Goal: Information Seeking & Learning: Learn about a topic

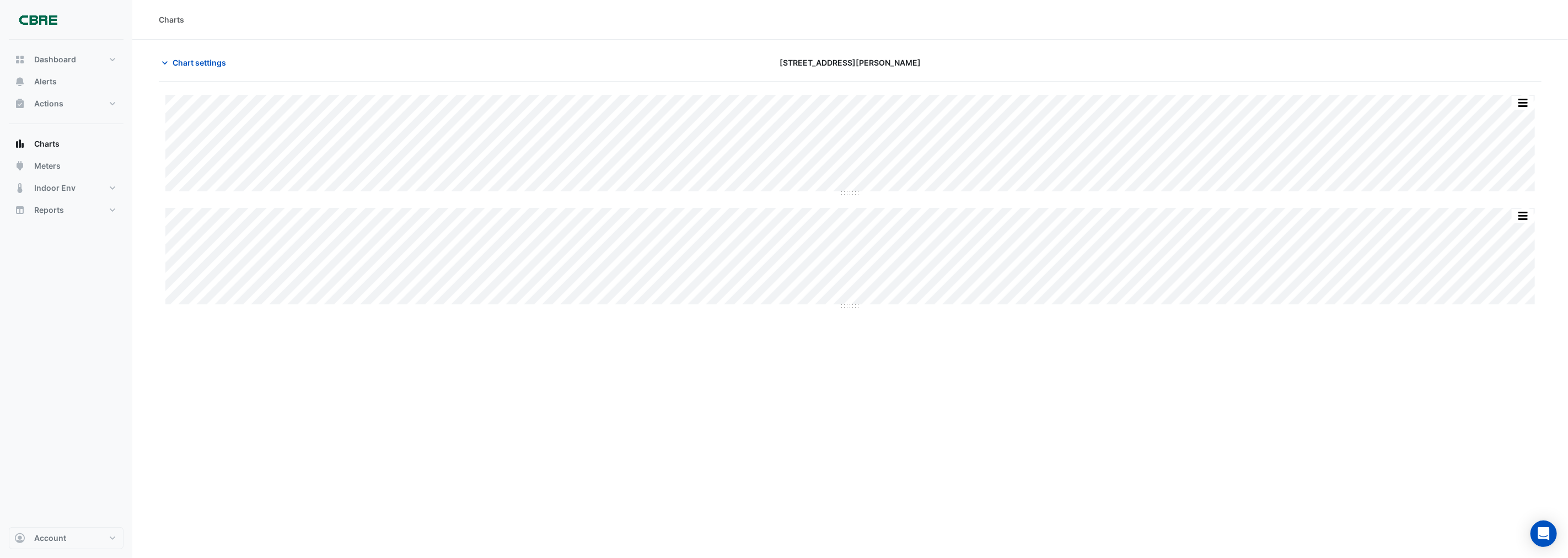
click at [322, 351] on div "Charts Chart settings [STREET_ADDRESS][PERSON_NAME] Split by Equip Split All Sp…" at bounding box center [850, 279] width 1435 height 558
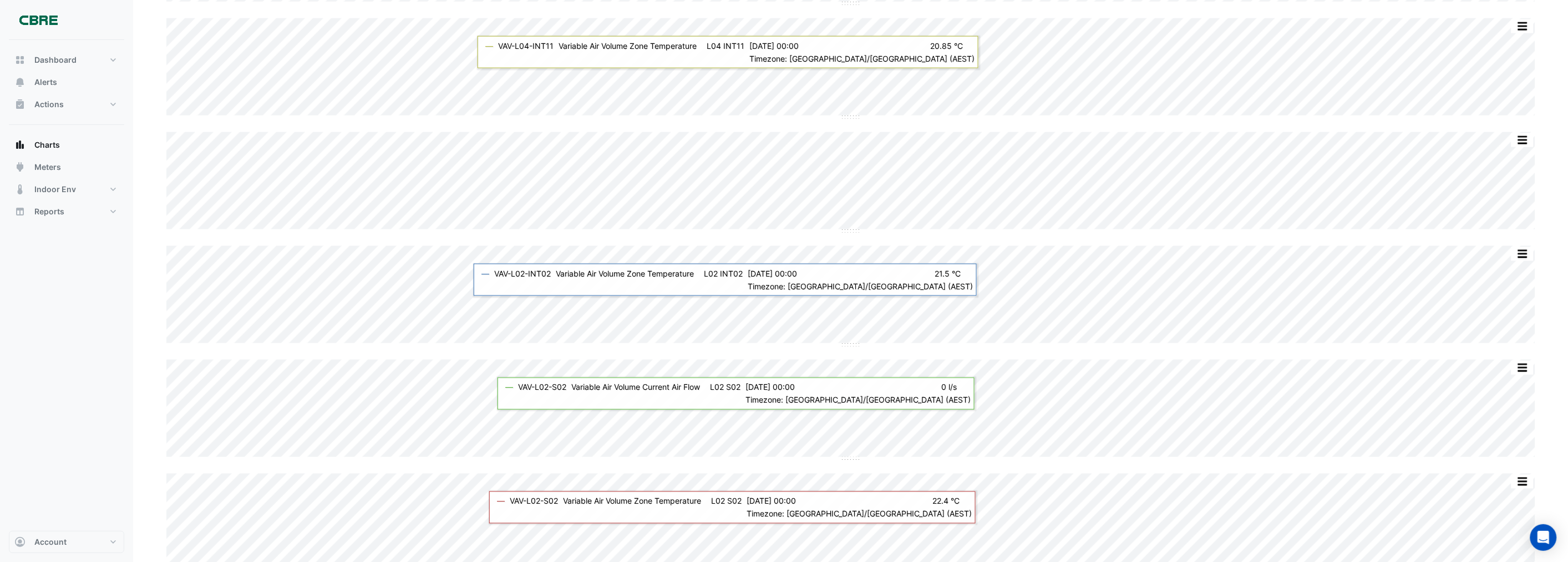
scroll to position [679, 0]
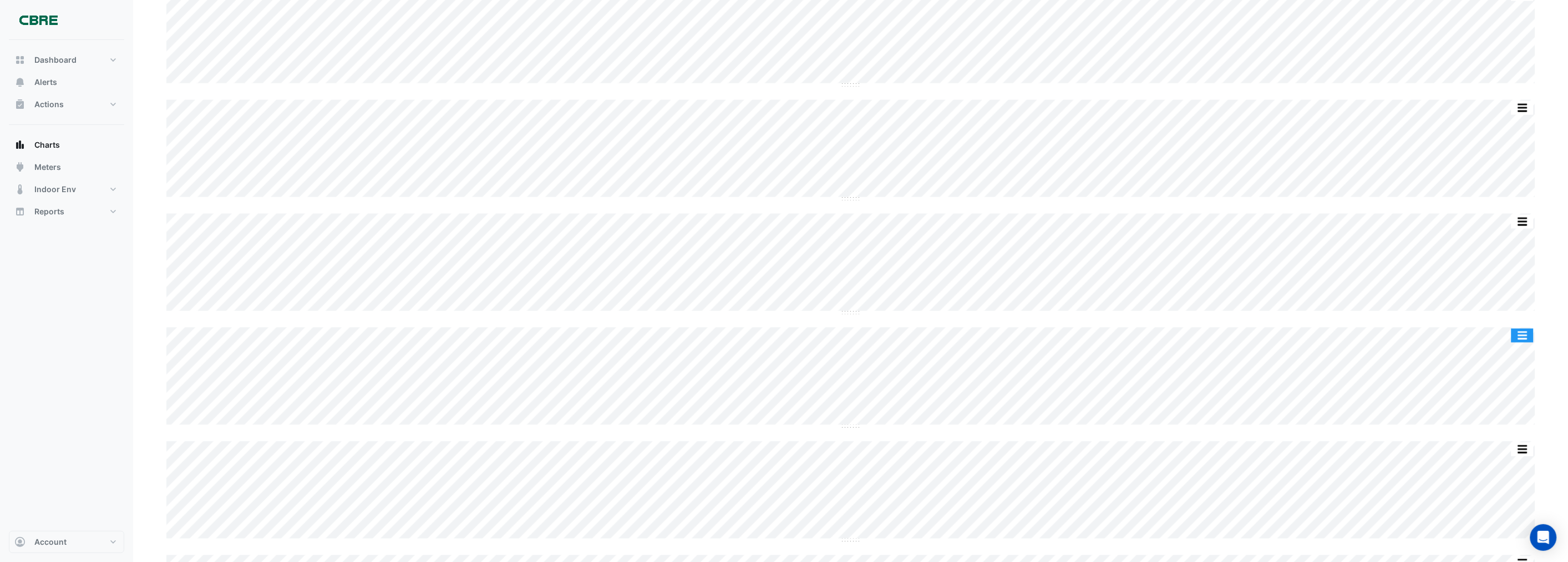
click at [1521, 336] on button "button" at bounding box center [1522, 335] width 22 height 14
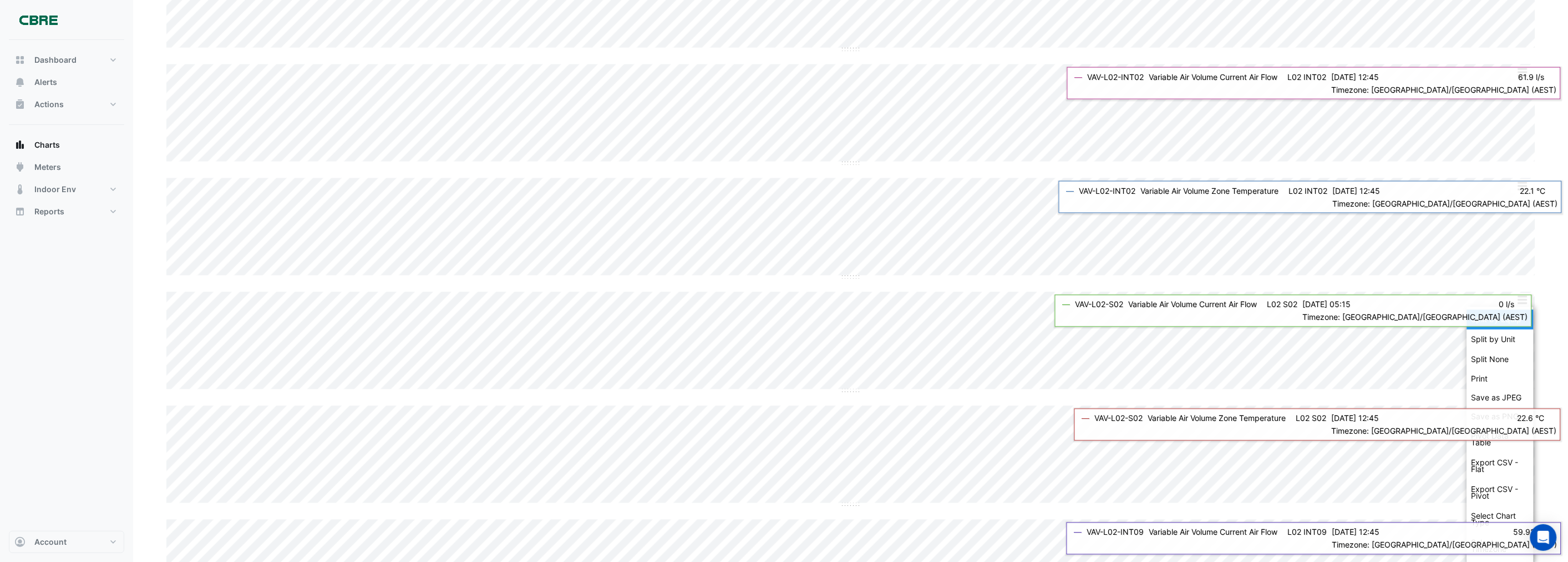
click at [1488, 318] on div "Split by Equip" at bounding box center [1500, 320] width 67 height 20
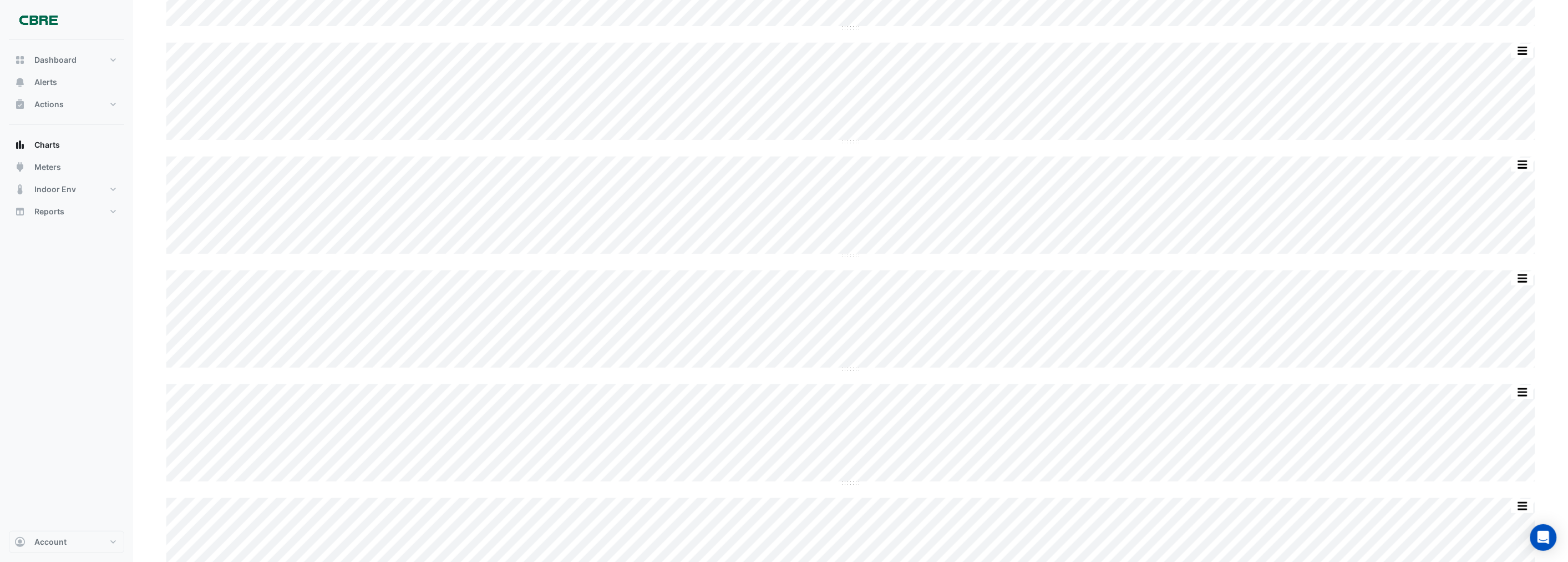
scroll to position [185, 0]
click at [156, 400] on section "Chart settings 555 Collins Street Split by Unit Split All Split None Print Save…" at bounding box center [850, 565] width 1435 height 1421
click at [156, 386] on section "Chart settings 555 Collins Street Split by Unit Split All Split None Print Save…" at bounding box center [850, 565] width 1435 height 1421
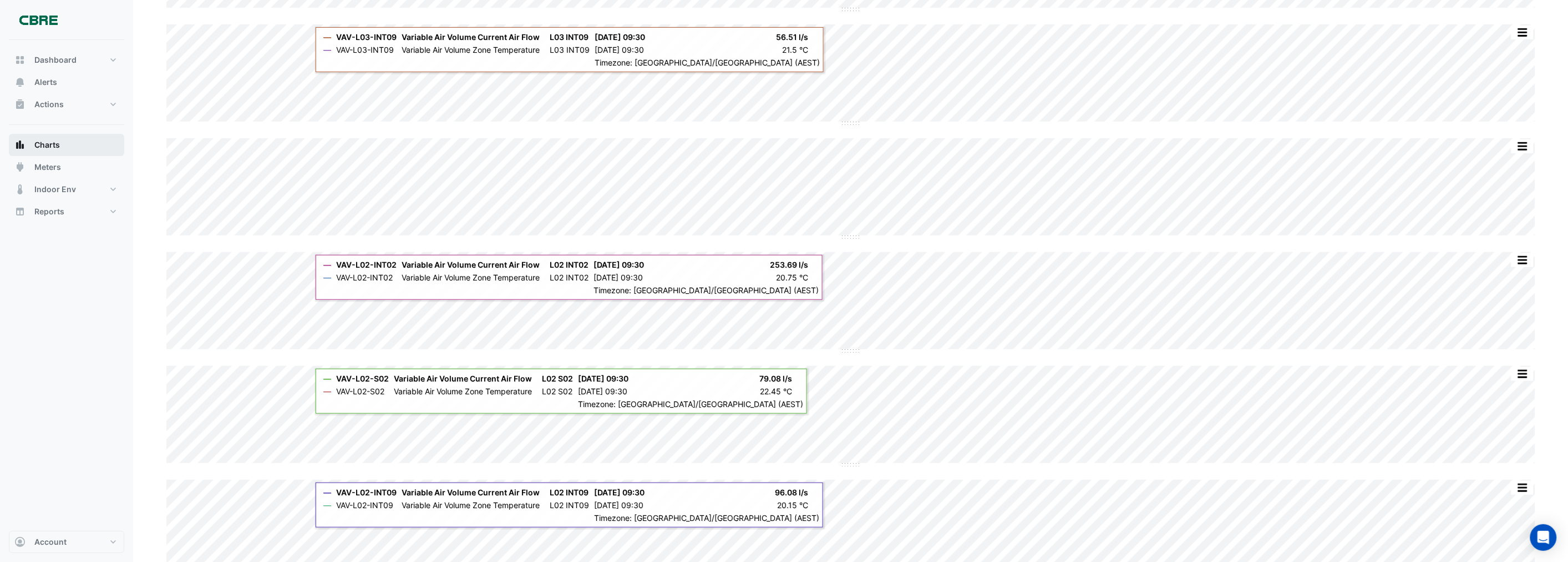
click at [32, 145] on button "Charts" at bounding box center [67, 144] width 116 height 22
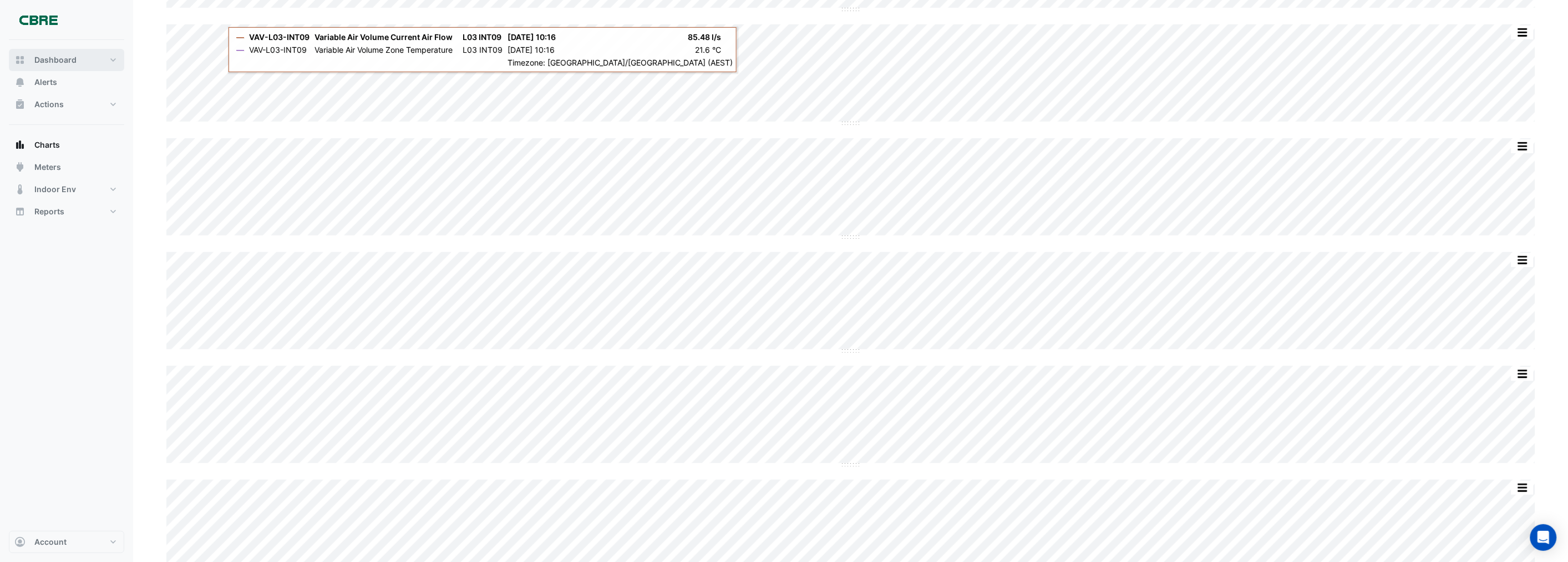
click at [69, 55] on span "Dashboard" at bounding box center [55, 60] width 42 height 11
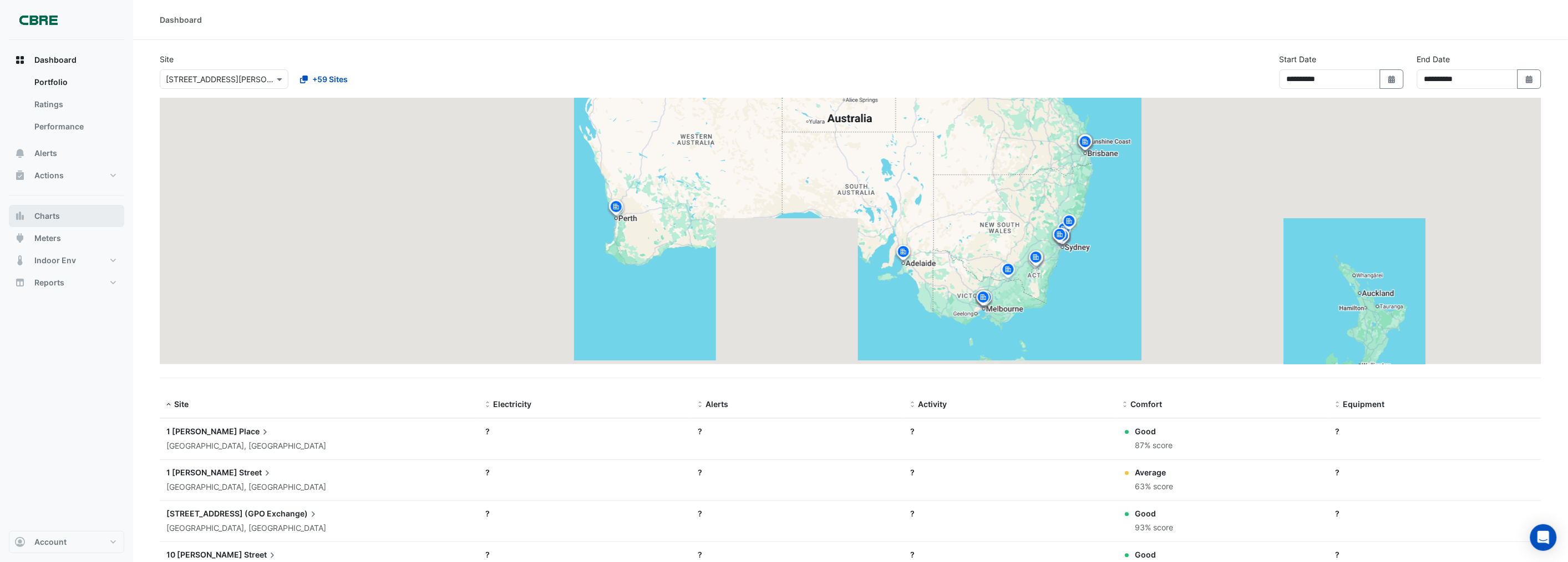
click at [53, 216] on span "Charts" at bounding box center [46, 216] width 25 height 11
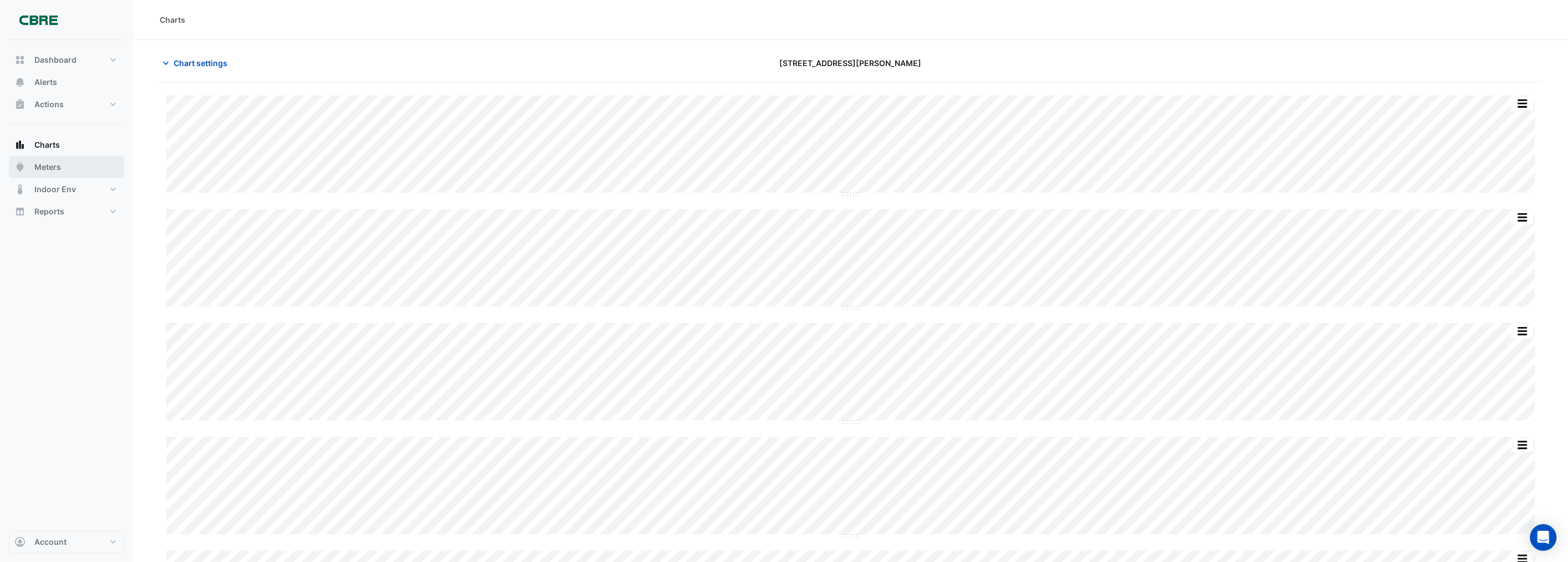
click at [33, 170] on button "Meters" at bounding box center [67, 166] width 116 height 22
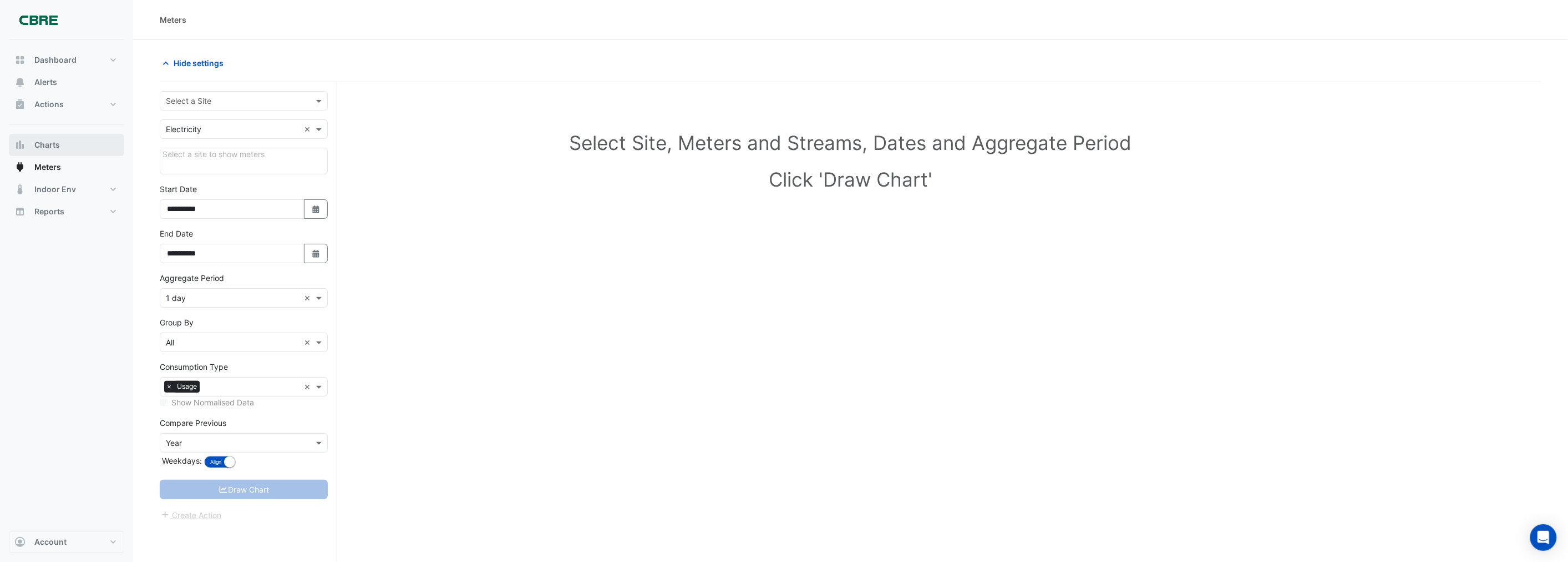
click at [51, 148] on span "Charts" at bounding box center [46, 145] width 25 height 11
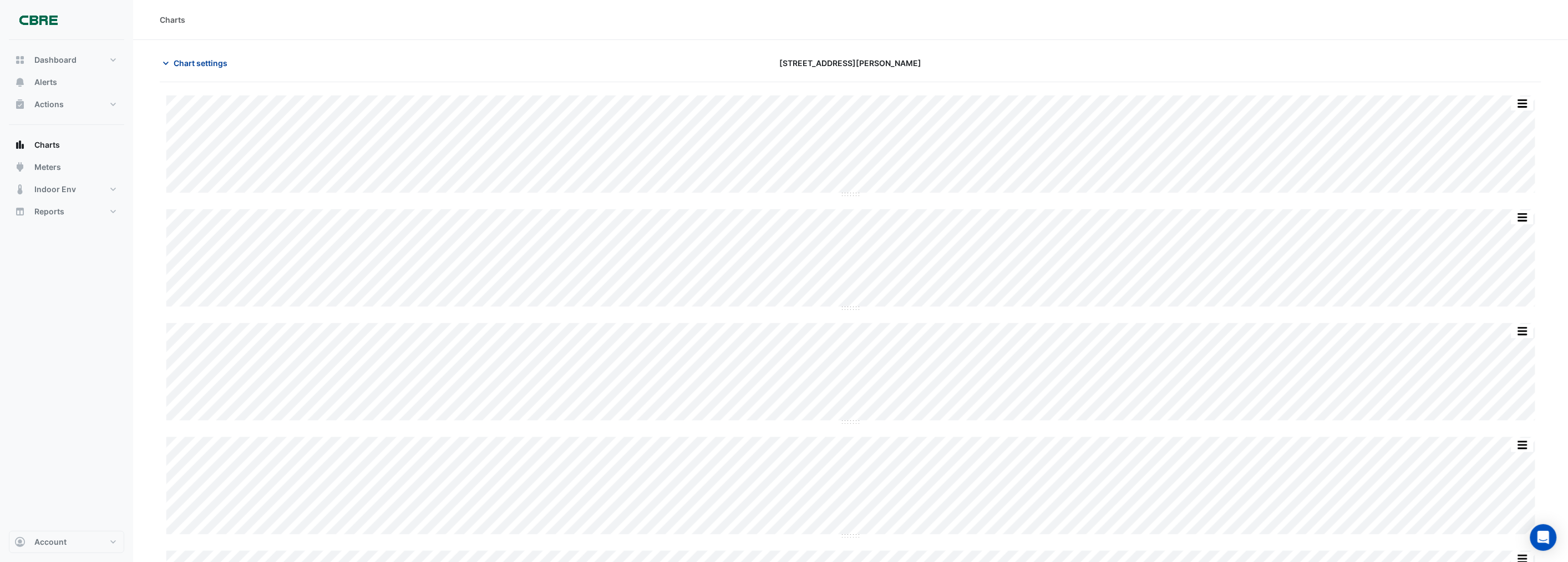
click at [176, 59] on span "Chart settings" at bounding box center [200, 63] width 54 height 11
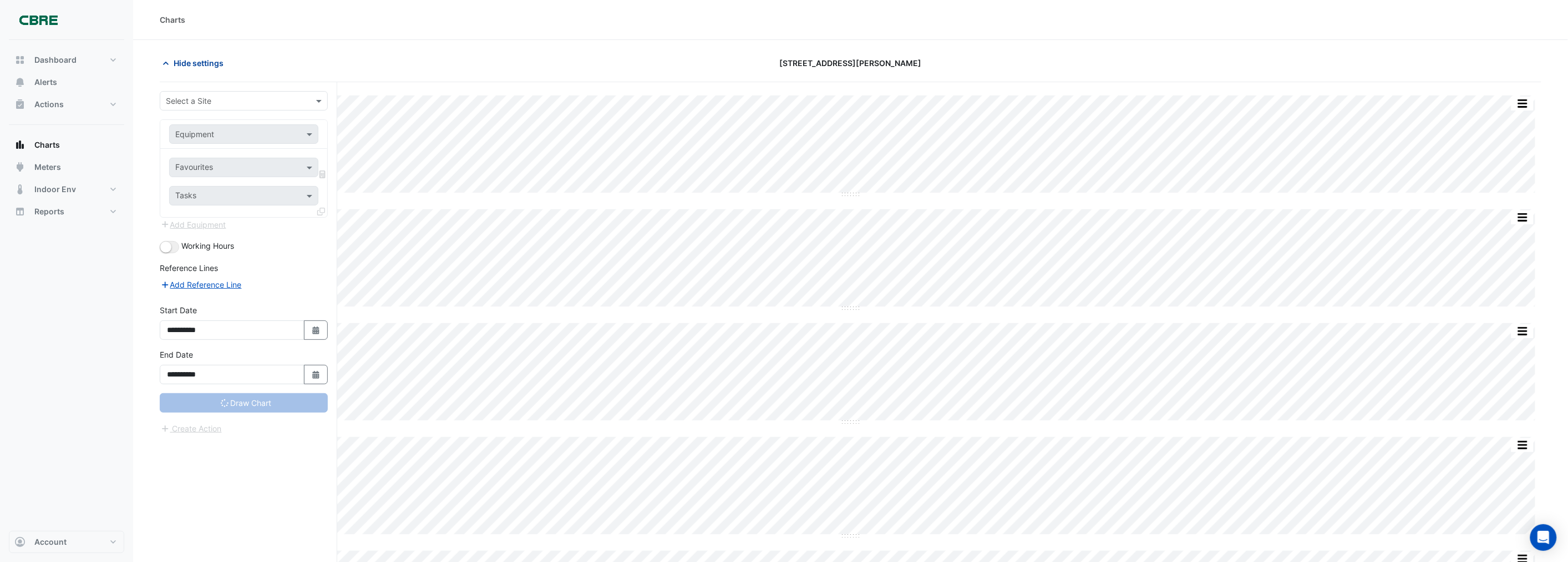
click at [182, 64] on span "Hide settings" at bounding box center [198, 63] width 50 height 11
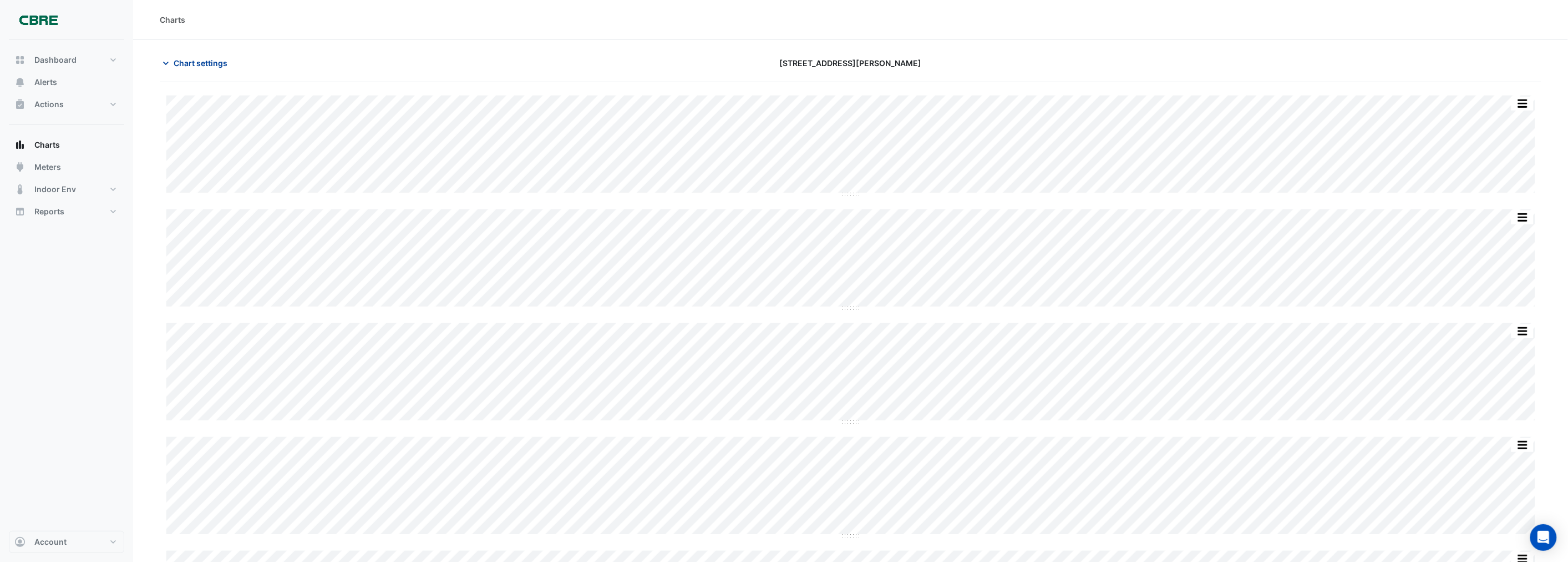
type input "**********"
click at [182, 64] on span "Chart settings" at bounding box center [200, 63] width 54 height 11
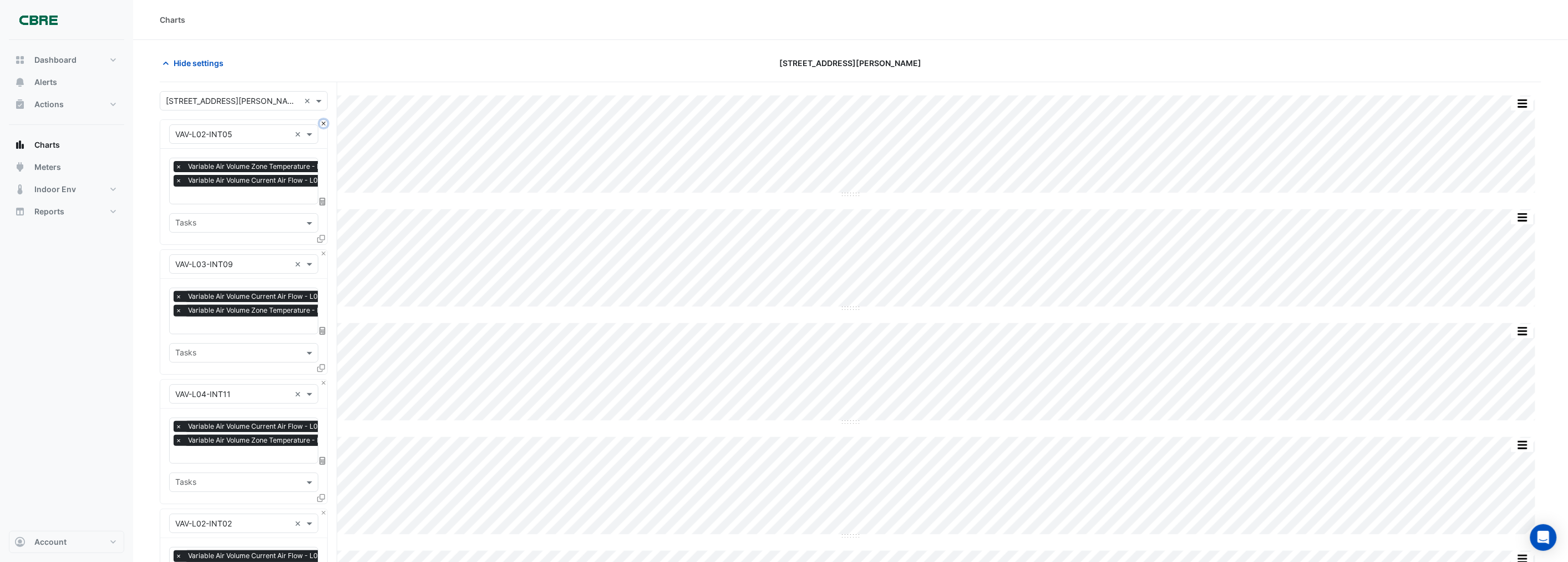
click at [322, 124] on button "Close" at bounding box center [324, 123] width 7 height 7
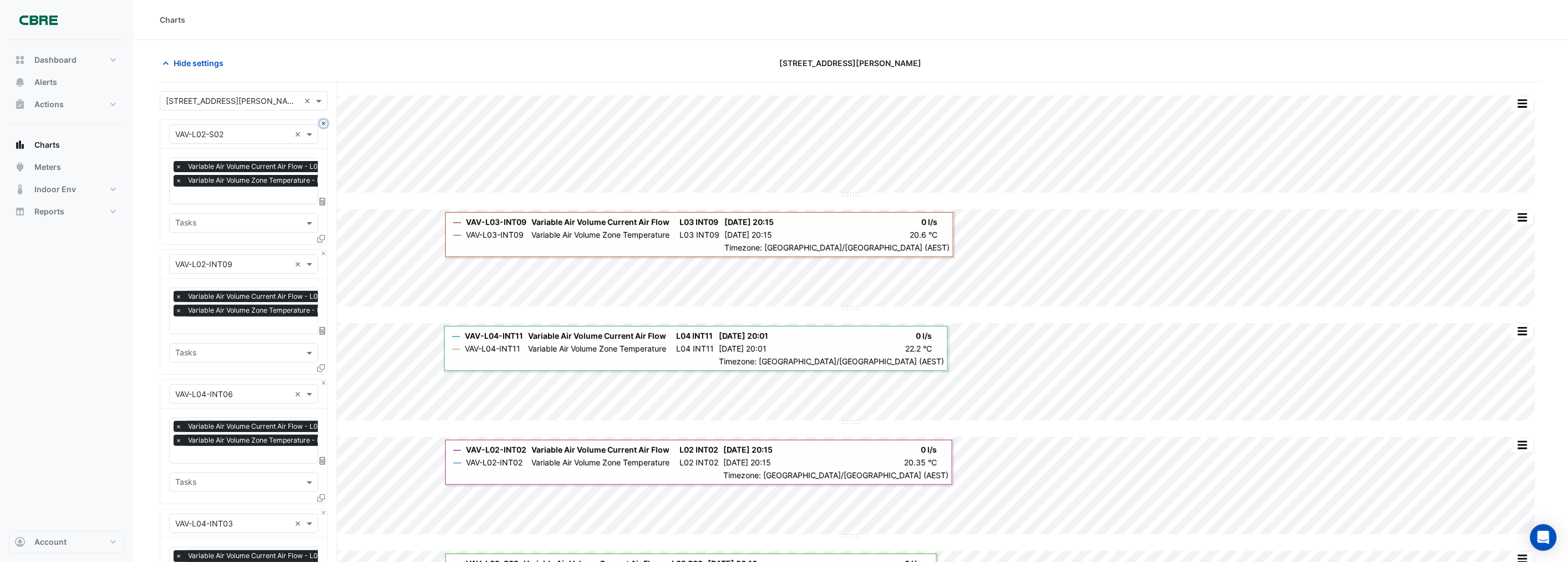
click at [322, 124] on button "Close" at bounding box center [324, 123] width 7 height 7
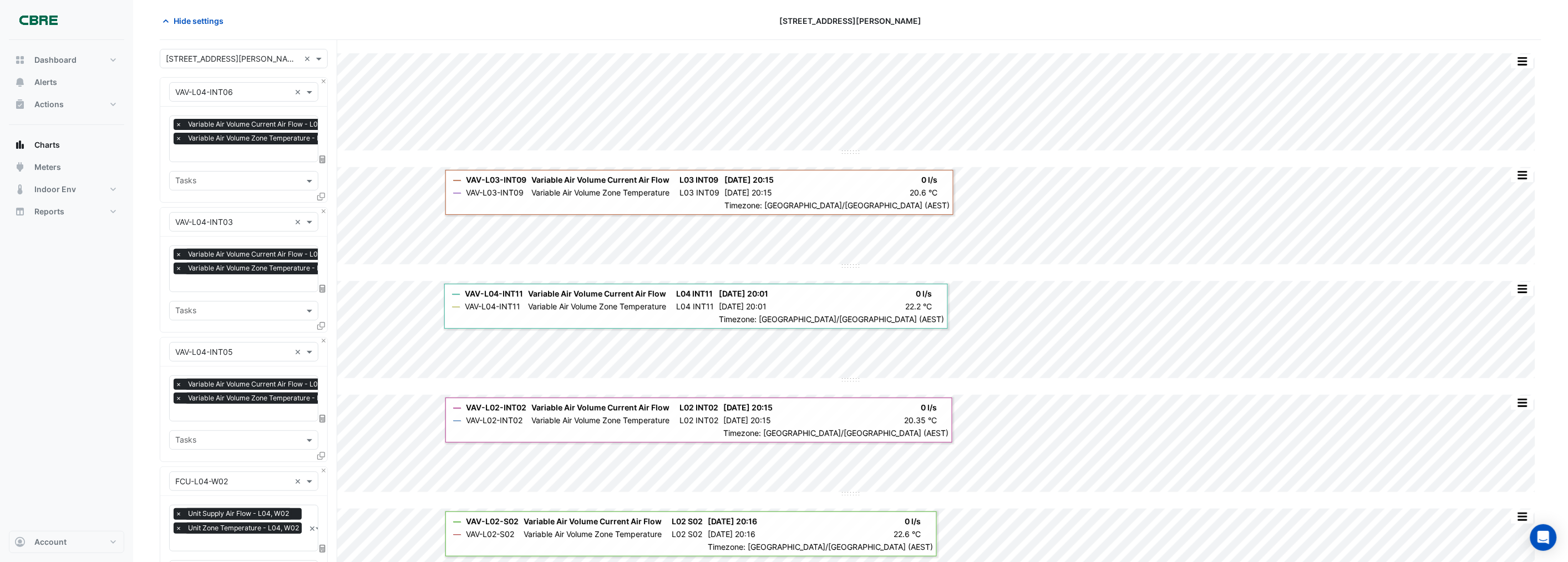
scroll to position [62, 0]
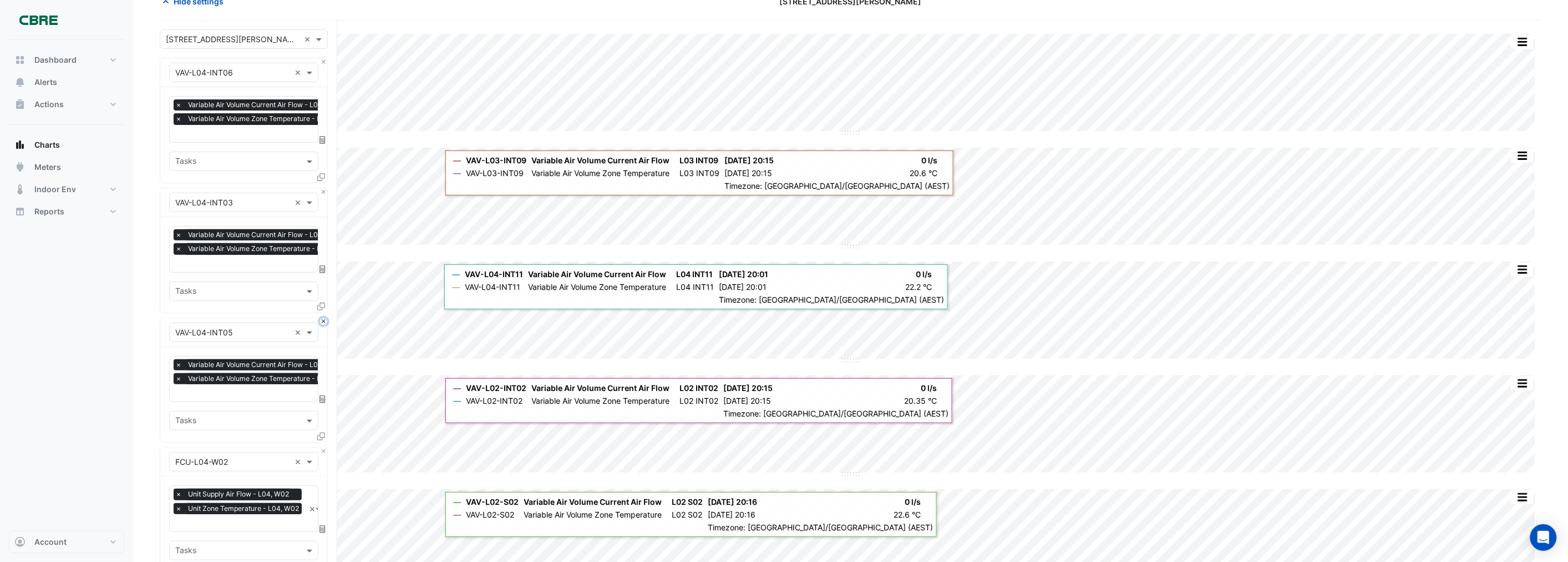
click at [323, 319] on button "Close" at bounding box center [324, 321] width 7 height 7
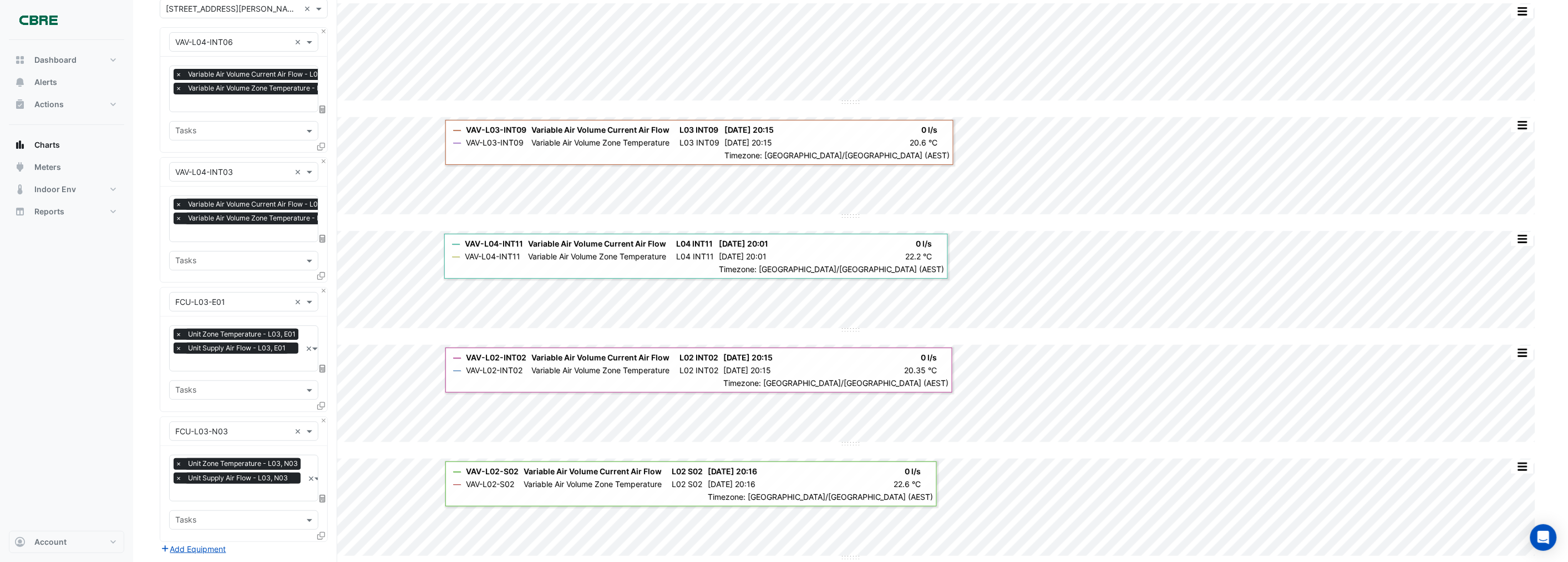
scroll to position [123, 0]
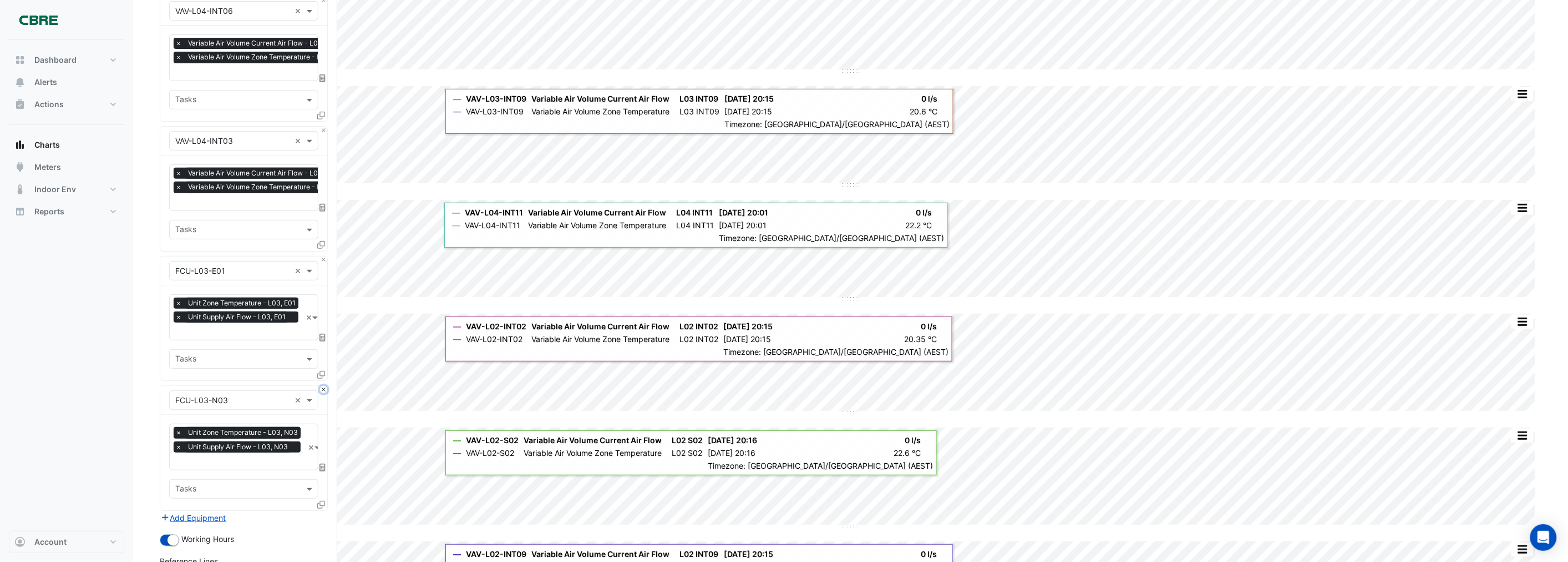
click at [323, 387] on button "Close" at bounding box center [324, 389] width 7 height 7
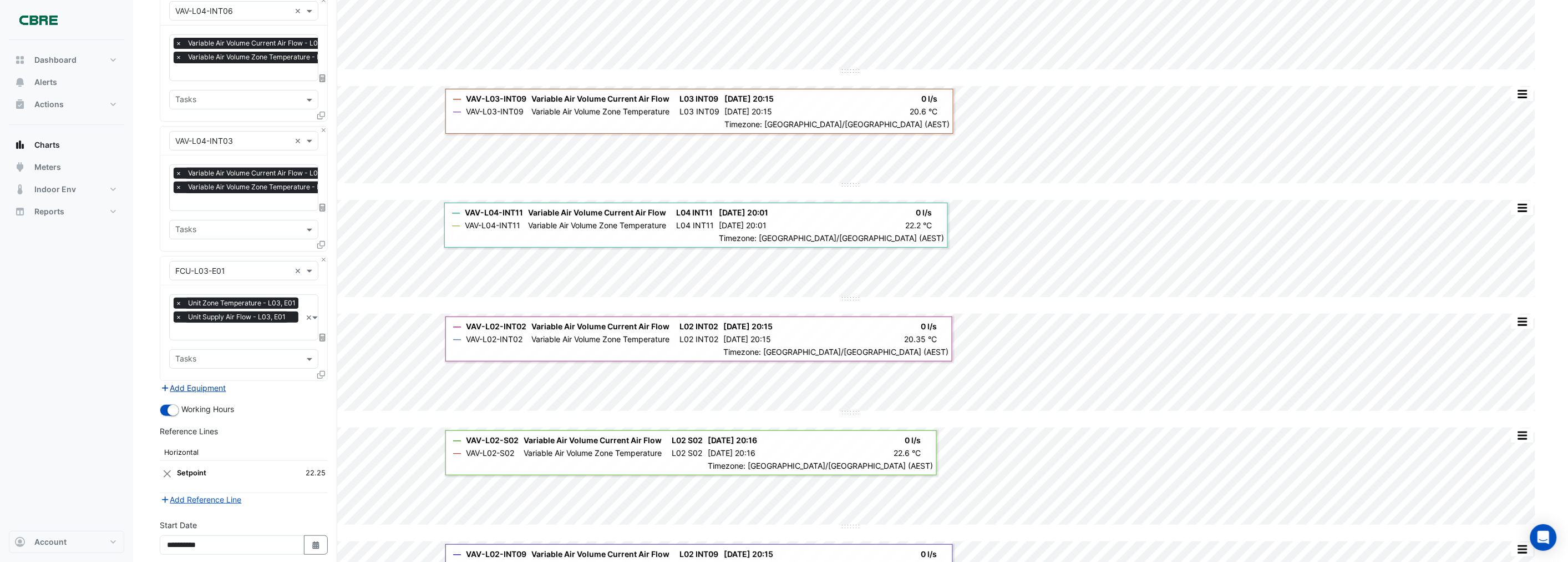
click at [209, 385] on button "Add Equipment" at bounding box center [193, 388] width 67 height 13
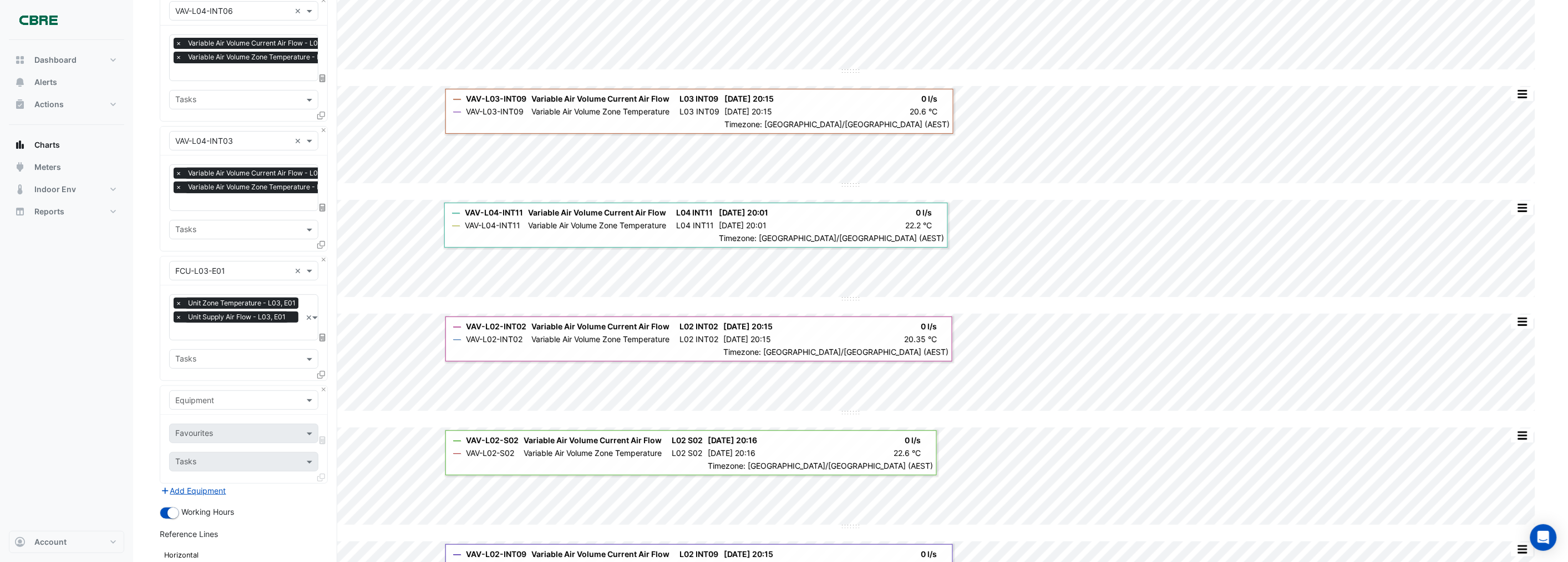
click at [206, 398] on input "text" at bounding box center [232, 400] width 115 height 11
type input "********"
click at [222, 481] on span "VAV-L02-S01" at bounding box center [202, 482] width 48 height 10
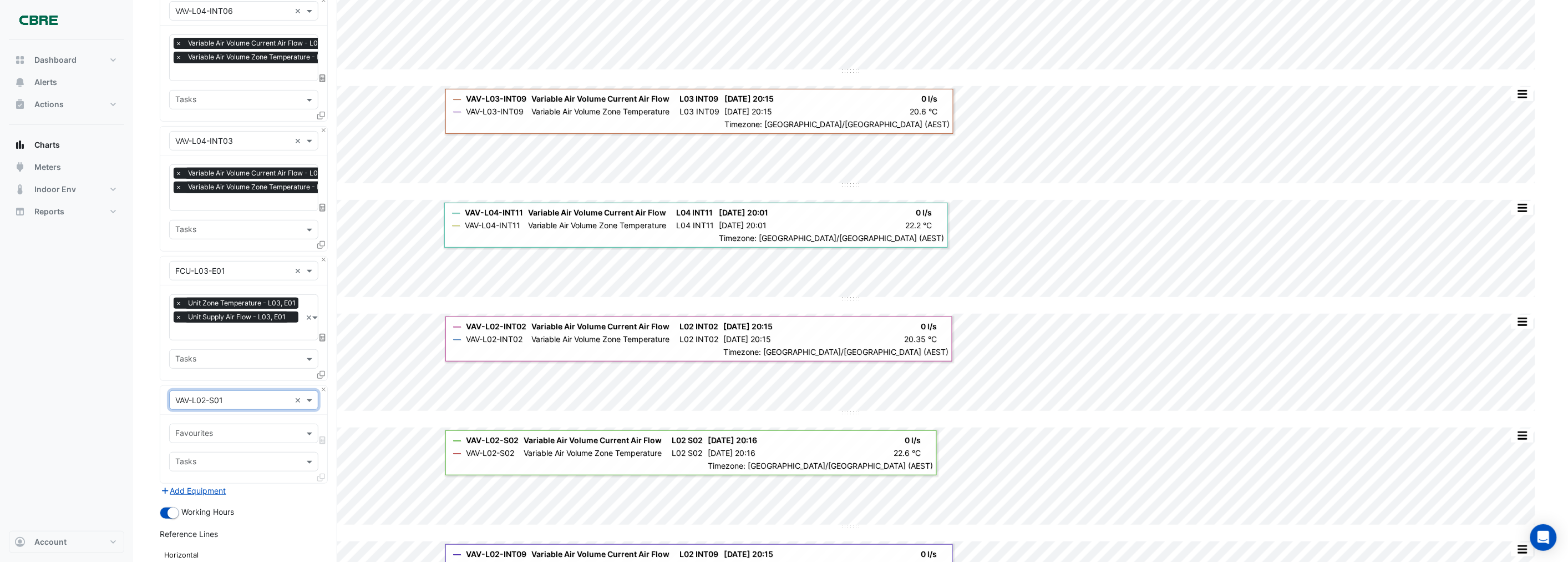
click at [257, 326] on input "text" at bounding box center [238, 332] width 126 height 11
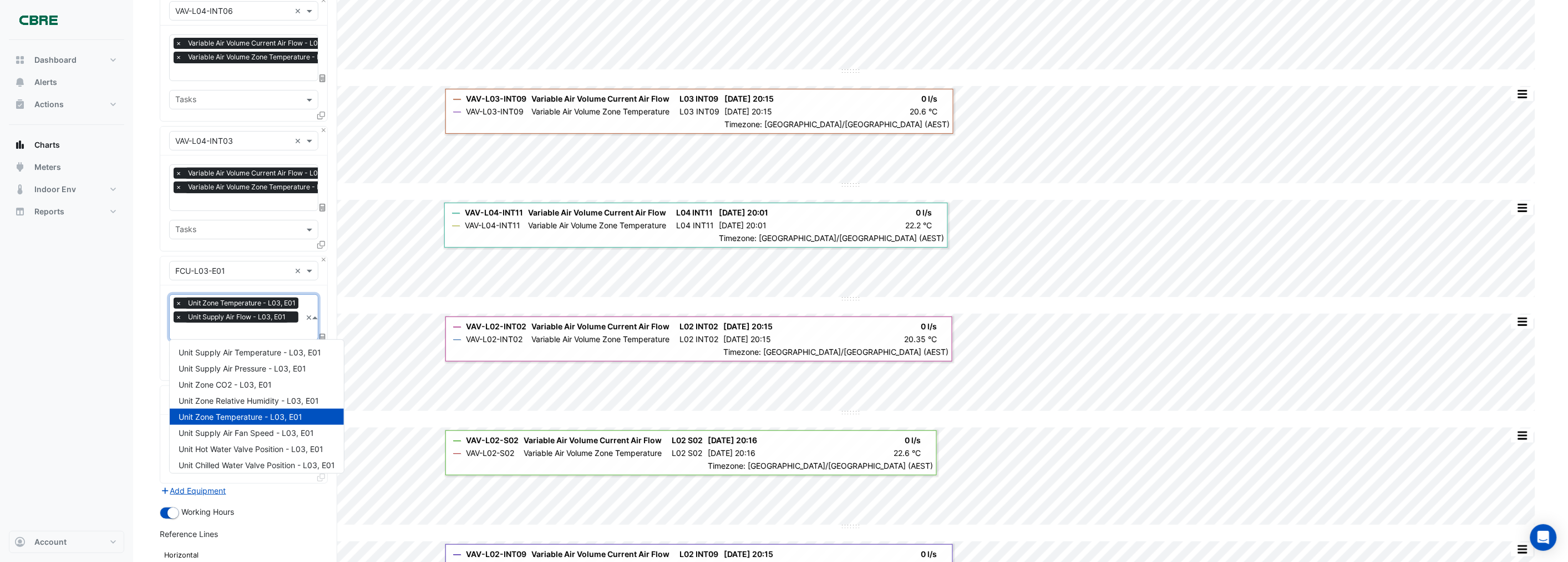
scroll to position [117, 0]
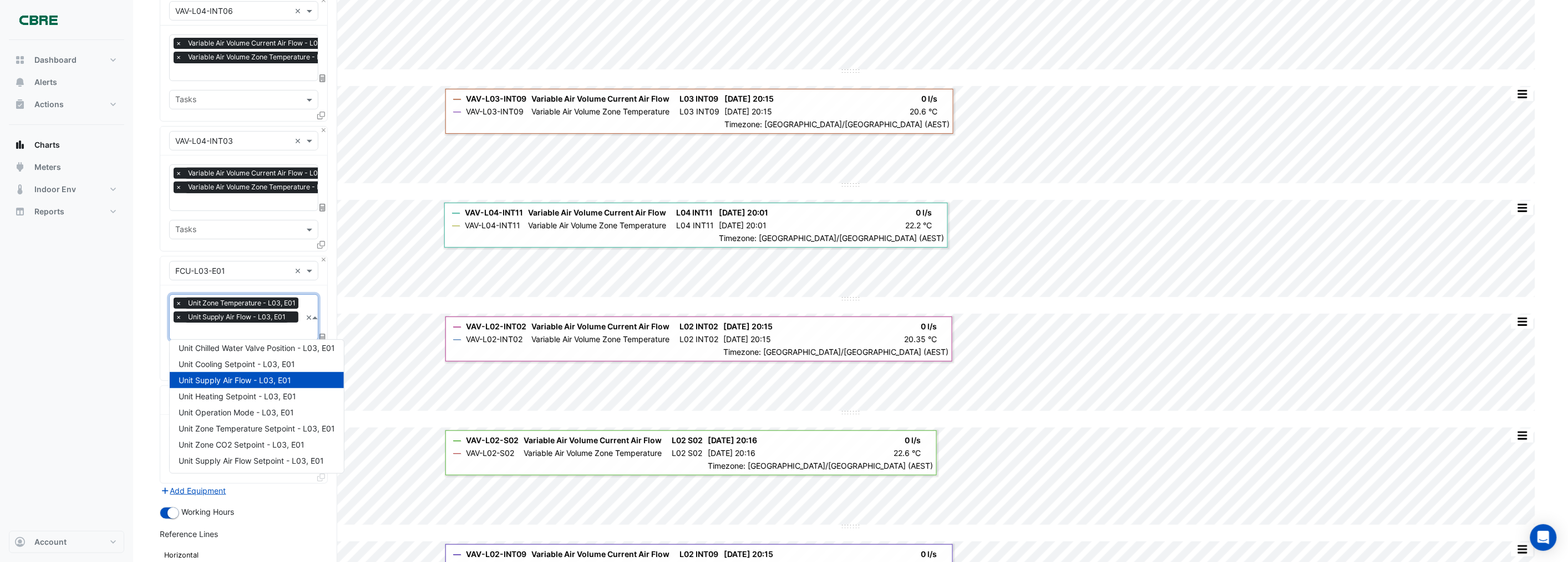
drag, startPoint x: 262, startPoint y: 325, endPoint x: 254, endPoint y: 293, distance: 33.0
click at [254, 294] on div "Favourites × Unit Zone Temperature - L03, E01 × Unit Supply Air Flow - L03, E01" at bounding box center [235, 317] width 131 height 46
click at [106, 325] on div "Dashboard Portfolio Ratings Performance Alerts Actions Site Manager Charts" at bounding box center [67, 285] width 116 height 491
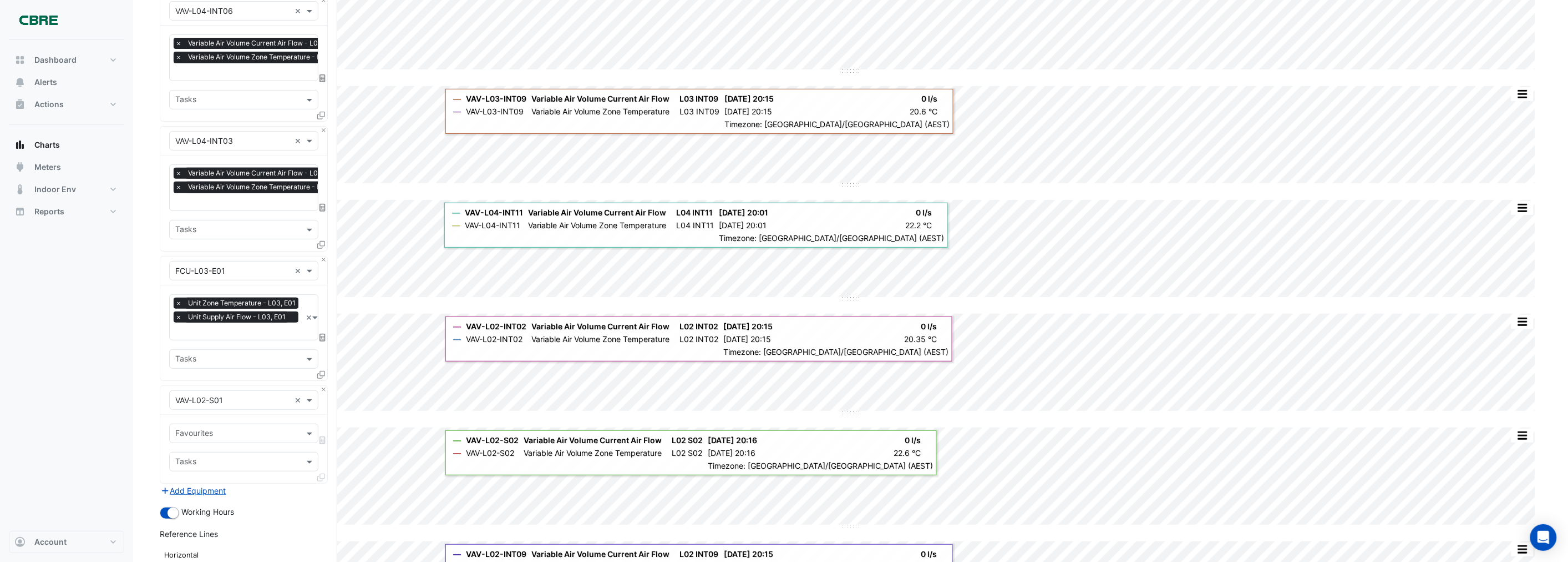
click at [209, 431] on input "text" at bounding box center [237, 434] width 124 height 11
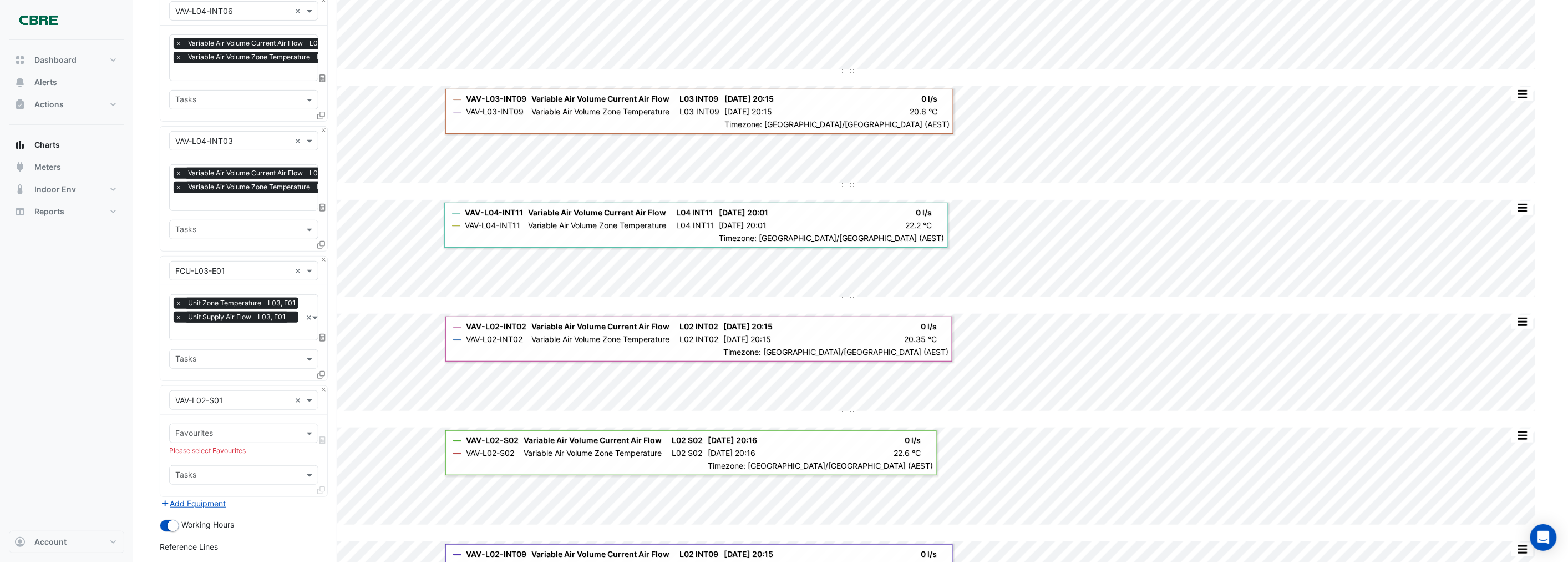
click at [220, 428] on input "text" at bounding box center [237, 434] width 124 height 11
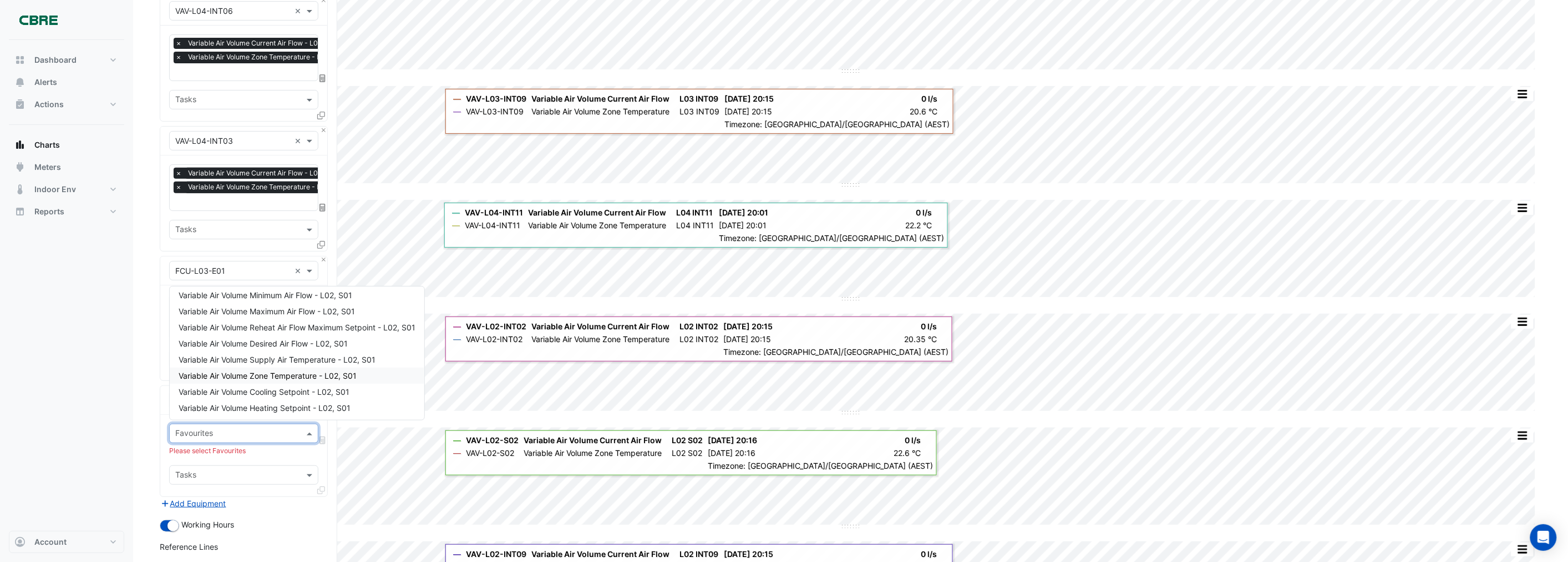
scroll to position [62, 0]
click at [258, 347] on span "Variable Air Volume Zone Temperature - L02, S01" at bounding box center [267, 350] width 178 height 10
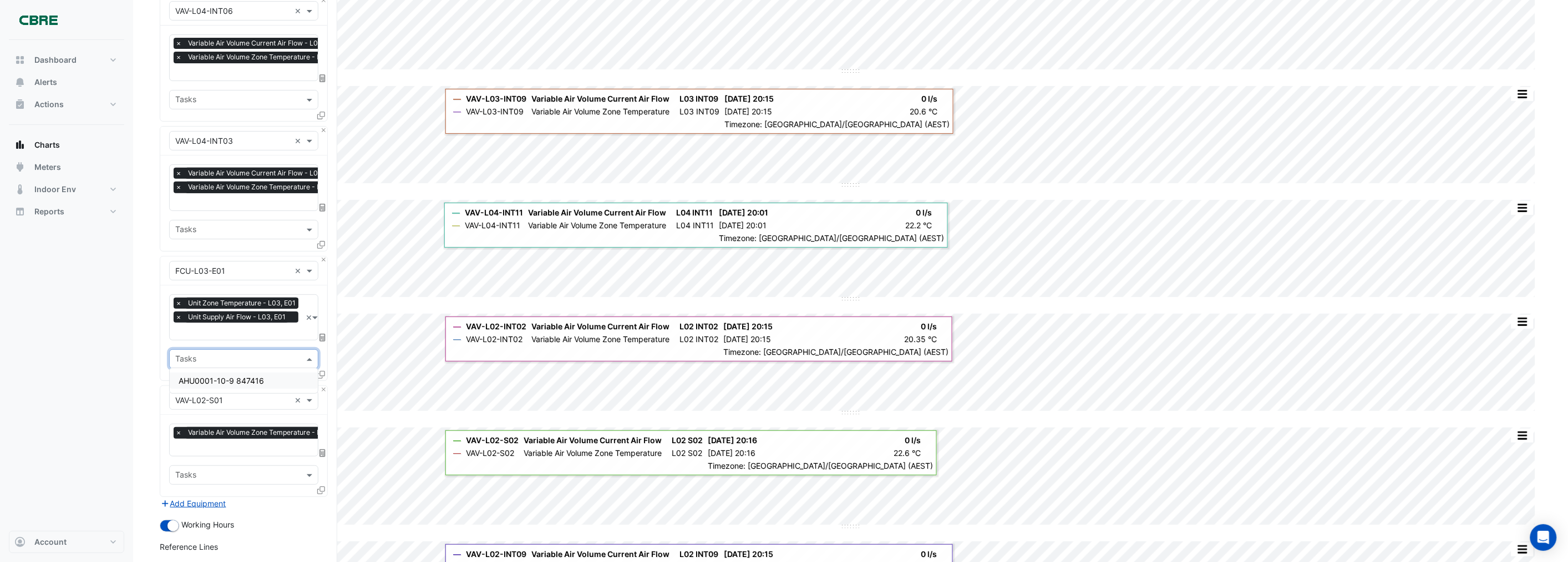
click at [214, 356] on input "text" at bounding box center [237, 360] width 124 height 11
click at [96, 369] on div "Dashboard Portfolio Ratings Performance Alerts Actions Site Manager Charts" at bounding box center [67, 285] width 116 height 491
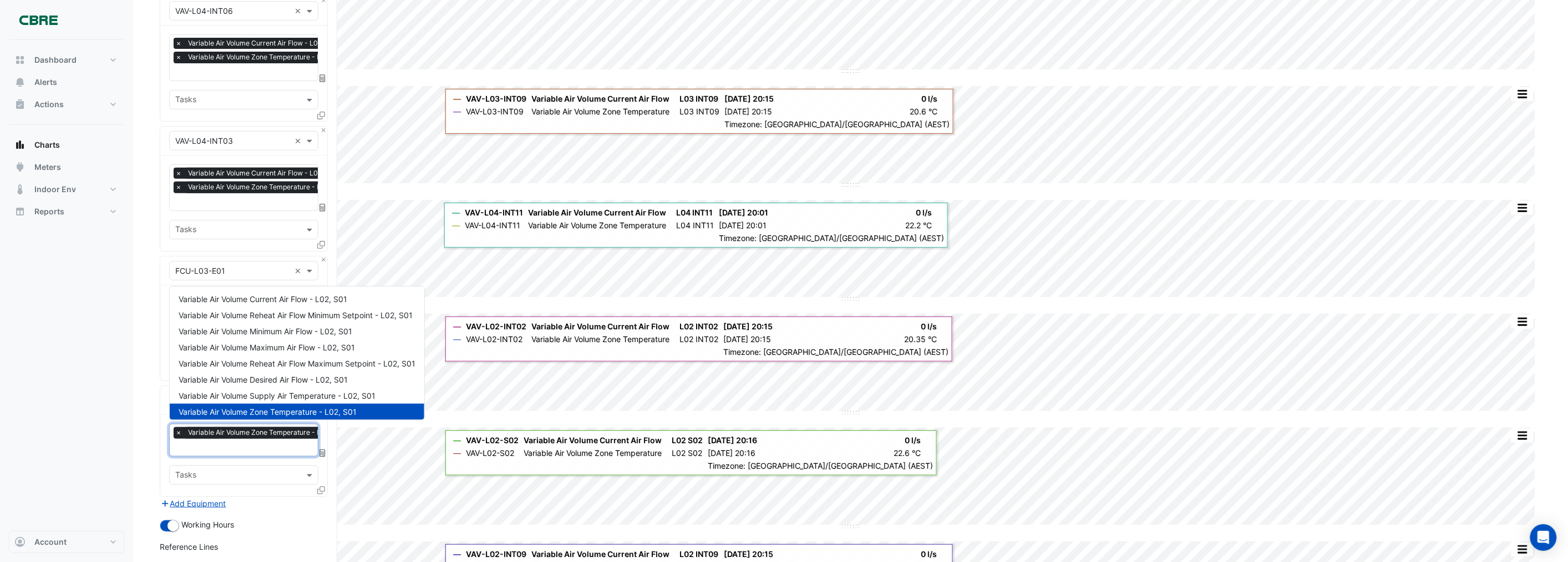
scroll to position [0, 6]
click at [208, 442] on input "text" at bounding box center [257, 448] width 174 height 11
click at [242, 298] on span "Variable Air Volume Current Air Flow - L02, S01" at bounding box center [262, 299] width 169 height 10
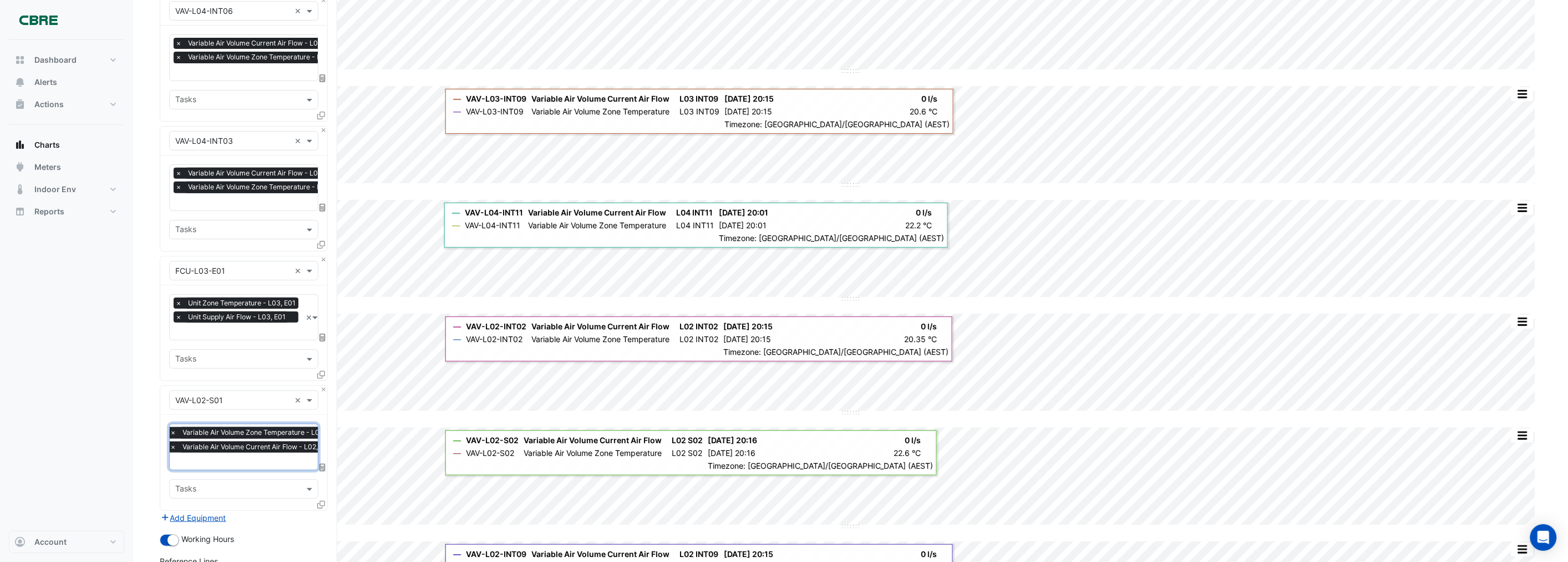
scroll to position [185, 0]
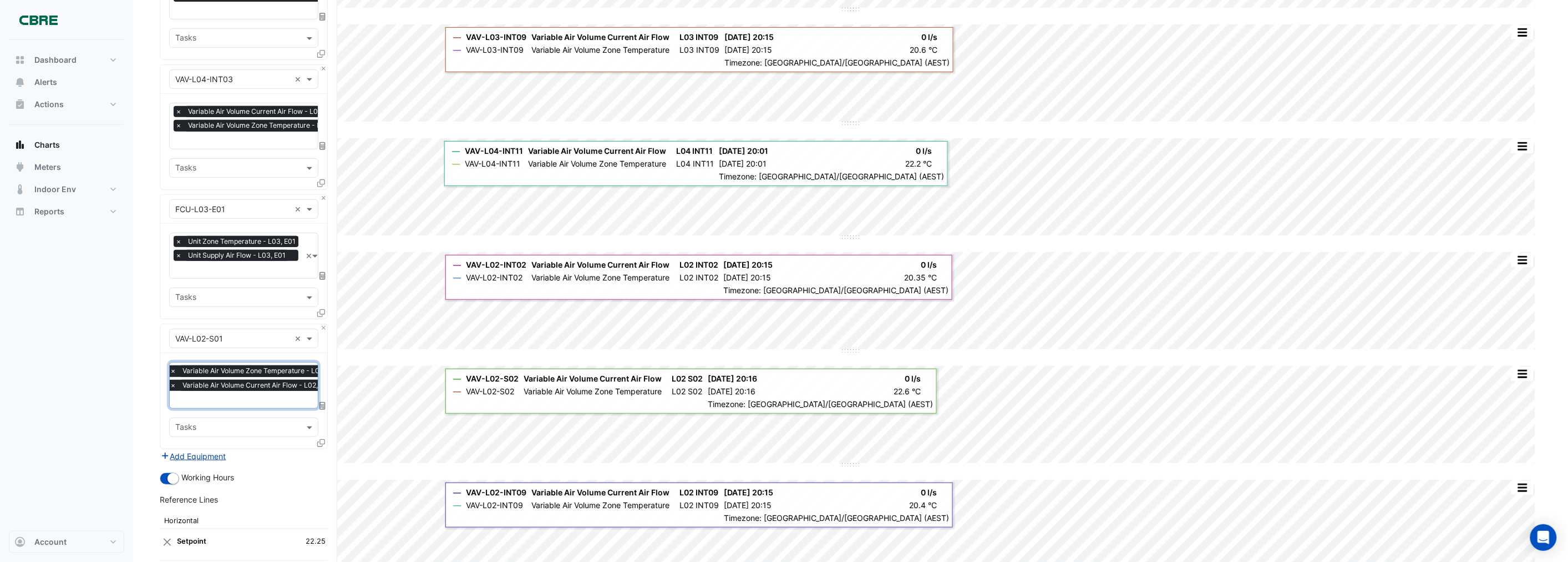
click at [194, 455] on button "Add Equipment" at bounding box center [193, 456] width 67 height 13
click at [244, 423] on input "text" at bounding box center [237, 428] width 124 height 11
click at [150, 423] on section "Hide settings 555 Collins Street Split by Unit Split All Split None Print Save …" at bounding box center [850, 565] width 1435 height 1421
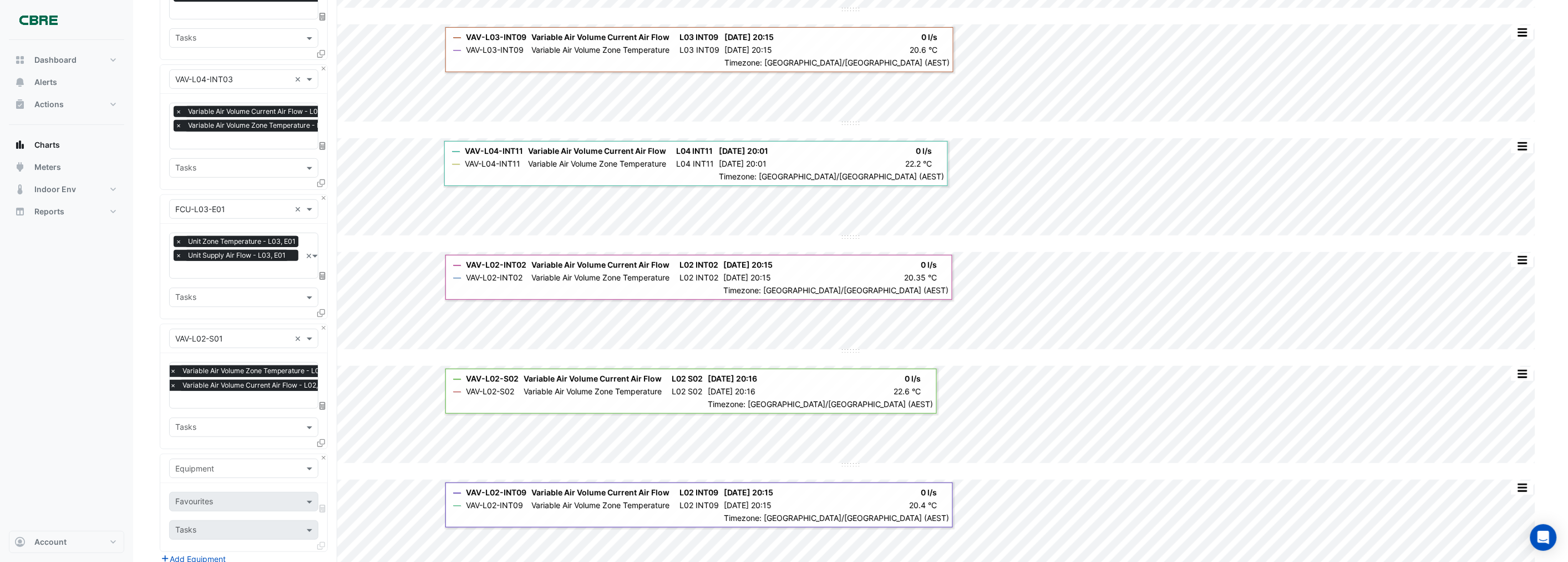
click at [196, 467] on input "text" at bounding box center [232, 469] width 115 height 11
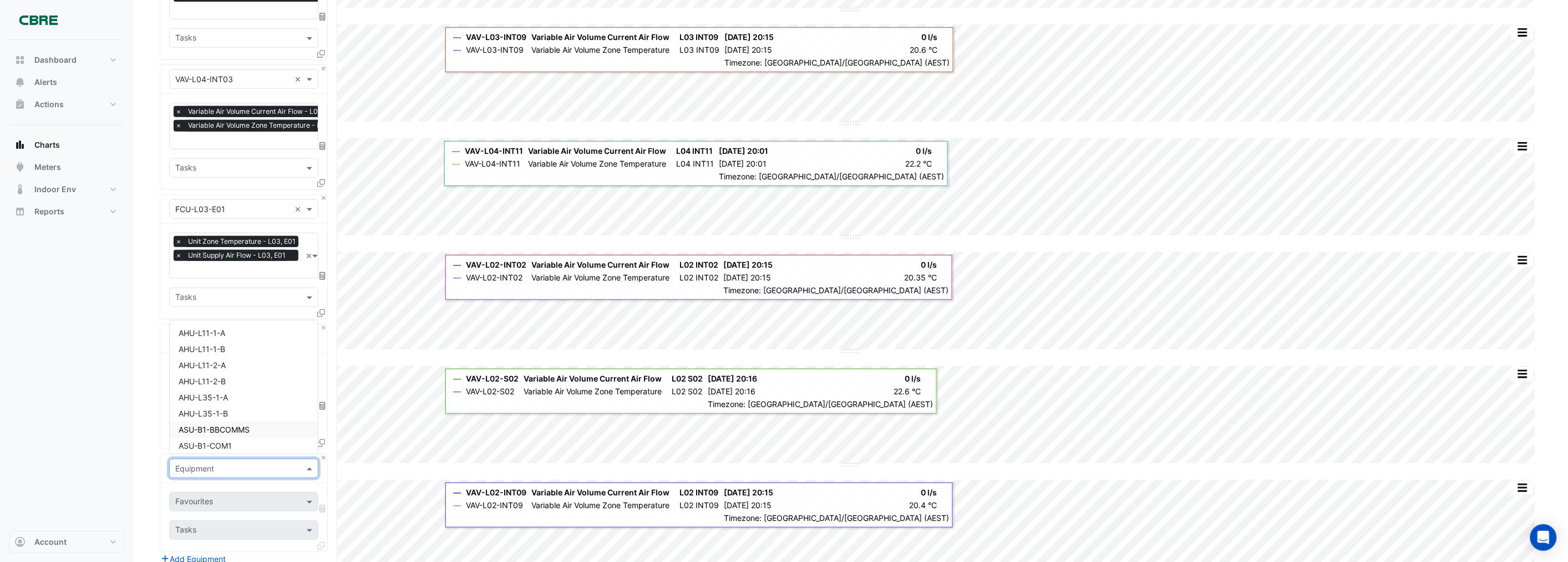
click at [86, 374] on div "Dashboard Portfolio Ratings Performance Alerts Actions Site Manager Charts" at bounding box center [67, 285] width 116 height 491
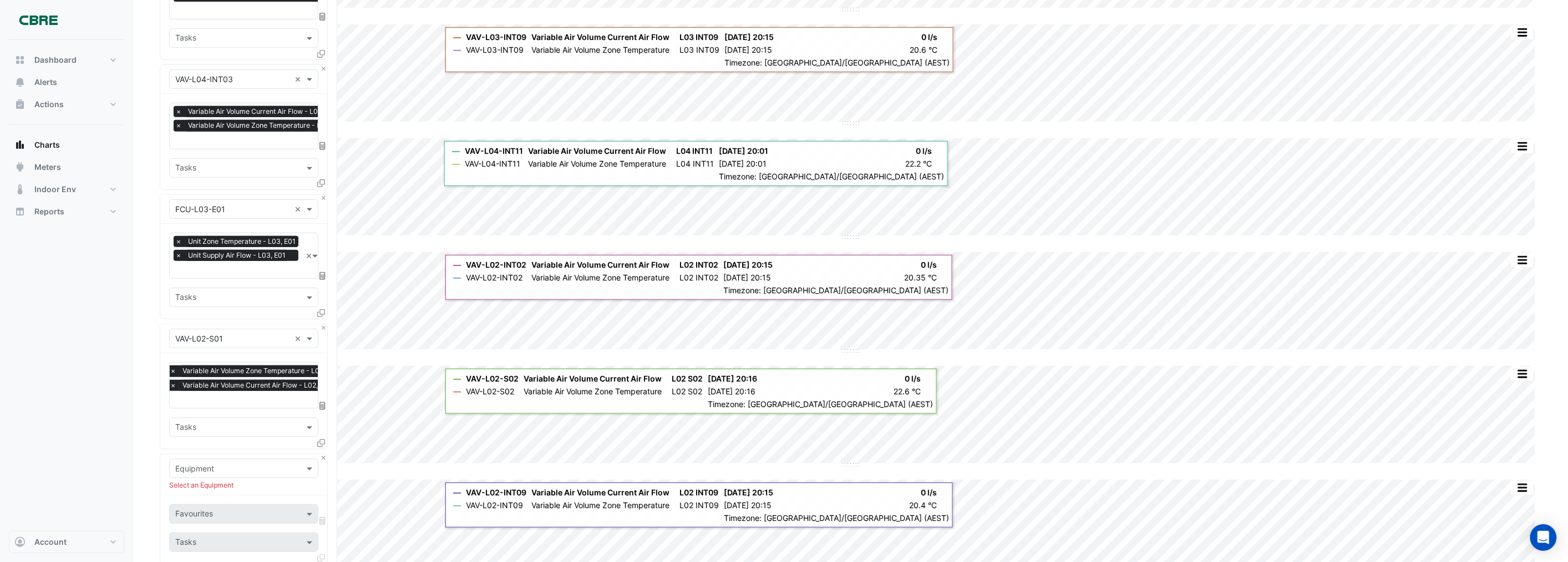
click at [227, 333] on input "text" at bounding box center [232, 339] width 115 height 11
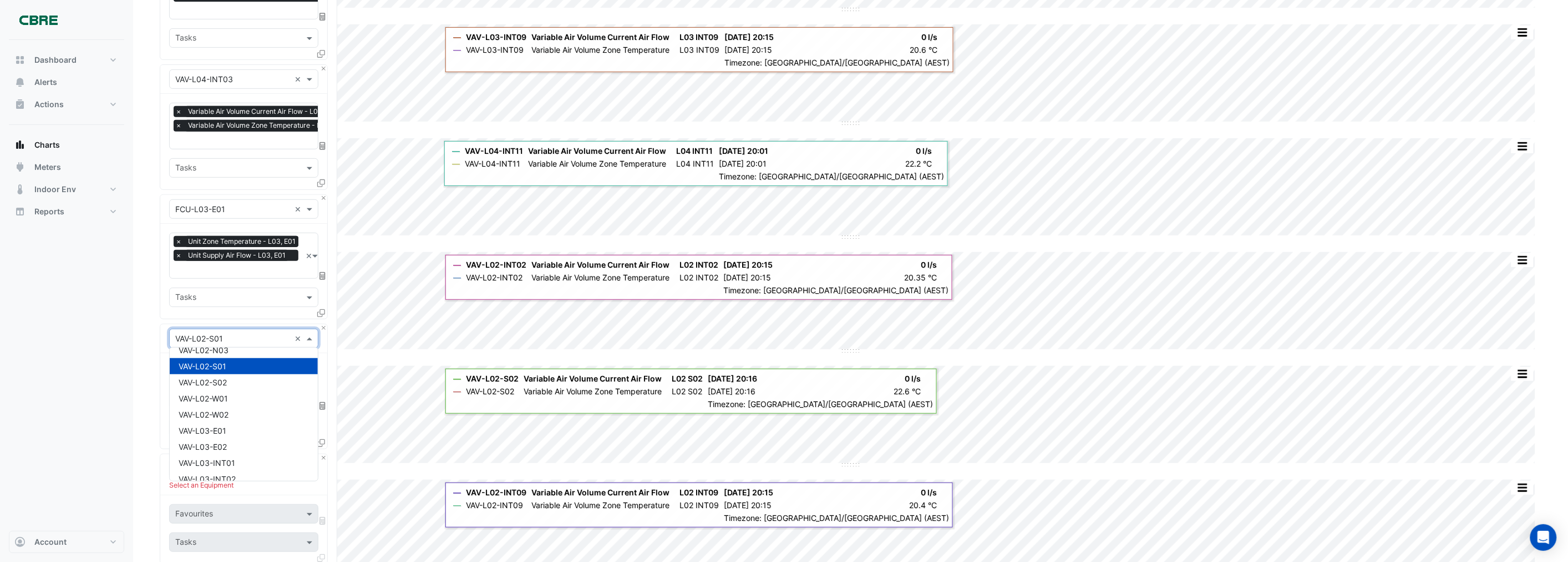
drag, startPoint x: 228, startPoint y: 333, endPoint x: 193, endPoint y: 331, distance: 35.1
click at [193, 333] on input "text" at bounding box center [232, 339] width 115 height 11
click at [227, 333] on input "text" at bounding box center [232, 339] width 115 height 11
click at [64, 341] on div "Dashboard Portfolio Ratings Performance Alerts Actions Site Manager Charts" at bounding box center [67, 285] width 116 height 491
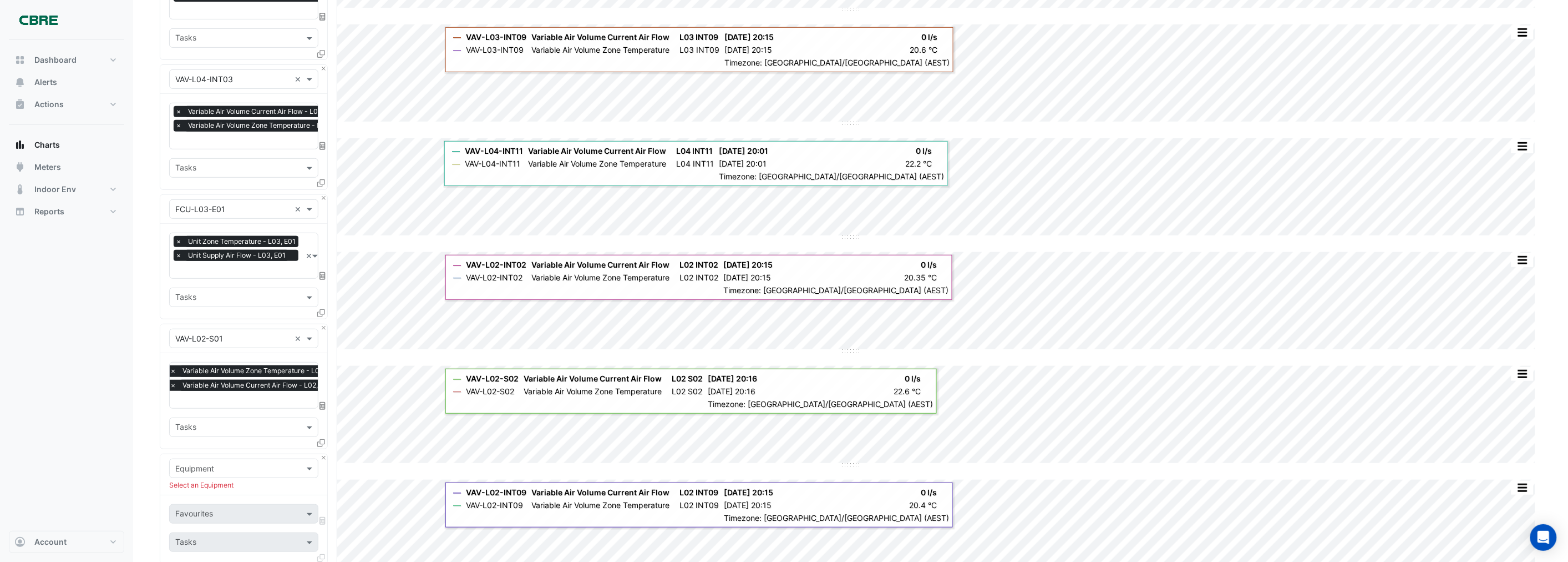
click at [190, 463] on input "text" at bounding box center [232, 469] width 115 height 11
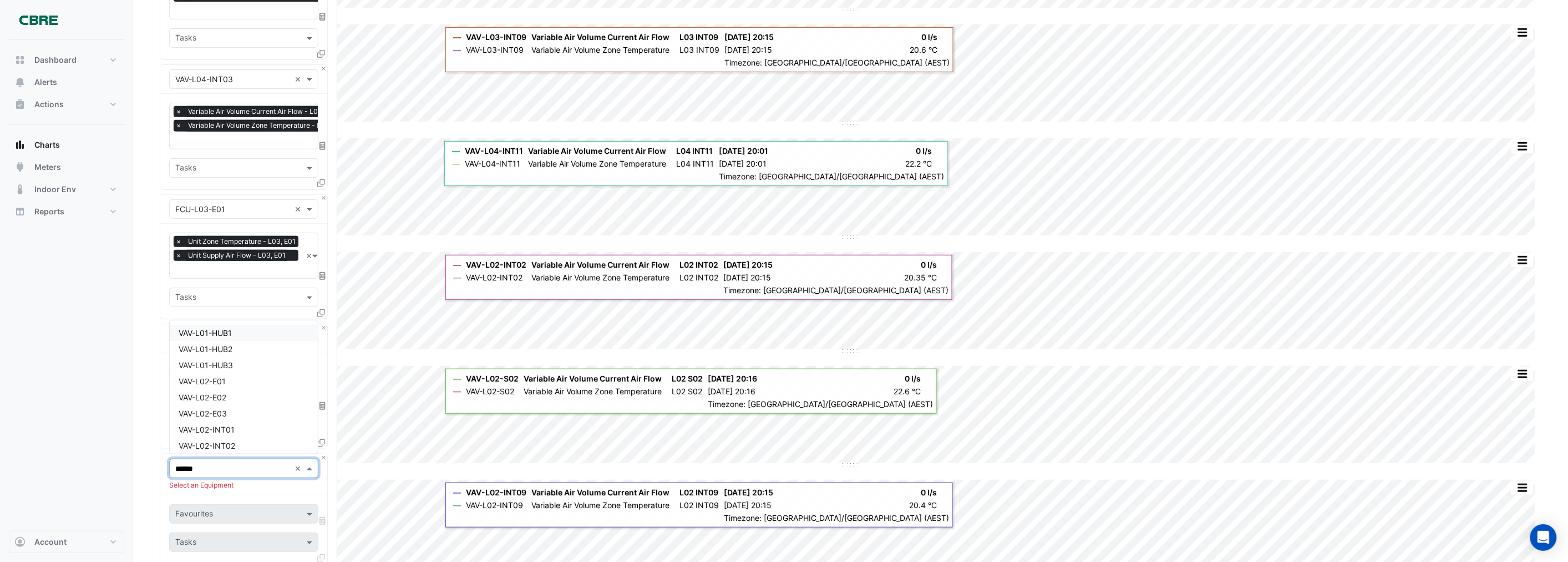
type input "*******"
click at [229, 430] on span "VAV-L03-INT09" at bounding box center [207, 432] width 58 height 10
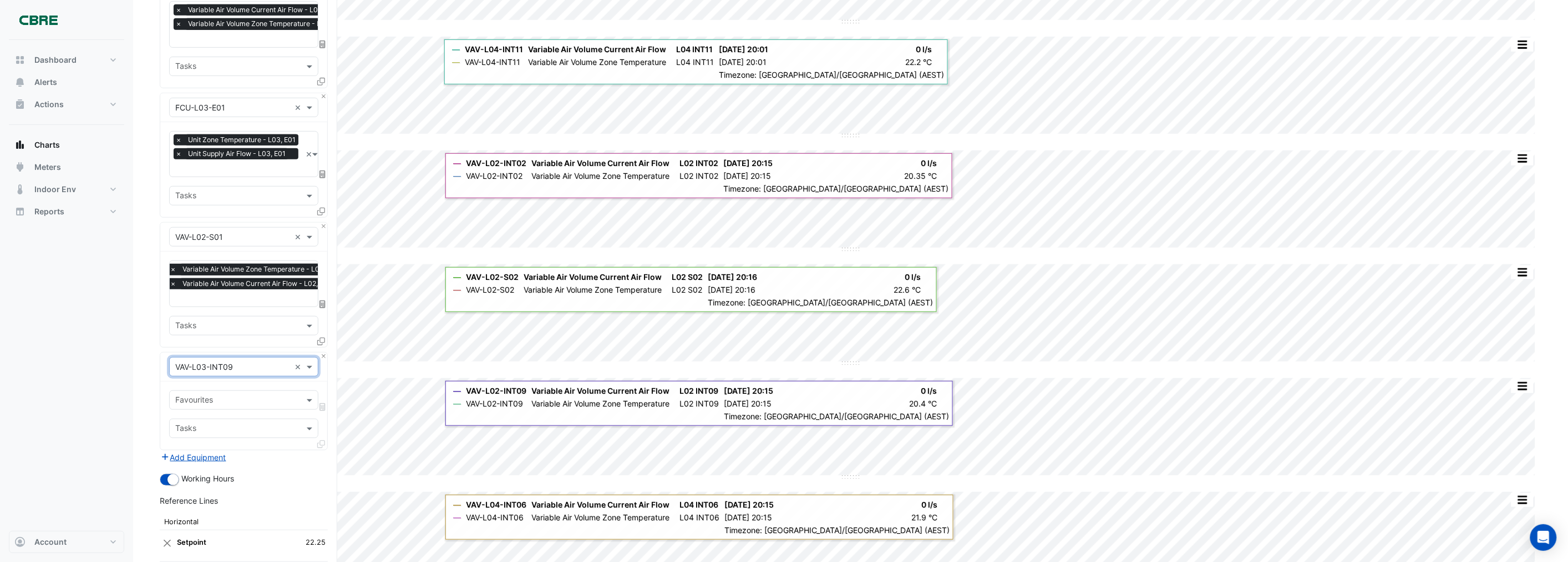
scroll to position [308, 0]
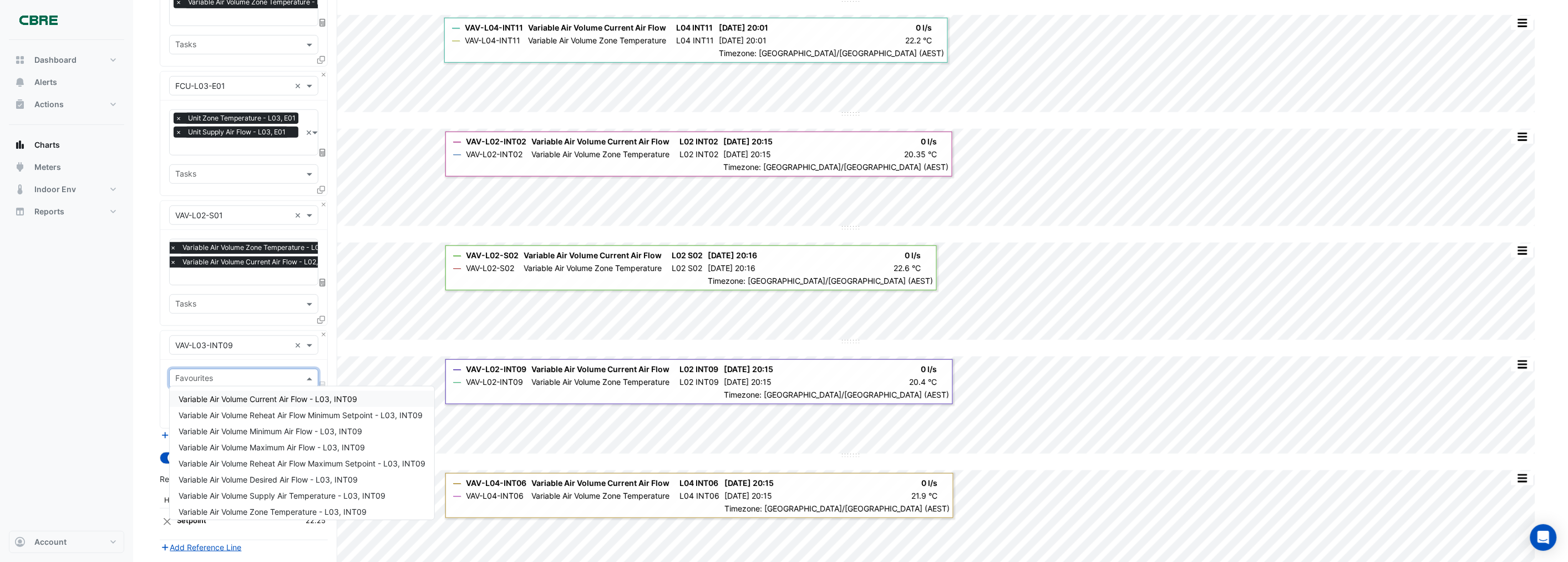
click at [192, 378] on input "text" at bounding box center [237, 379] width 124 height 11
click at [213, 397] on span "Variable Air Volume Current Air Flow - L03, INT09" at bounding box center [267, 399] width 178 height 10
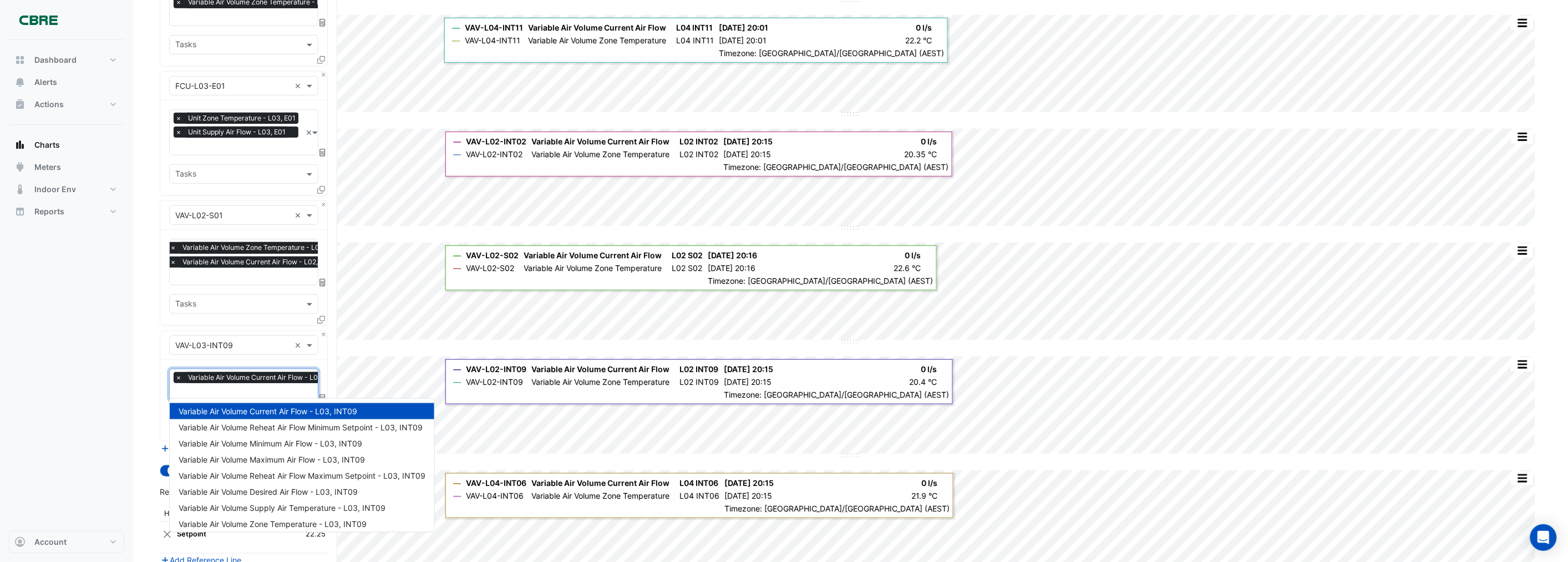
click at [211, 387] on input "text" at bounding box center [263, 392] width 176 height 11
click at [265, 519] on span "Variable Air Volume Zone Temperature - L03, INT09" at bounding box center [272, 524] width 188 height 10
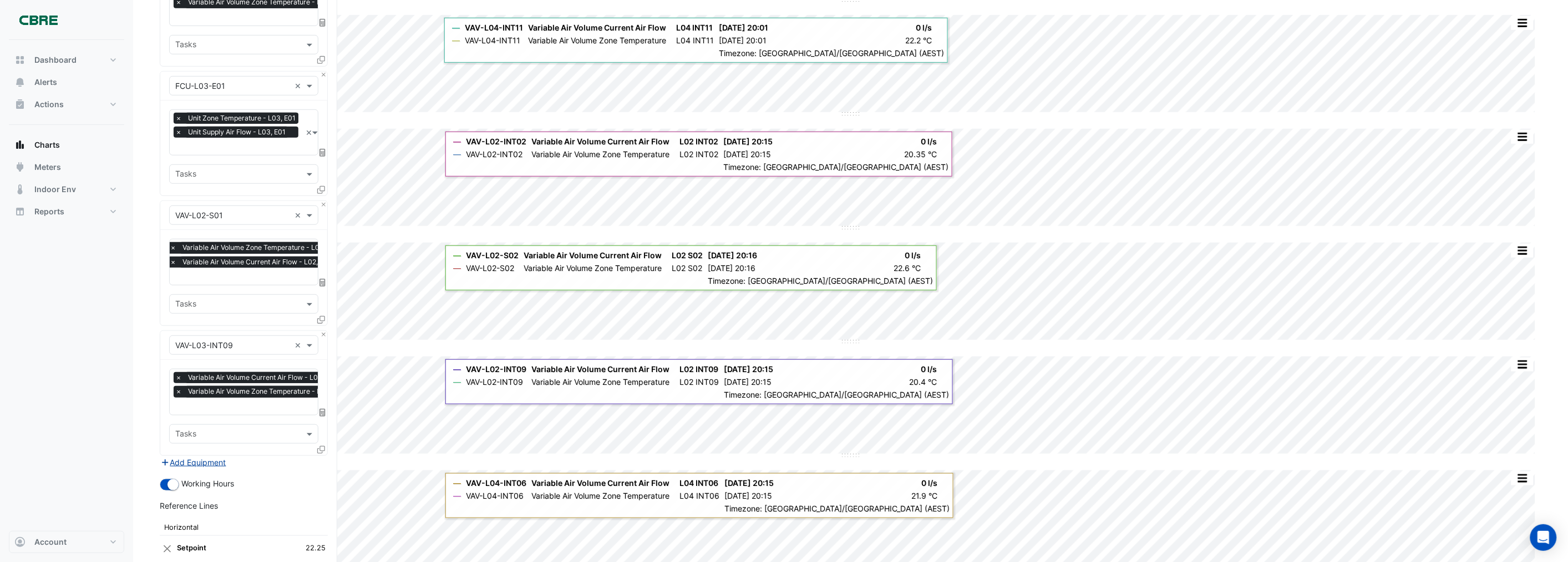
click at [181, 458] on button "Add Equipment" at bounding box center [193, 462] width 67 height 13
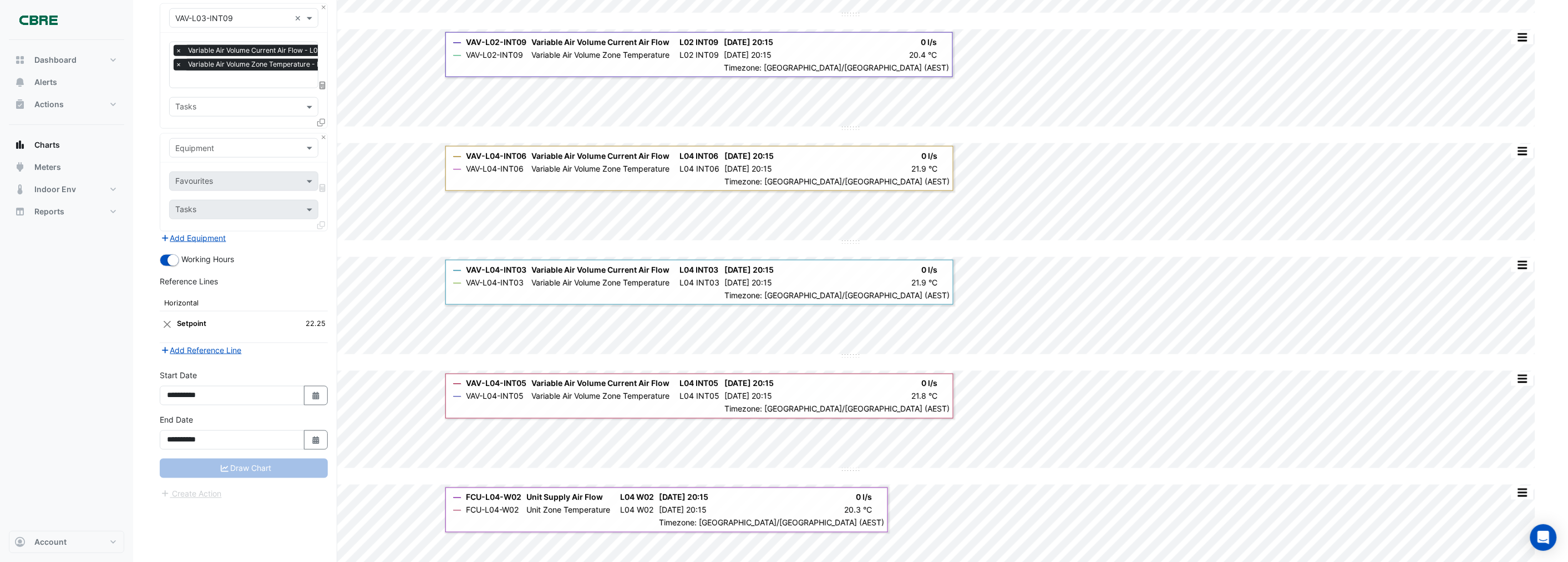
scroll to position [555, 0]
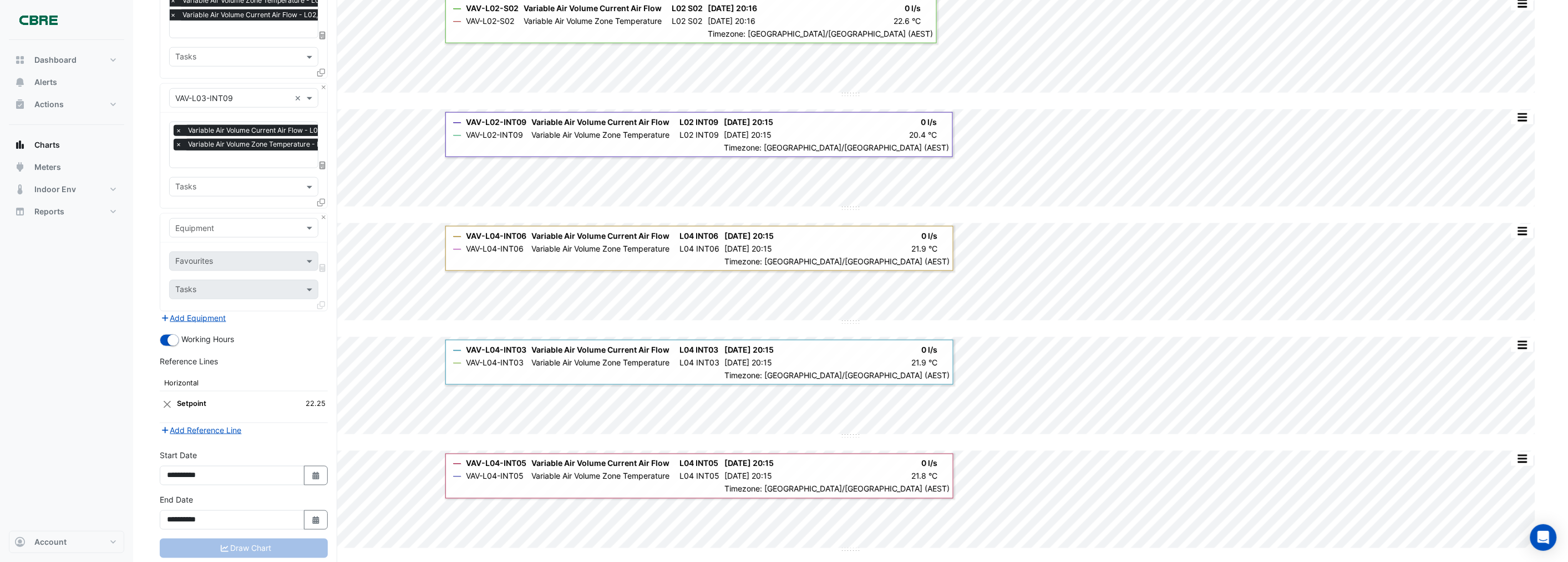
click at [202, 223] on input "text" at bounding box center [232, 228] width 115 height 11
drag, startPoint x: 214, startPoint y: 224, endPoint x: 169, endPoint y: 223, distance: 45.0
click at [170, 223] on div "Equipment ******* ×" at bounding box center [244, 228] width 149 height 20
click at [208, 223] on input "*******" at bounding box center [232, 228] width 115 height 11
type input "**********"
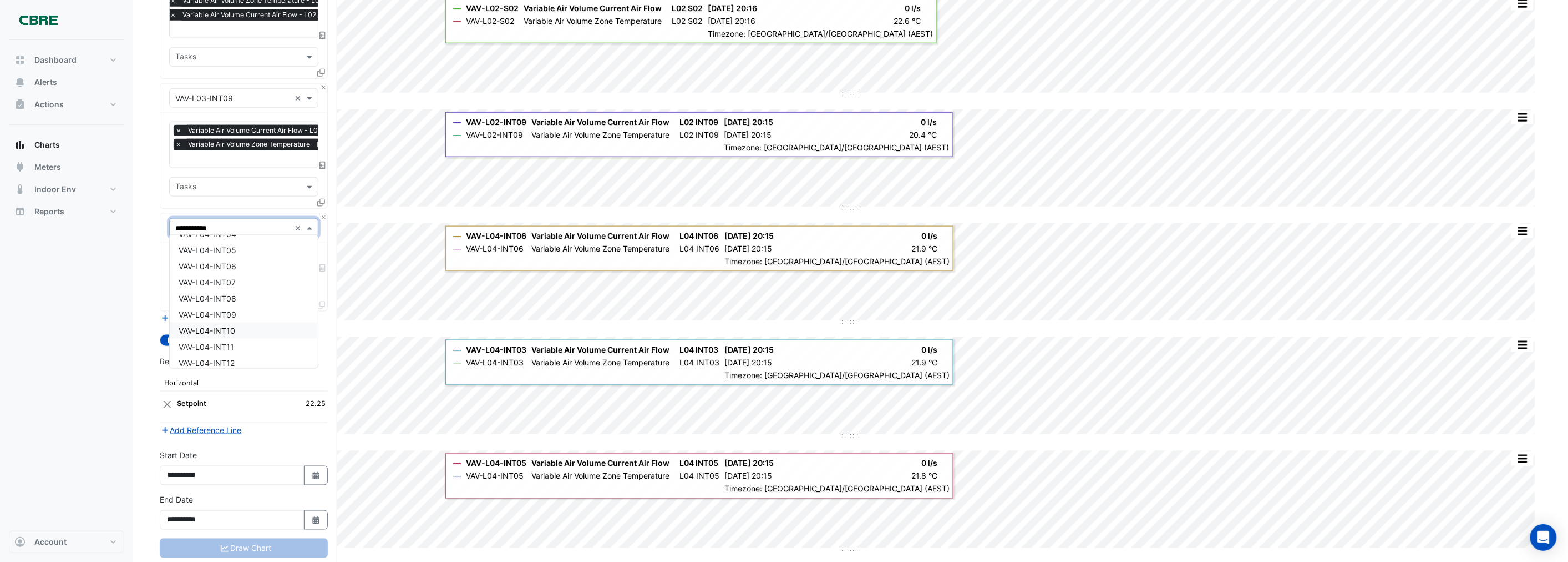
scroll to position [84, 0]
click at [223, 323] on span "VAV-L04-INT11" at bounding box center [206, 324] width 55 height 10
click at [199, 257] on input "text" at bounding box center [237, 262] width 124 height 11
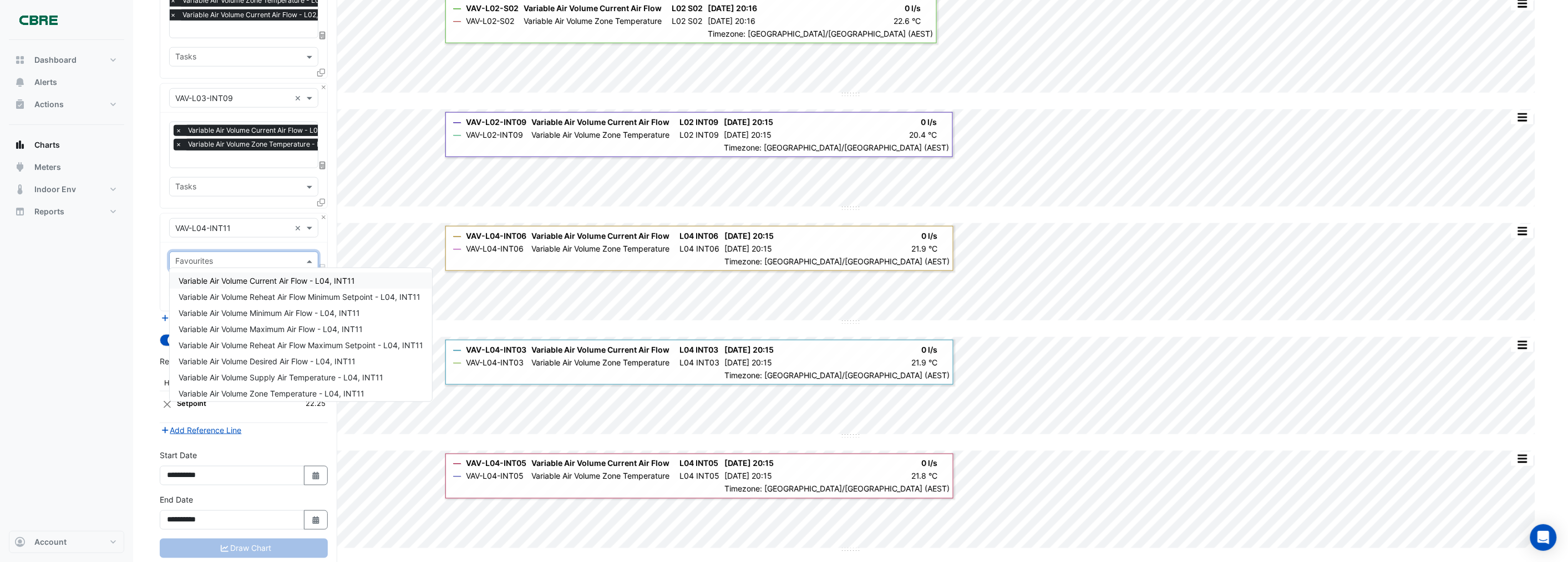
click at [216, 281] on span "Variable Air Volume Current Air Flow - L04, INT11" at bounding box center [266, 281] width 176 height 10
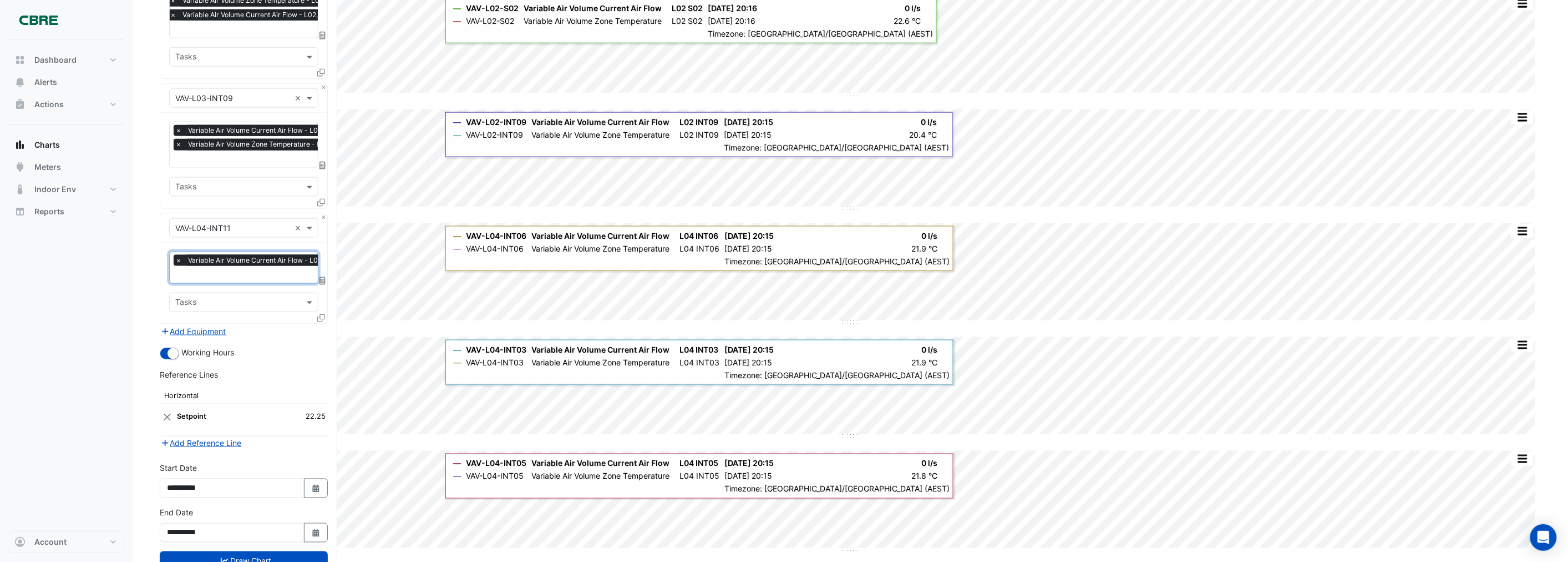
click at [213, 270] on input "text" at bounding box center [262, 276] width 174 height 11
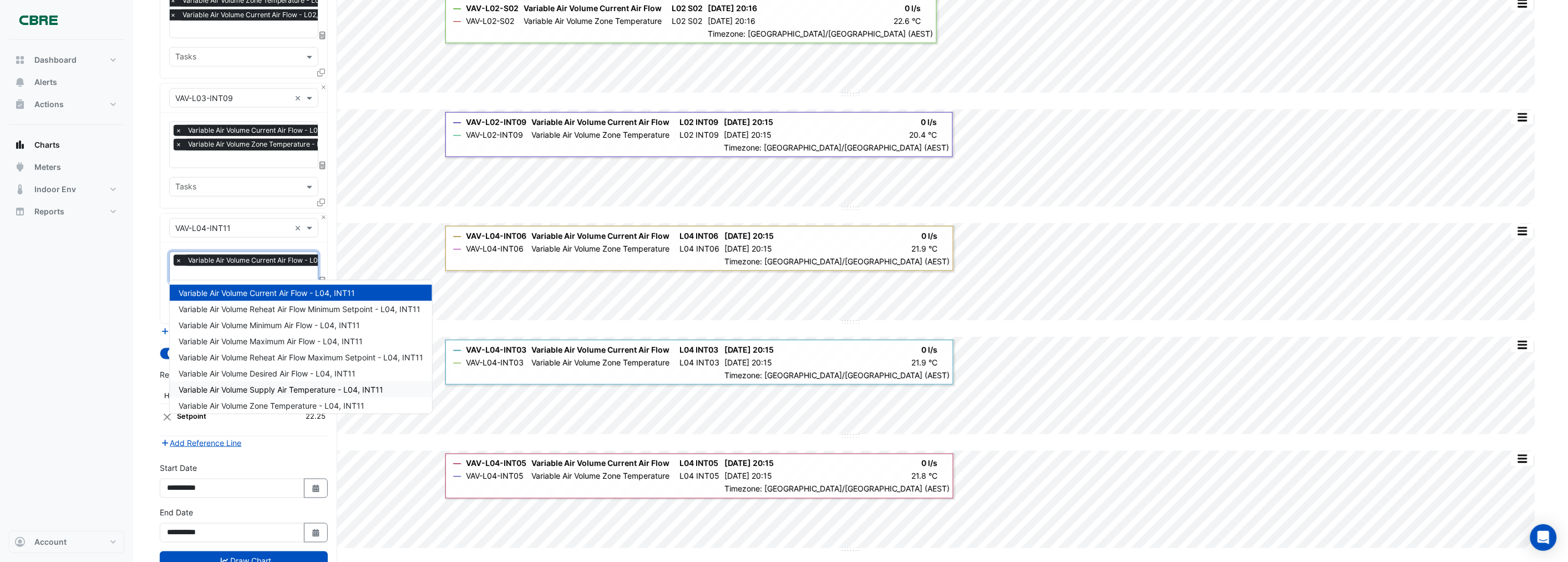
click at [245, 390] on span "Variable Air Volume Supply Air Temperature - L04, INT11" at bounding box center [280, 390] width 205 height 10
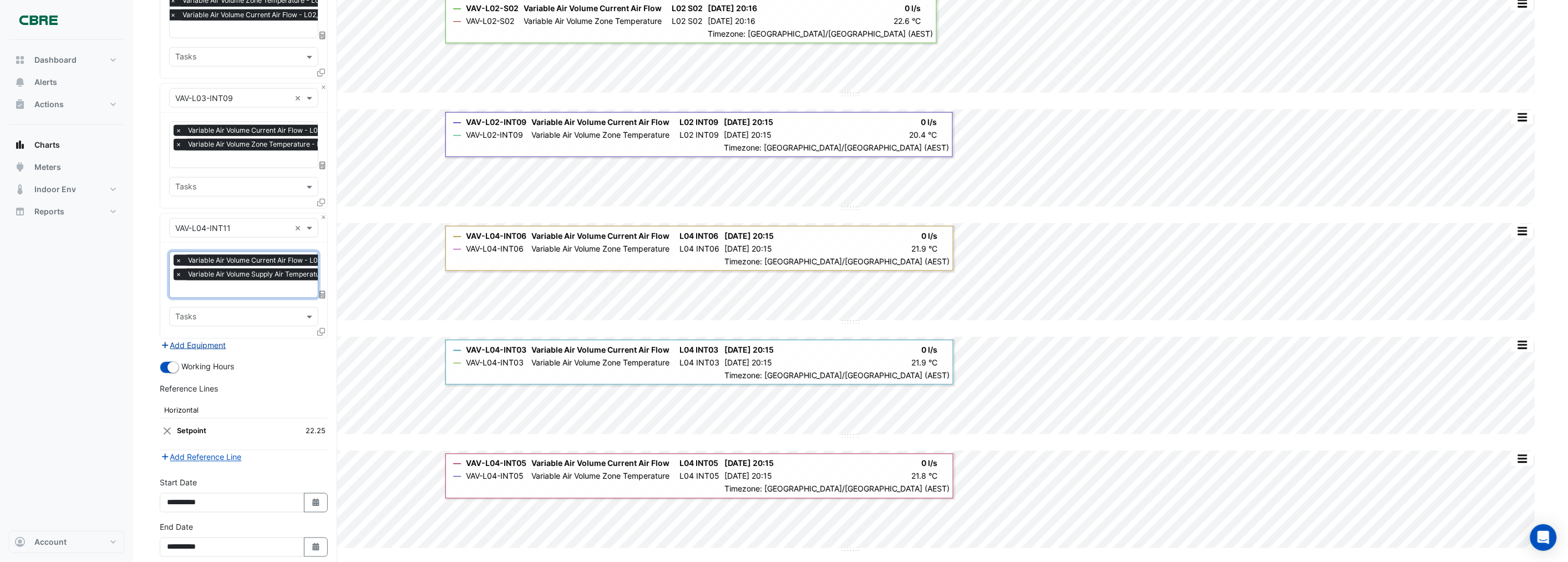
click at [175, 339] on button "Add Equipment" at bounding box center [193, 345] width 67 height 13
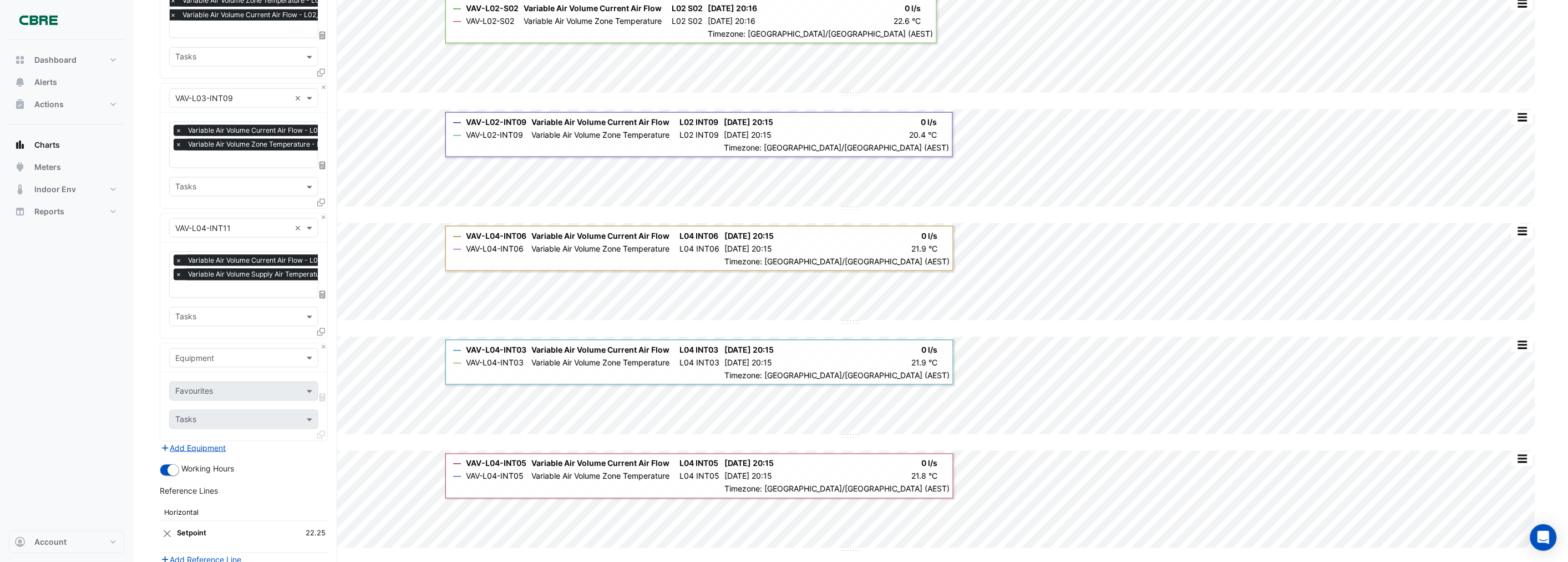
click at [191, 356] on input "text" at bounding box center [232, 358] width 115 height 11
paste input "**********"
type input "**********"
click at [235, 467] on span "VAV-L04-INT12" at bounding box center [206, 469] width 56 height 10
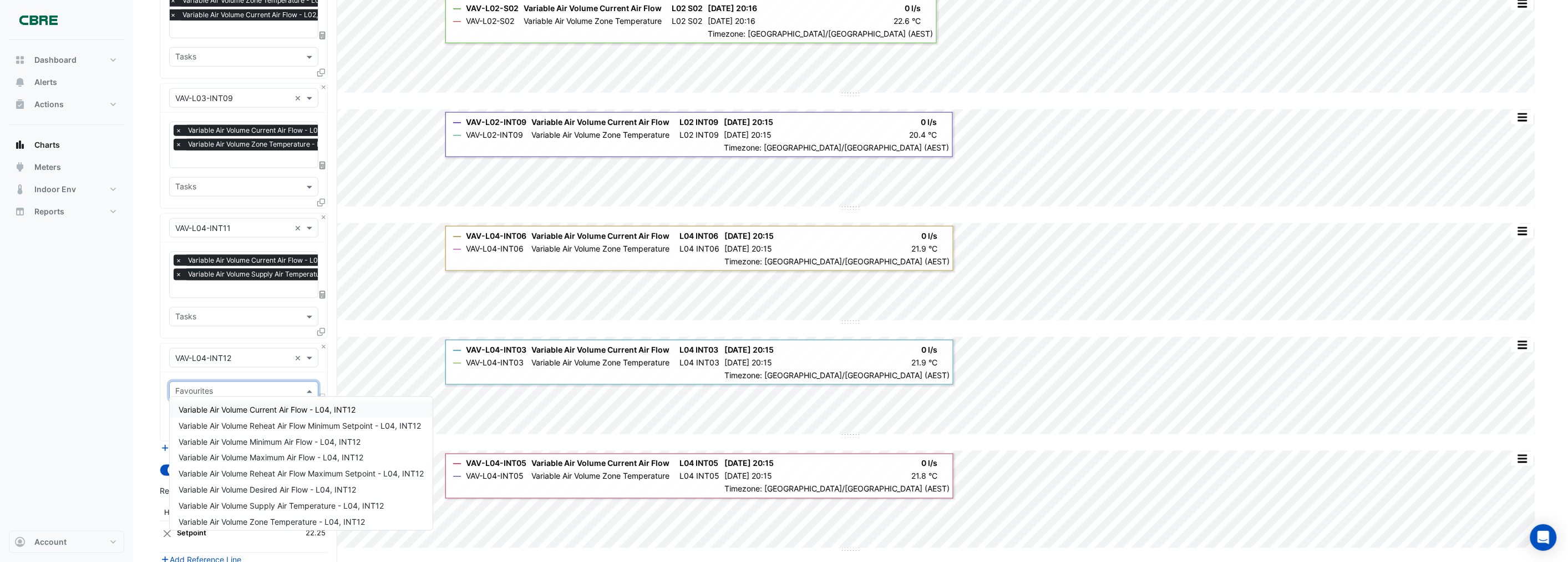
click at [200, 387] on input "text" at bounding box center [237, 392] width 124 height 11
click at [208, 407] on span "Variable Air Volume Current Air Flow - L04, INT12" at bounding box center [266, 409] width 177 height 10
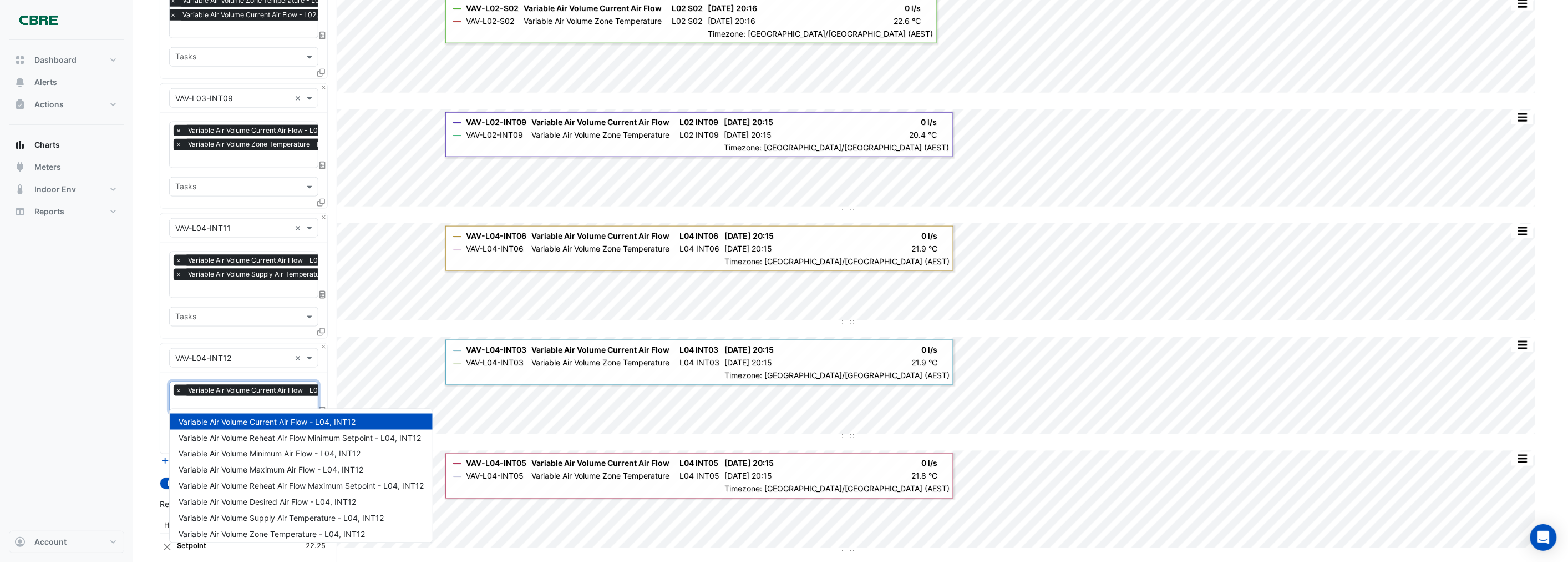
click at [201, 400] on input "text" at bounding box center [262, 405] width 174 height 11
click at [214, 516] on span "Variable Air Volume Supply Air Temperature - L04, INT12" at bounding box center [281, 519] width 205 height 10
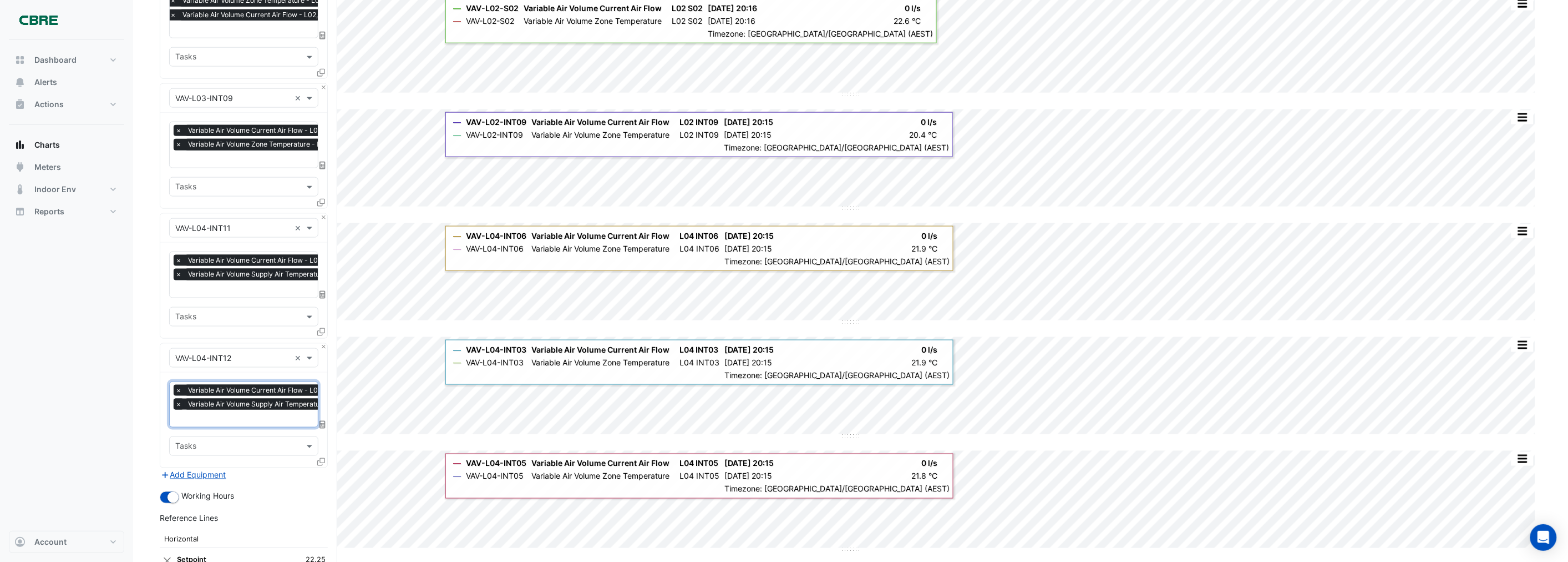
click at [178, 400] on span "×" at bounding box center [178, 405] width 10 height 11
click at [176, 270] on span "×" at bounding box center [178, 274] width 10 height 11
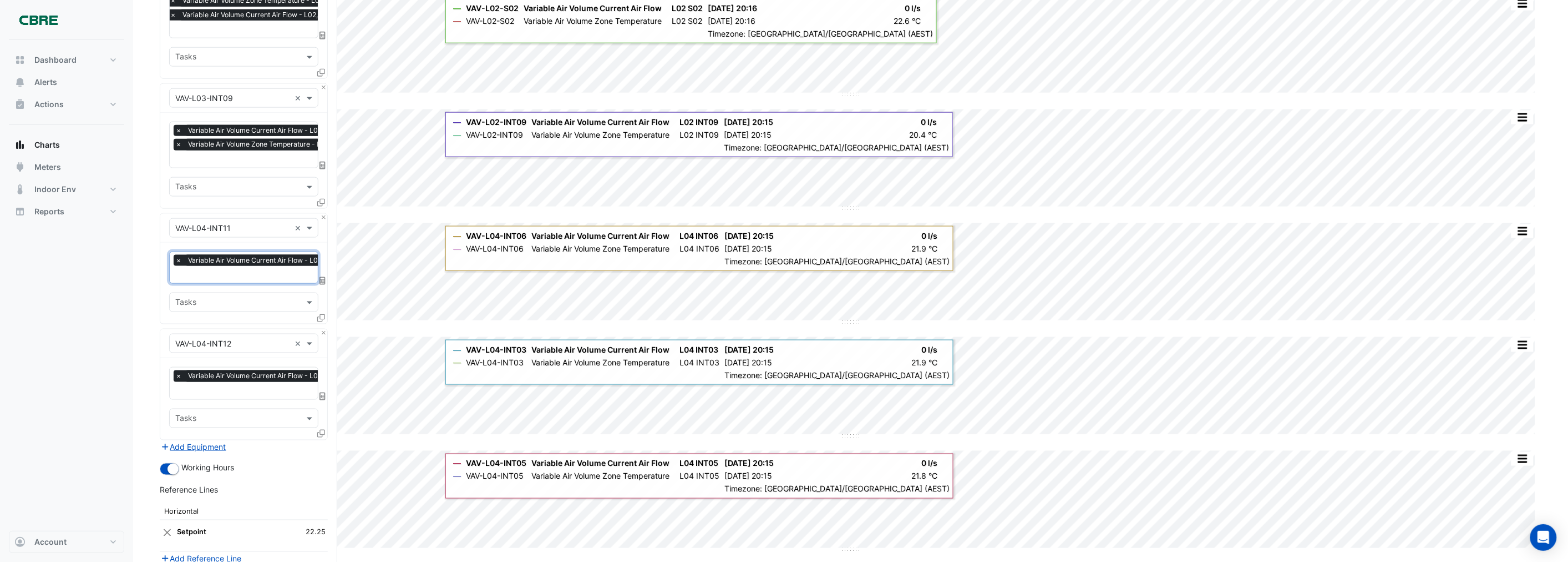
scroll to position [0, 6]
click at [184, 271] on input "text" at bounding box center [256, 276] width 174 height 11
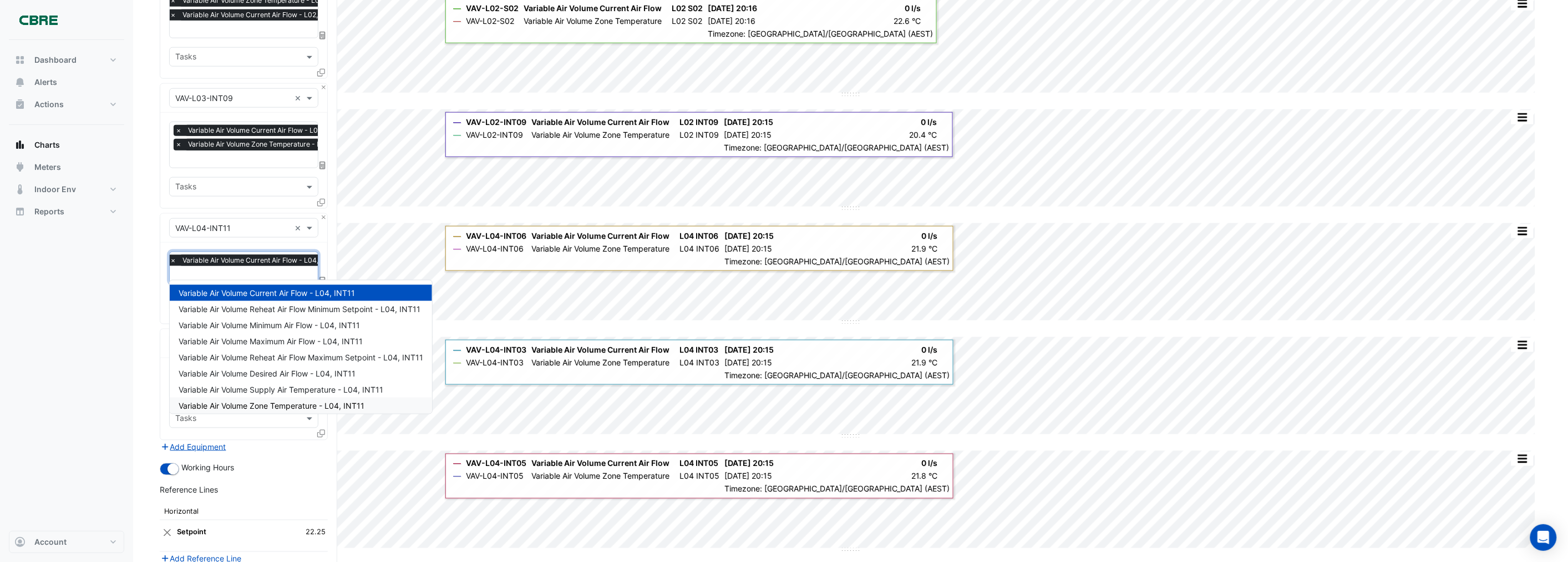
click at [239, 402] on span "Variable Air Volume Zone Temperature - L04, INT11" at bounding box center [271, 405] width 186 height 10
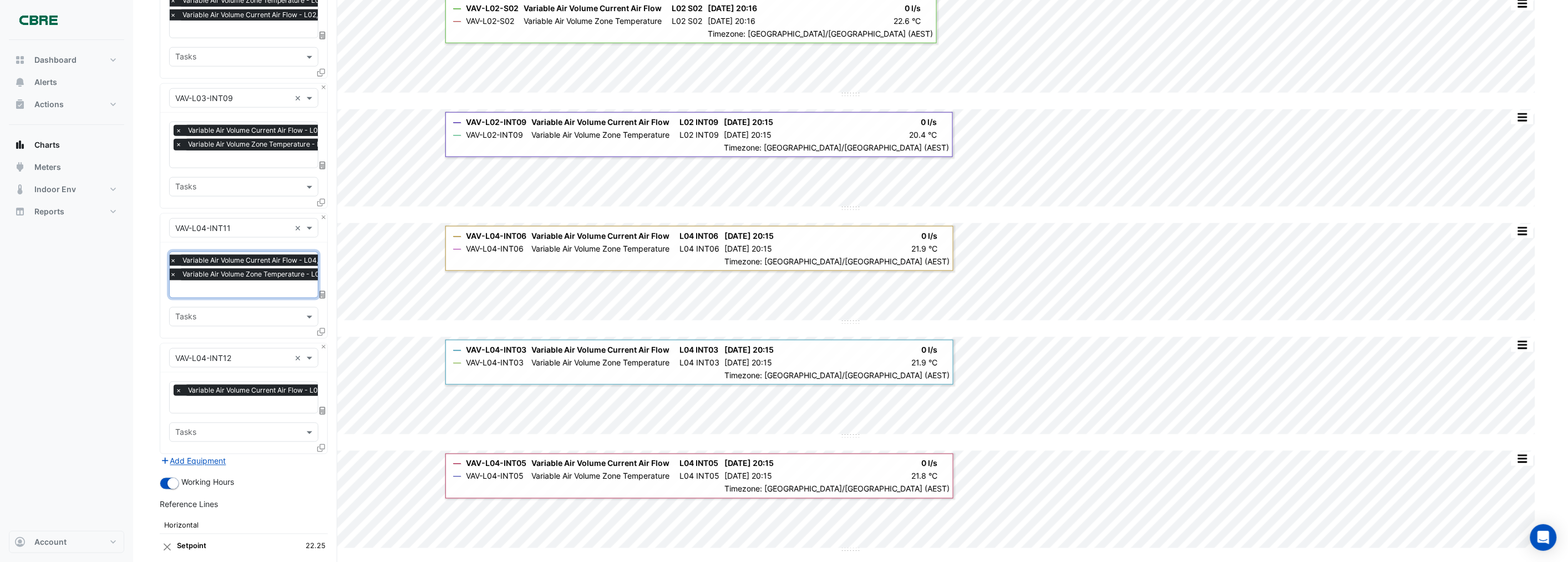
click at [179, 400] on input "text" at bounding box center [262, 405] width 174 height 11
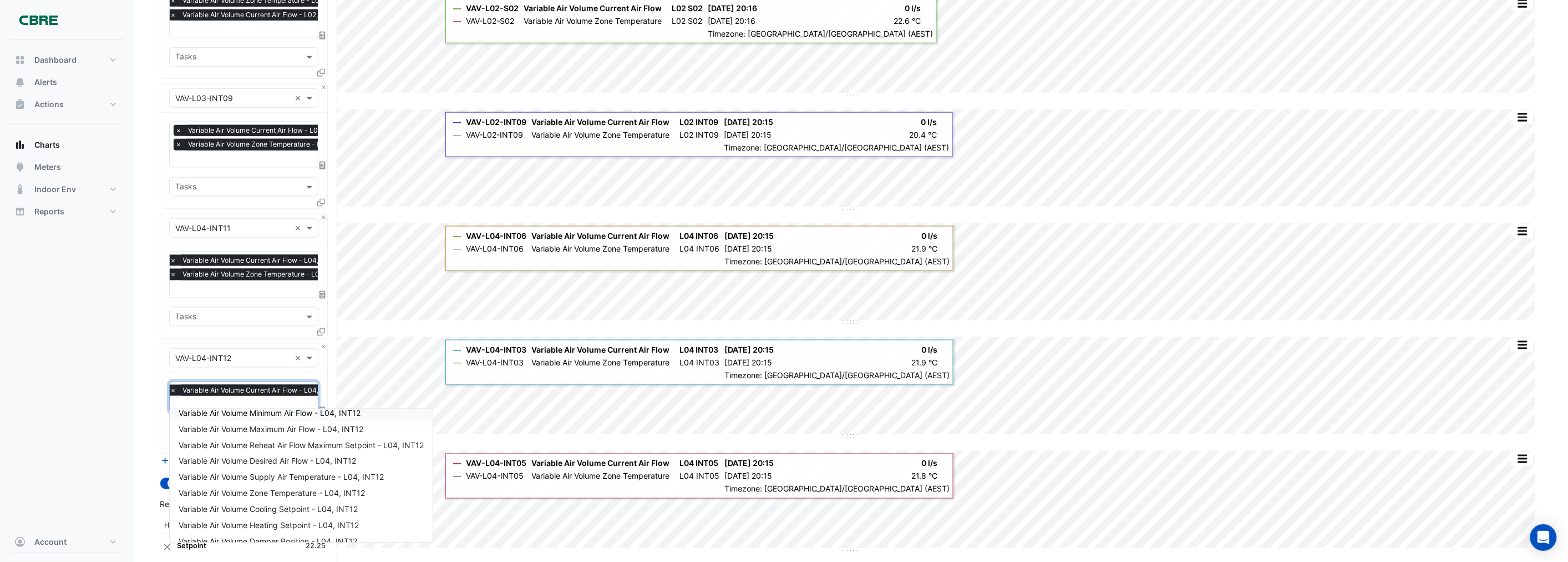
scroll to position [62, 0]
click at [223, 473] on span "Variable Air Volume Zone Temperature - L04, INT12" at bounding box center [271, 473] width 187 height 10
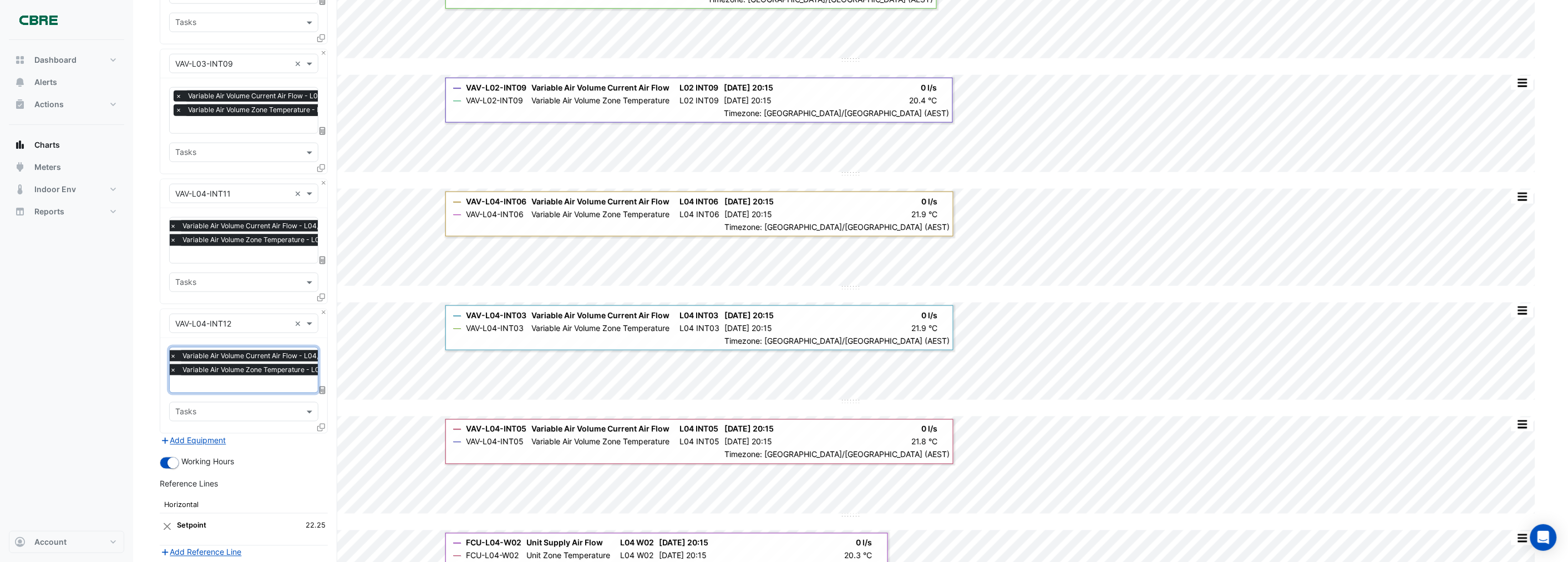
scroll to position [617, 0]
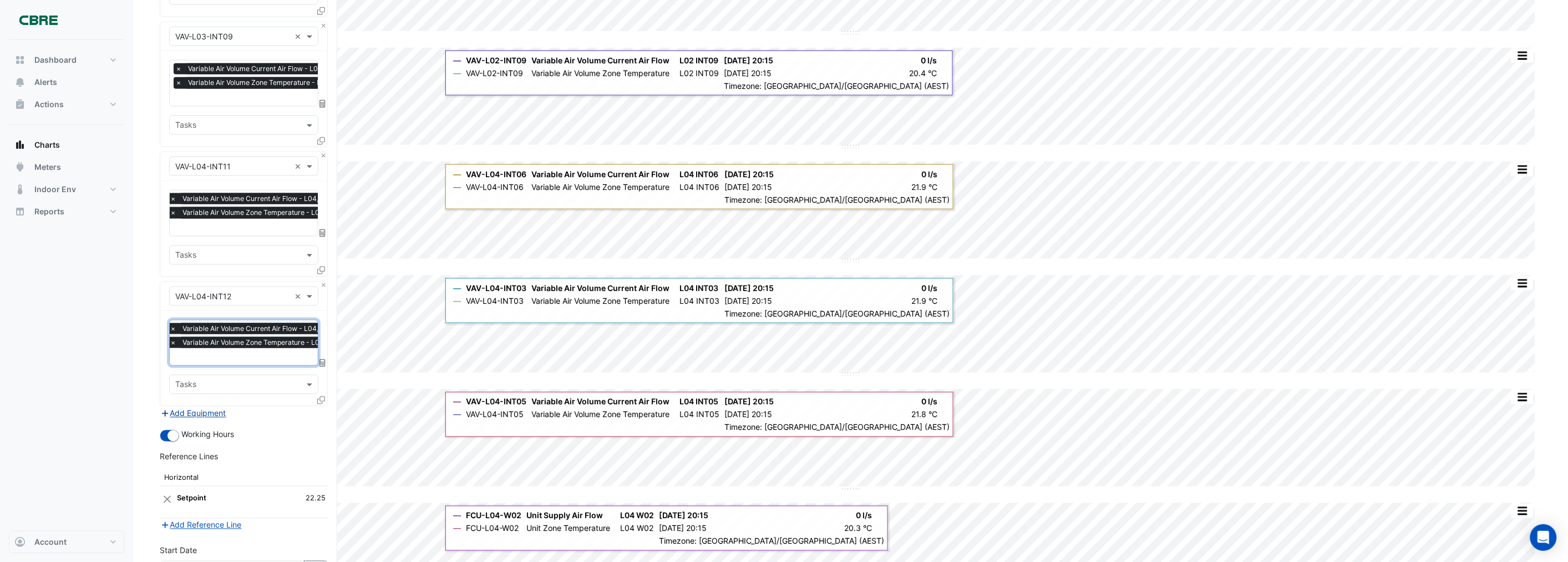
click at [187, 411] on button "Add Equipment" at bounding box center [193, 414] width 67 height 13
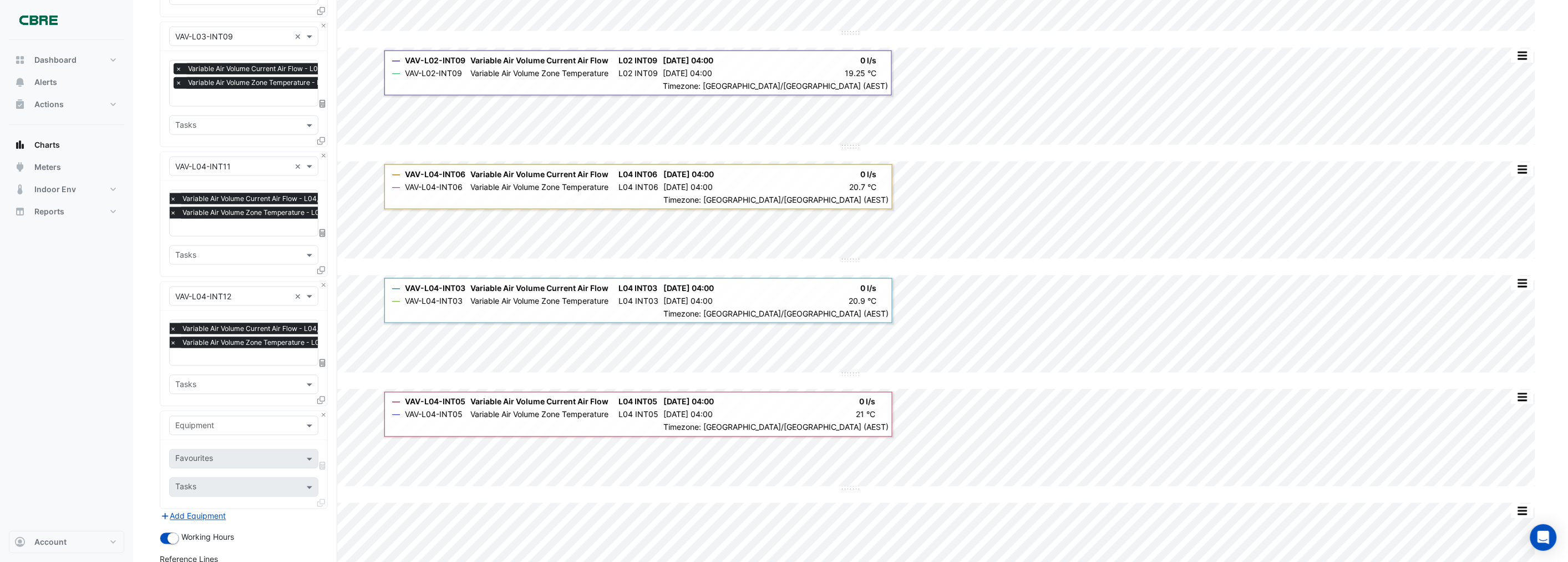
click at [233, 421] on input "text" at bounding box center [232, 426] width 115 height 11
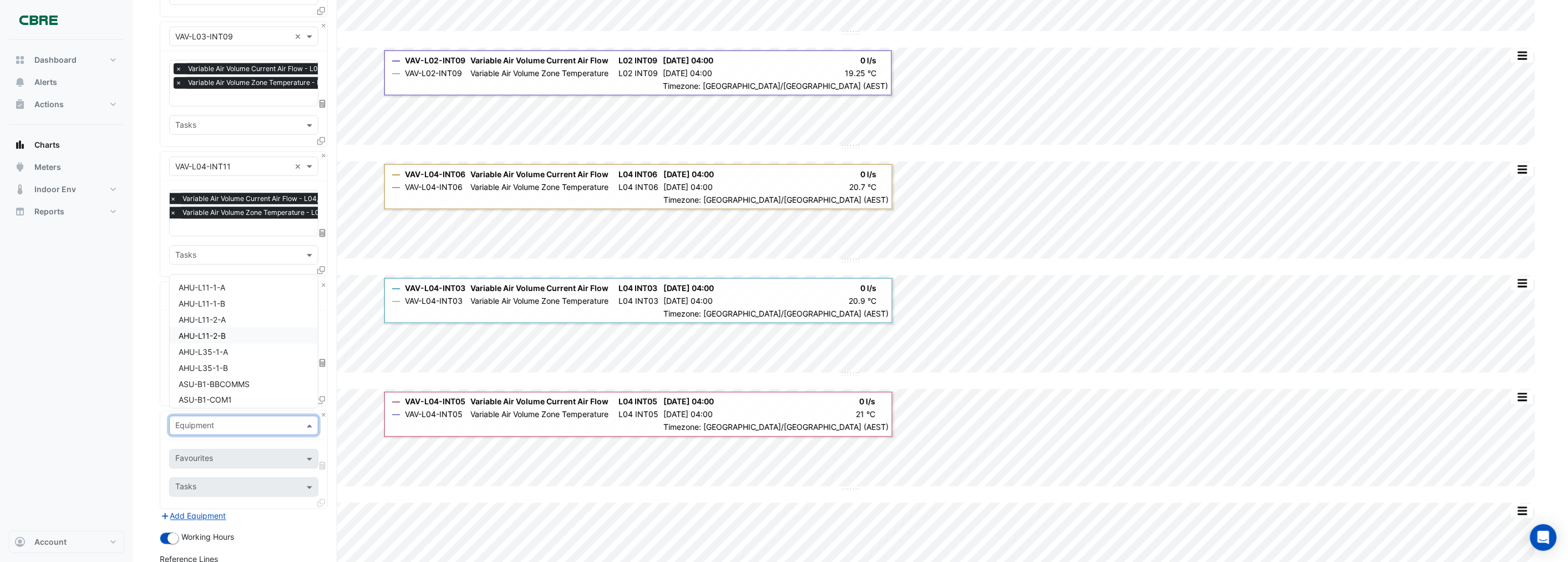
paste input "**********"
type input "**********"
click at [237, 398] on div "VAV-L04-INT13" at bounding box center [244, 396] width 148 height 16
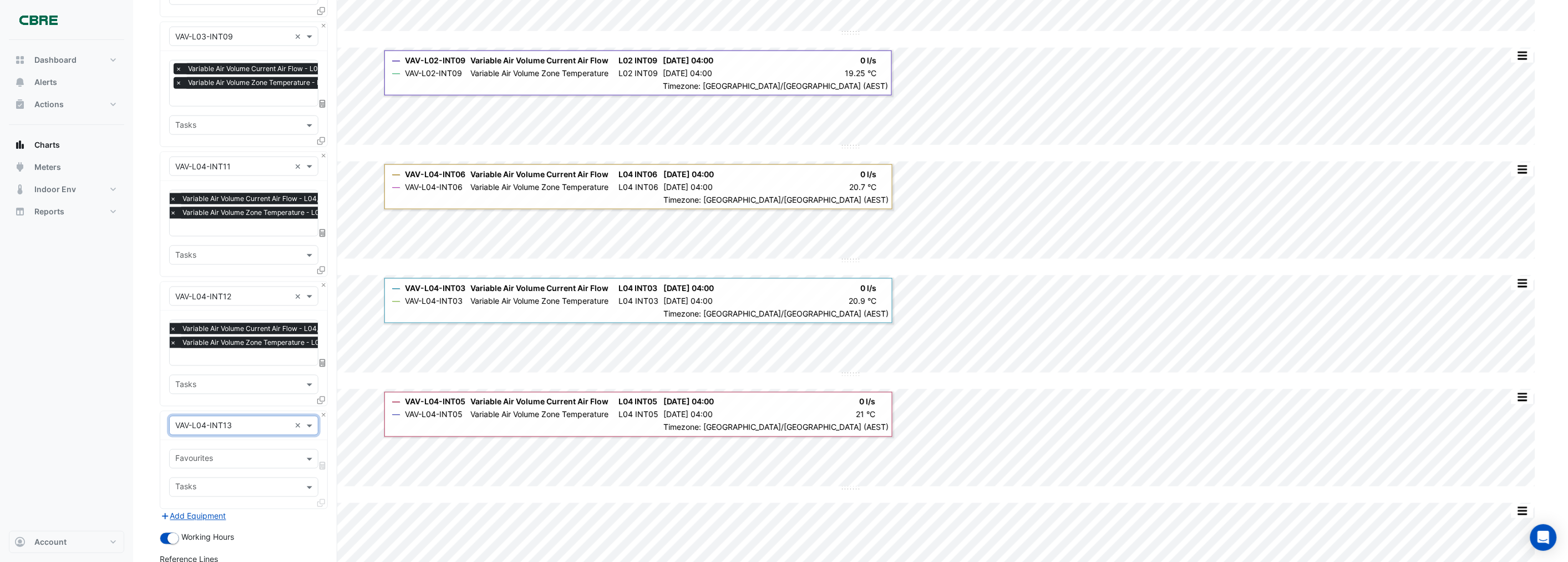
click at [200, 454] on input "text" at bounding box center [237, 460] width 124 height 11
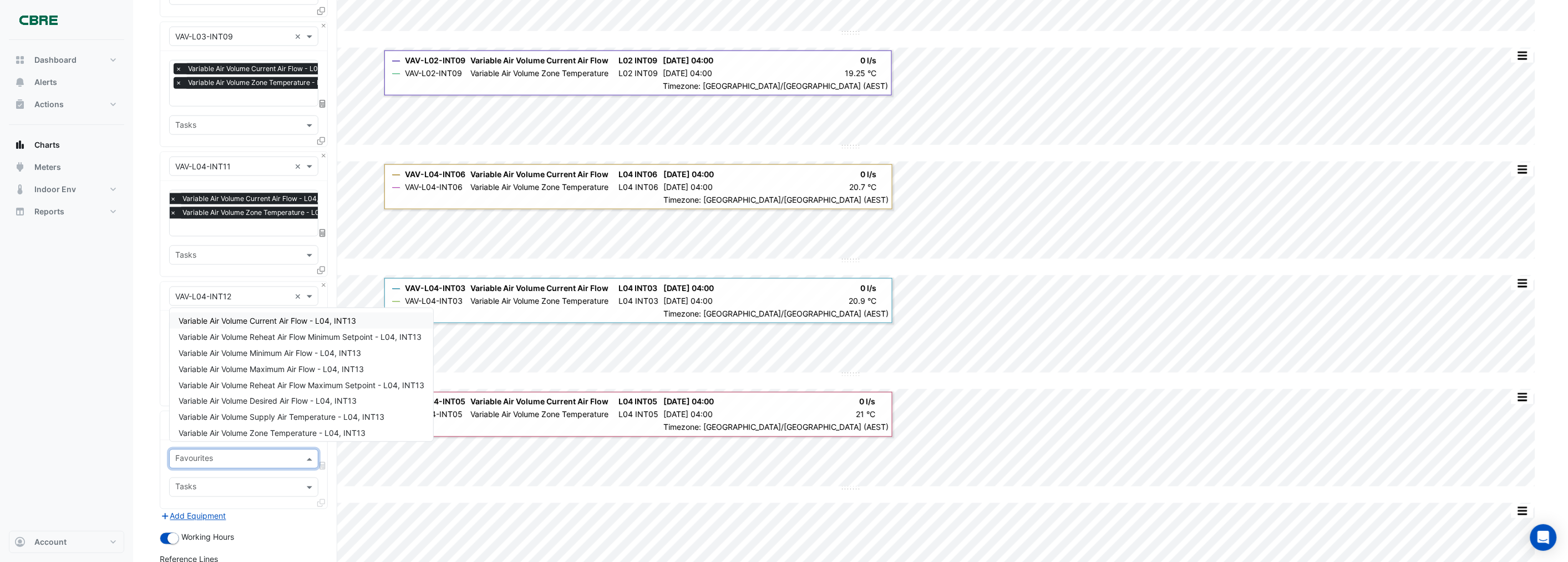
click at [252, 322] on span "Variable Air Volume Current Air Flow - L04, INT13" at bounding box center [267, 321] width 178 height 10
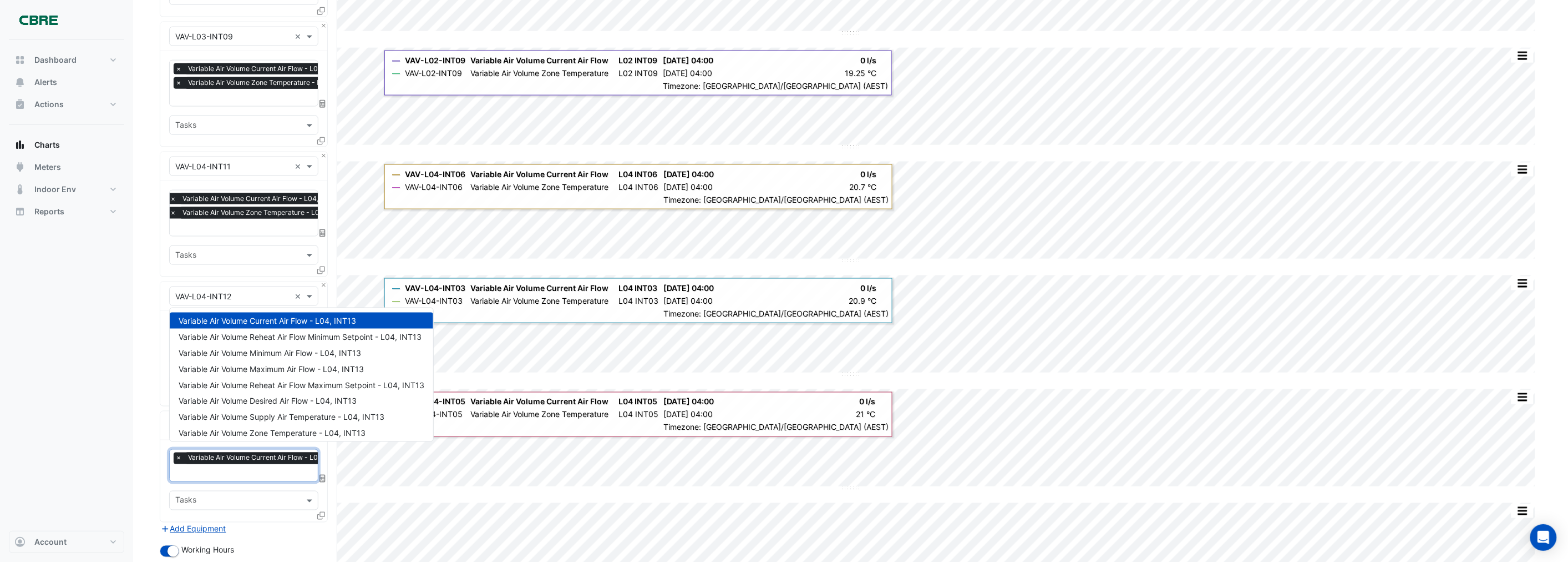
click at [208, 468] on input "text" at bounding box center [262, 474] width 174 height 11
click at [244, 428] on span "Variable Air Volume Zone Temperature - L04, INT13" at bounding box center [271, 433] width 187 height 10
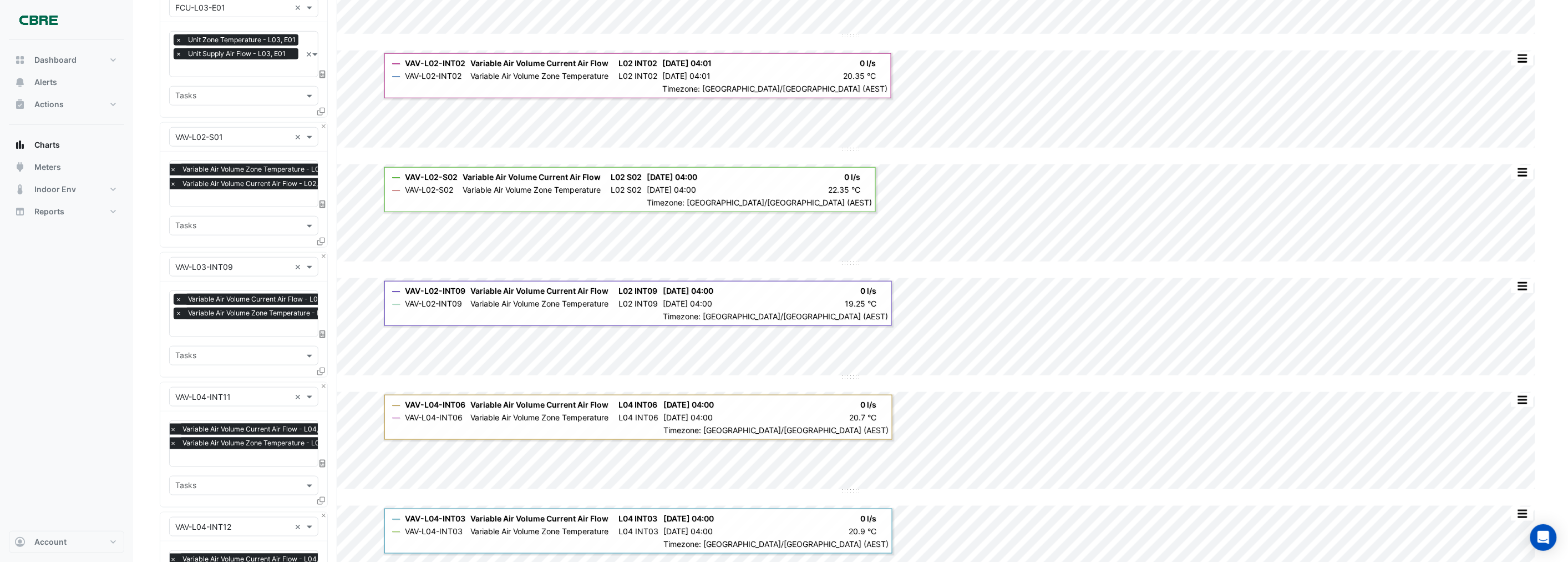
scroll to position [370, 0]
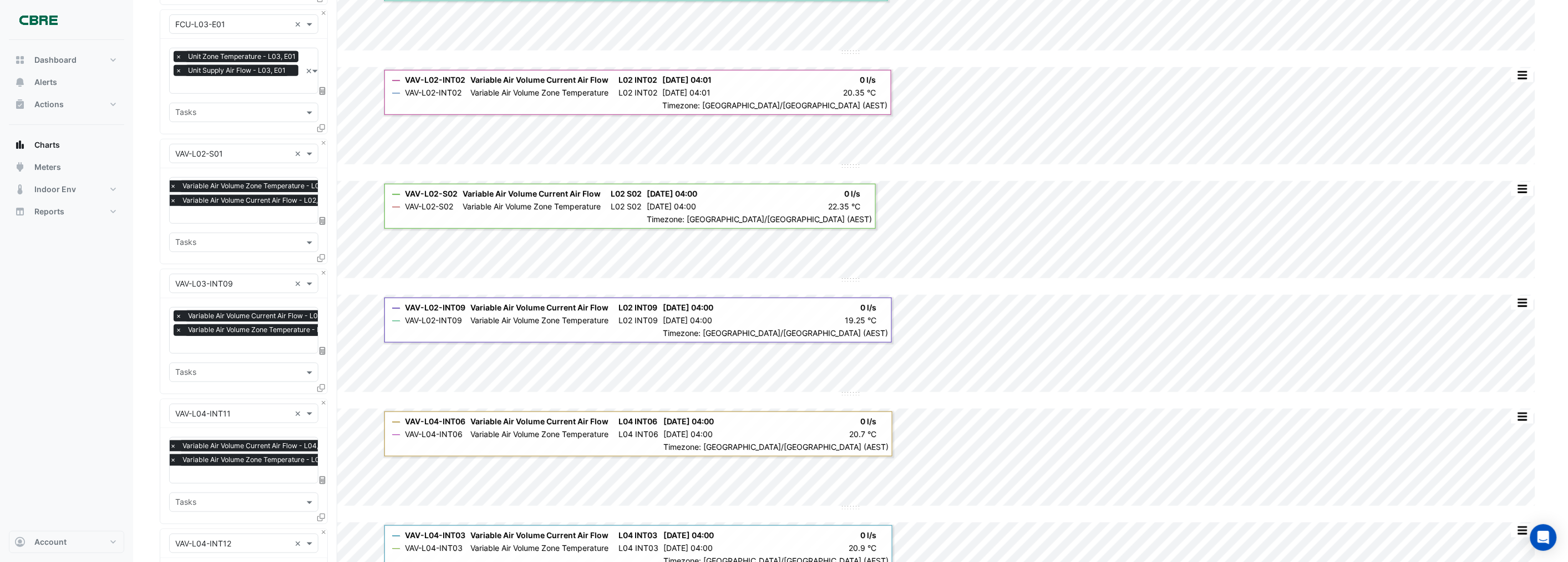
drag, startPoint x: 285, startPoint y: 296, endPoint x: 277, endPoint y: 298, distance: 8.2
click at [277, 298] on div "Favourites × Variable Air Volume Current Air Flow - L03, INT09 × Variable Air V…" at bounding box center [244, 345] width 167 height 95
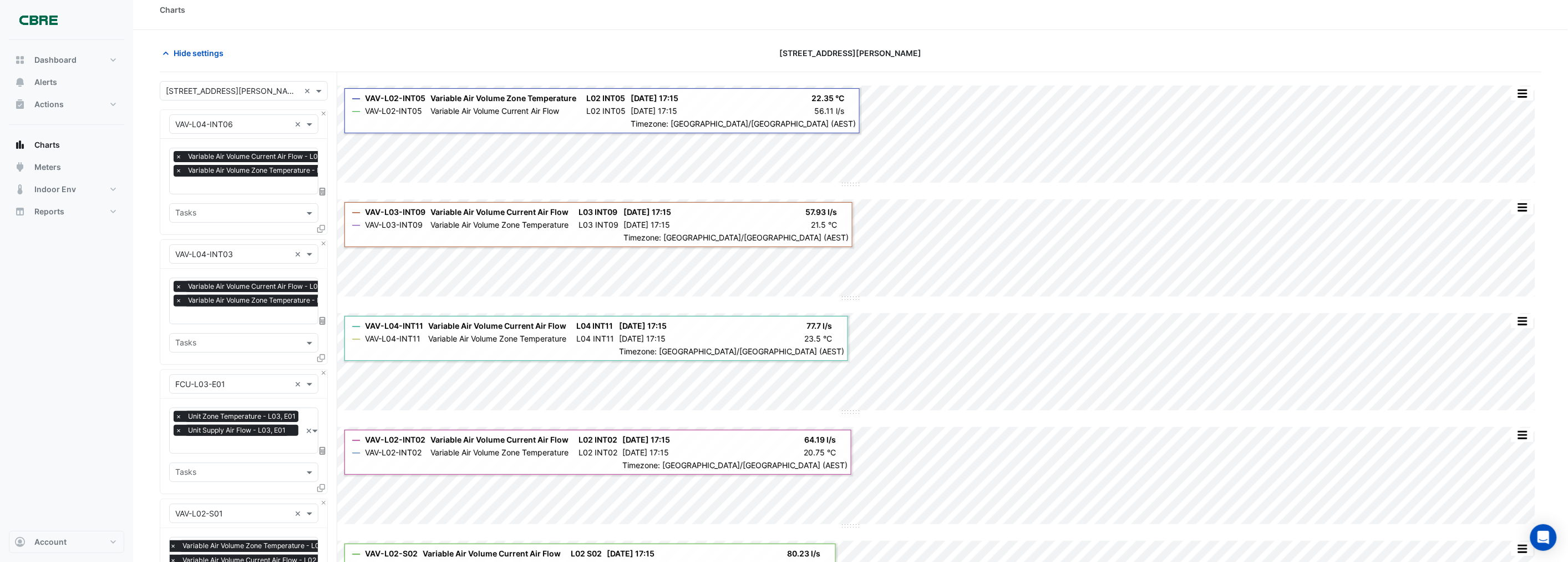
scroll to position [0, 0]
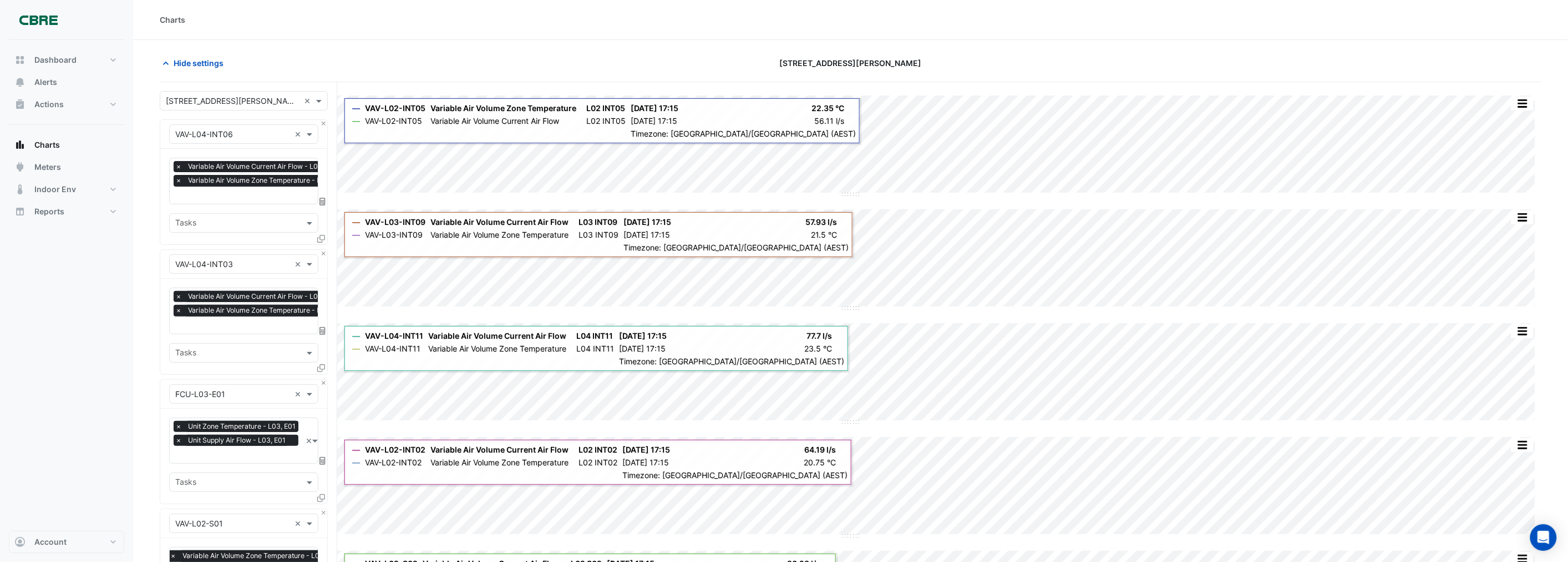
click at [163, 195] on div "Favourites × Variable Air Volume Current Air Flow - L04, INT06 × Variable Air V…" at bounding box center [244, 196] width 167 height 95
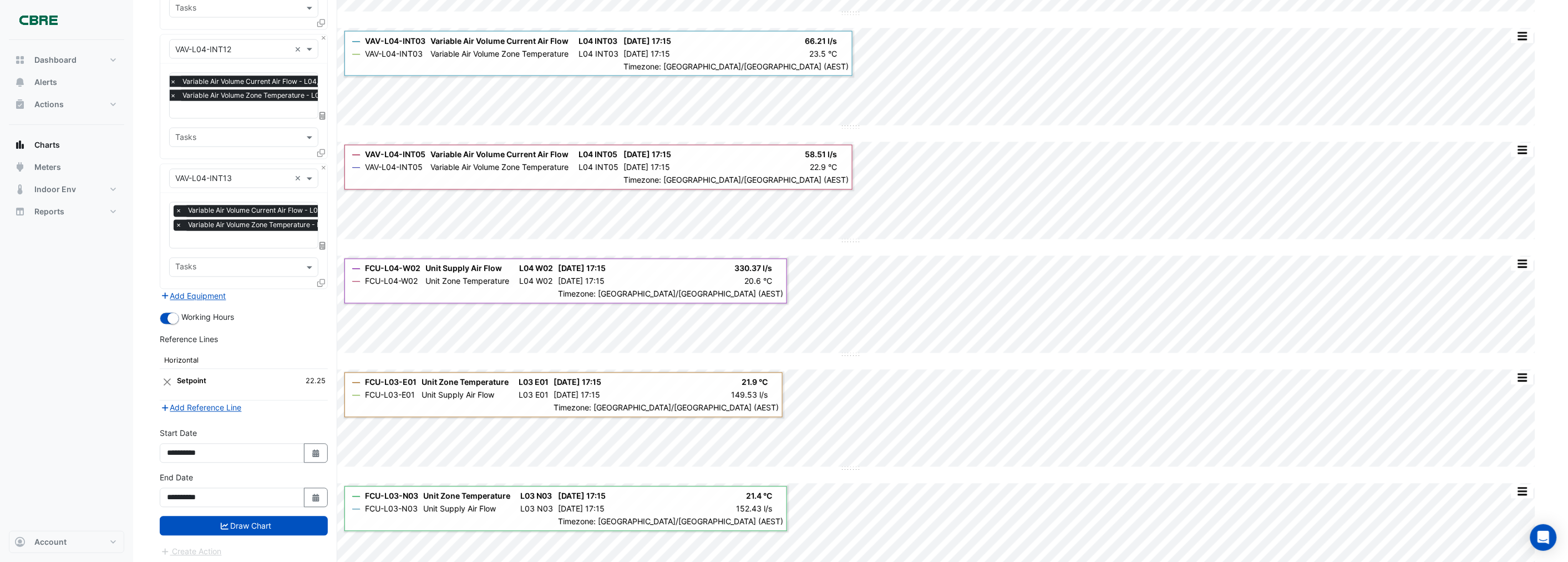
scroll to position [900, 0]
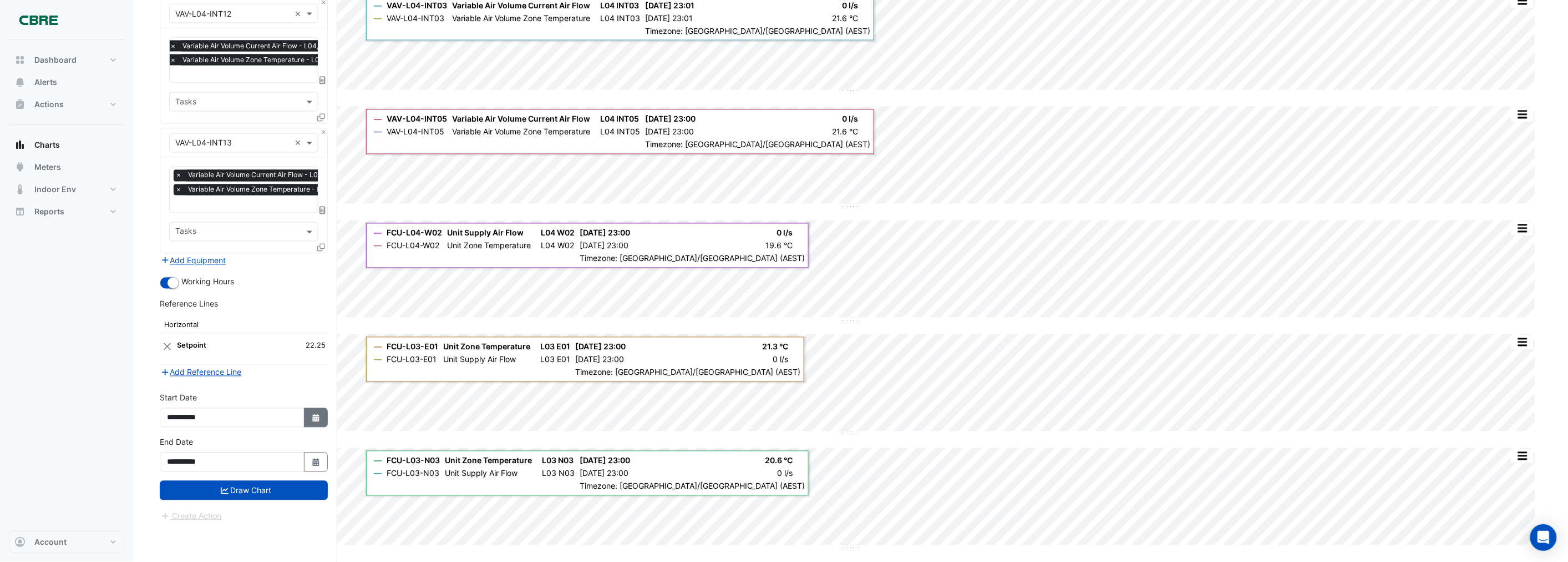
click at [314, 414] on icon "button" at bounding box center [315, 418] width 7 height 8
select select "*"
select select "****"
click at [214, 263] on select "*** *** *** *** *** *** ***" at bounding box center [211, 263] width 42 height 16
click at [190, 254] on select "*** *** *** *** *** *** ***" at bounding box center [211, 263] width 42 height 16
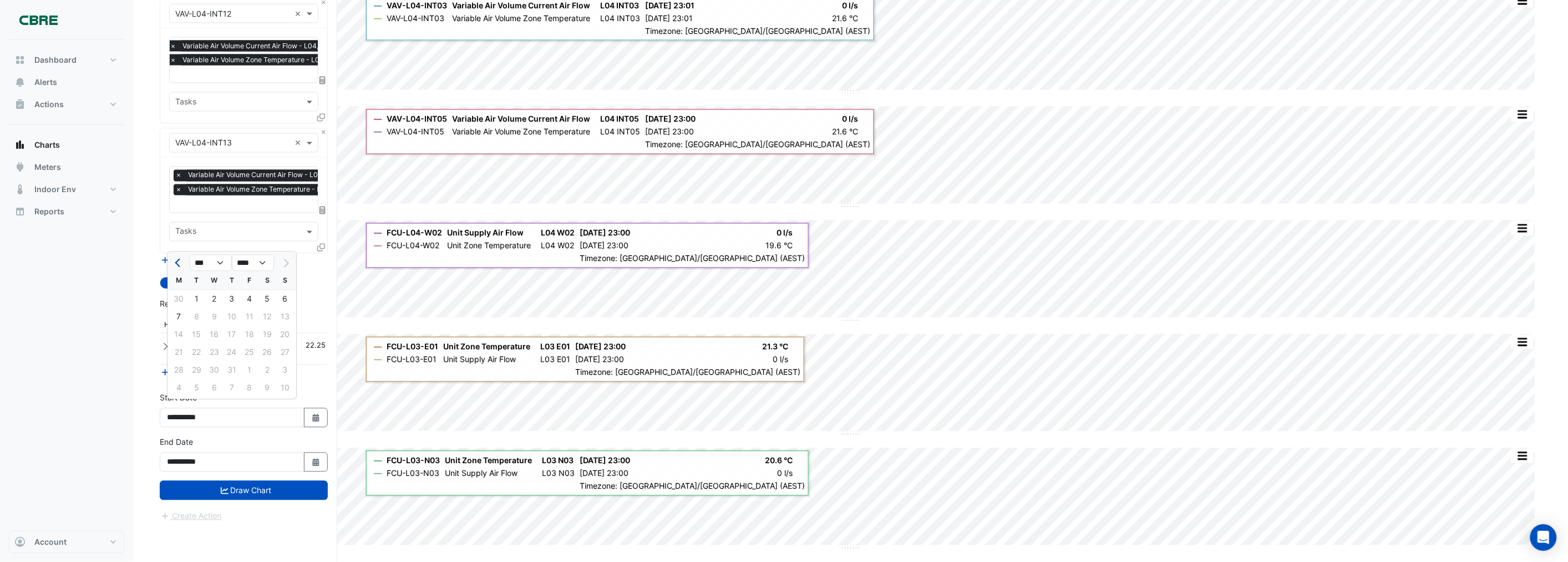
click at [174, 262] on span "Previous month" at bounding box center [178, 263] width 8 height 8
click at [285, 261] on span "Next month" at bounding box center [284, 263] width 8 height 8
select select "*"
click at [222, 263] on select "*** *** *** *** *** *** ***" at bounding box center [211, 263] width 42 height 16
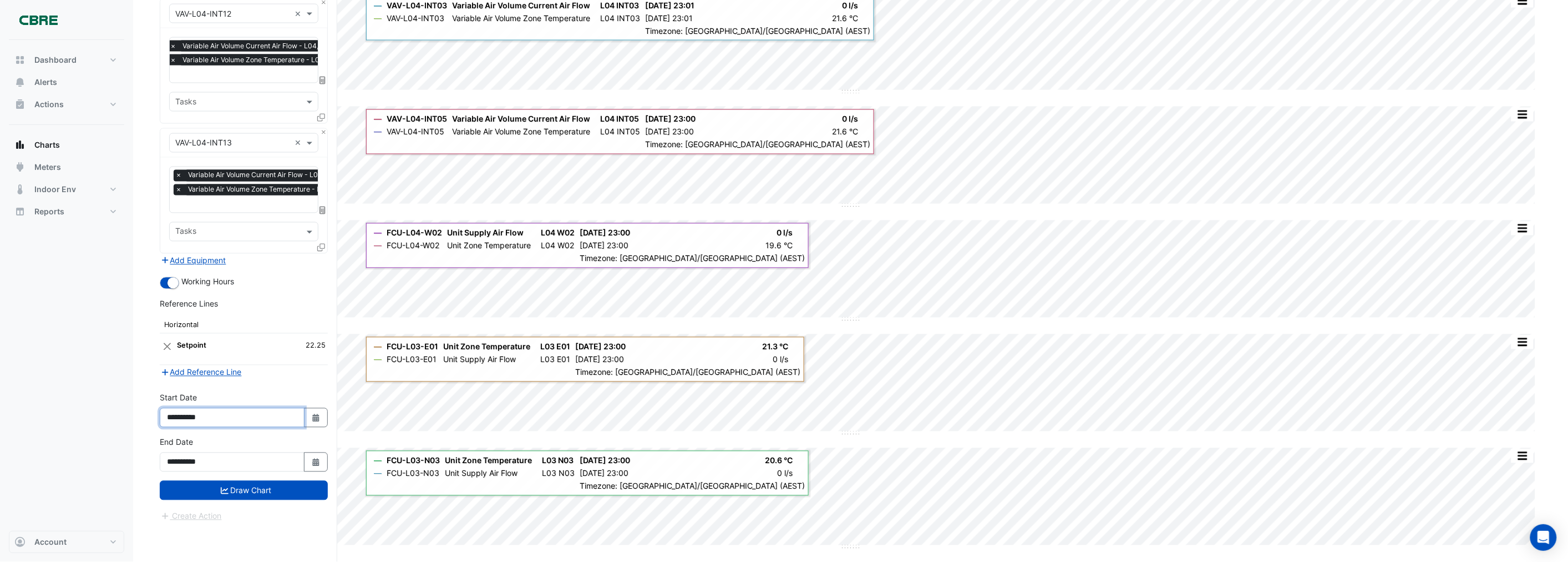
drag, startPoint x: 234, startPoint y: 412, endPoint x: 159, endPoint y: 403, distance: 75.5
click at [159, 403] on div "**********" at bounding box center [244, 414] width 182 height 44
click at [315, 414] on icon "Select Date" at bounding box center [316, 418] width 10 height 8
select select "*"
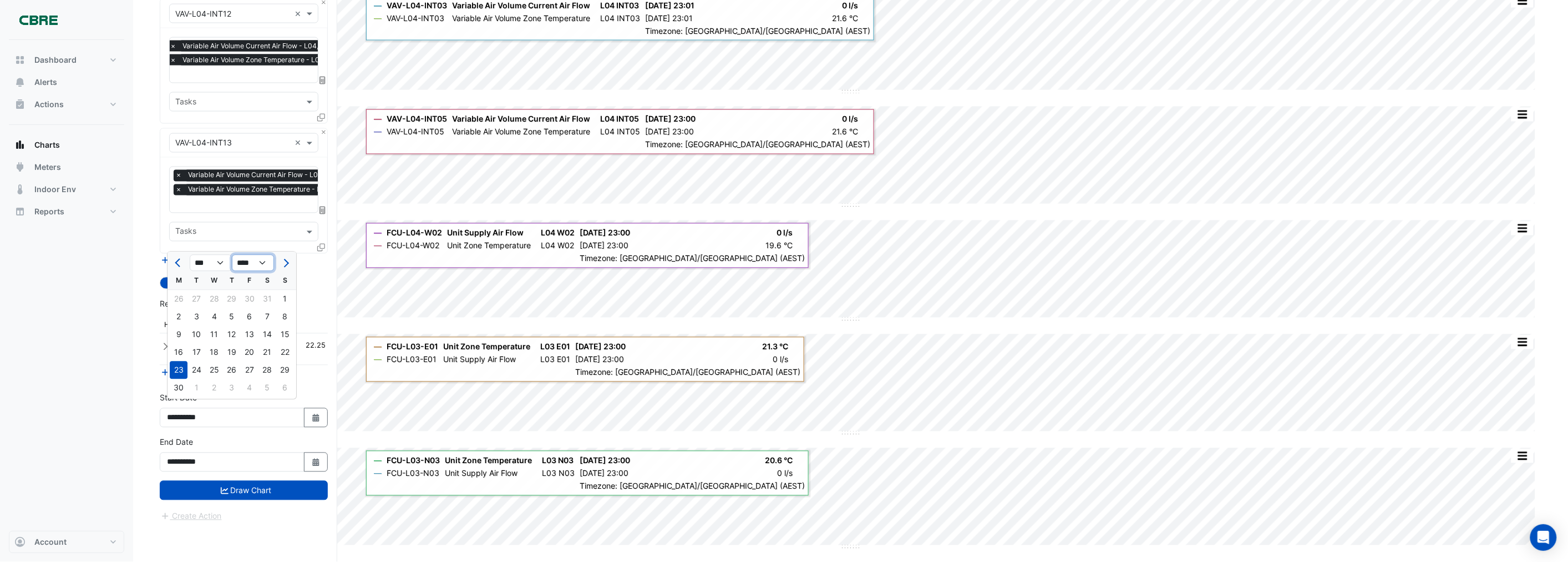
click at [261, 262] on select "**** **** **** **** **** **** **** **** **** **** ****" at bounding box center [253, 263] width 42 height 16
click at [231, 254] on select "**** **** **** **** **** **** **** **** **** **** ****" at bounding box center [253, 263] width 42 height 16
click at [222, 264] on select "*** *** *** *** *** *** *** *** *** *** *** ***" at bounding box center [211, 263] width 42 height 16
click at [256, 262] on select "**** **** **** **** **** **** **** **** **** **** **** ****" at bounding box center [253, 263] width 42 height 16
select select "****"
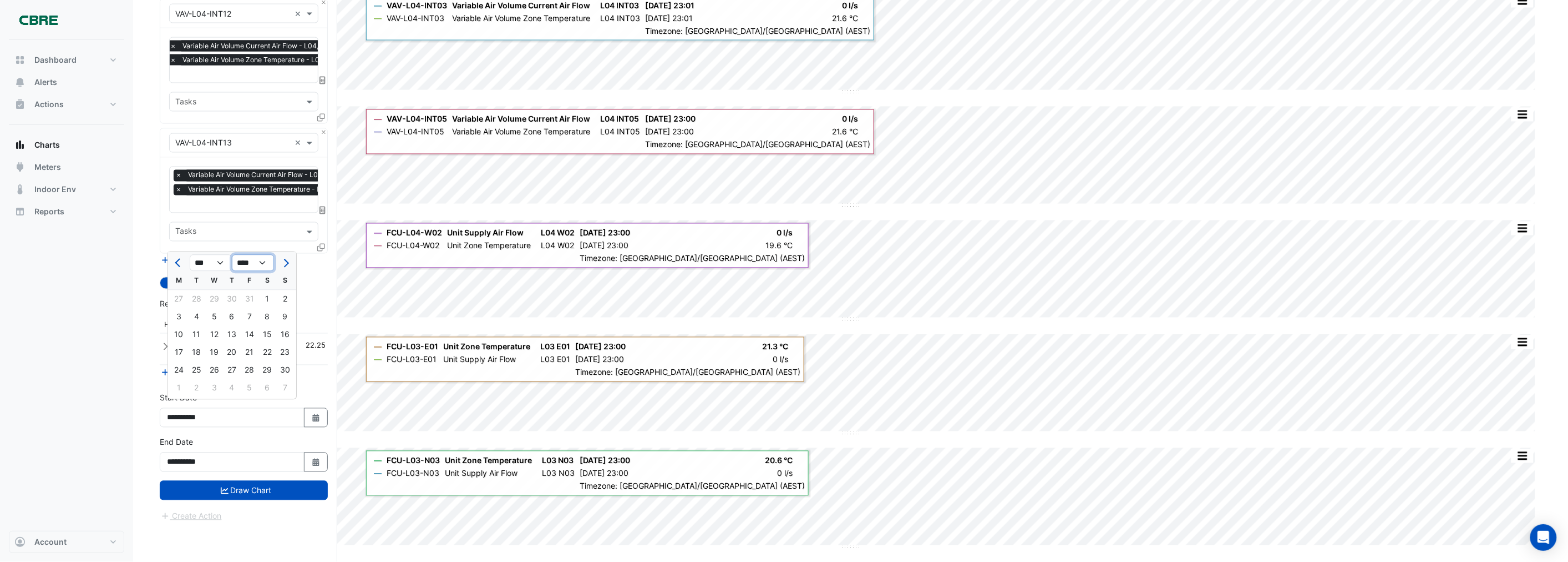
click at [231, 254] on select "**** **** **** **** **** **** **** **** **** **** **** ****" at bounding box center [253, 263] width 42 height 16
click at [218, 259] on select "*** *** *** *** *** *** ***" at bounding box center [211, 263] width 42 height 16
select select "*"
click at [190, 254] on select "*** *** *** *** *** *** ***" at bounding box center [211, 263] width 42 height 16
click at [217, 263] on select "*** *** *** *** *** *** ***" at bounding box center [211, 263] width 42 height 16
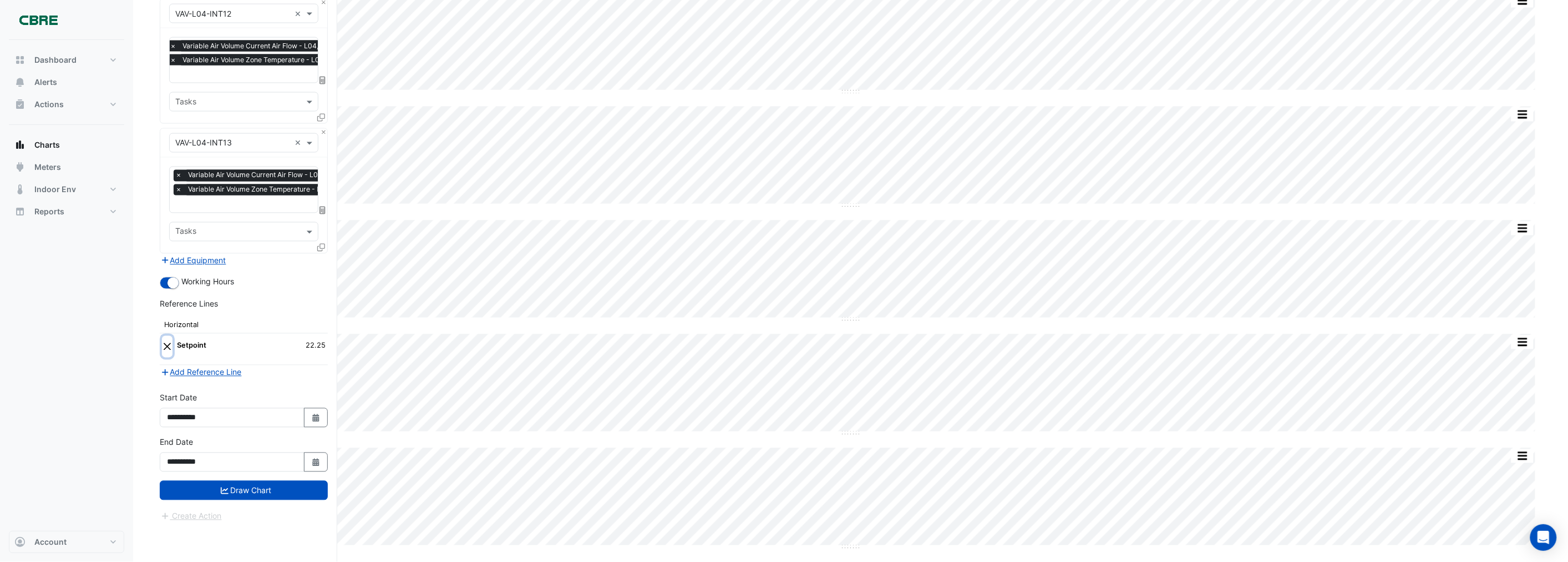
click at [165, 340] on button "Close" at bounding box center [167, 347] width 11 height 21
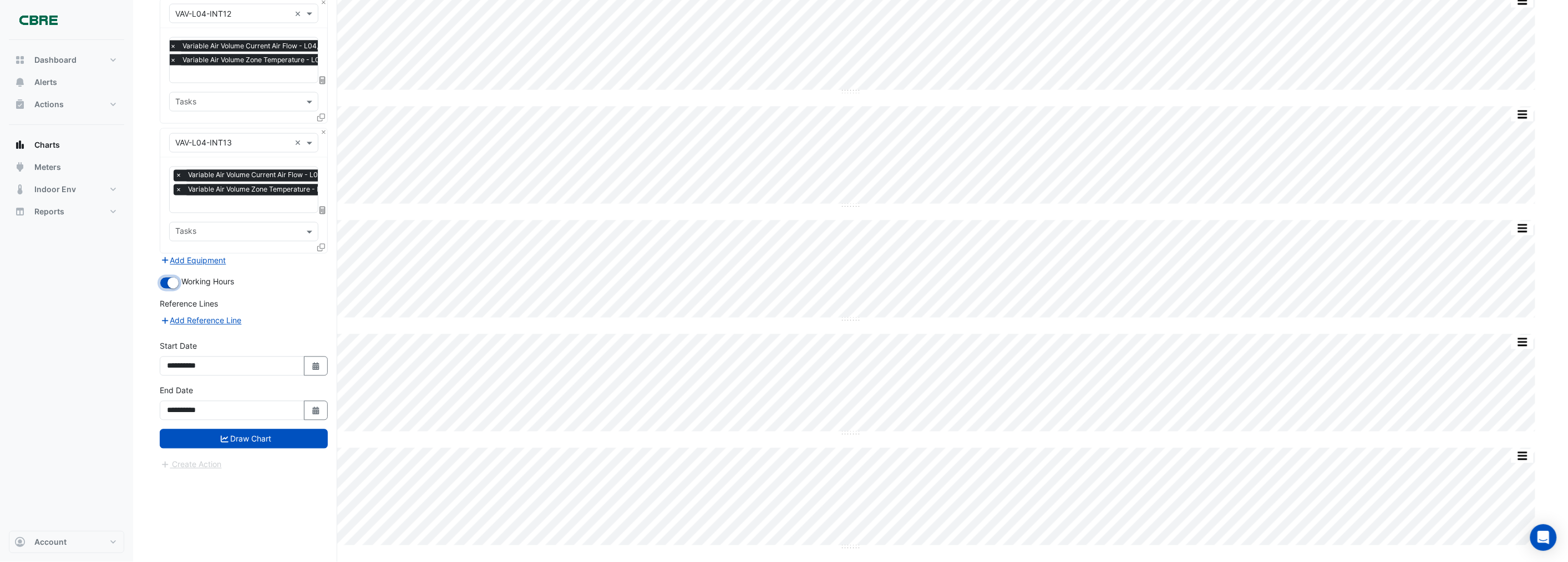
click at [172, 277] on small "button" at bounding box center [174, 283] width 11 height 11
click at [168, 277] on small "button" at bounding box center [166, 283] width 11 height 11
click at [230, 436] on button "Draw Chart" at bounding box center [244, 439] width 168 height 20
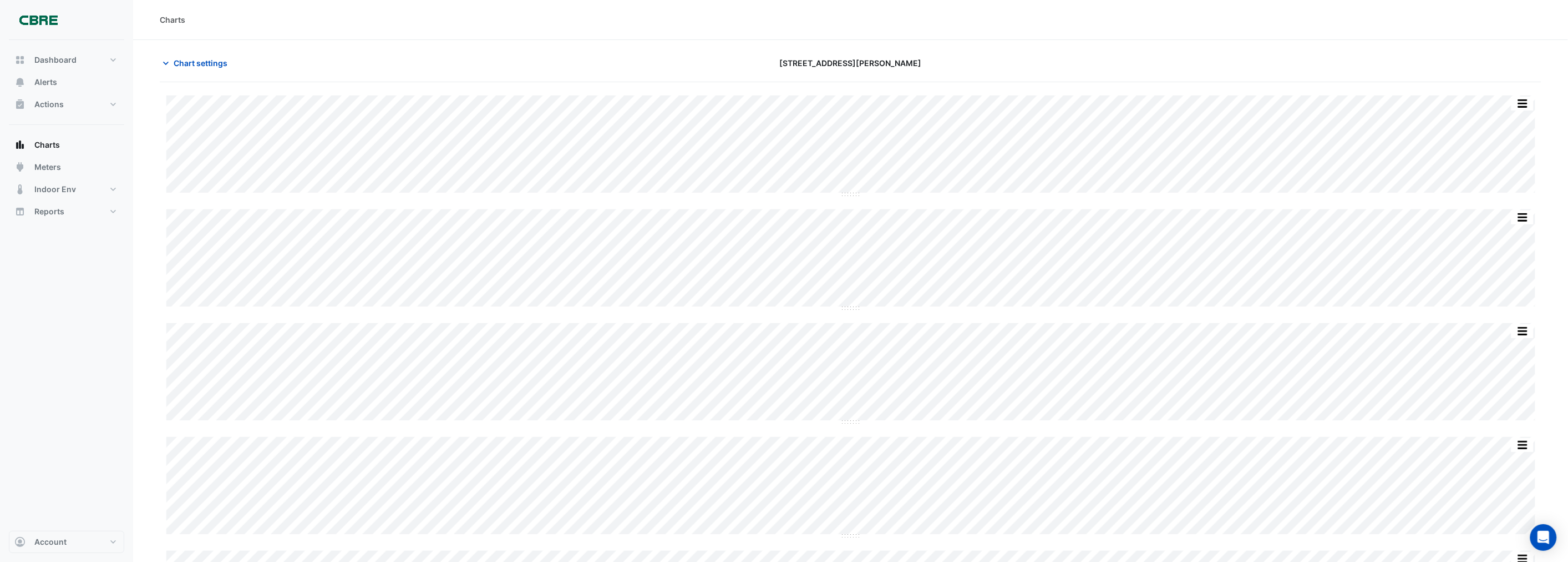
click at [965, 51] on section "Chart settings 555 Collins Street Split by Unit Split All Split None Print Save…" at bounding box center [850, 523] width 1435 height 966
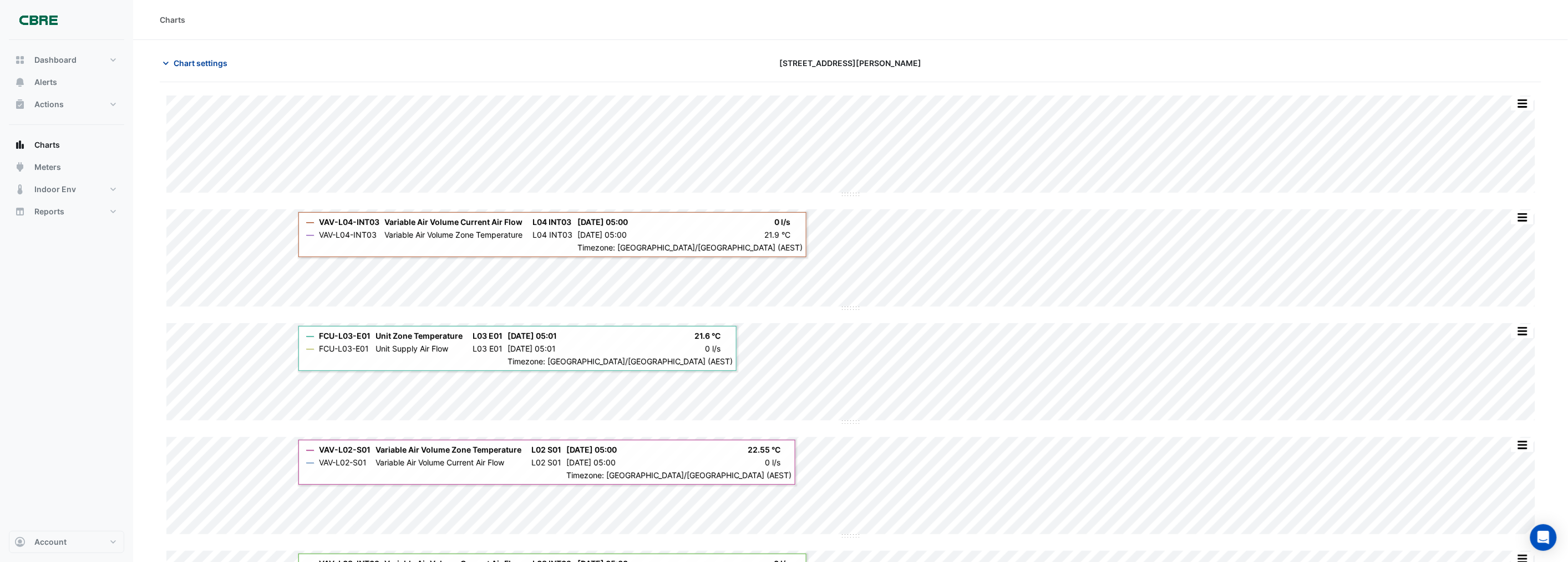
click at [207, 63] on span "Chart settings" at bounding box center [200, 63] width 54 height 11
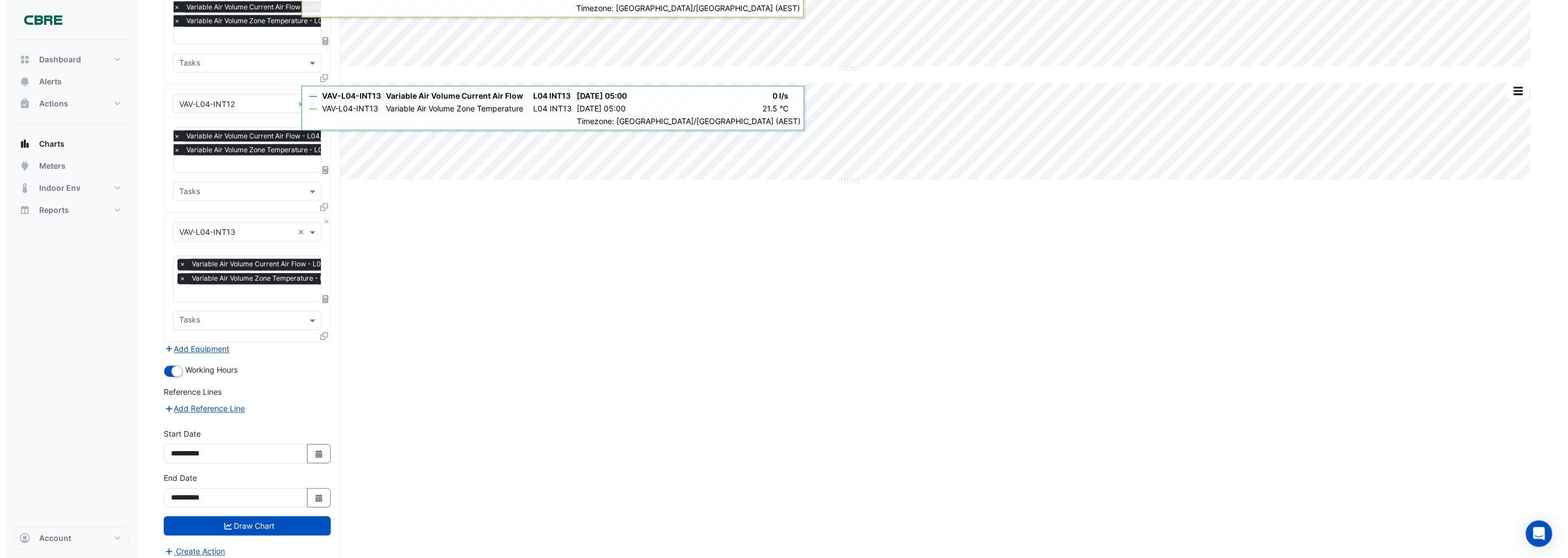
scroll to position [803, 0]
click at [175, 544] on button "Create Action" at bounding box center [190, 551] width 62 height 13
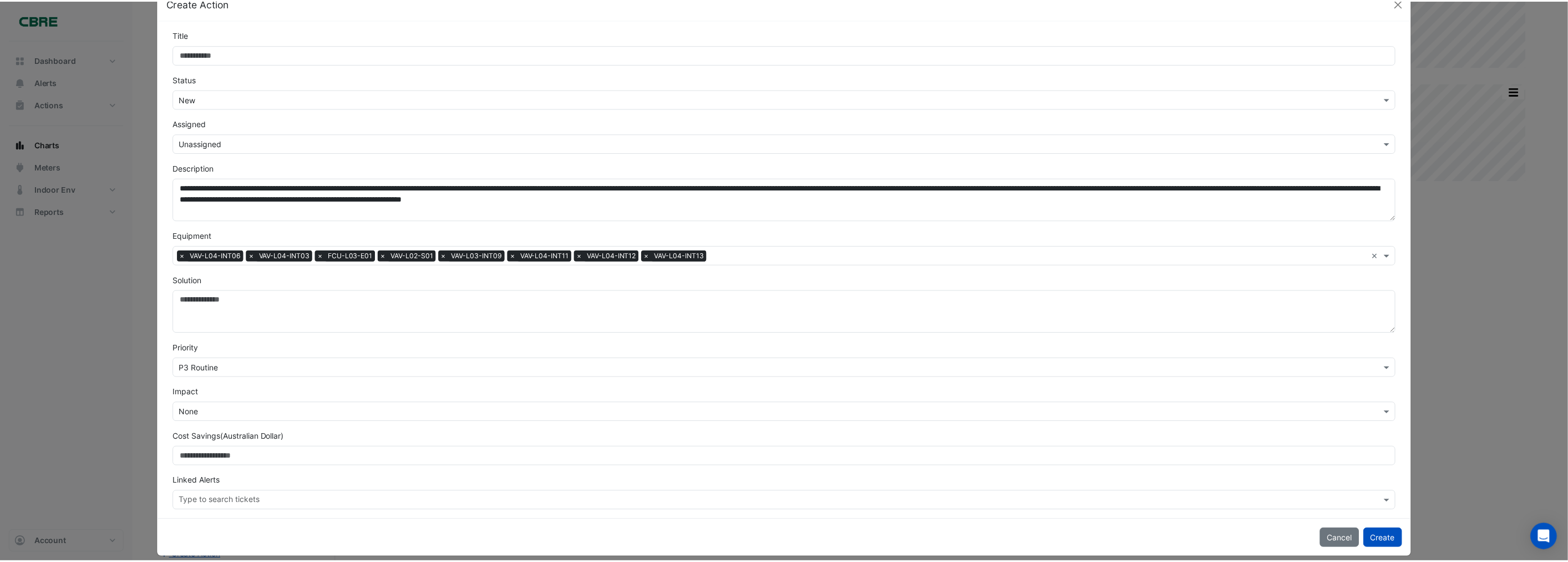
scroll to position [41, 0]
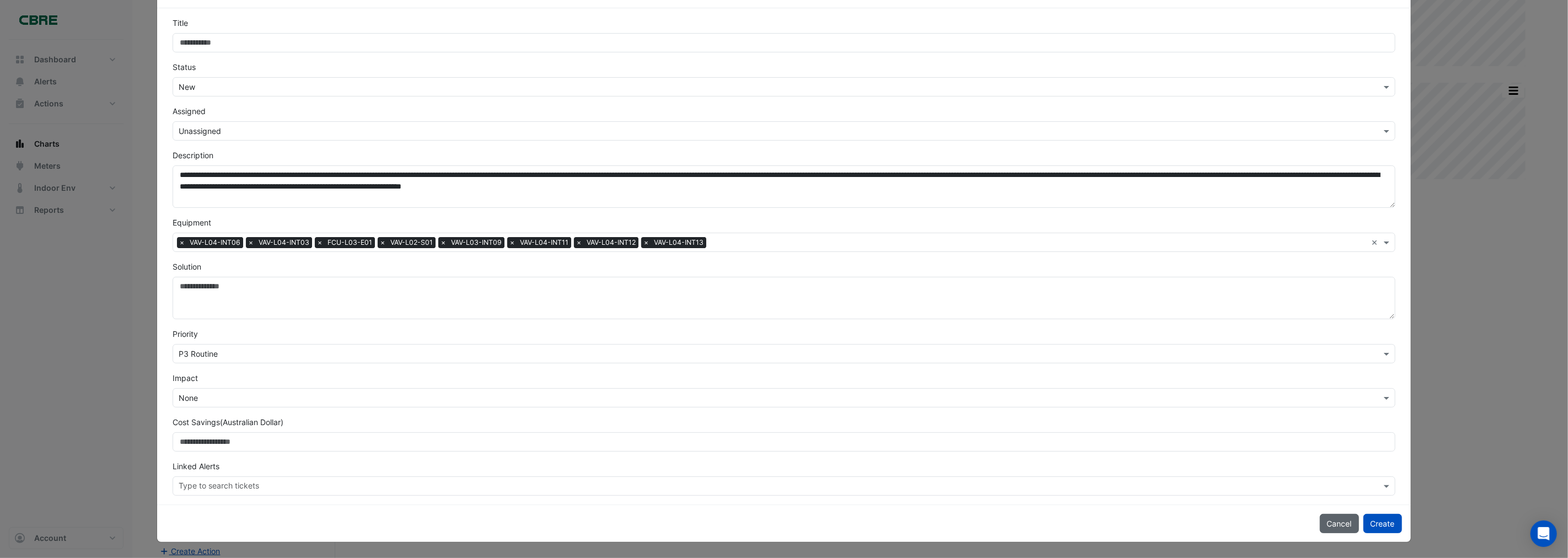
click at [1323, 521] on div "Cancel Create" at bounding box center [783, 523] width 1253 height 37
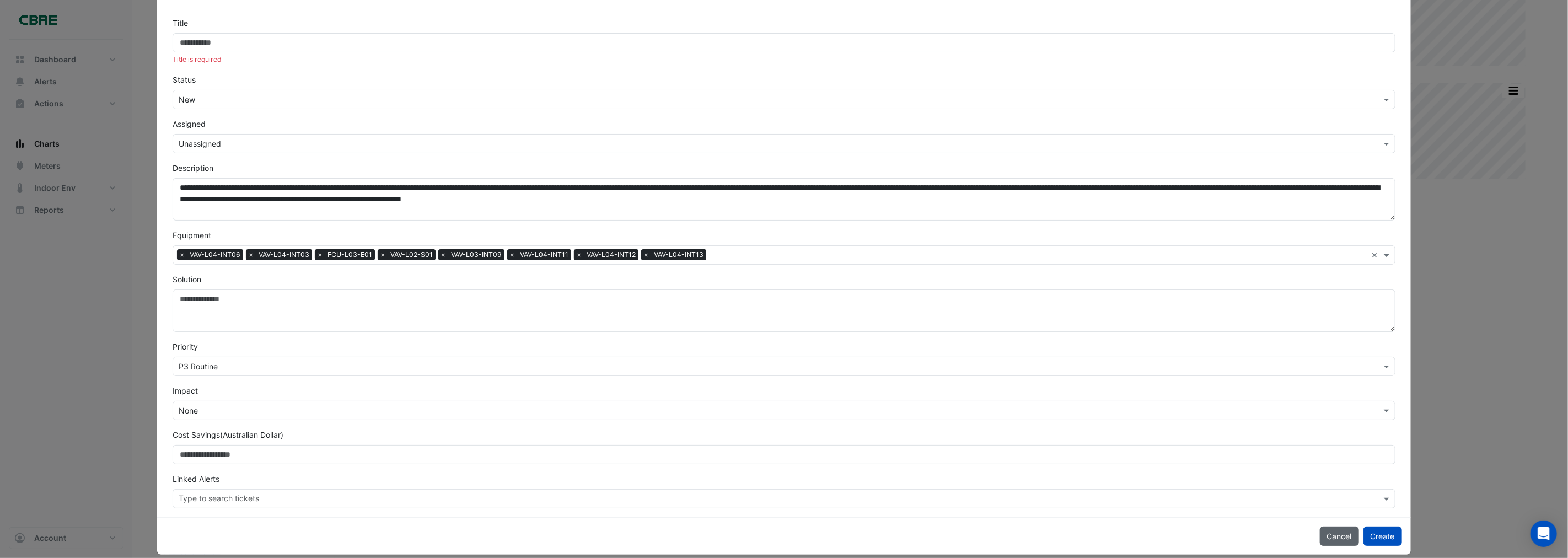
click at [1326, 534] on button "Cancel" at bounding box center [1339, 536] width 39 height 19
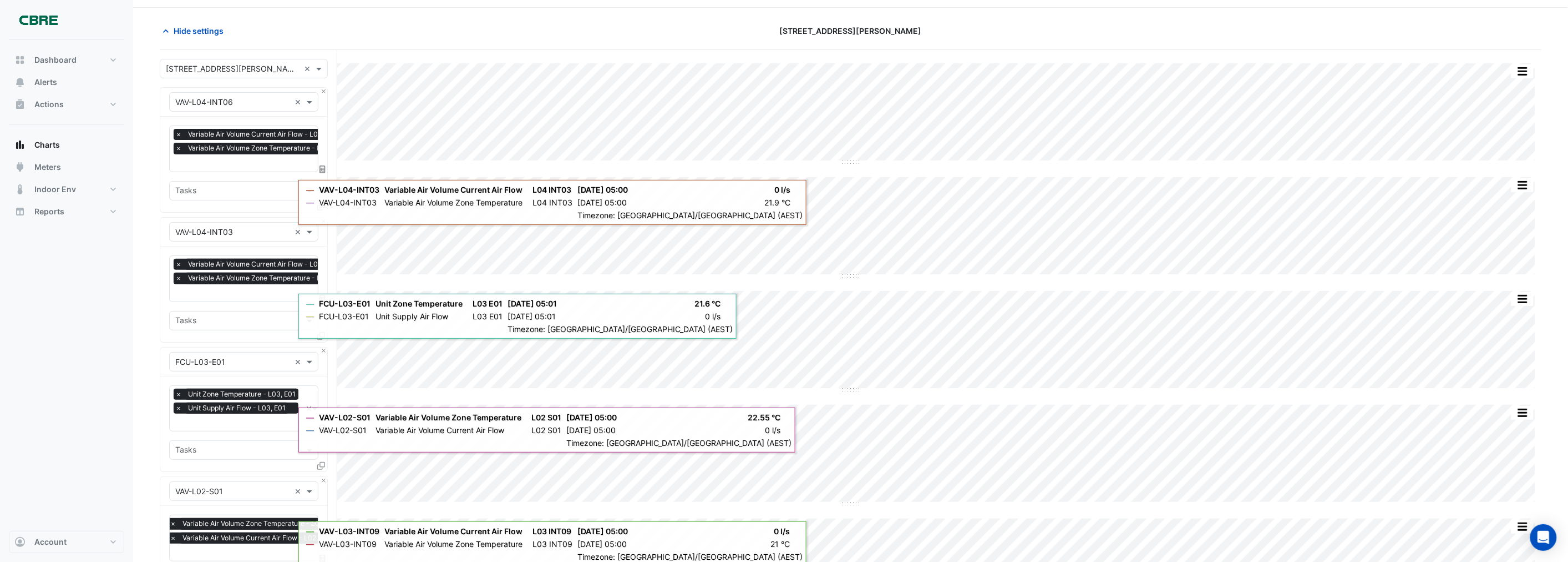
scroll to position [0, 0]
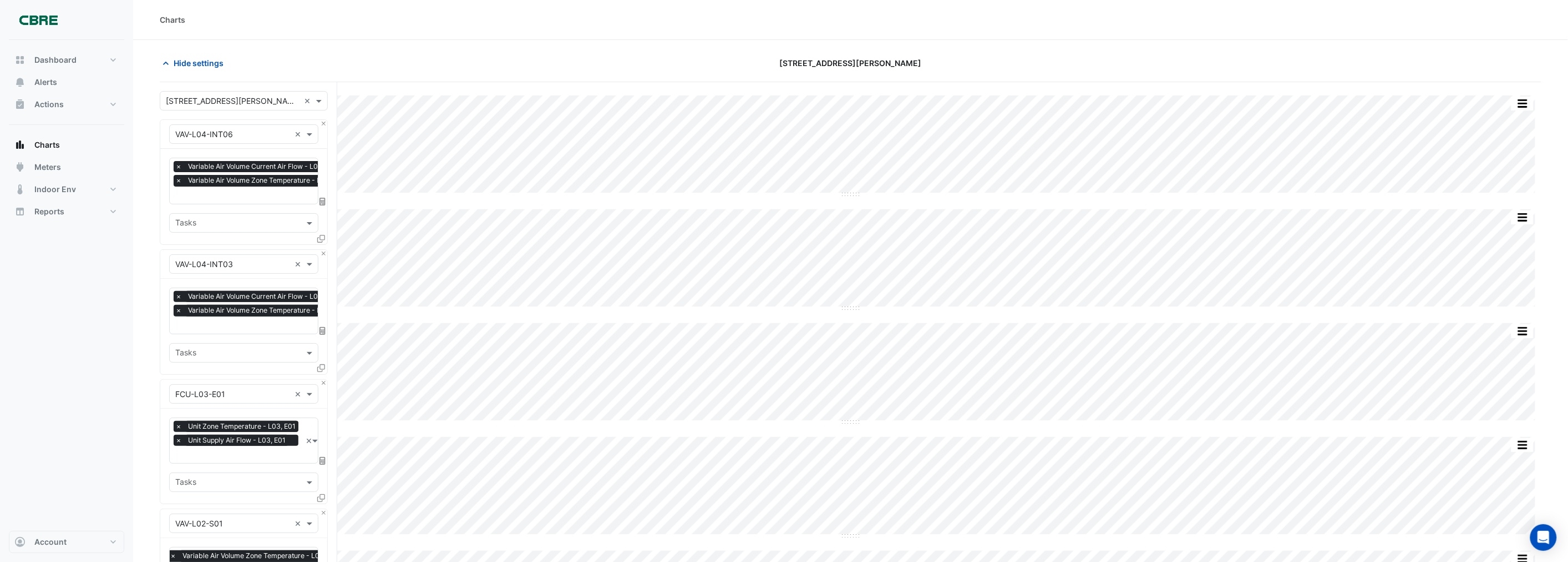
click at [322, 200] on icon at bounding box center [322, 201] width 6 height 8
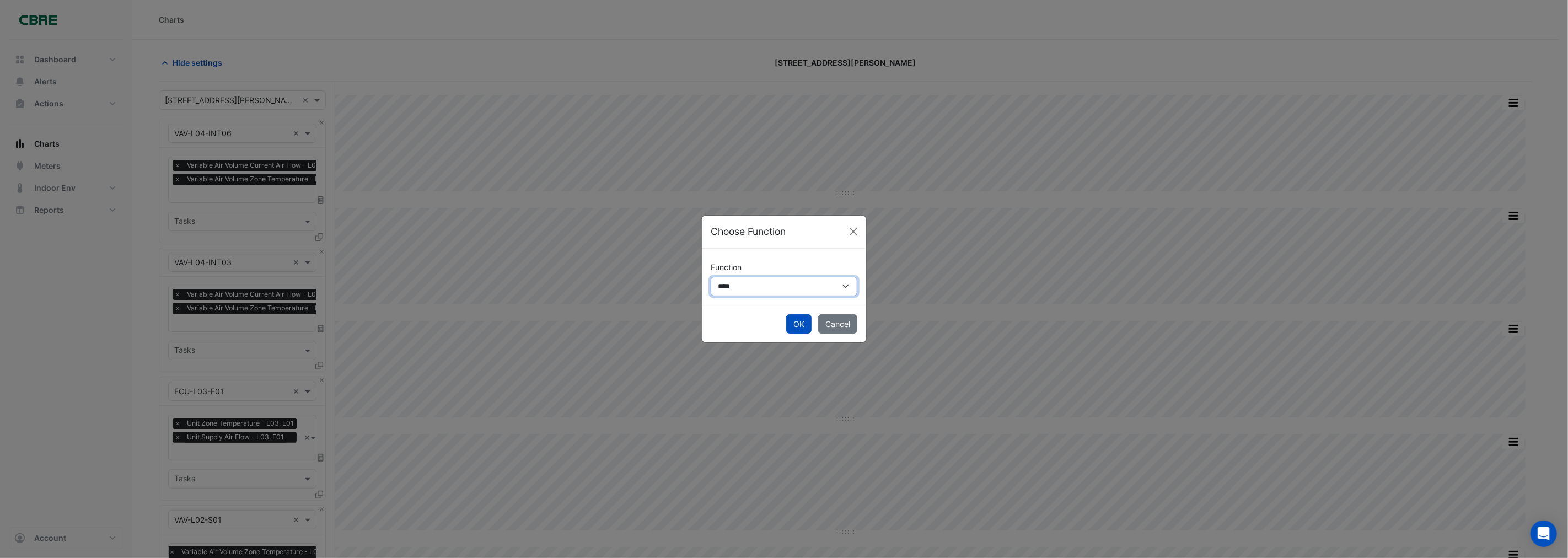
click at [752, 282] on select "**********" at bounding box center [783, 287] width 147 height 19
click at [837, 320] on button "Cancel" at bounding box center [837, 324] width 39 height 19
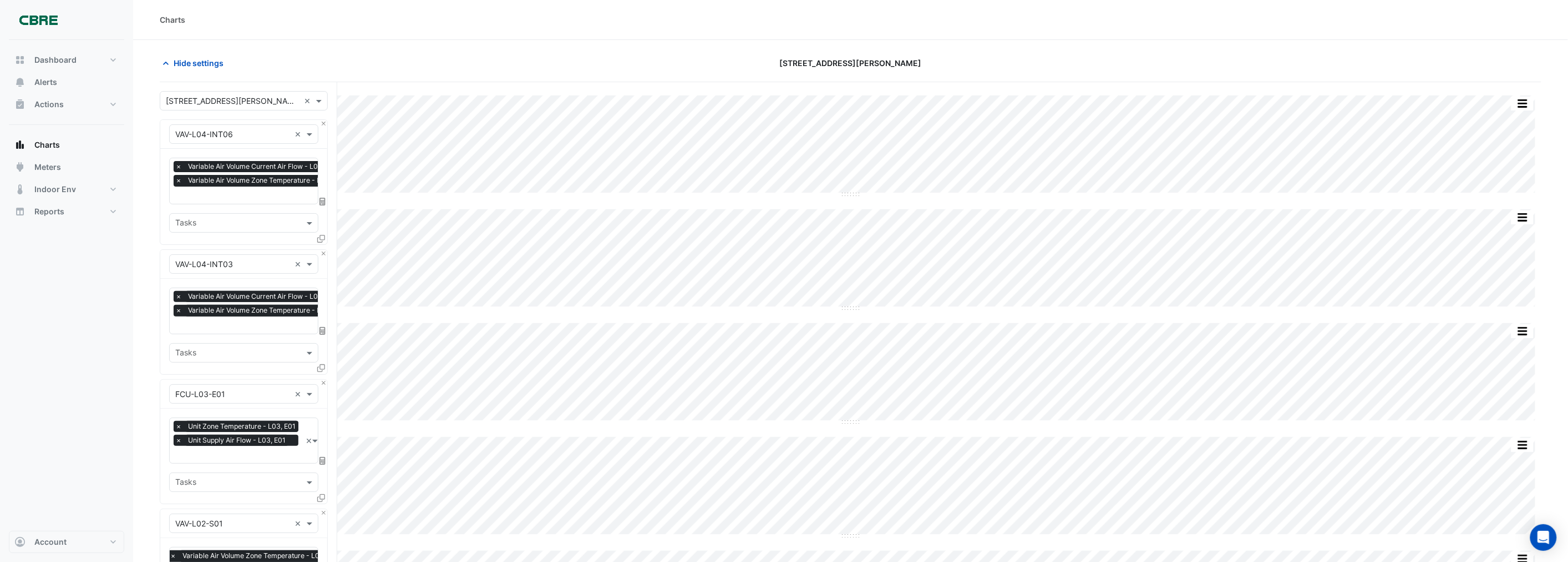
click at [165, 62] on icon "button" at bounding box center [165, 64] width 6 height 3
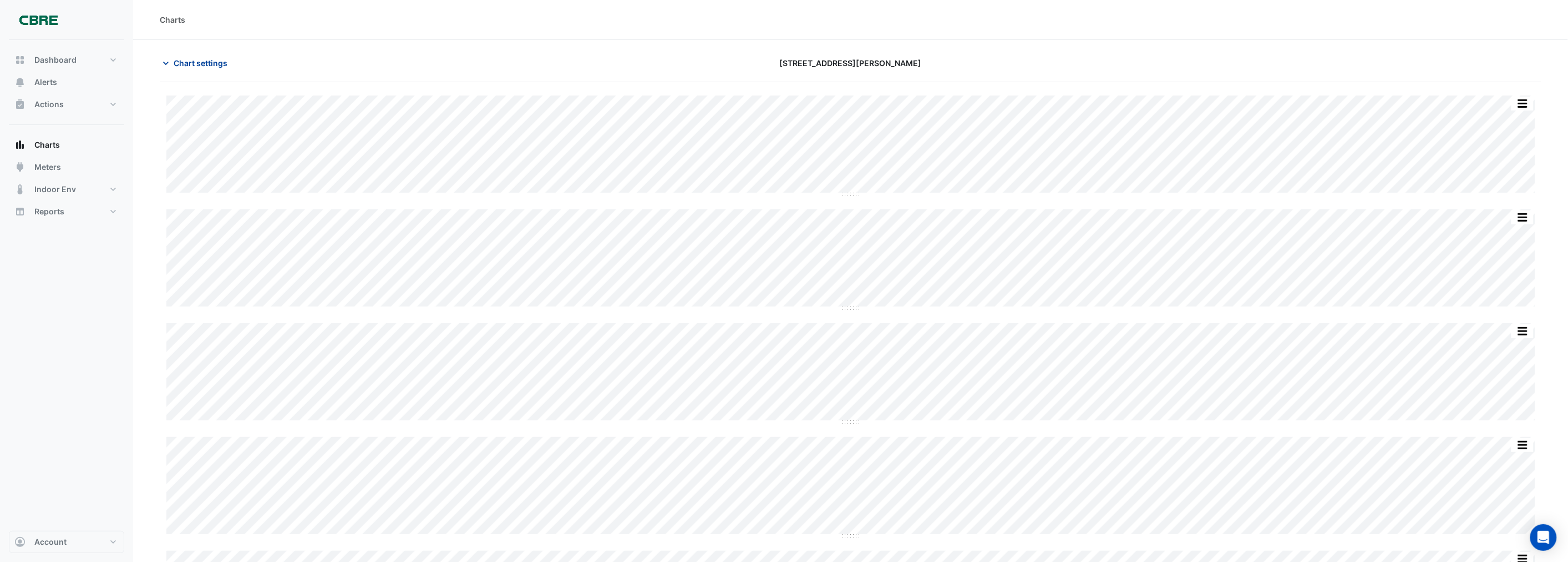
click at [165, 62] on icon "button" at bounding box center [166, 64] width 11 height 11
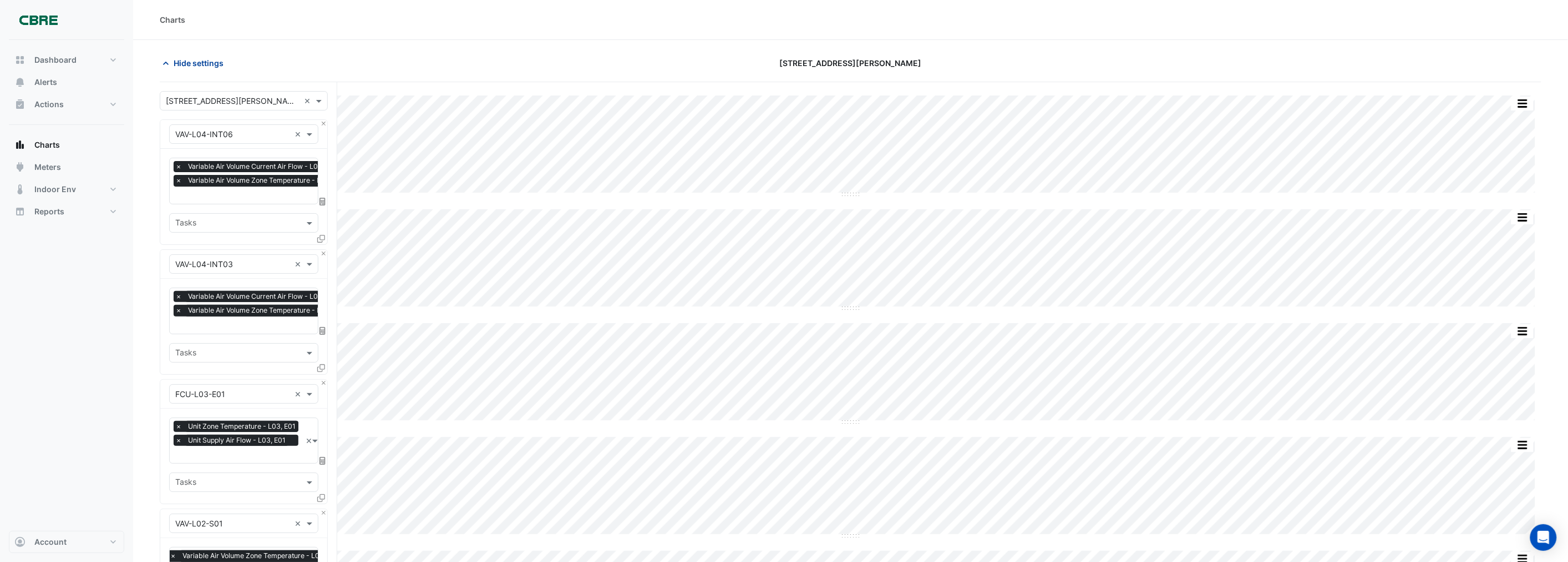
click at [165, 62] on icon "button" at bounding box center [165, 64] width 6 height 3
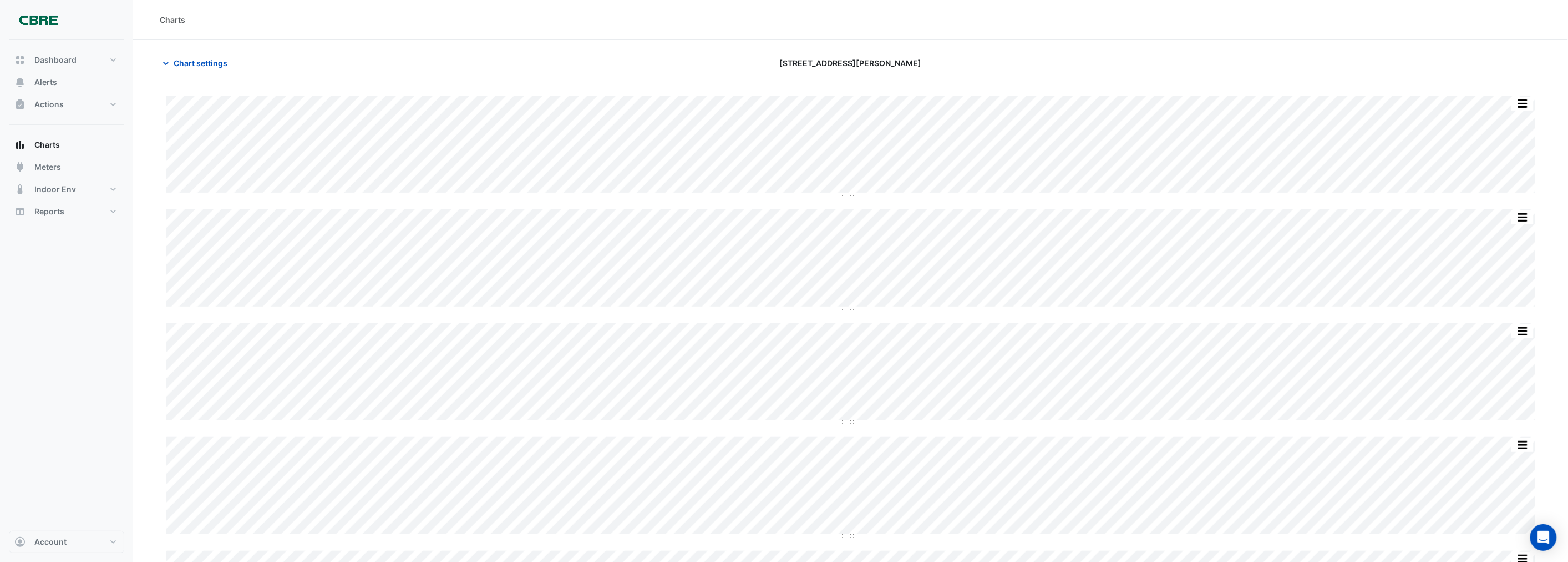
drag, startPoint x: 189, startPoint y: 60, endPoint x: 242, endPoint y: 40, distance: 56.6
click at [242, 41] on section "Chart settings 555 Collins Street Split by Unit Split All Split None Print Save…" at bounding box center [850, 523] width 1435 height 966
click at [212, 57] on span "Chart settings" at bounding box center [200, 63] width 54 height 11
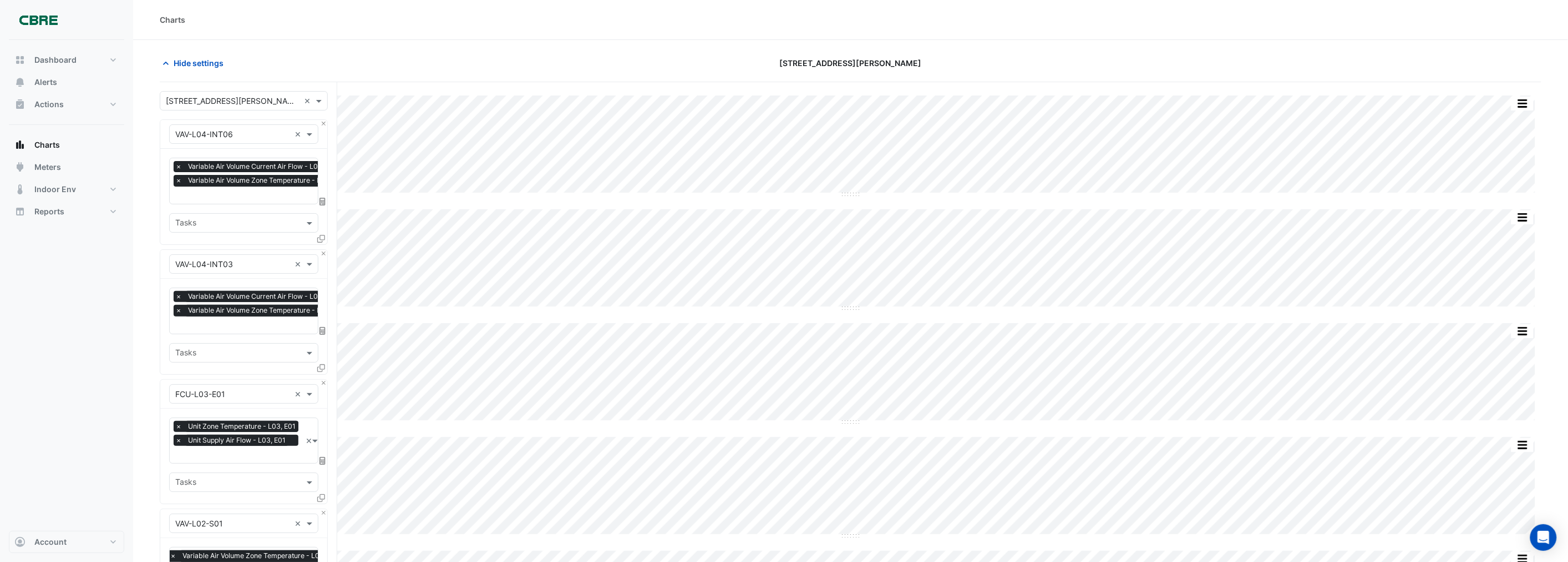
drag, startPoint x: 440, startPoint y: 58, endPoint x: 435, endPoint y: 41, distance: 17.7
click at [440, 58] on div "Hide settings" at bounding box center [385, 63] width 465 height 20
click at [378, 57] on div "Hide settings" at bounding box center [385, 63] width 465 height 20
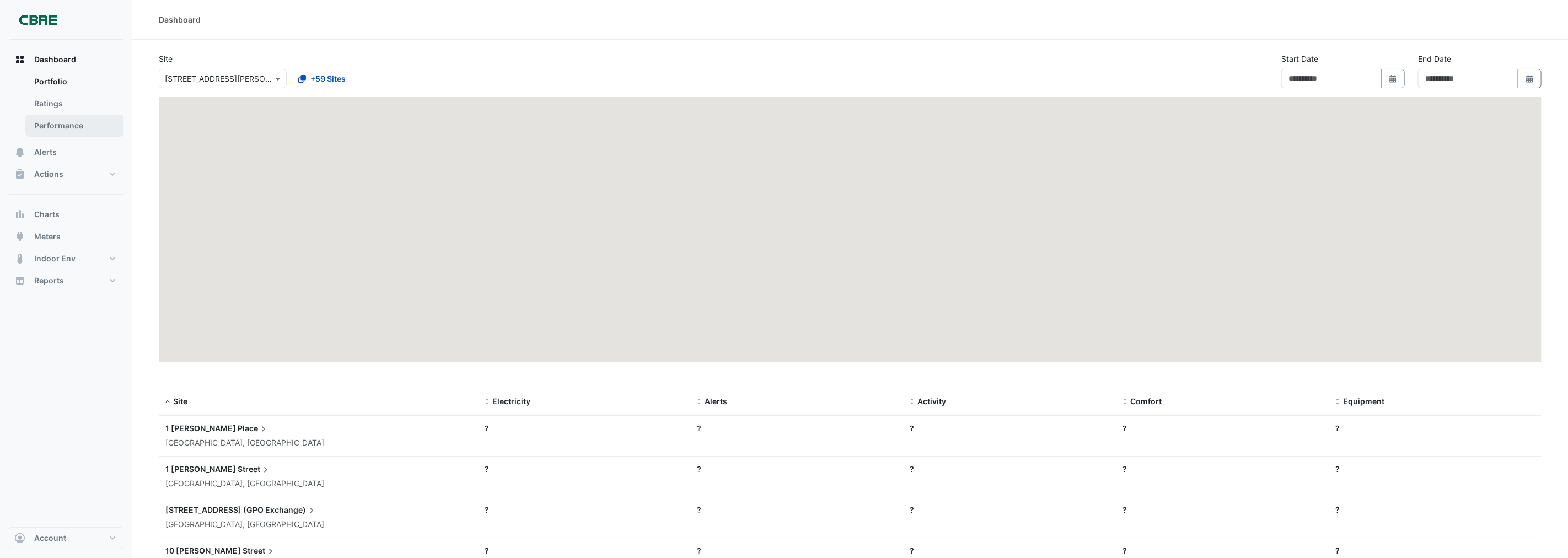
type input "**********"
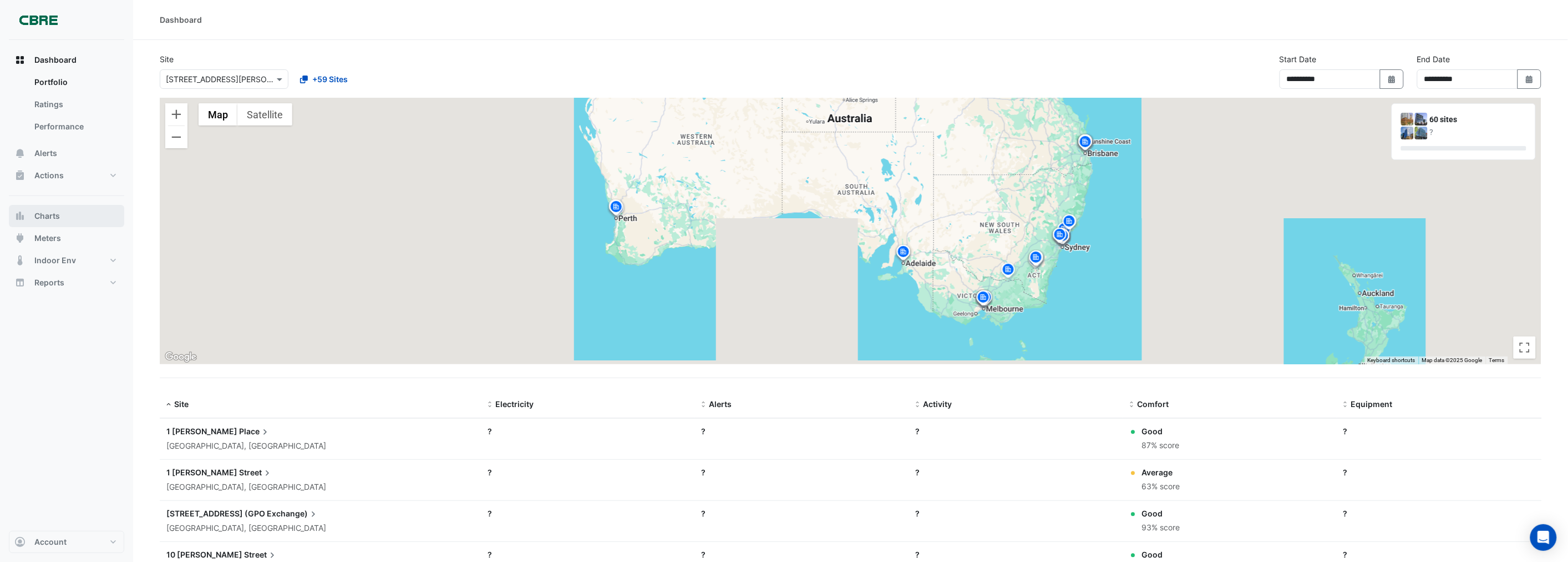
click at [56, 211] on span "Charts" at bounding box center [46, 216] width 25 height 11
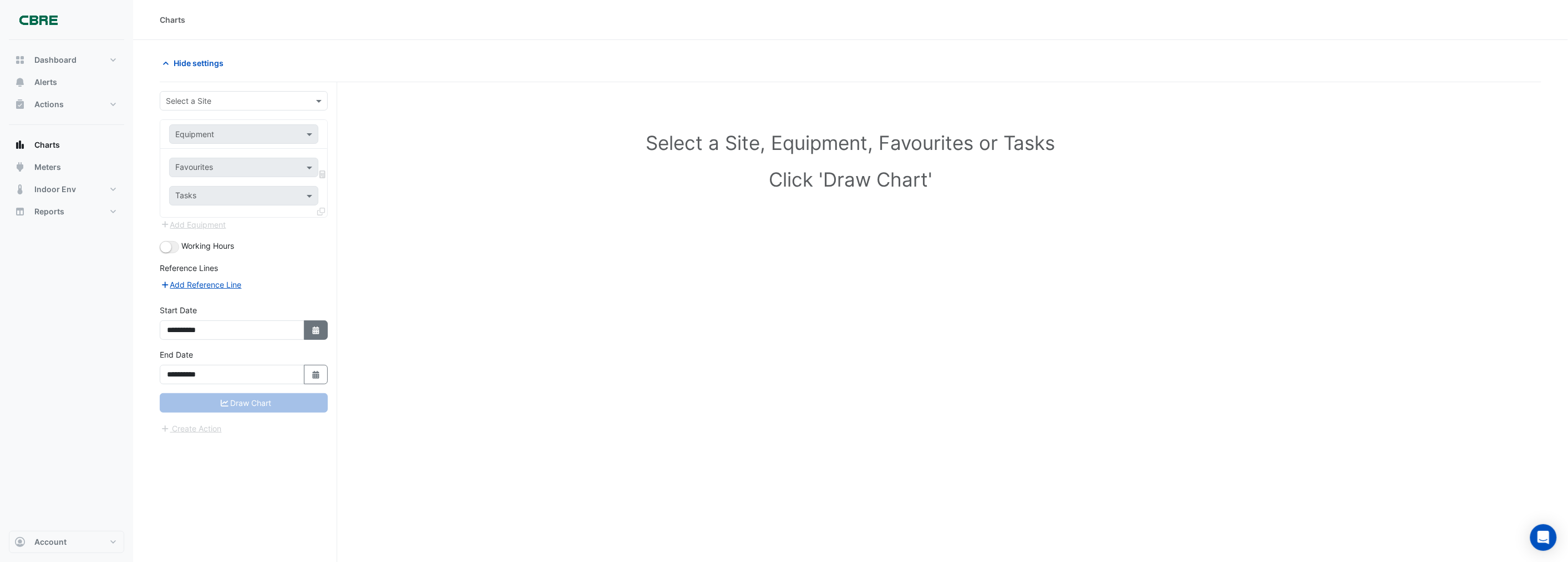
click at [311, 329] on icon "Select Date" at bounding box center [316, 330] width 10 height 8
select select "*"
select select "****"
click at [425, 225] on div "Select a Site, Equipment, Favourites or Tasks Click 'Draw Chart'" at bounding box center [850, 163] width 1368 height 135
click at [234, 102] on input "text" at bounding box center [232, 101] width 134 height 11
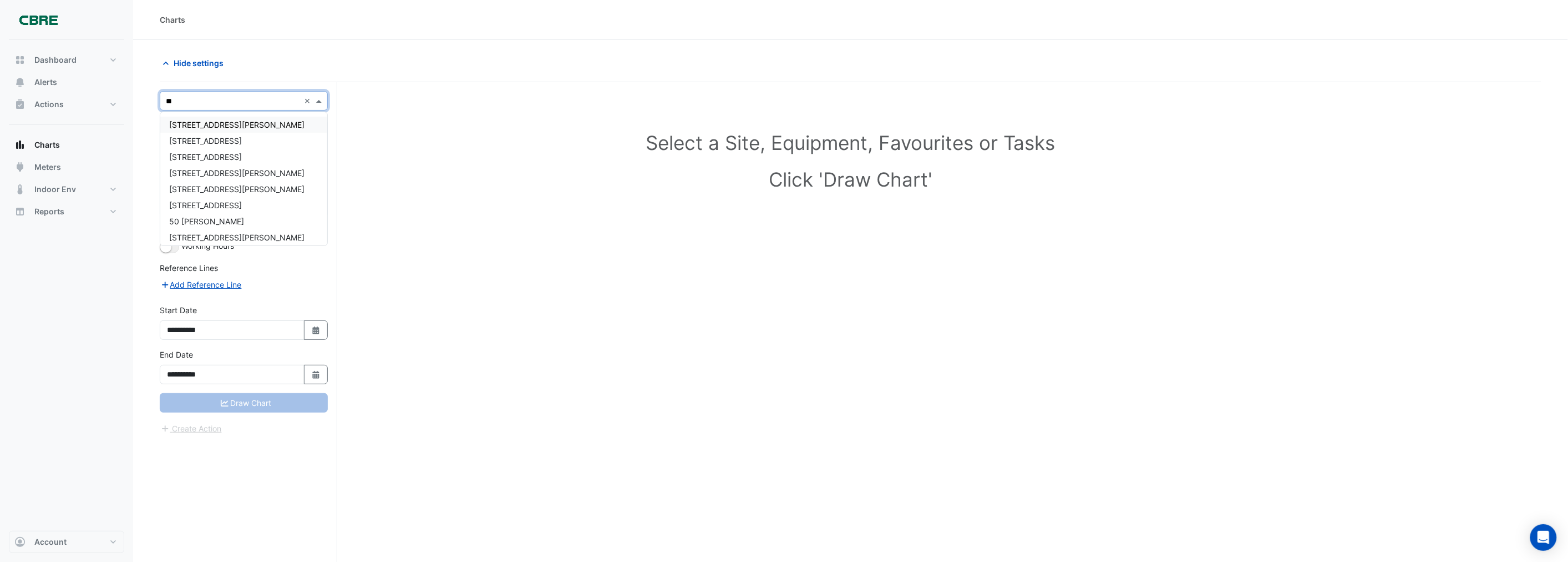
type input "***"
click at [220, 125] on span "[STREET_ADDRESS][PERSON_NAME]" at bounding box center [237, 125] width 135 height 10
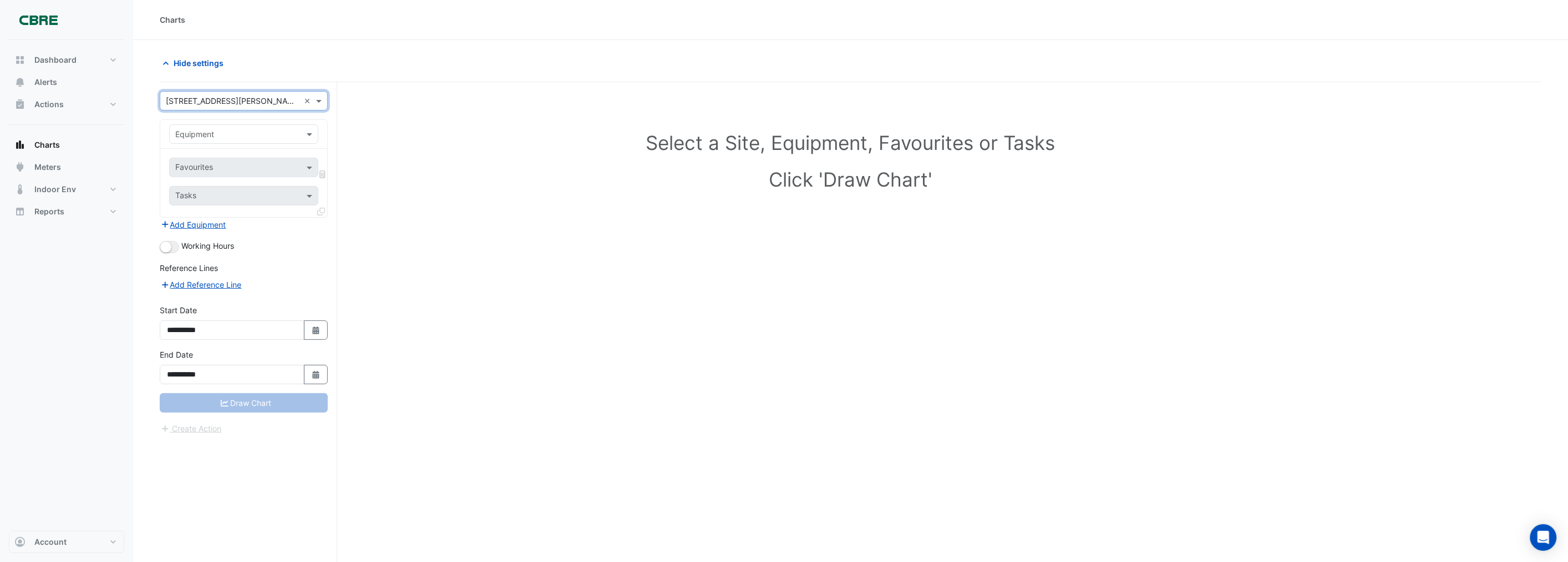
click at [193, 131] on input "text" at bounding box center [232, 135] width 115 height 11
click at [368, 119] on div "Select a Site, Equipment, Favourites or Tasks Click 'Draw Chart'" at bounding box center [850, 163] width 1368 height 135
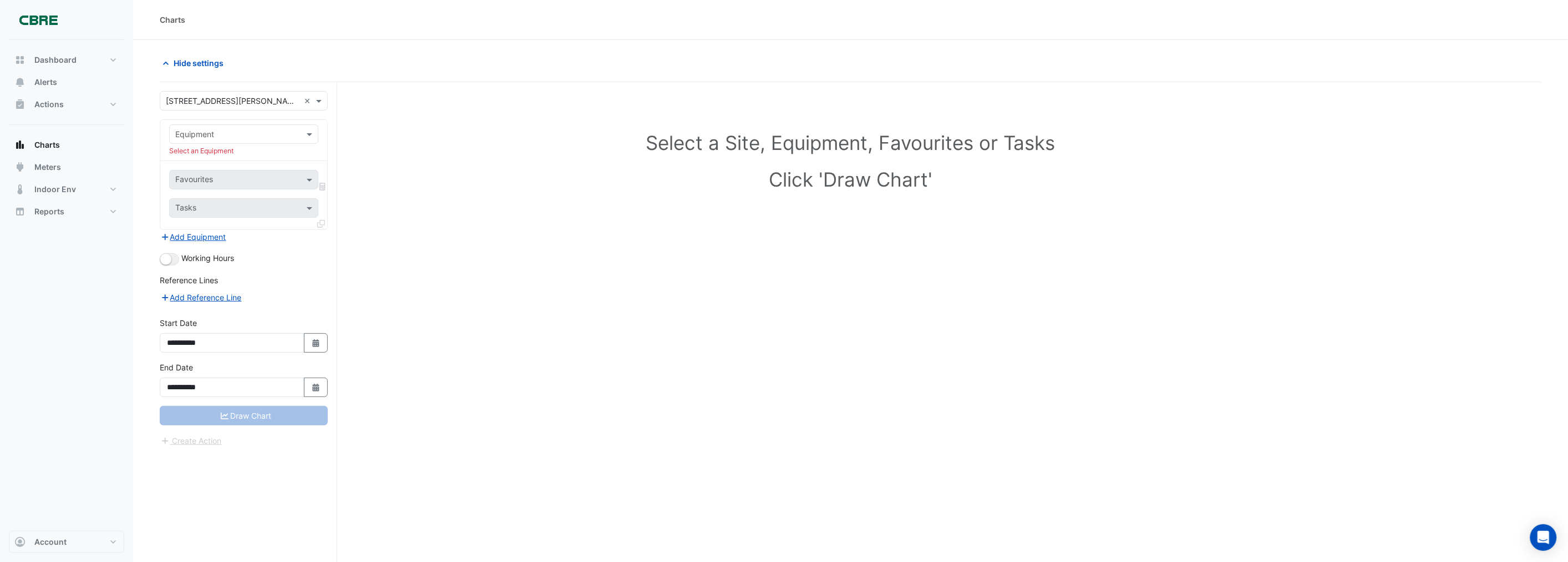
click at [216, 135] on input "text" at bounding box center [232, 135] width 115 height 11
paste input "**********"
type input "**********"
click at [231, 130] on input "text" at bounding box center [232, 135] width 114 height 11
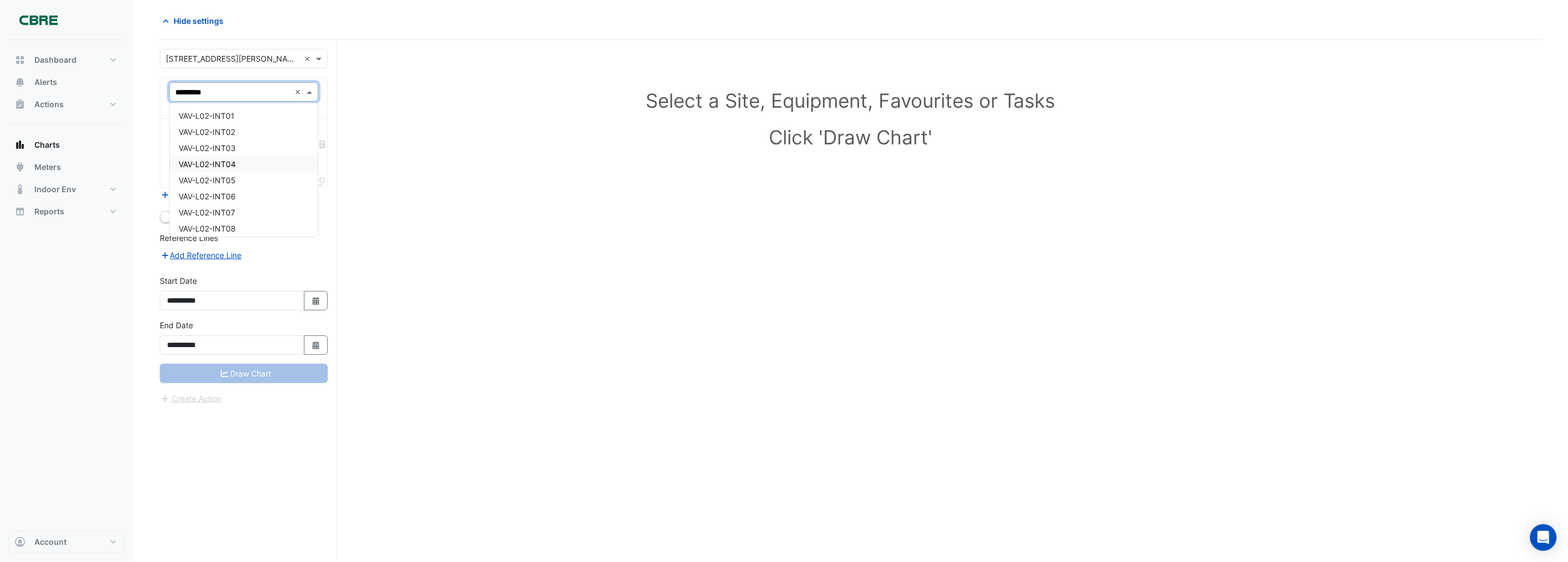
type input "********"
click at [222, 172] on span "VAV-L02-S01" at bounding box center [202, 176] width 48 height 10
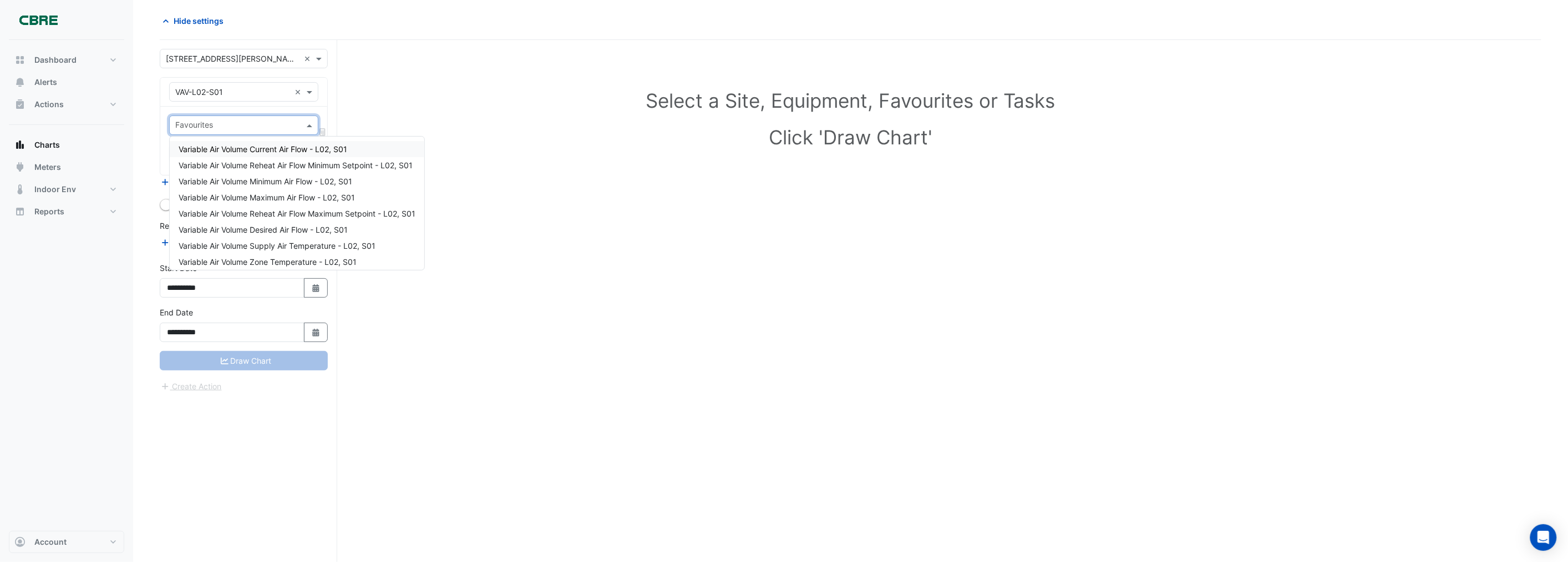
click at [209, 126] on input "text" at bounding box center [237, 126] width 124 height 11
click at [246, 152] on span "Variable Air Volume Current Air Flow - L02, S01" at bounding box center [262, 149] width 169 height 10
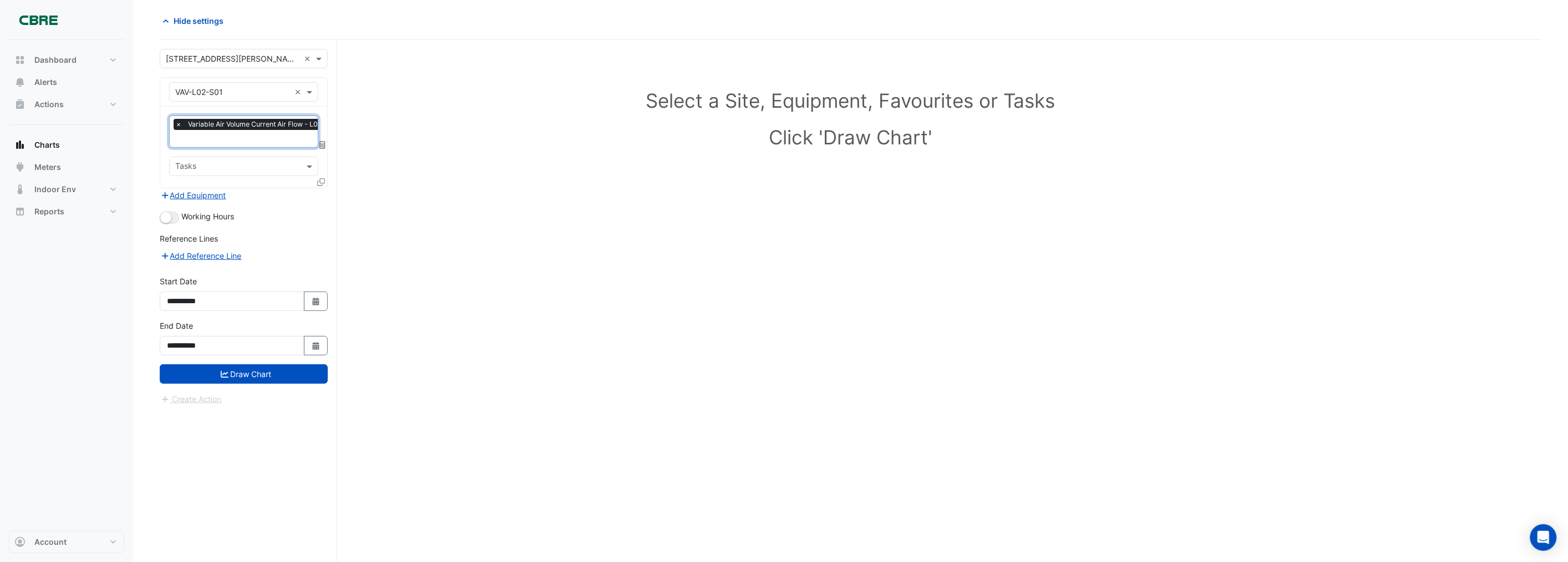
click at [211, 139] on input "text" at bounding box center [259, 139] width 168 height 11
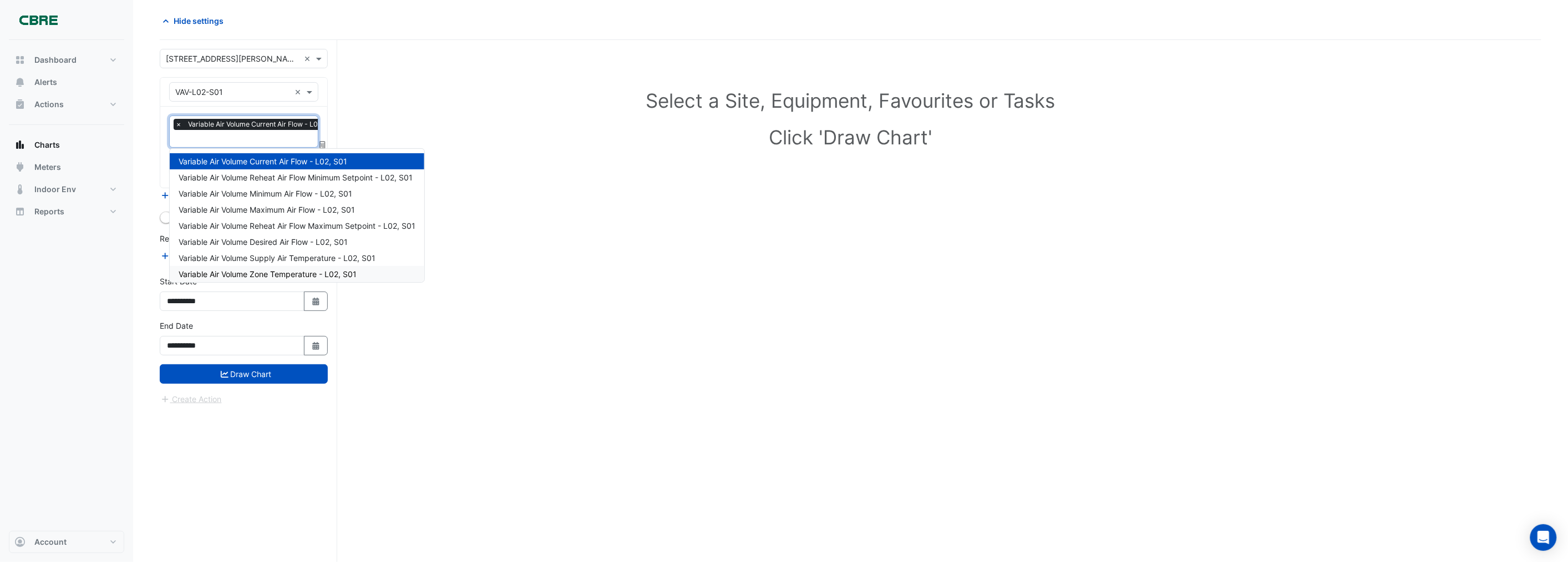
click at [241, 271] on span "Variable Air Volume Zone Temperature - L02, S01" at bounding box center [267, 274] width 178 height 10
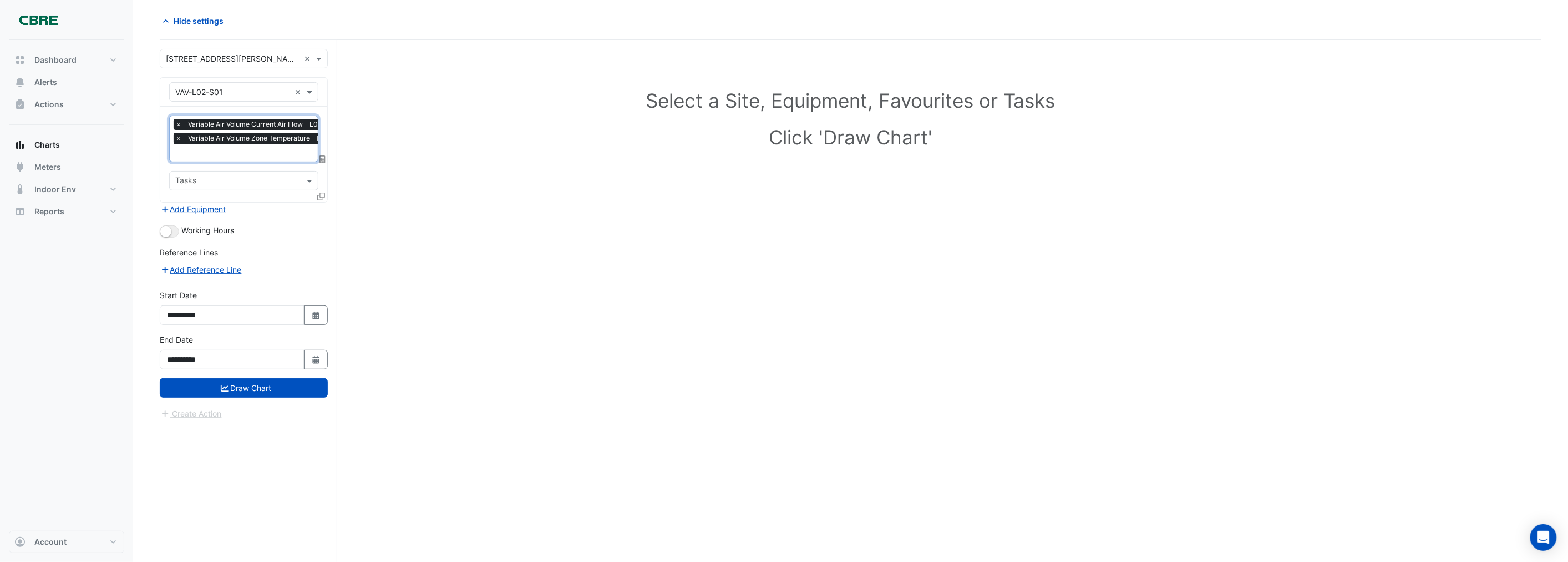
click at [198, 180] on input "text" at bounding box center [237, 182] width 124 height 11
click at [143, 168] on section "Hide settings Select a Site, Equipment, Favourites or Tasks Click 'Draw Chart' …" at bounding box center [850, 279] width 1435 height 564
click at [309, 313] on button "Select Date" at bounding box center [316, 315] width 24 height 20
select select "*"
select select "****"
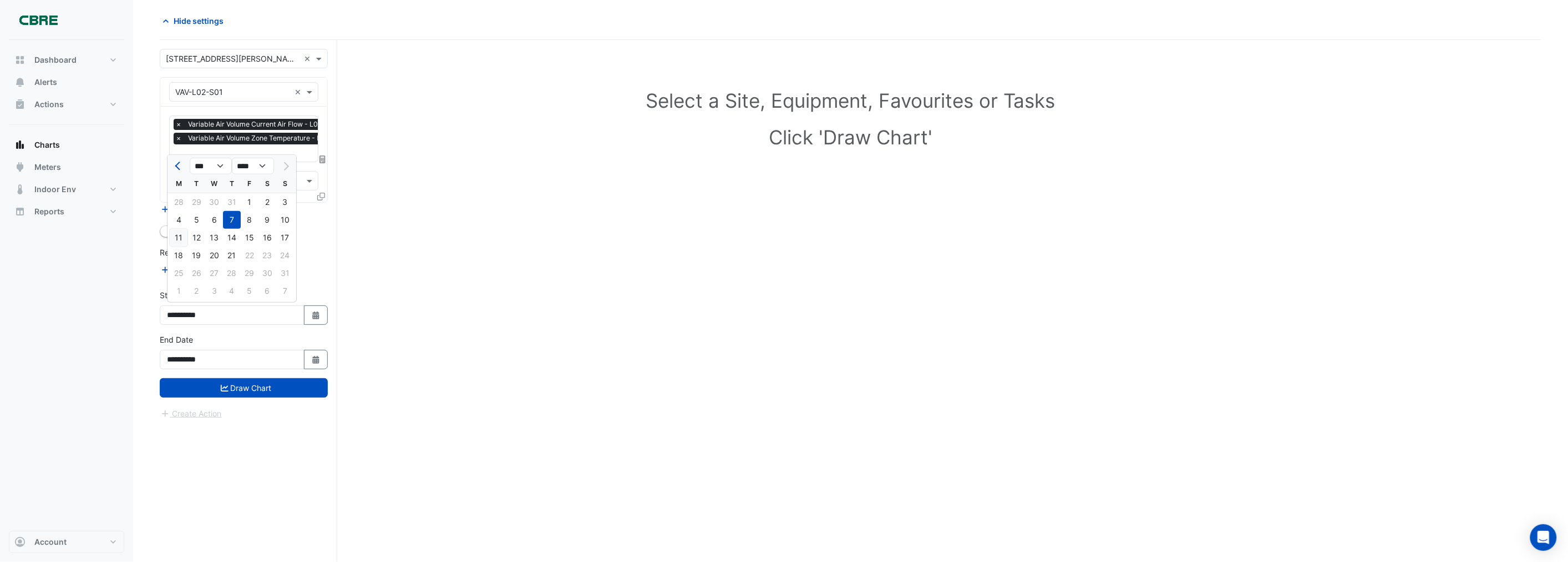
click at [175, 236] on div "11" at bounding box center [178, 237] width 18 height 18
type input "**********"
click at [214, 384] on button "Draw Chart" at bounding box center [244, 387] width 168 height 20
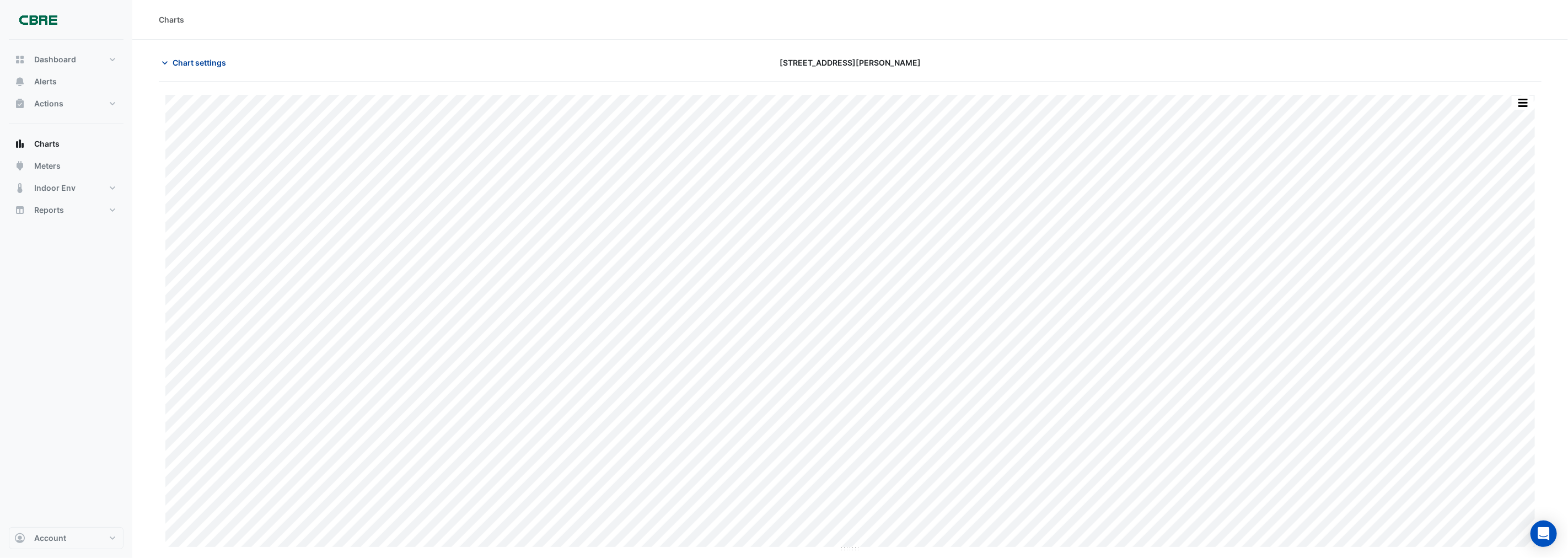
click at [184, 62] on span "Chart settings" at bounding box center [199, 62] width 53 height 11
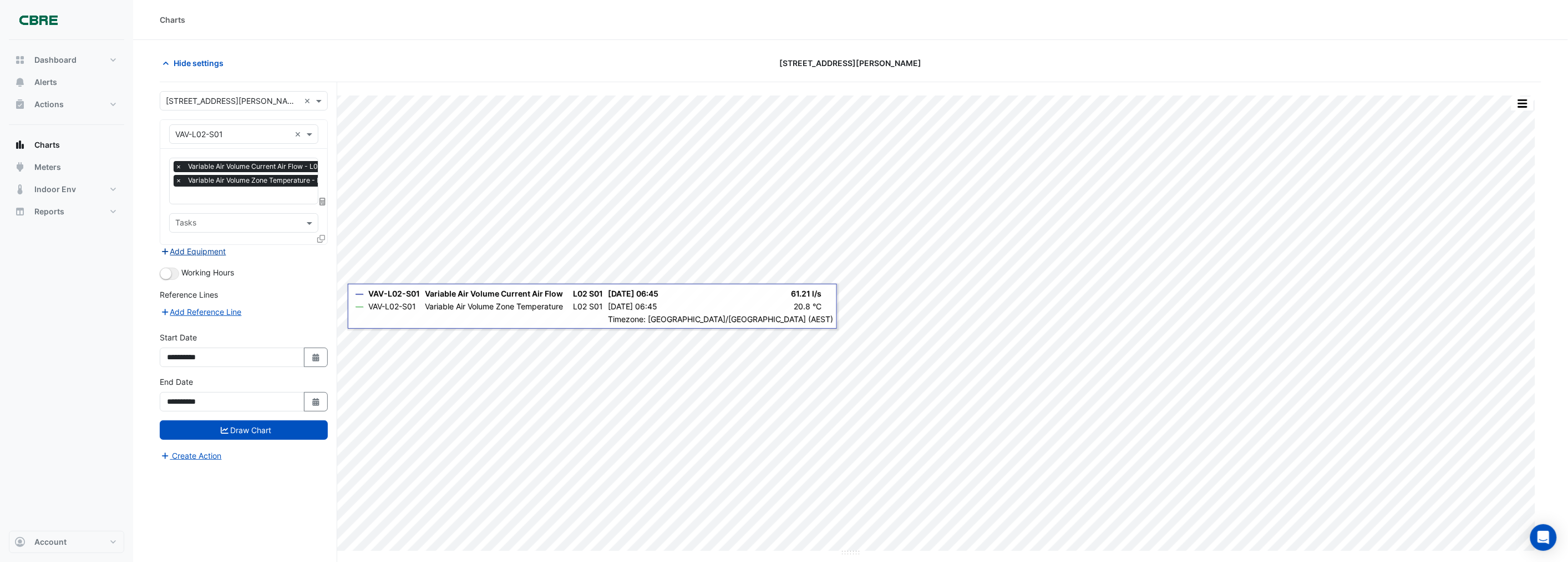
click at [204, 249] on button "Add Equipment" at bounding box center [193, 251] width 67 height 13
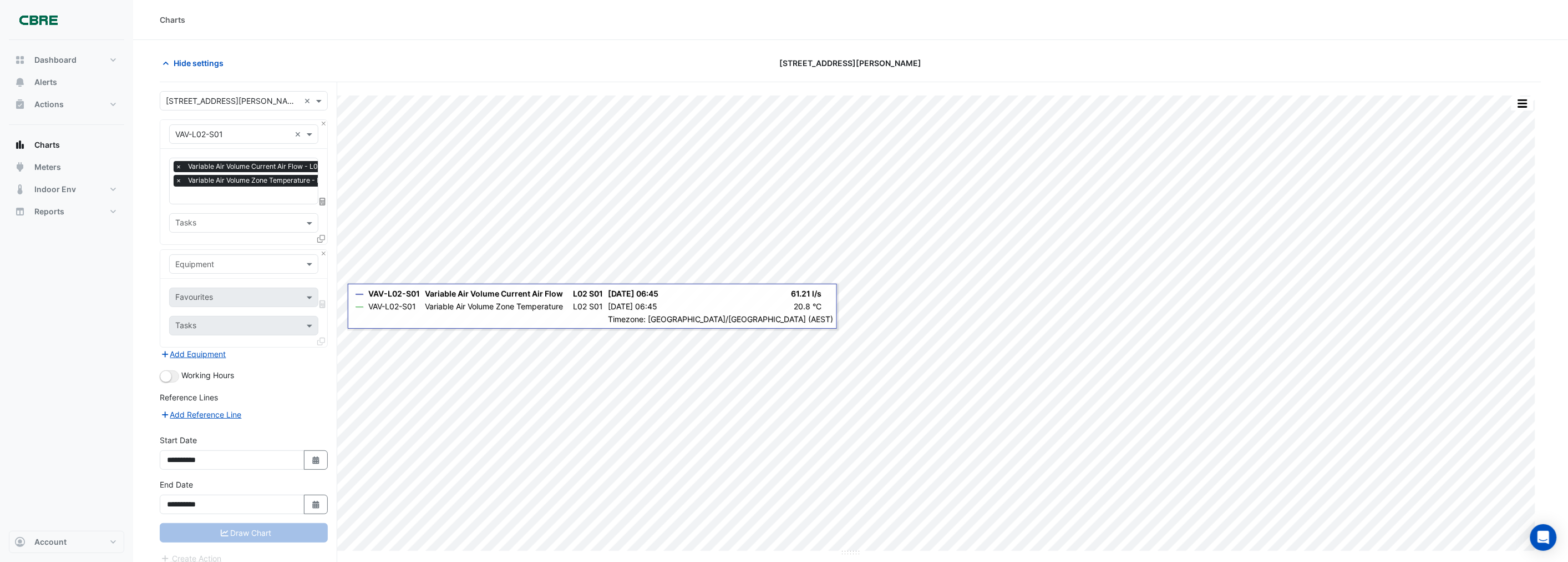
click at [208, 259] on input "text" at bounding box center [232, 264] width 115 height 11
click at [204, 259] on input "text" at bounding box center [232, 264] width 115 height 11
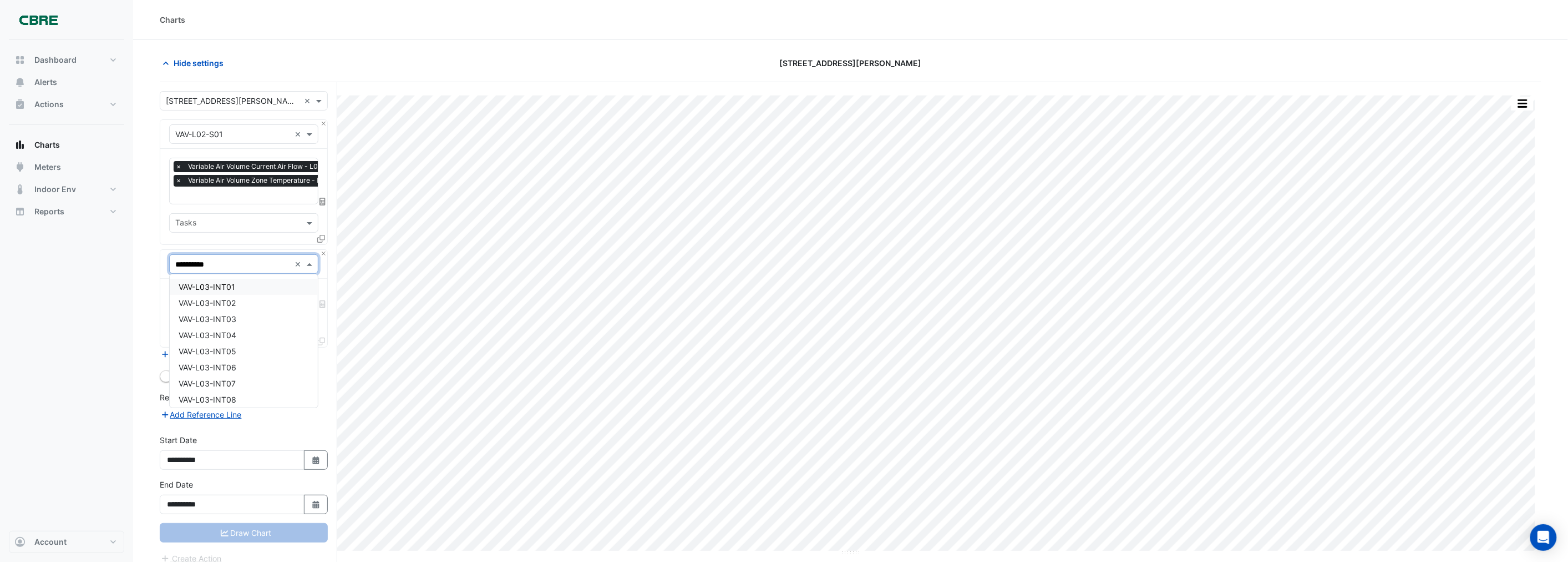
type input "**********"
click at [249, 390] on div "VAV-L03-INT09" at bounding box center [244, 396] width 148 height 16
click at [209, 294] on input "text" at bounding box center [237, 299] width 124 height 11
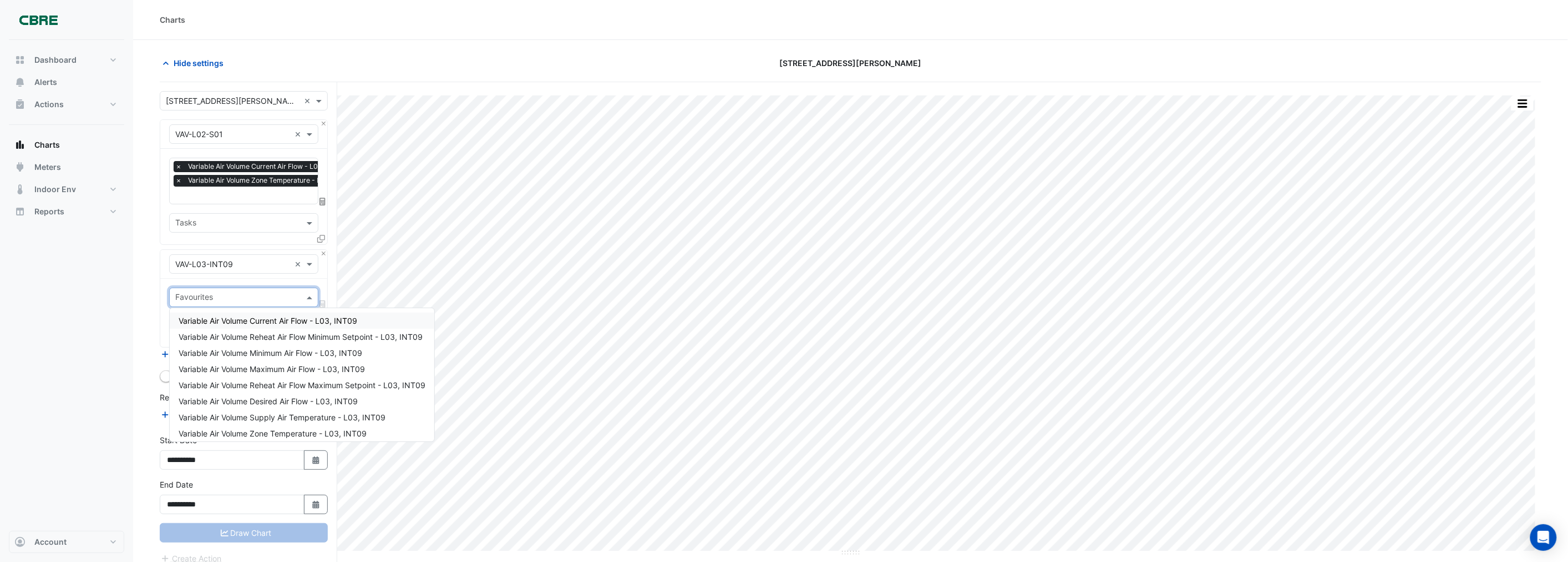
click at [231, 317] on span "Variable Air Volume Current Air Flow - L03, INT09" at bounding box center [267, 321] width 178 height 10
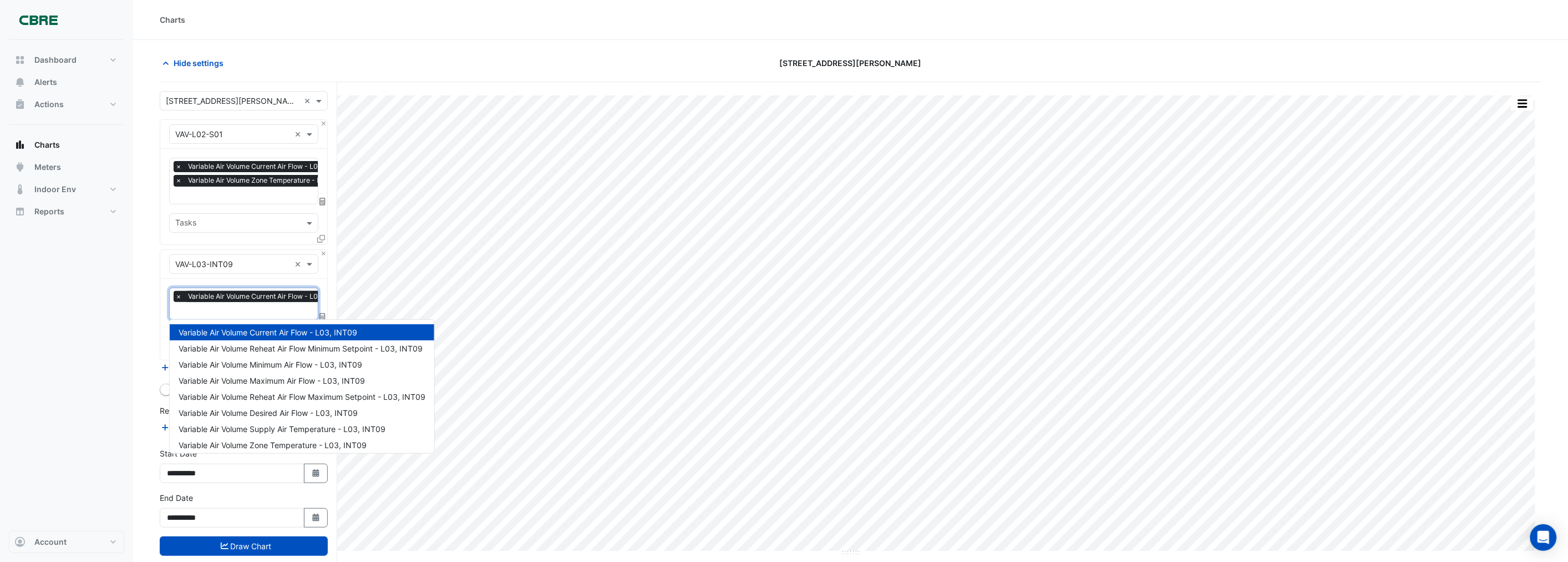
click at [220, 311] on input "text" at bounding box center [263, 312] width 176 height 11
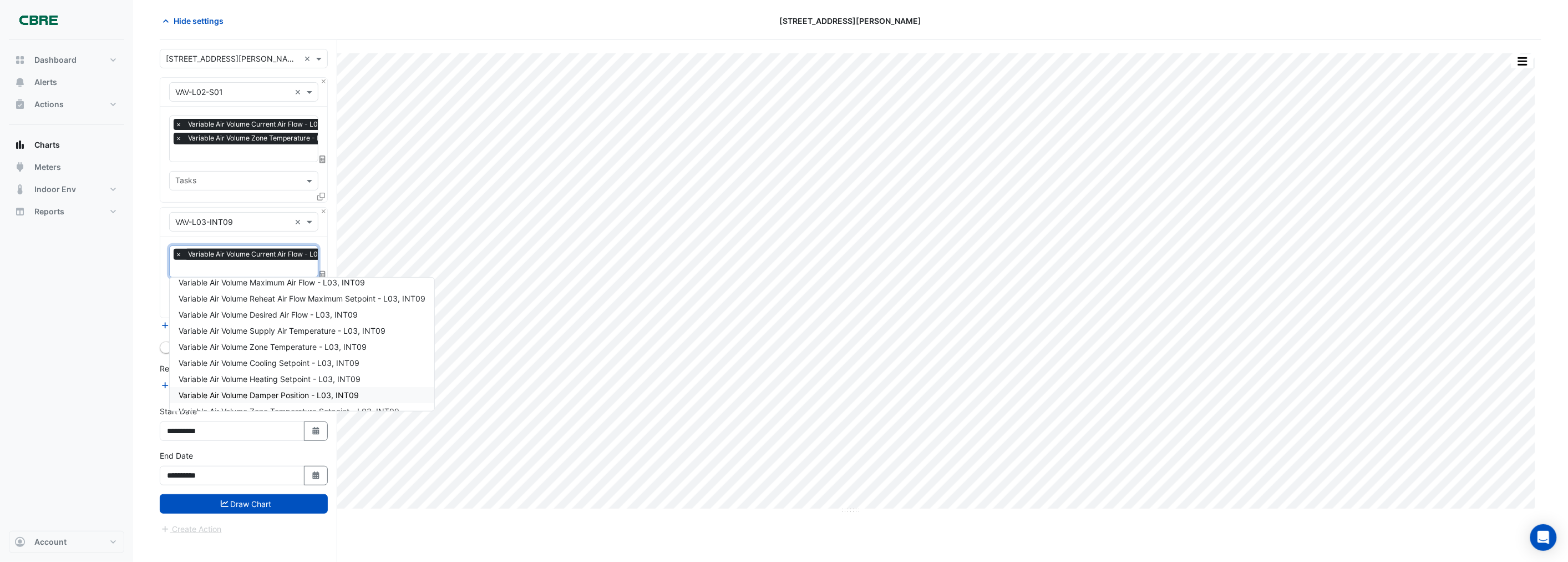
scroll to position [84, 0]
click at [244, 302] on span "Variable Air Volume Supply Air Temperature - L03, INT09" at bounding box center [282, 303] width 207 height 10
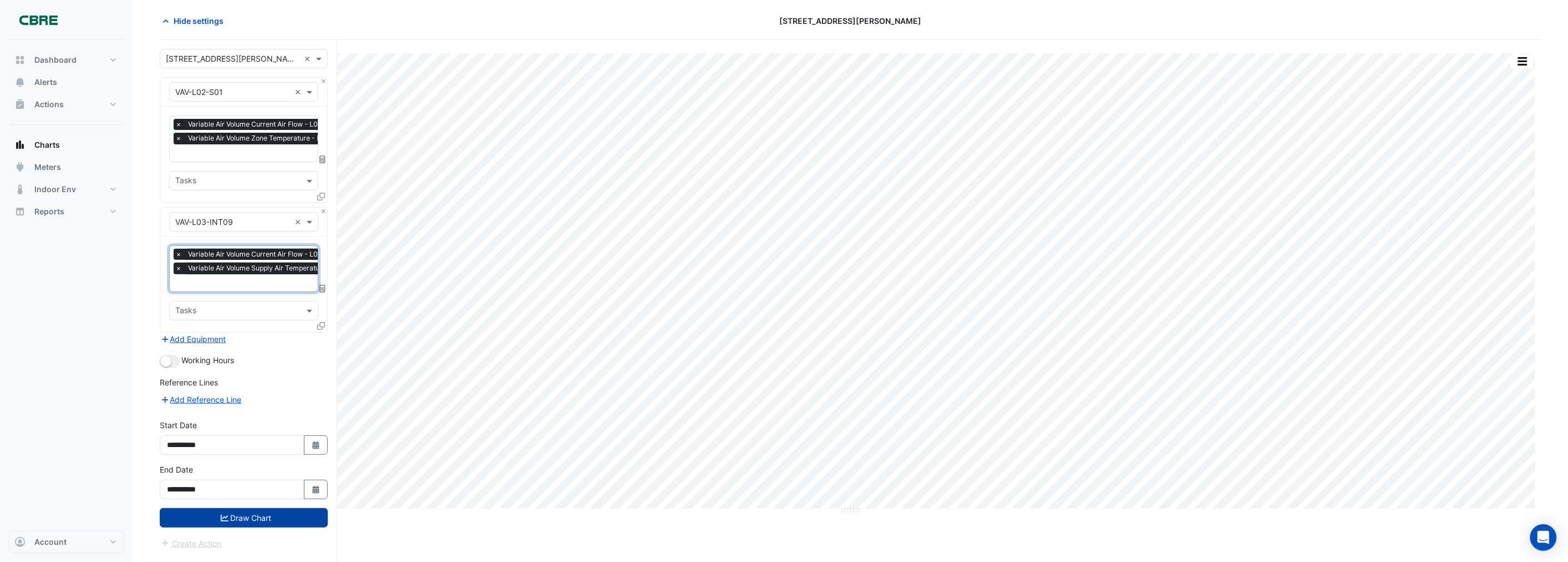
click at [214, 514] on button "Draw Chart" at bounding box center [244, 518] width 168 height 20
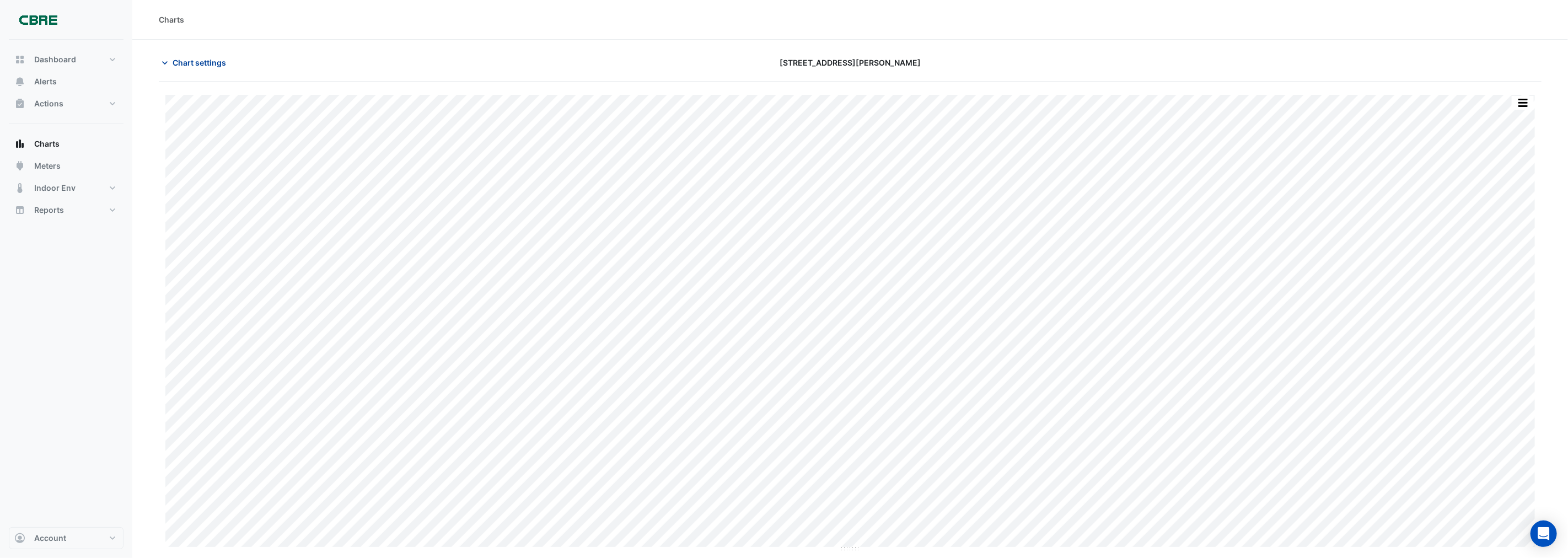
click at [198, 58] on span "Chart settings" at bounding box center [199, 62] width 53 height 11
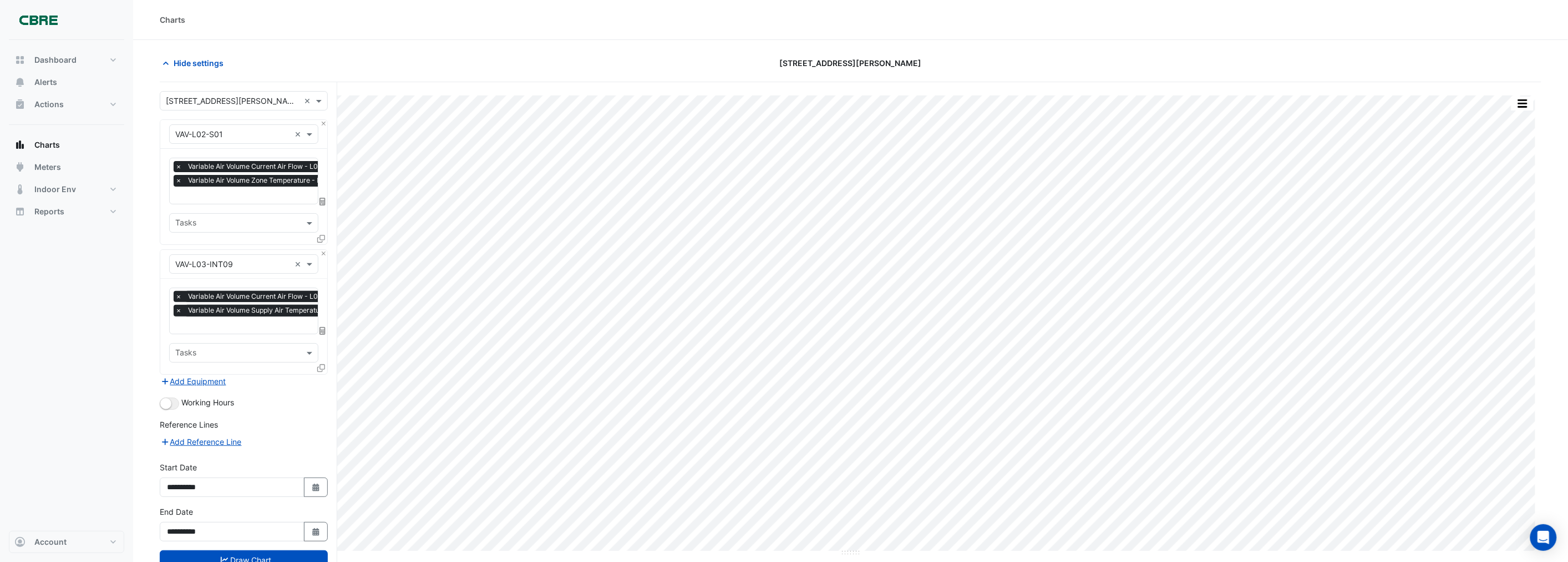
click at [140, 272] on section "Hide settings [STREET_ADDRESS][PERSON_NAME] Split by Equip Split by Unit Split …" at bounding box center [850, 321] width 1435 height 564
click at [161, 322] on div "Favourites × Variable Air Volume Current Air Flow - L03, INT09 × Variable Air V…" at bounding box center [244, 326] width 167 height 95
click at [1521, 104] on button "button" at bounding box center [1522, 103] width 22 height 14
click at [1489, 125] on div "Split by Equip" at bounding box center [1500, 123] width 67 height 20
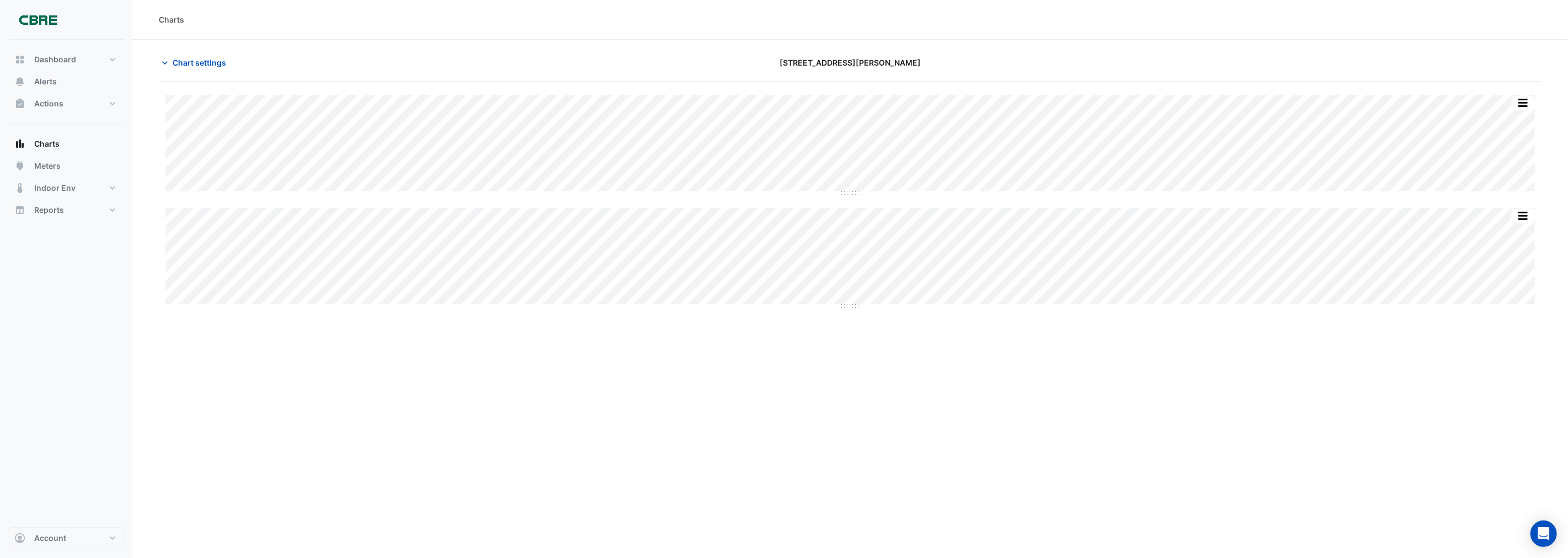
click at [982, 401] on div "Charts Chart settings [STREET_ADDRESS][PERSON_NAME] Split by Unit Split All Spl…" at bounding box center [850, 279] width 1435 height 558
click at [171, 58] on button "Chart settings" at bounding box center [196, 62] width 75 height 19
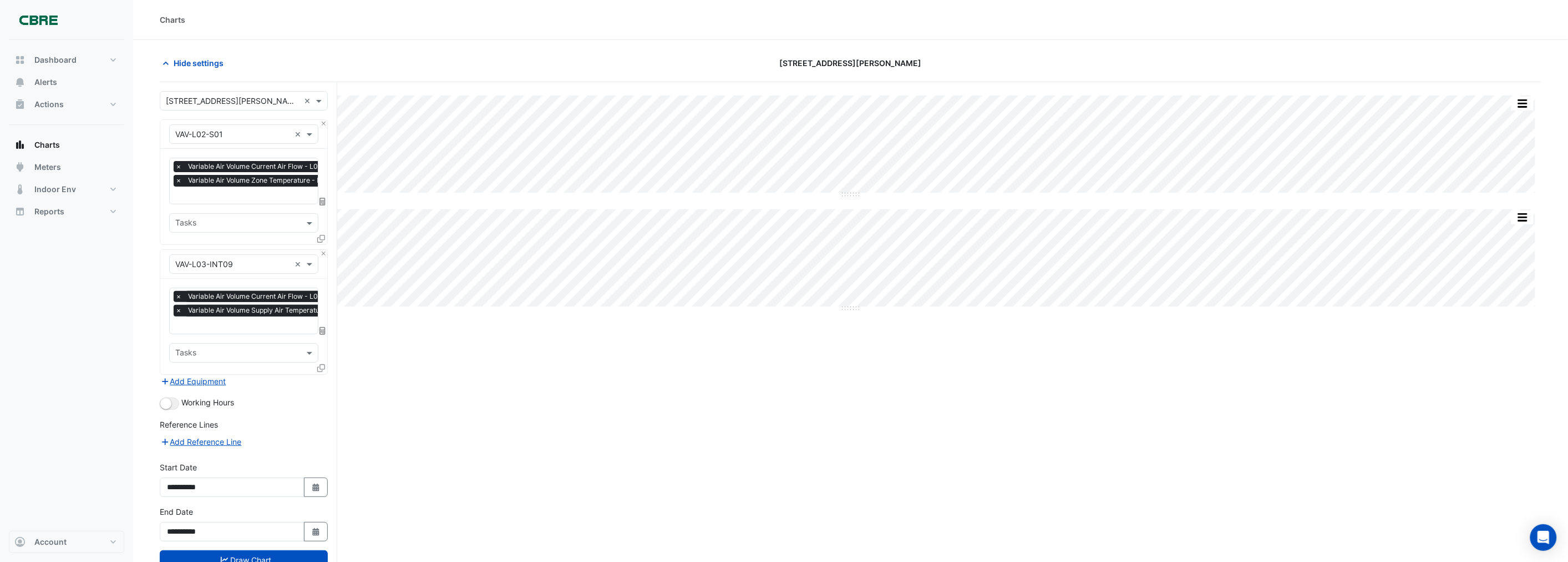
click at [319, 364] on icon at bounding box center [321, 368] width 8 height 8
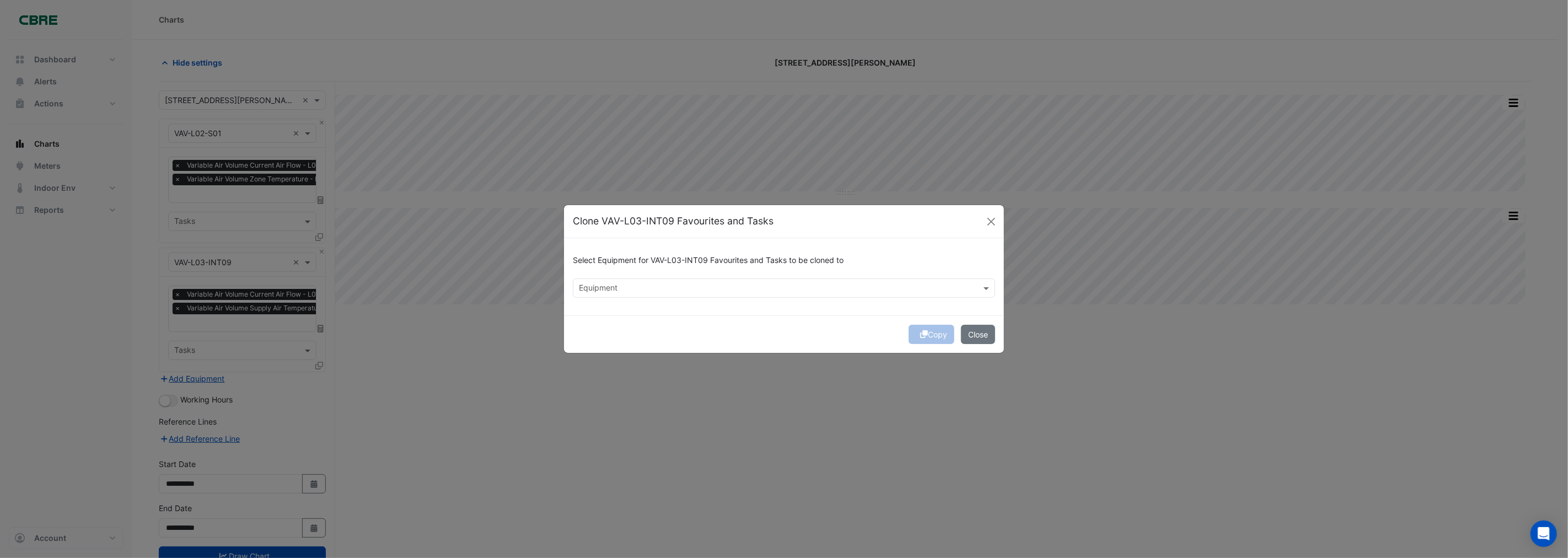
click at [657, 284] on input "text" at bounding box center [778, 289] width 398 height 11
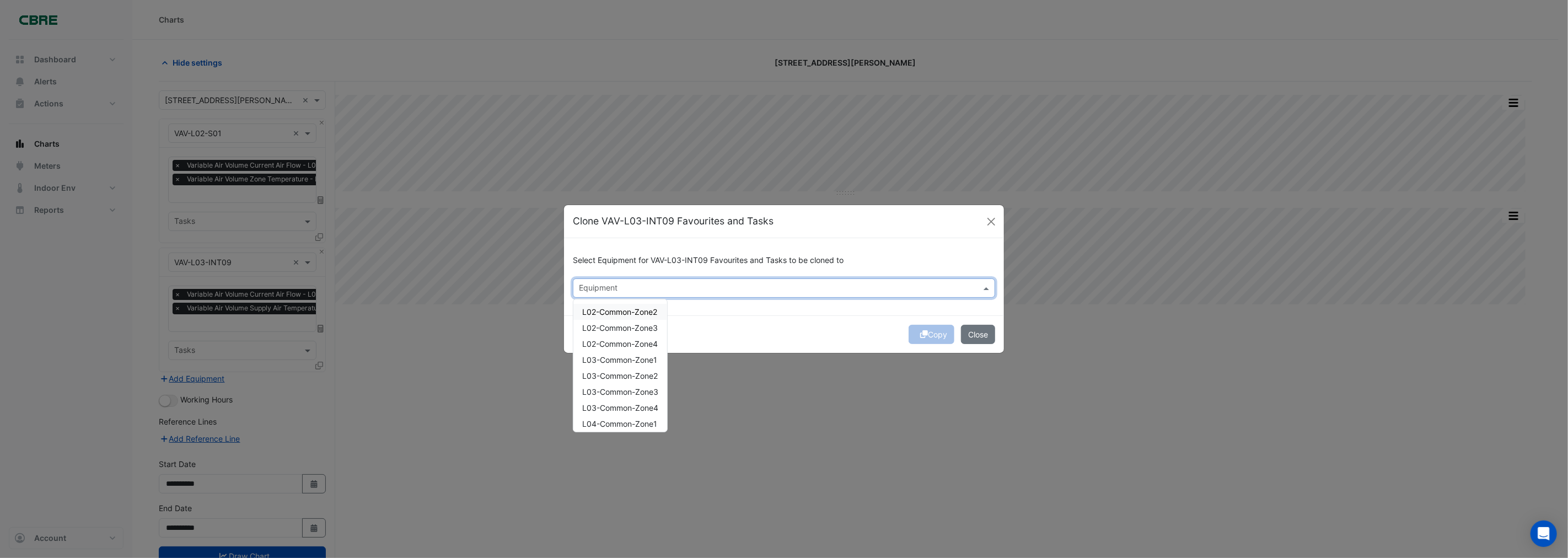
click at [796, 302] on div "Select Equipment for VAV-L03-INT09 Favourites and Tasks to be cloned to Equipme…" at bounding box center [783, 276] width 440 height 77
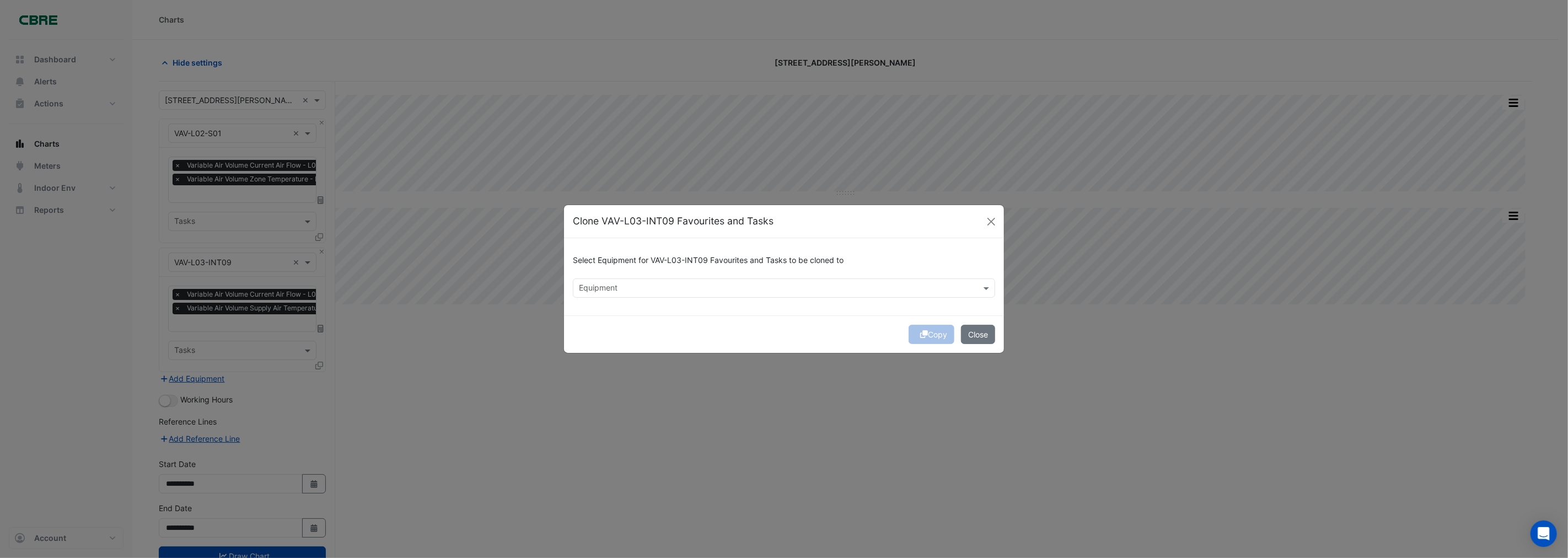
click at [657, 284] on input "text" at bounding box center [778, 289] width 398 height 11
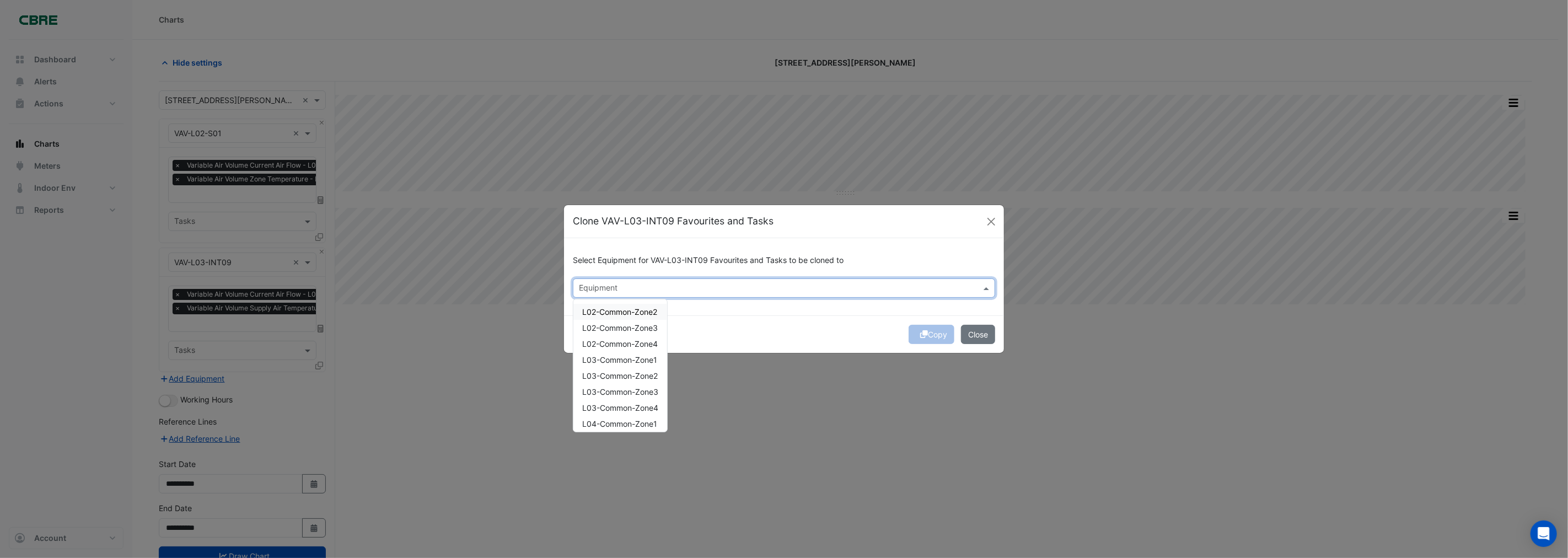
paste input "**********"
type input "**********"
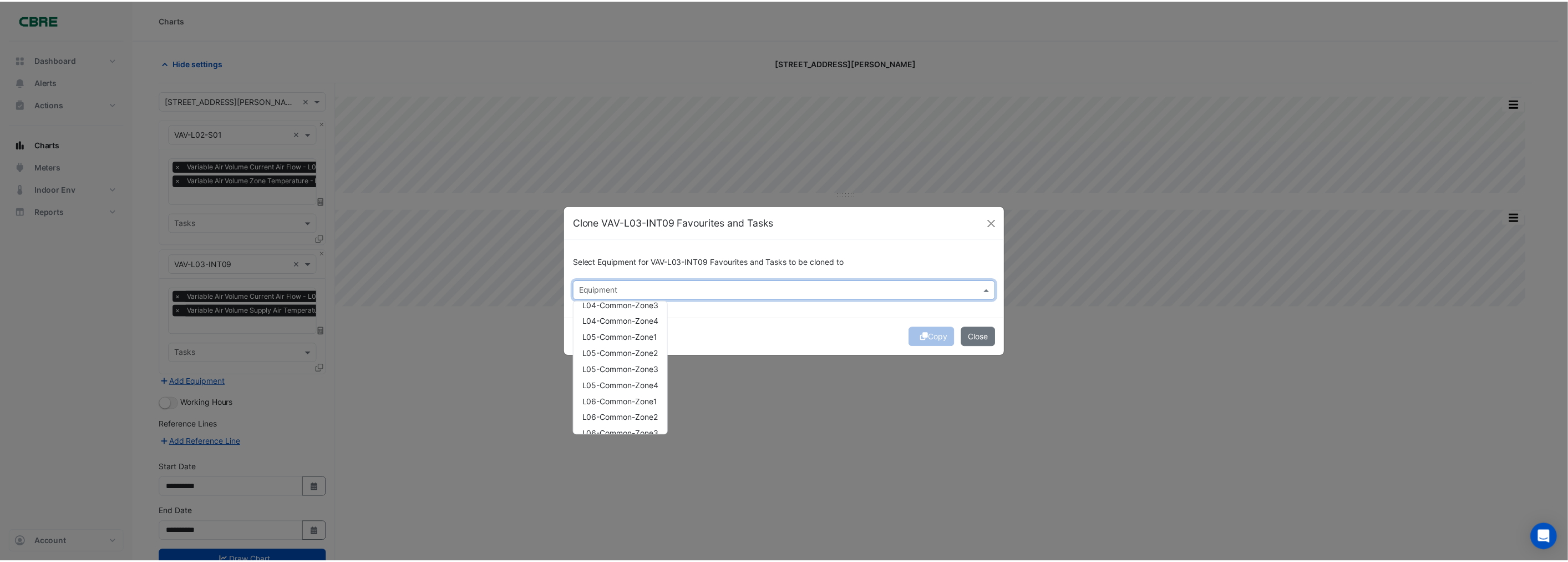
scroll to position [123, 0]
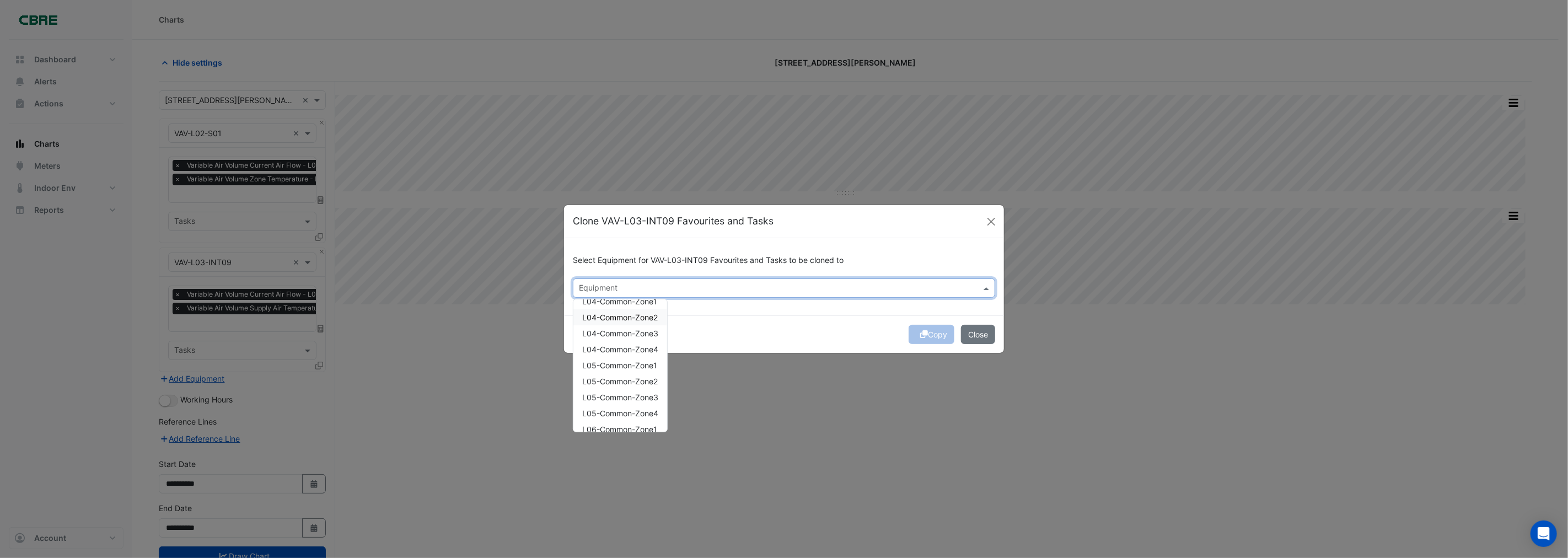
click at [610, 285] on input "text" at bounding box center [778, 289] width 398 height 11
drag, startPoint x: 650, startPoint y: 258, endPoint x: 709, endPoint y: 262, distance: 59.1
click at [709, 262] on h6 "Select Equipment for VAV-L03-INT09 Favourites and Tasks to be cloned to" at bounding box center [783, 261] width 422 height 10
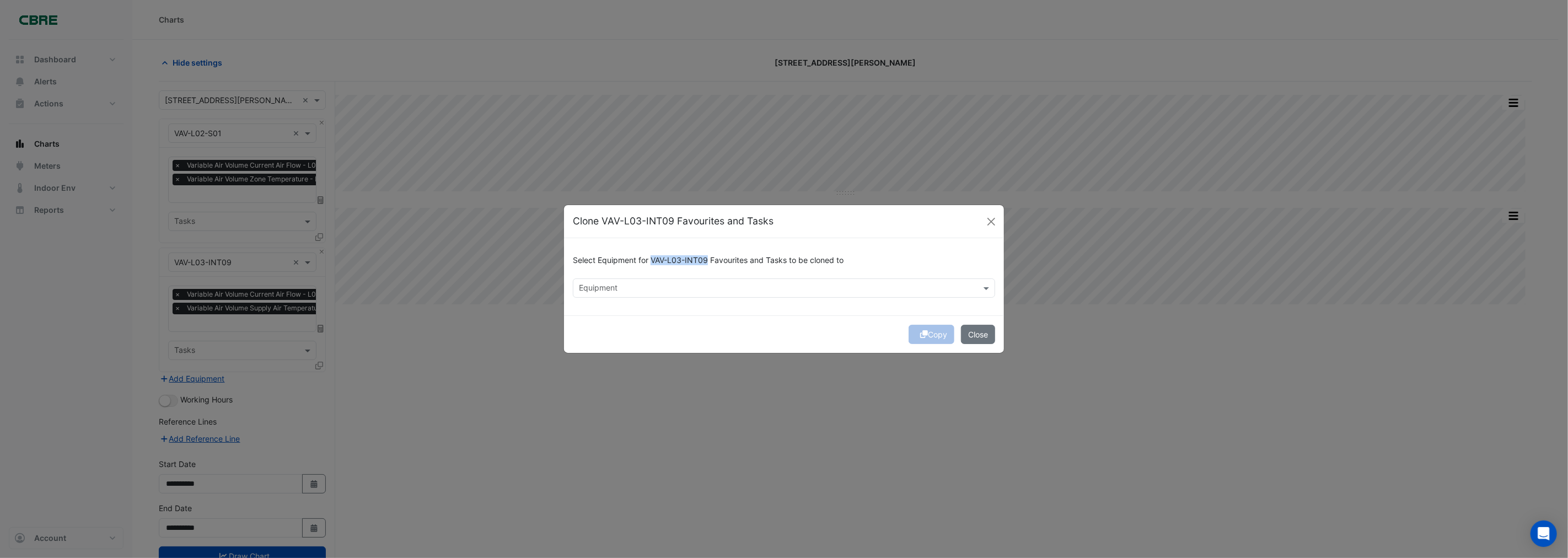
copy h6 "VAV-L03-INT09"
click at [627, 289] on input "text" at bounding box center [778, 289] width 398 height 11
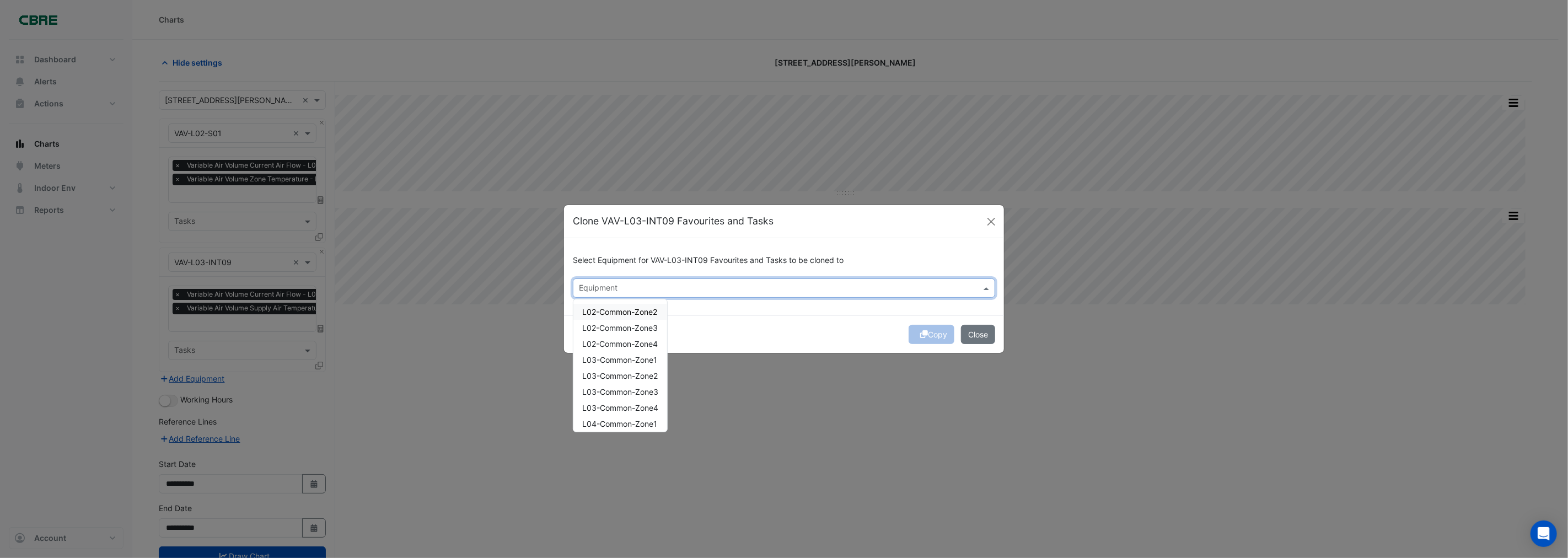
paste input "**********"
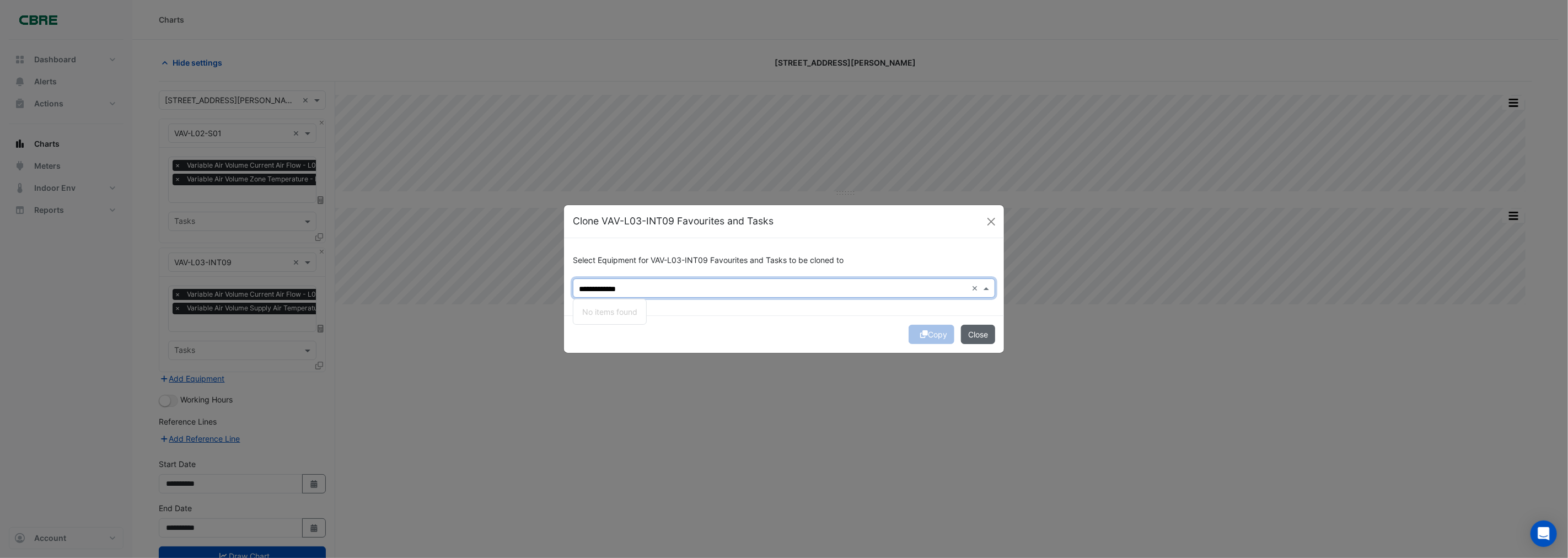
type input "**********"
click at [982, 337] on button "Close" at bounding box center [978, 334] width 34 height 19
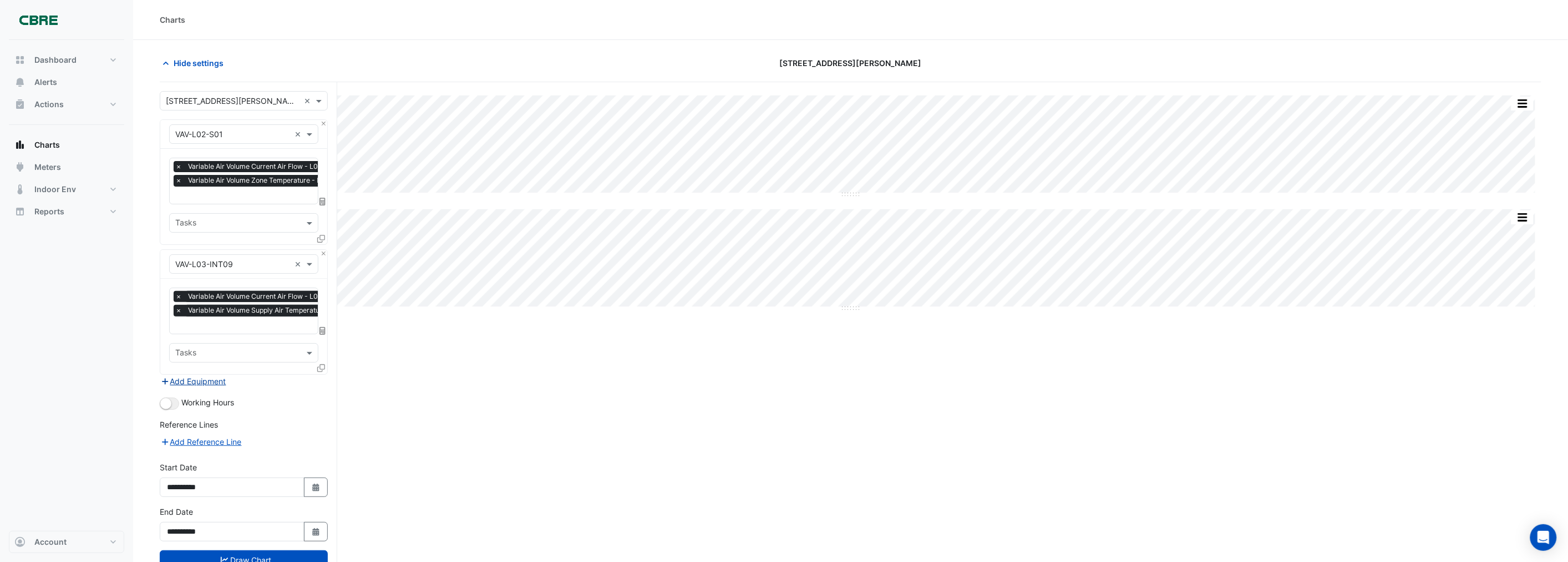
click at [187, 376] on button "Add Equipment" at bounding box center [193, 381] width 67 height 13
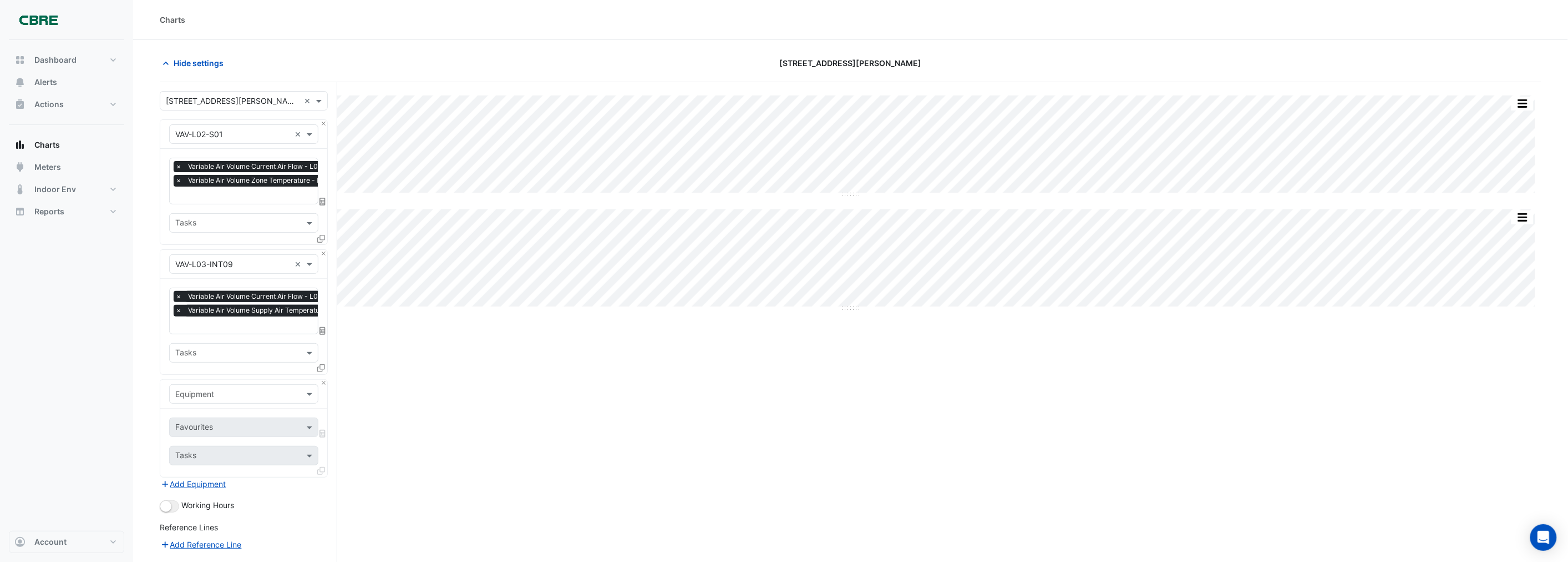
click at [200, 391] on input "text" at bounding box center [232, 394] width 115 height 11
type input "**********"
drag, startPoint x: 227, startPoint y: 392, endPoint x: 171, endPoint y: 385, distance: 56.4
click at [171, 385] on div "**********" at bounding box center [244, 394] width 149 height 20
click at [239, 449] on div "VAV-L04-INT03" at bounding box center [244, 449] width 148 height 16
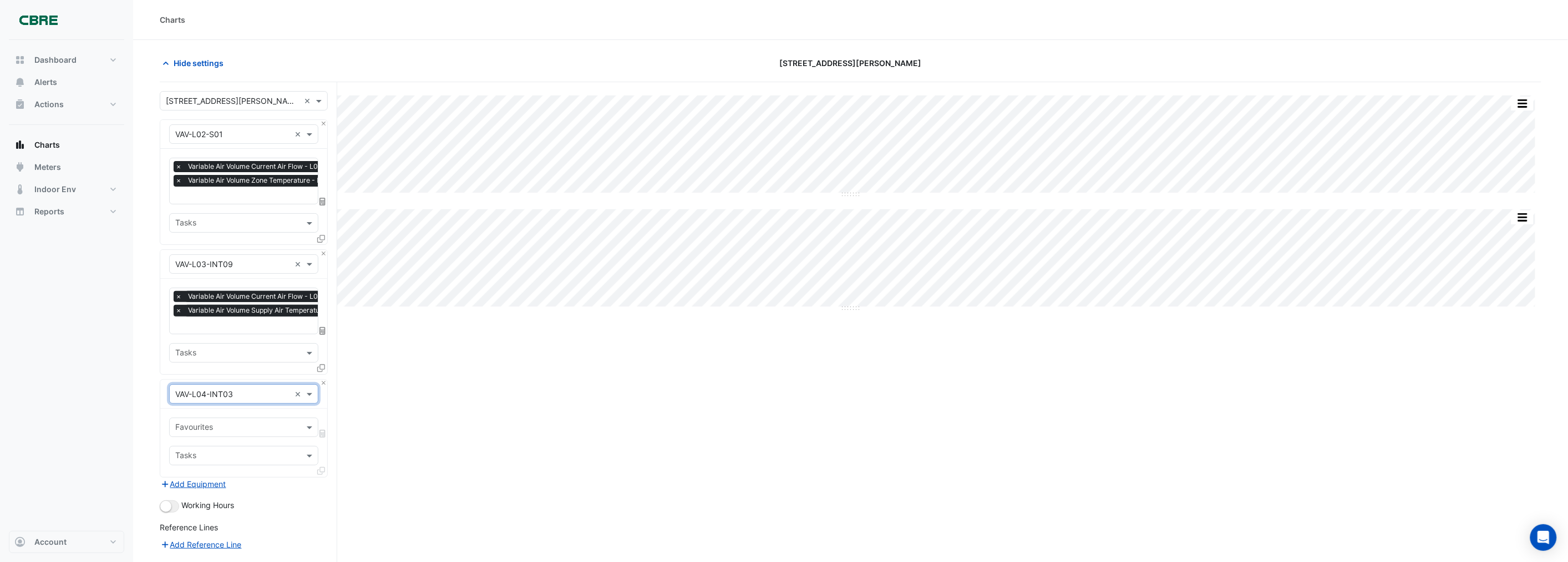
click at [212, 423] on input "text" at bounding box center [237, 428] width 124 height 11
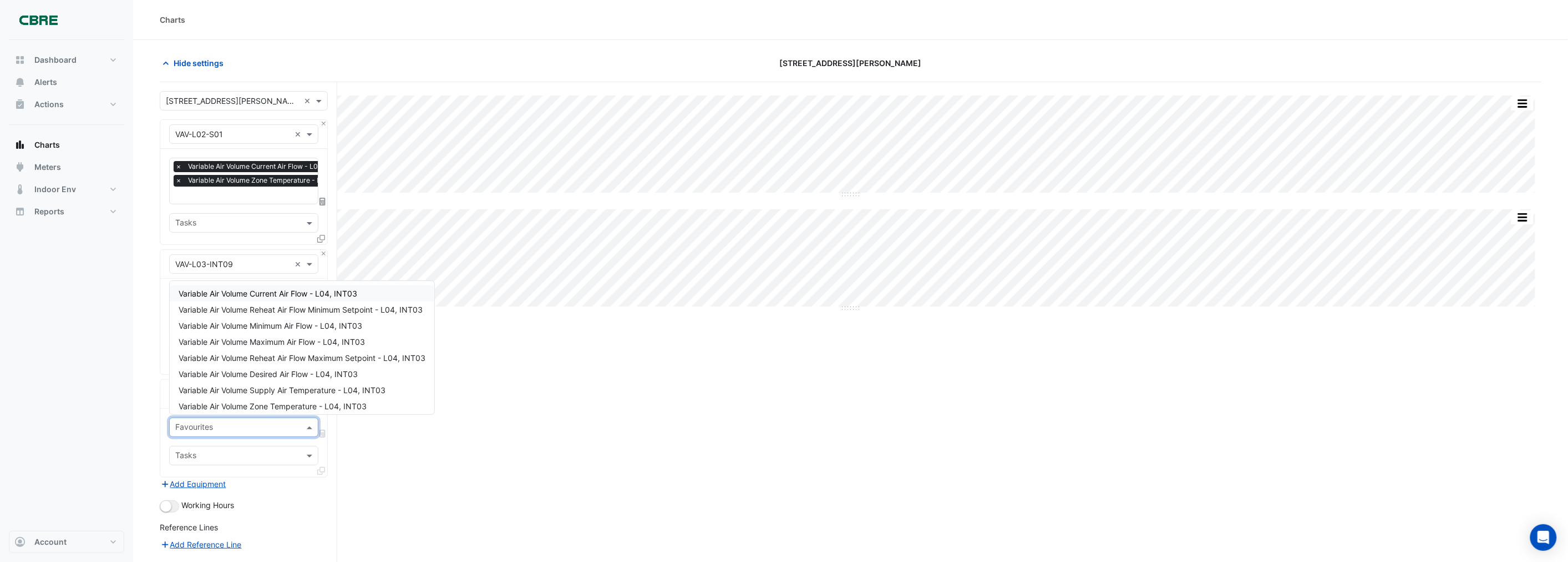
click at [249, 296] on span "Variable Air Volume Current Air Flow - L04, INT03" at bounding box center [267, 294] width 178 height 10
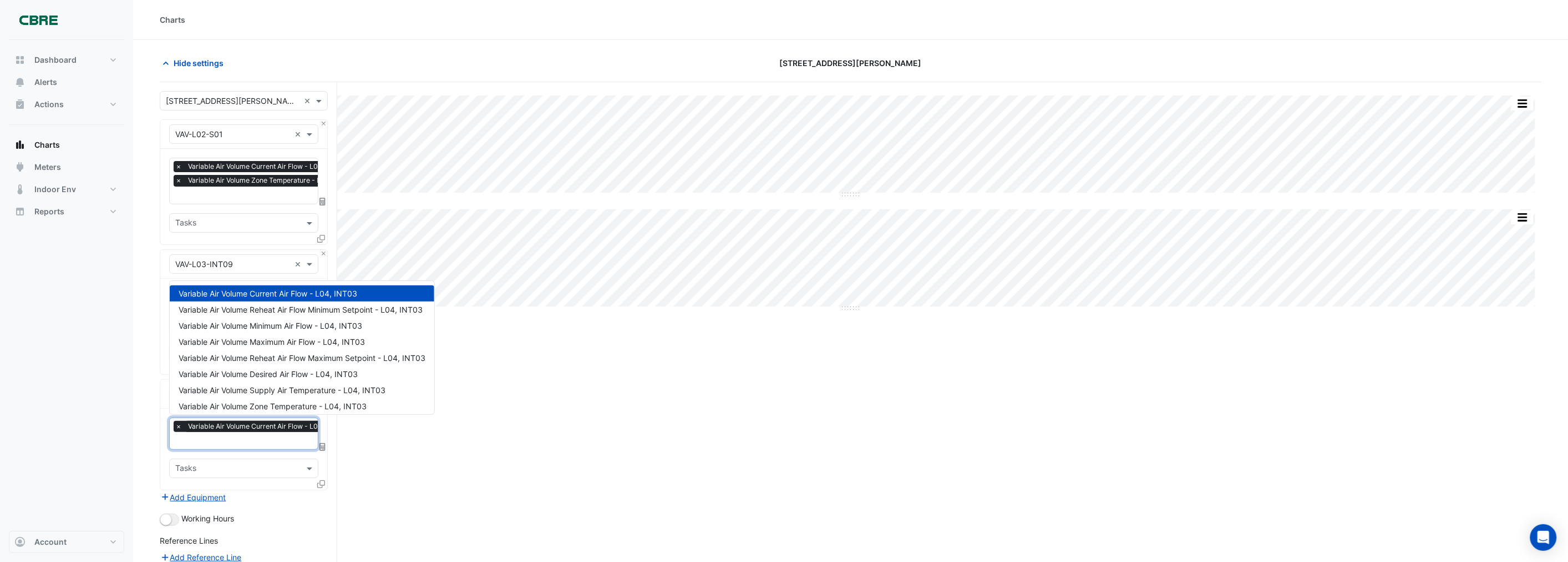
click at [223, 440] on input "text" at bounding box center [263, 441] width 176 height 11
click at [256, 401] on span "Variable Air Volume Zone Temperature - L04, INT03" at bounding box center [272, 406] width 188 height 10
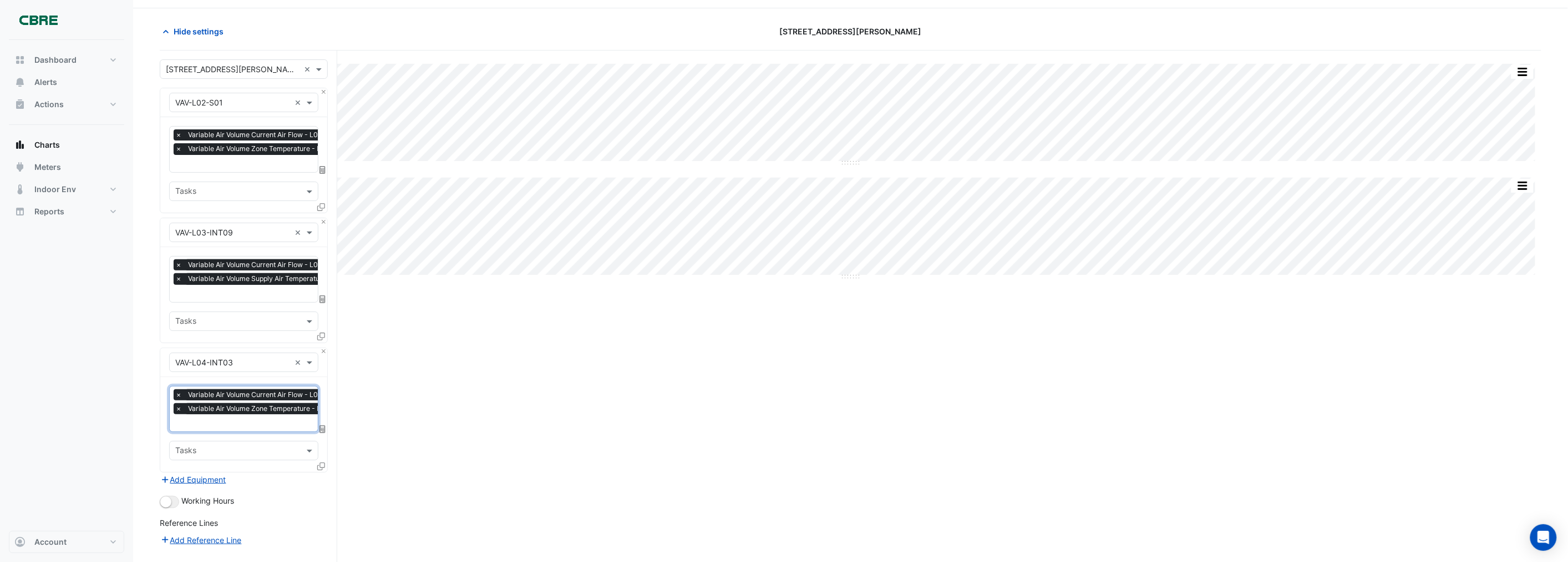
scroll to position [62, 0]
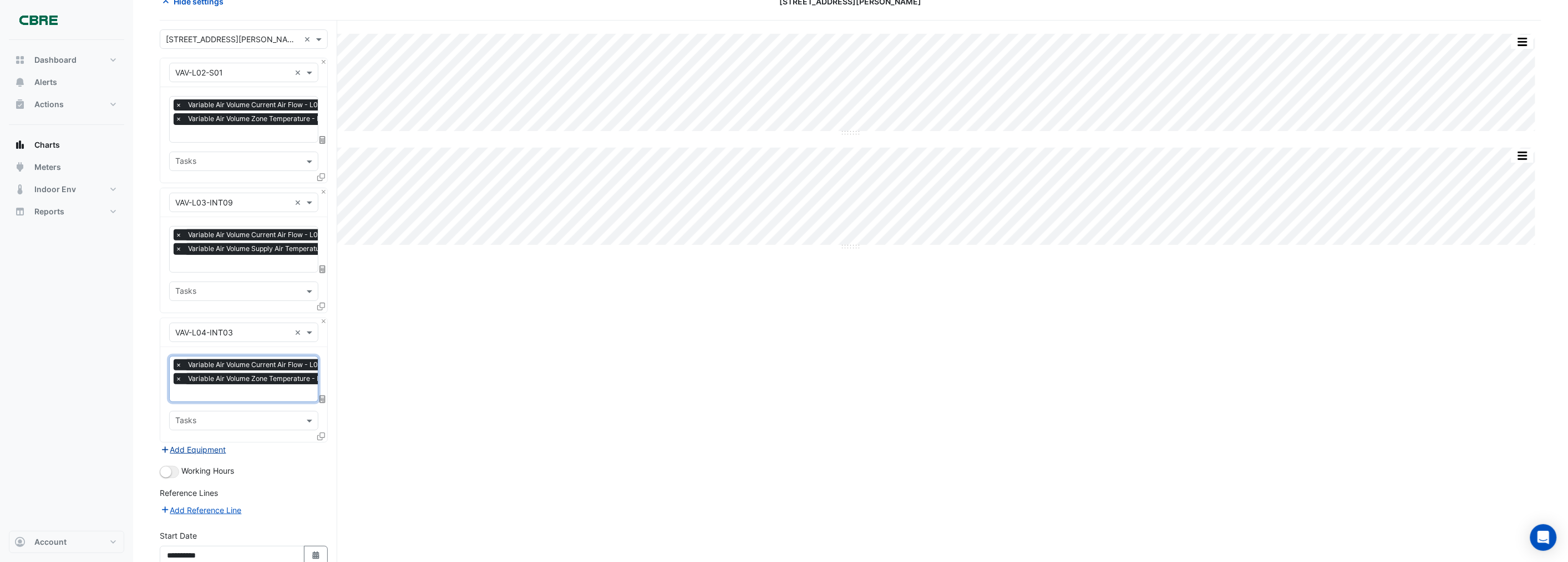
click at [181, 443] on button "Add Equipment" at bounding box center [193, 449] width 67 height 13
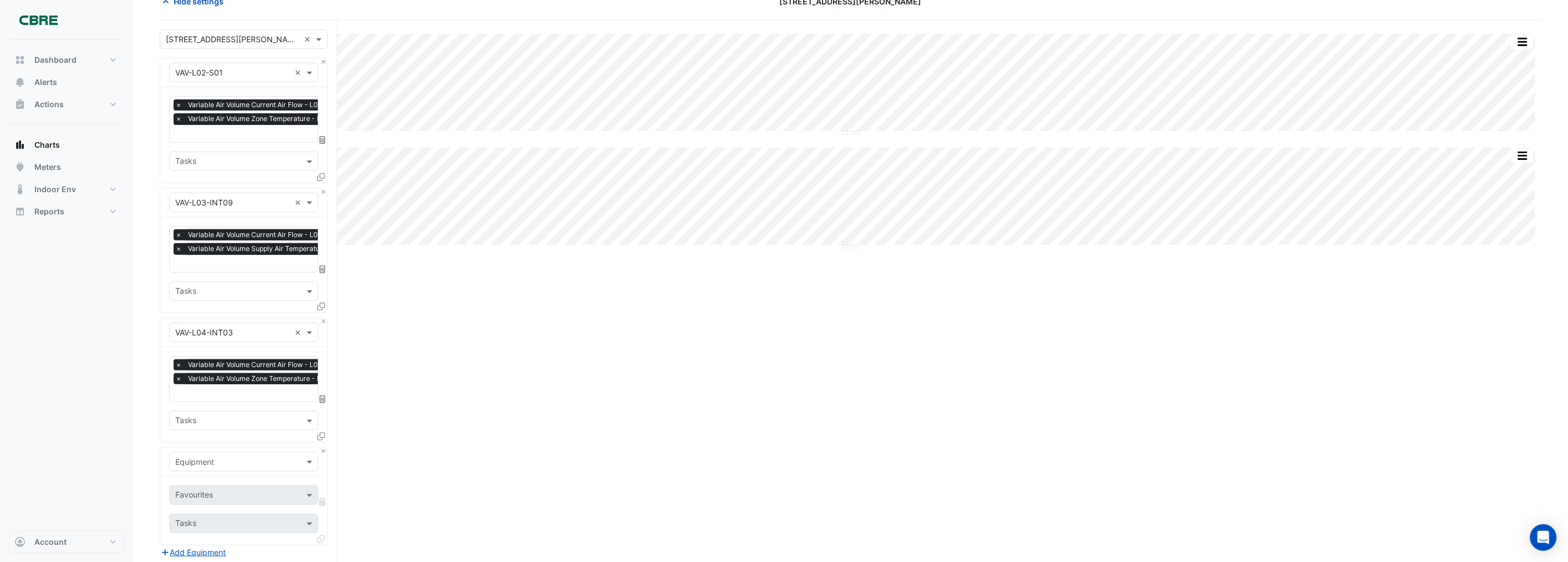
click at [216, 458] on input "text" at bounding box center [232, 462] width 115 height 11
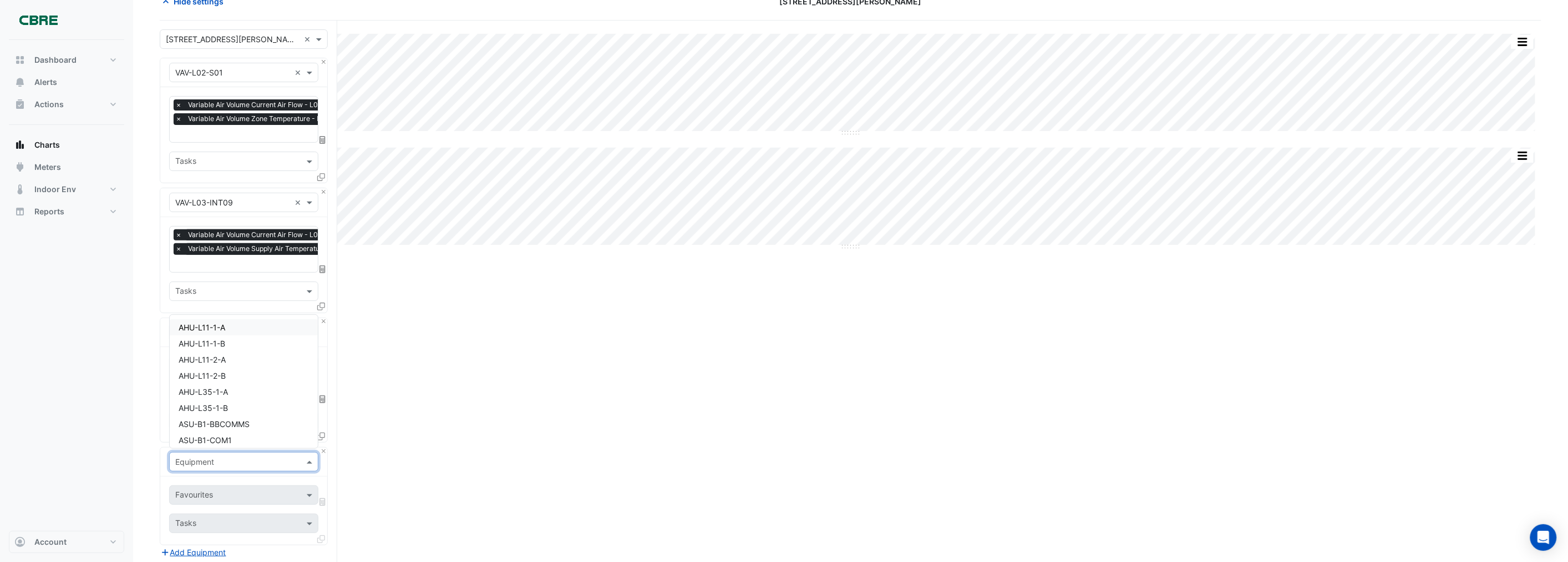
paste input "**********"
type input "**********"
click at [236, 408] on span "VAV-L04-INT06" at bounding box center [207, 408] width 58 height 10
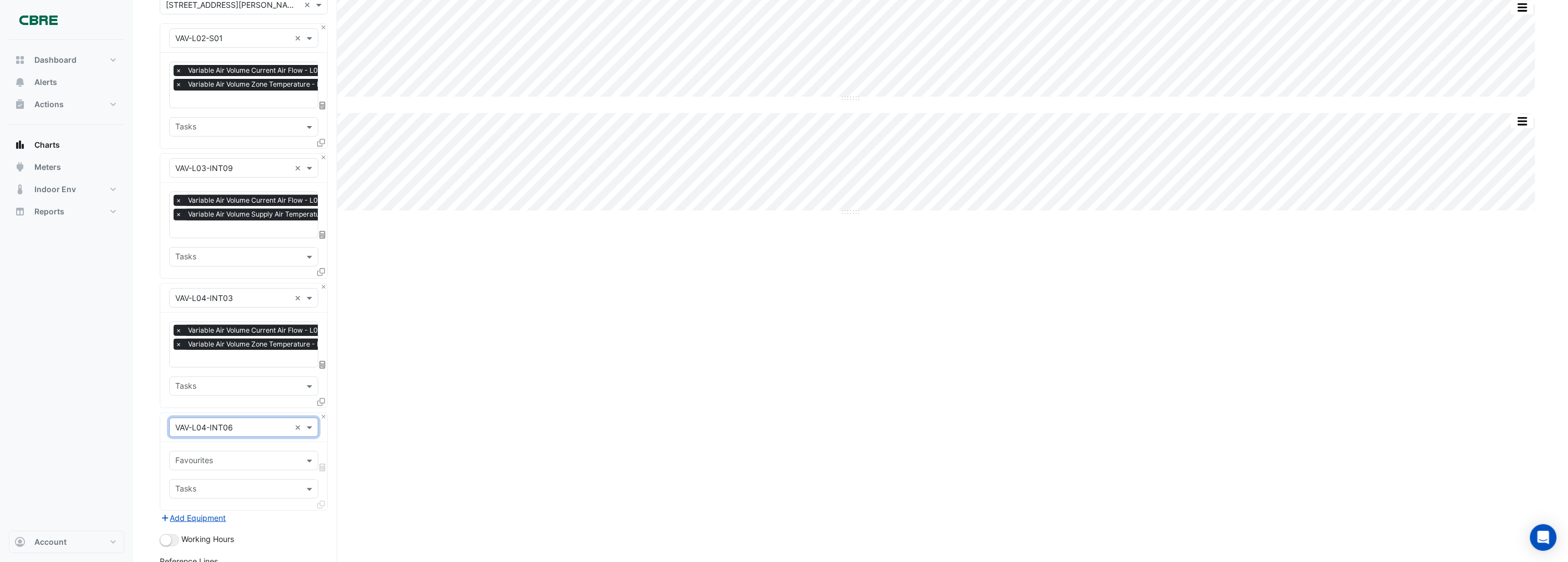
scroll to position [123, 0]
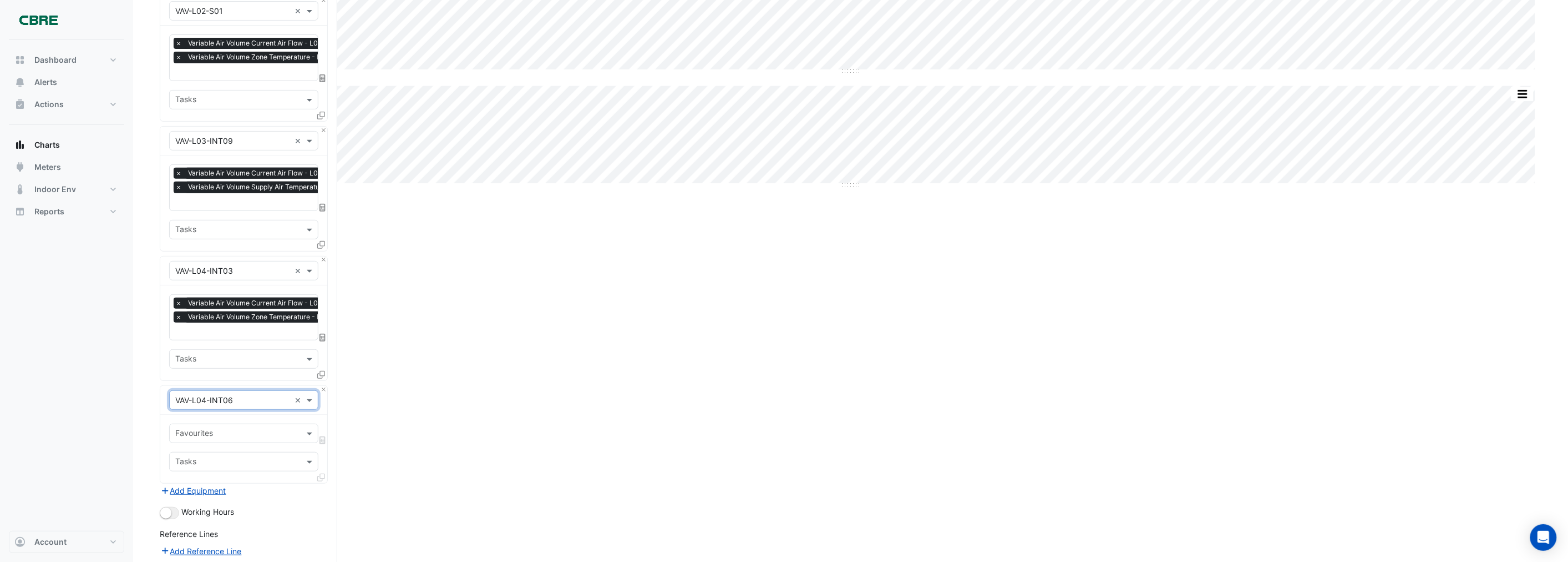
click at [208, 430] on input "text" at bounding box center [237, 434] width 124 height 11
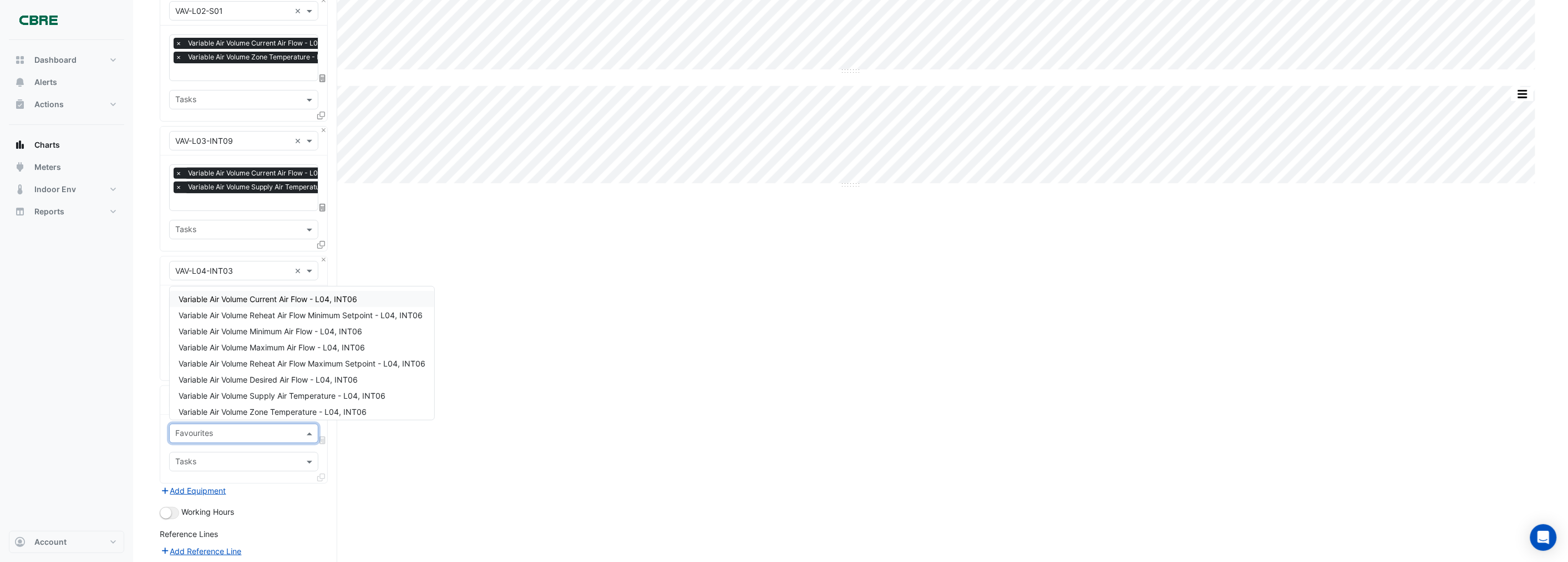
click at [293, 298] on span "Variable Air Volume Current Air Flow - L04, INT06" at bounding box center [267, 299] width 178 height 10
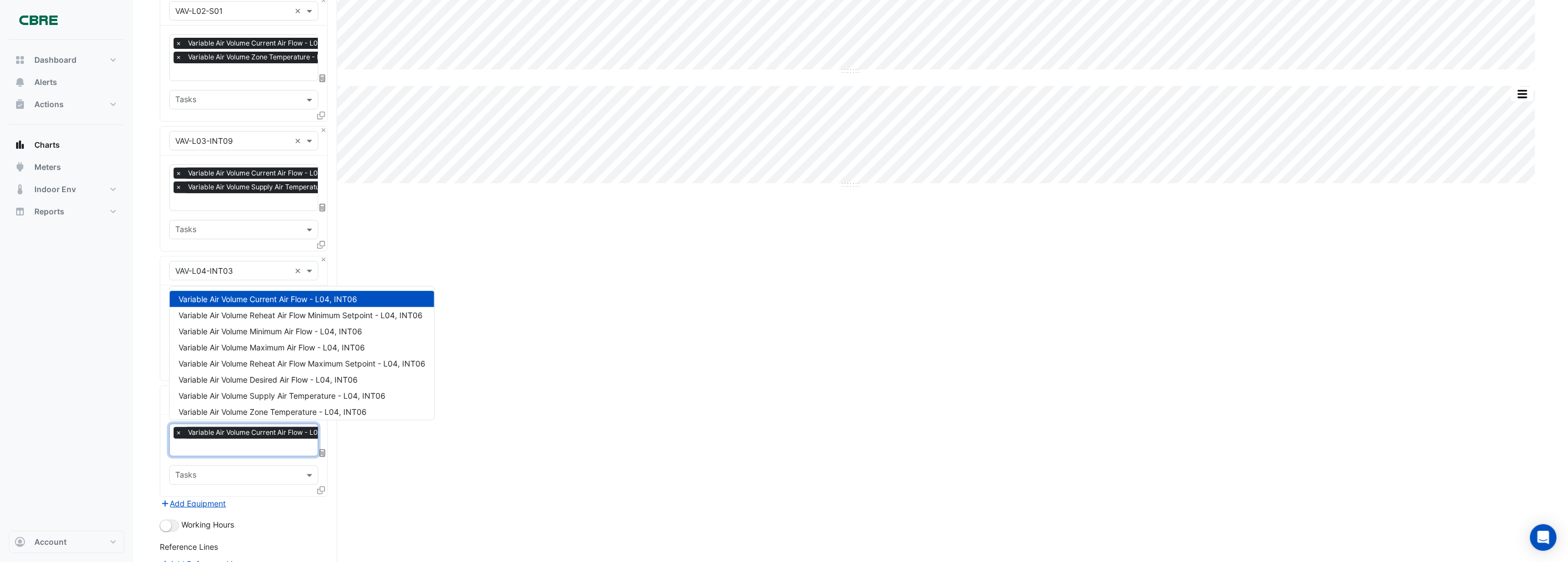
click at [215, 445] on input "text" at bounding box center [263, 448] width 176 height 11
click at [279, 408] on span "Variable Air Volume Zone Temperature - L04, INT06" at bounding box center [272, 412] width 188 height 10
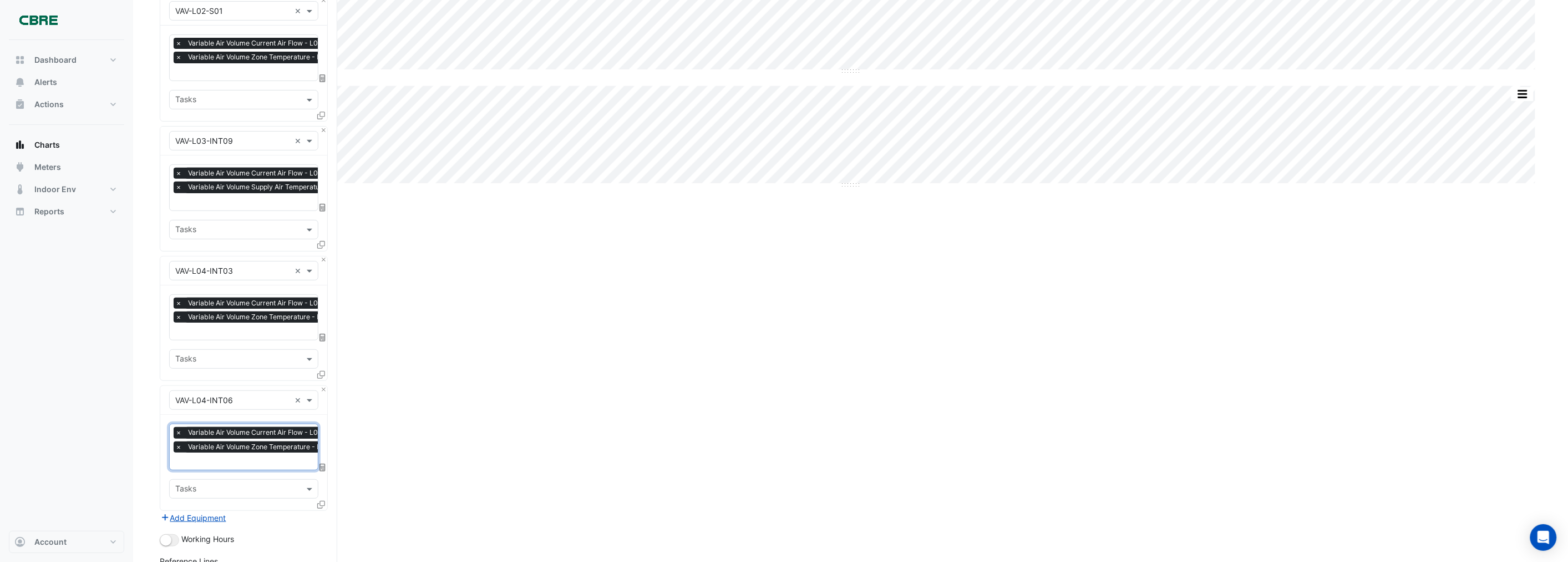
scroll to position [185, 0]
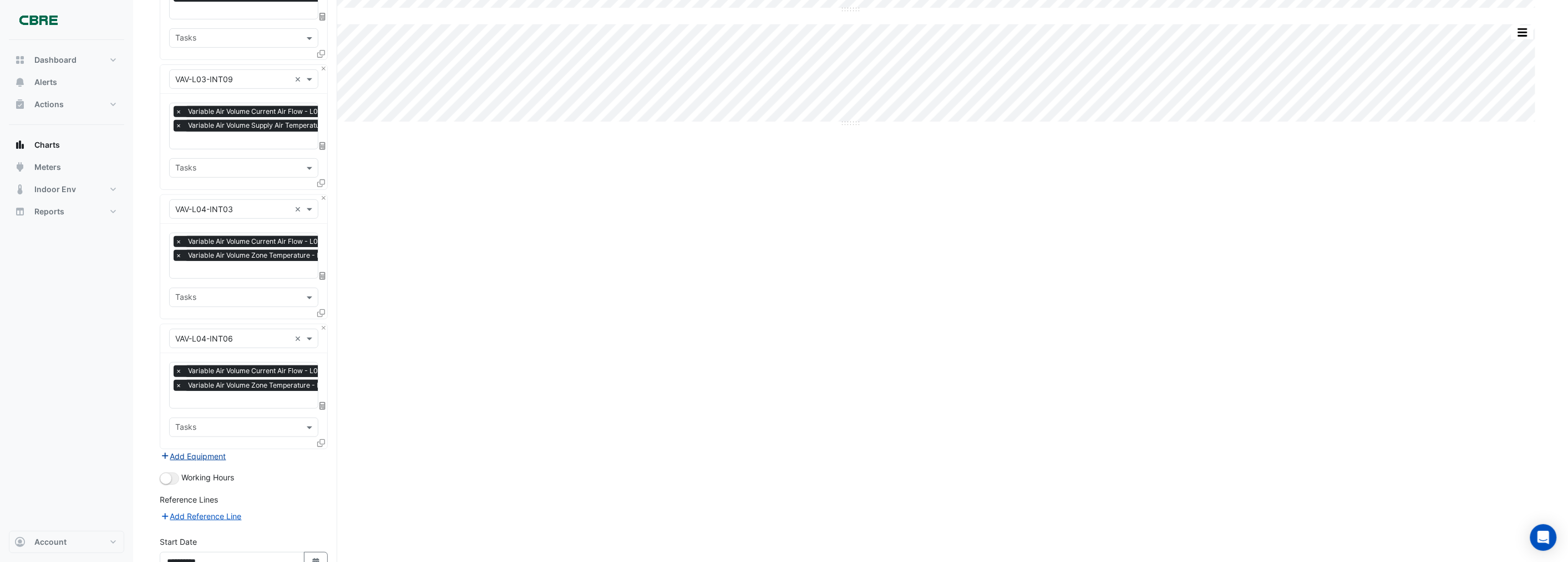
click at [181, 451] on button "Add Equipment" at bounding box center [193, 456] width 67 height 13
click at [207, 423] on input "text" at bounding box center [237, 428] width 124 height 11
paste input "**********"
click at [234, 423] on input "**********" at bounding box center [232, 428] width 115 height 11
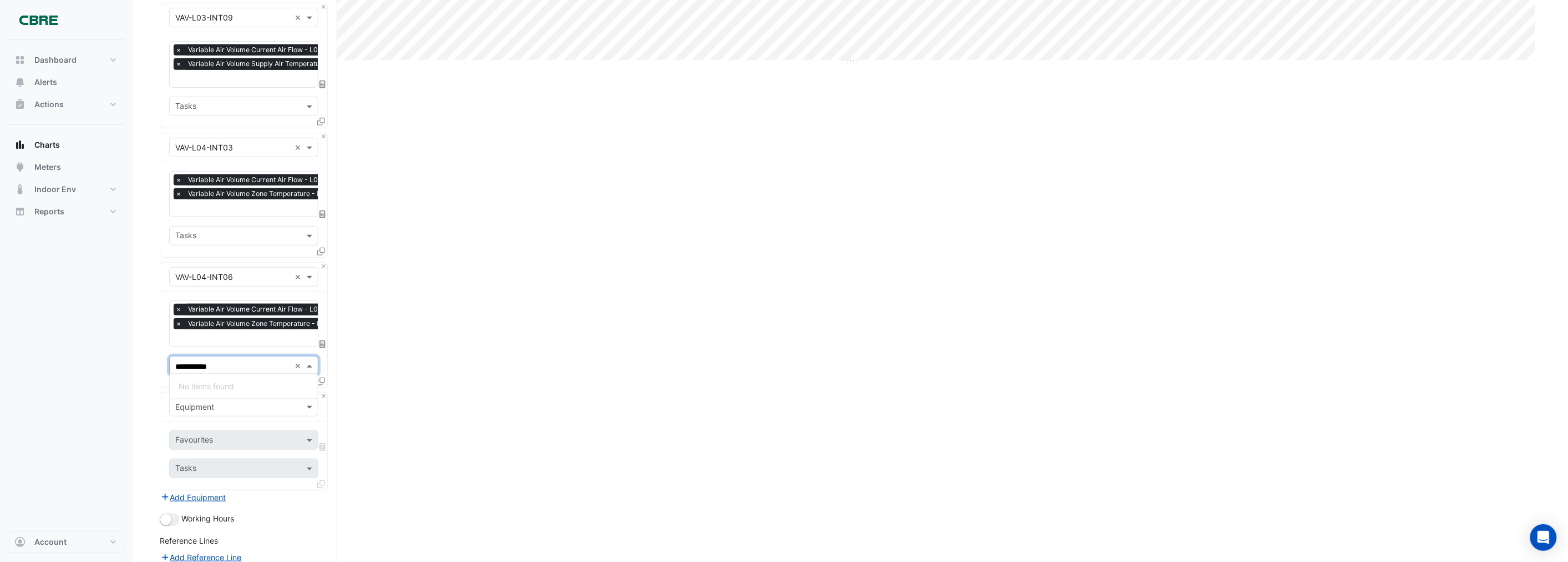
type input "**********"
click at [150, 367] on section "Hide settings [STREET_ADDRESS][PERSON_NAME] Split by Unit Split All Split None …" at bounding box center [850, 254] width 1435 height 923
click at [217, 361] on input "text" at bounding box center [237, 366] width 124 height 11
click at [148, 359] on section "Hide settings [STREET_ADDRESS][PERSON_NAME] Split by Unit Split All Split None …" at bounding box center [850, 254] width 1435 height 923
click at [183, 402] on input "text" at bounding box center [232, 407] width 115 height 11
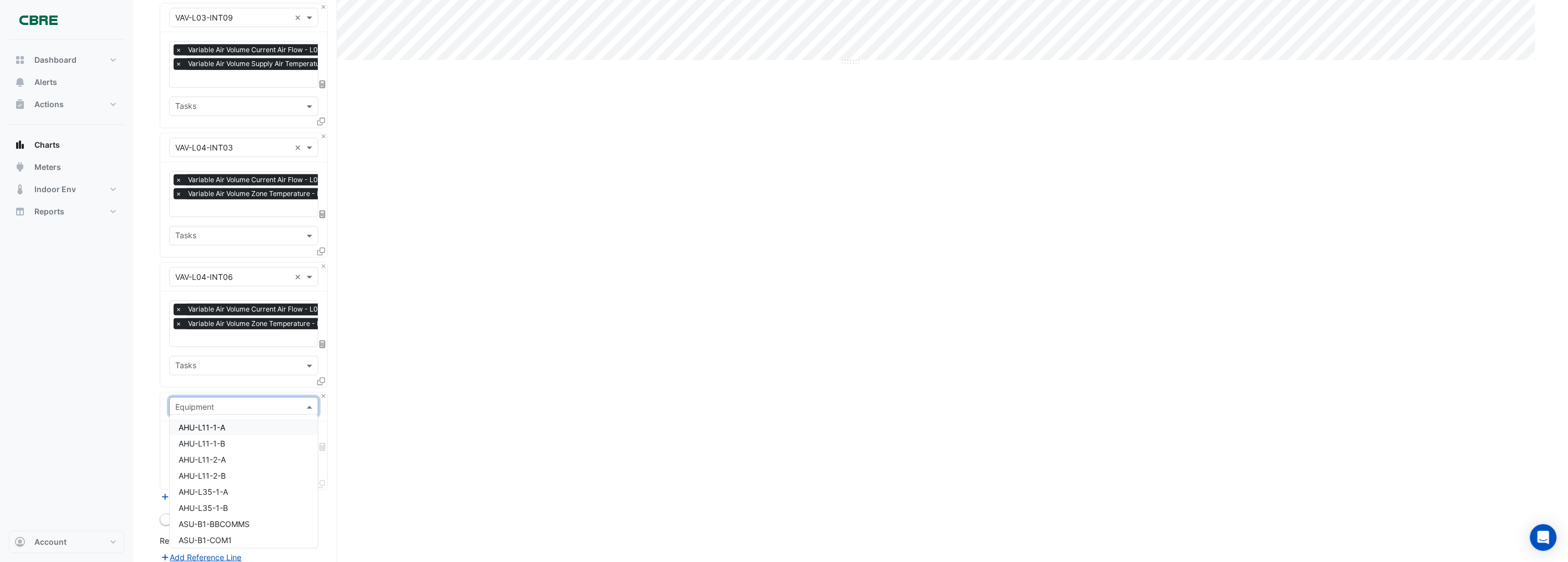
paste input "**********"
type input "**********"
click at [245, 496] on div "VAV-L04-INT11" at bounding box center [244, 504] width 148 height 16
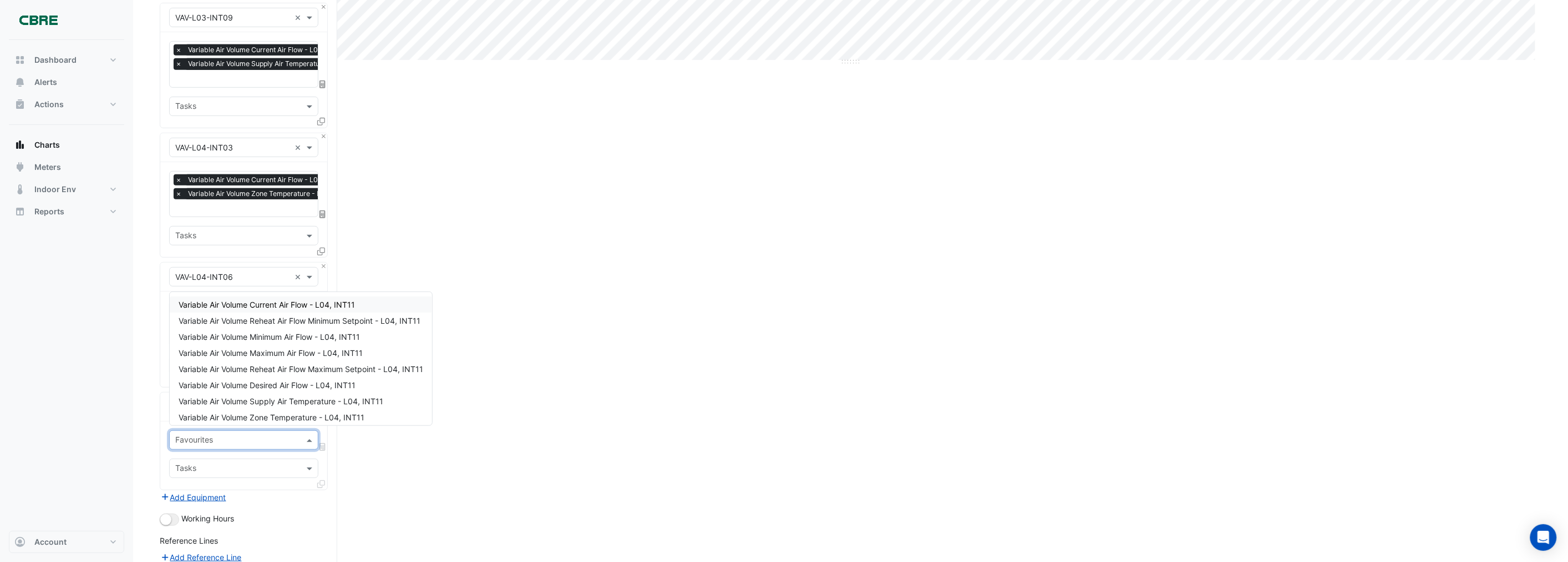
click at [209, 437] on input "text" at bounding box center [237, 441] width 124 height 11
click at [236, 301] on span "Variable Air Volume Current Air Flow - L04, INT11" at bounding box center [266, 305] width 176 height 10
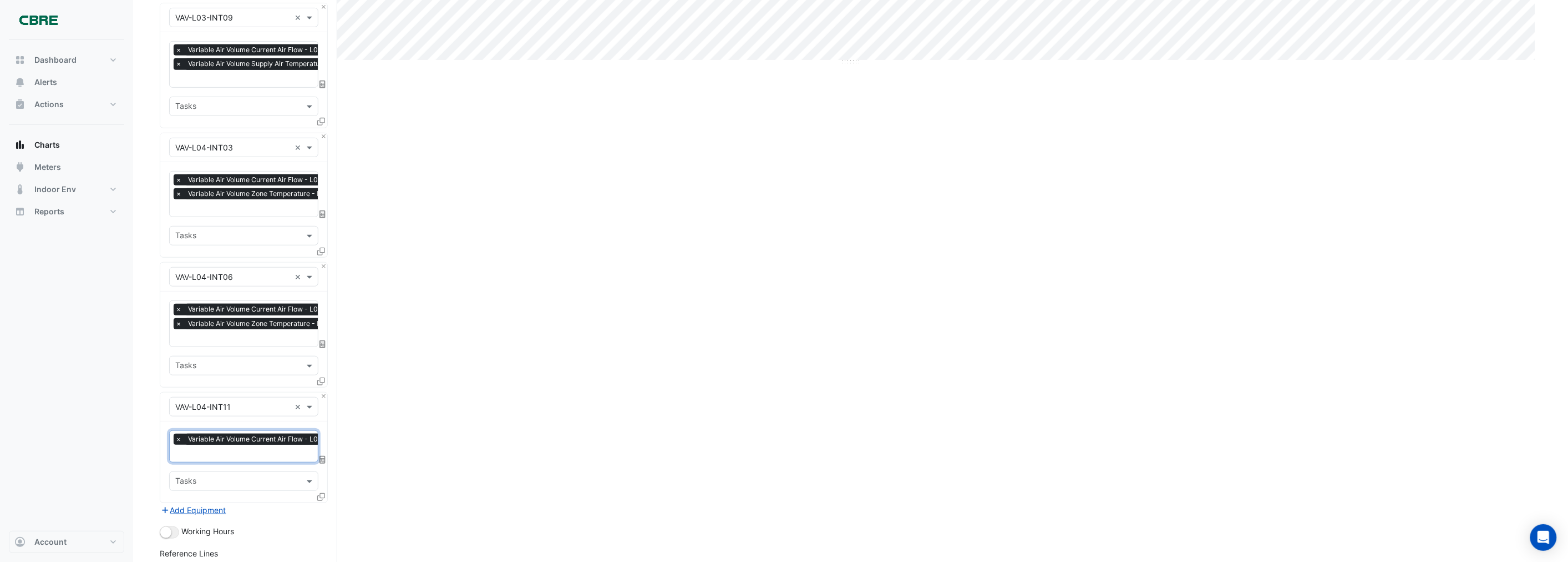
click at [223, 449] on input "text" at bounding box center [262, 454] width 174 height 11
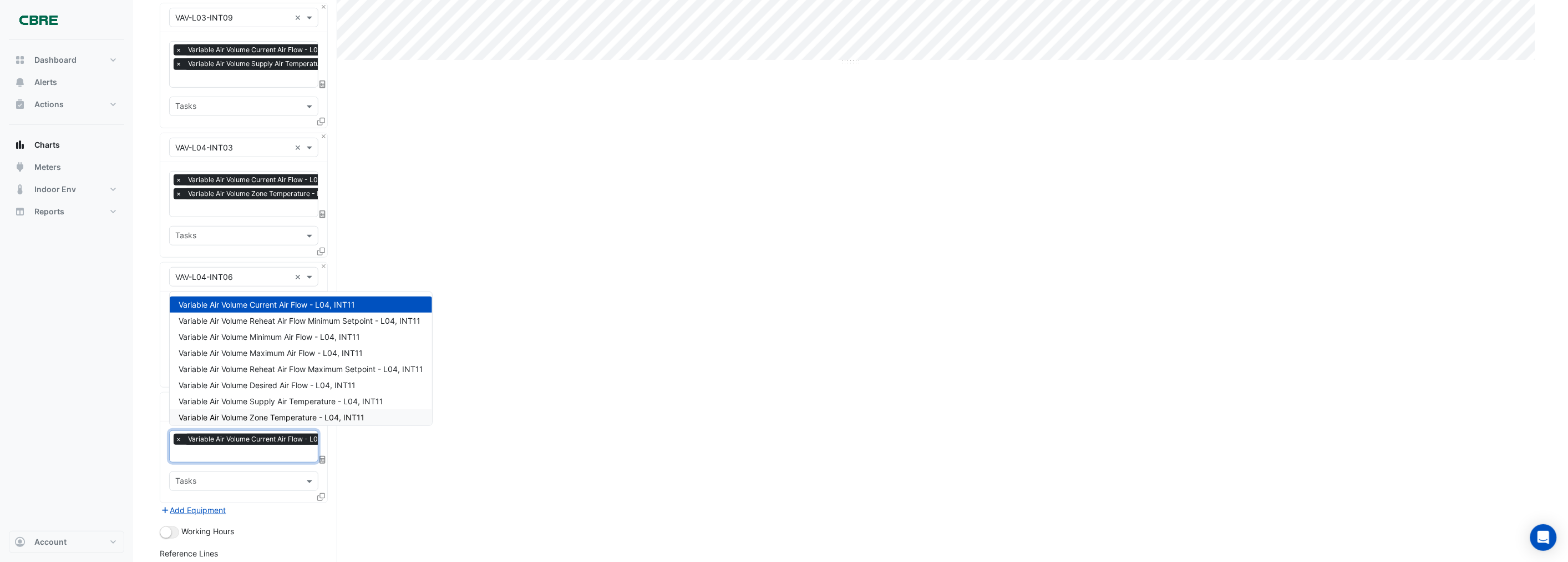
click at [245, 413] on span "Variable Air Volume Zone Temperature - L04, INT11" at bounding box center [271, 418] width 186 height 10
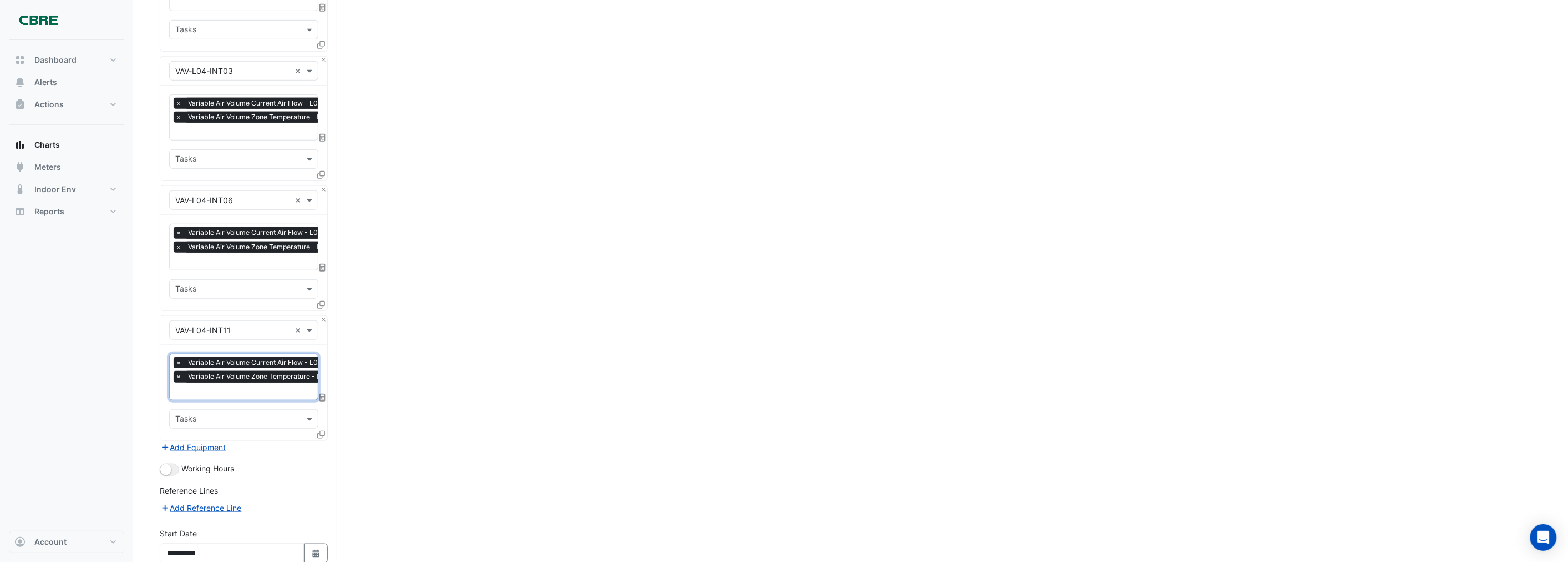
scroll to position [370, 0]
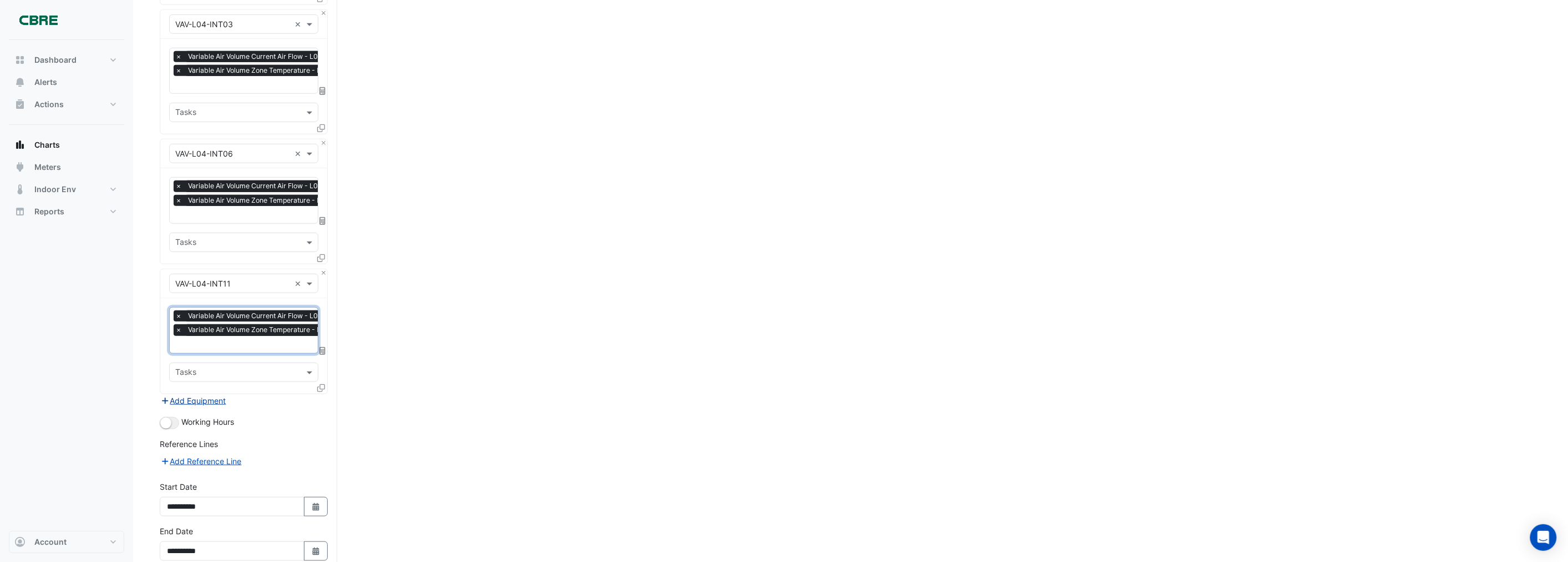
click at [185, 394] on button "Add Equipment" at bounding box center [193, 400] width 67 height 13
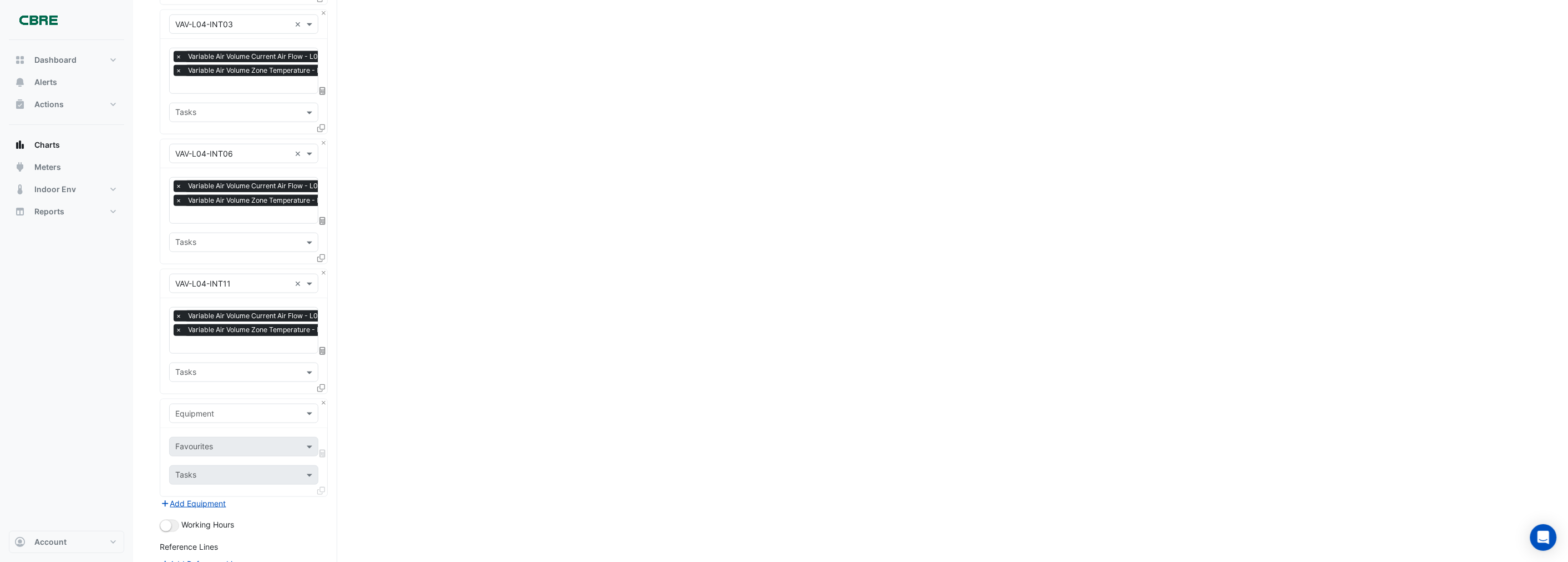
click at [222, 412] on input "text" at bounding box center [232, 414] width 115 height 11
paste input "**********"
type input "**********"
click at [224, 525] on span "VAV-L04-INT12" at bounding box center [206, 525] width 56 height 10
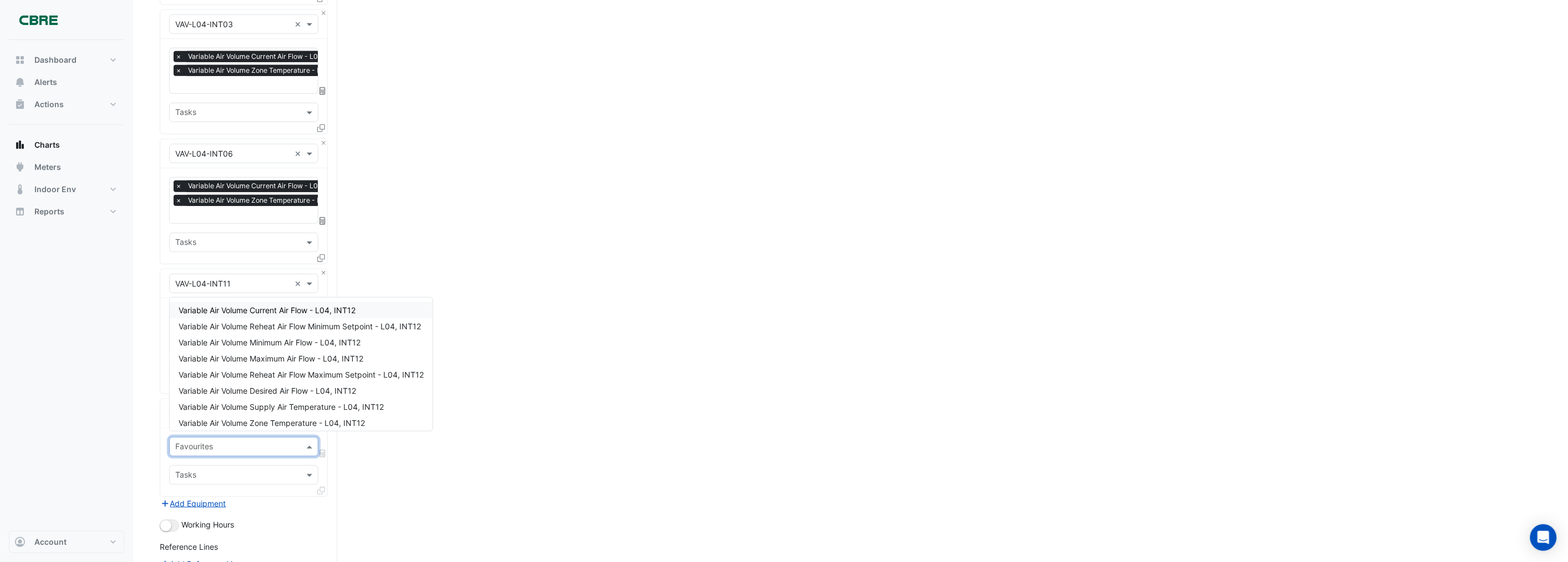
click at [200, 443] on input "text" at bounding box center [237, 448] width 124 height 11
click at [252, 307] on span "Variable Air Volume Current Air Flow - L04, INT12" at bounding box center [266, 310] width 177 height 10
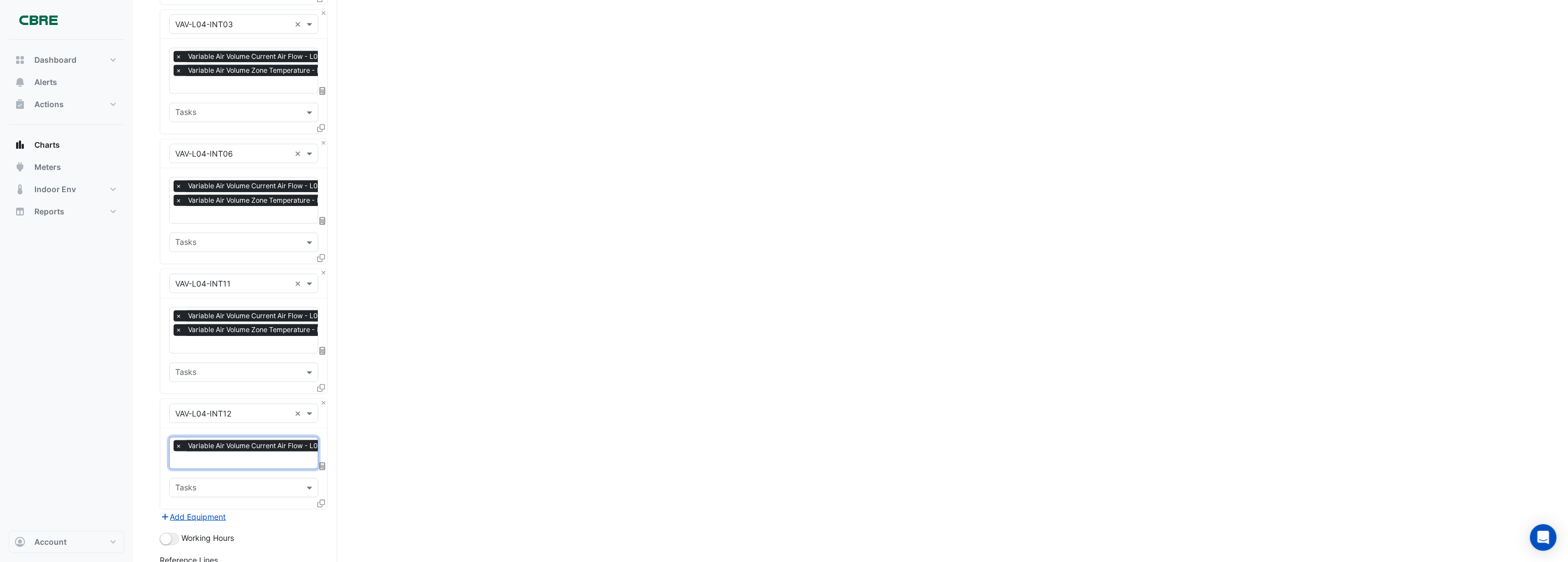
click at [205, 457] on input "text" at bounding box center [262, 461] width 174 height 11
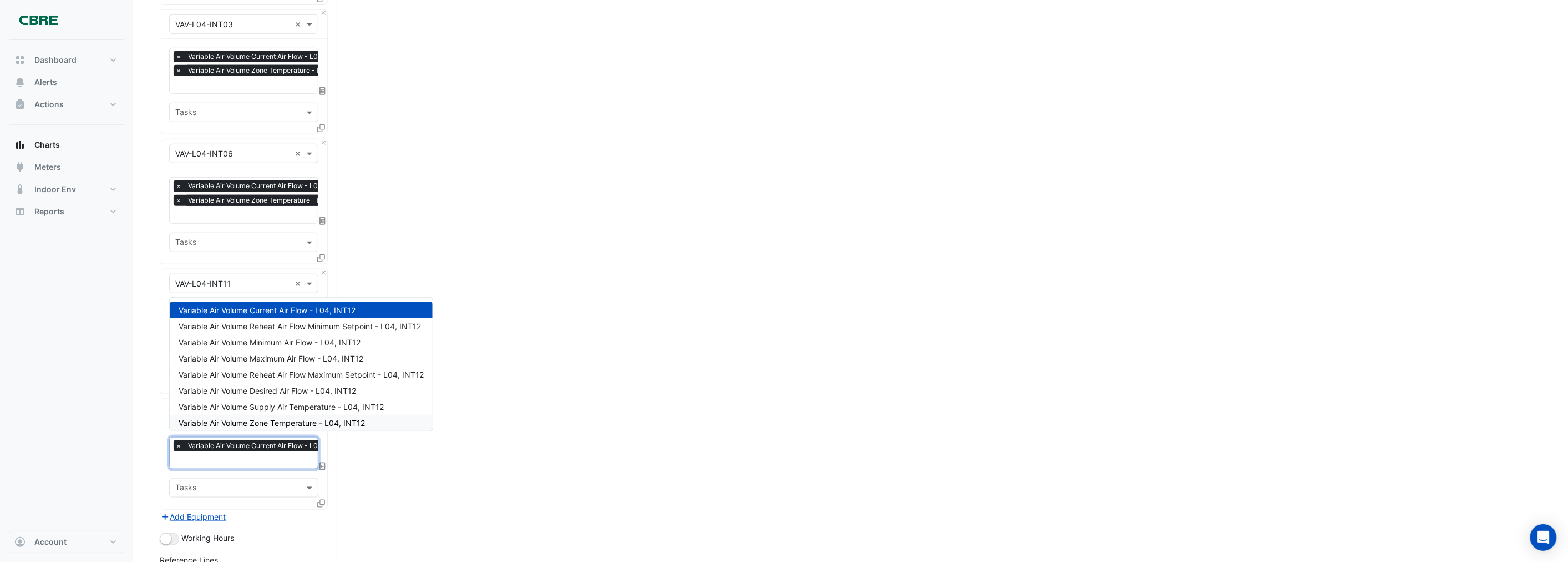
click at [245, 423] on span "Variable Air Volume Zone Temperature - L04, INT12" at bounding box center [271, 423] width 187 height 10
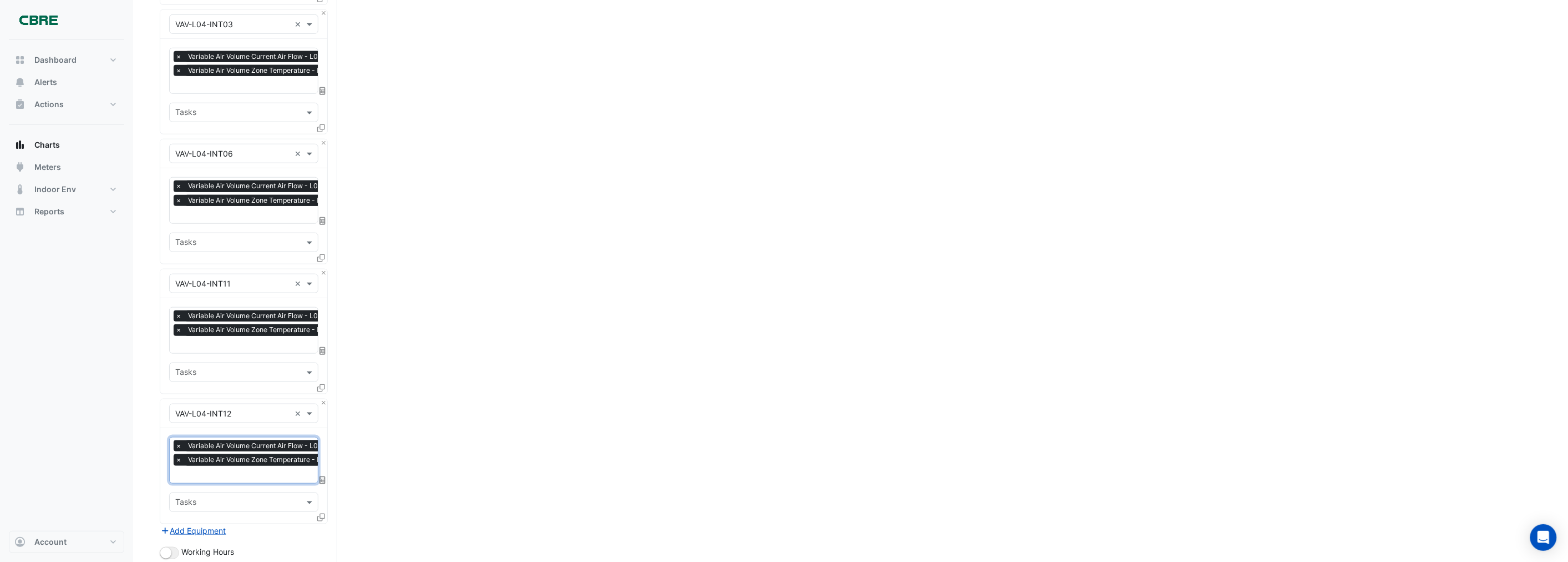
scroll to position [431, 0]
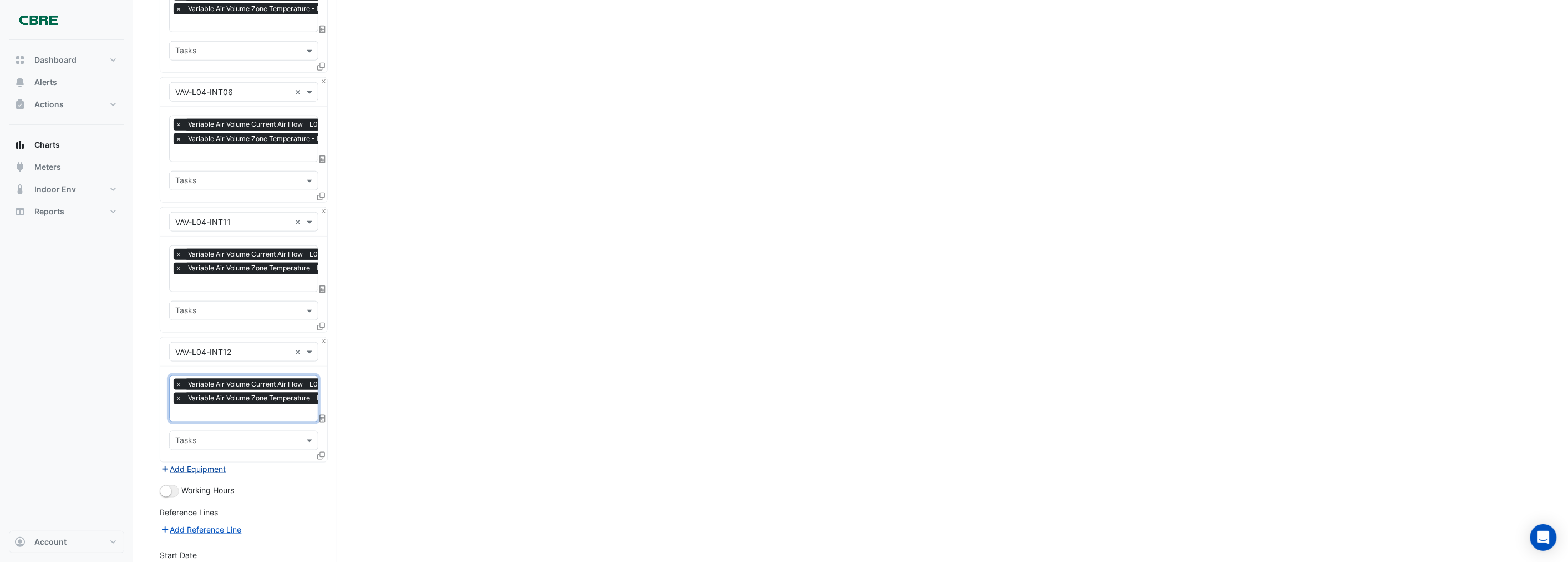
click at [180, 465] on button "Add Equipment" at bounding box center [193, 469] width 67 height 13
click at [192, 476] on input "text" at bounding box center [232, 482] width 115 height 11
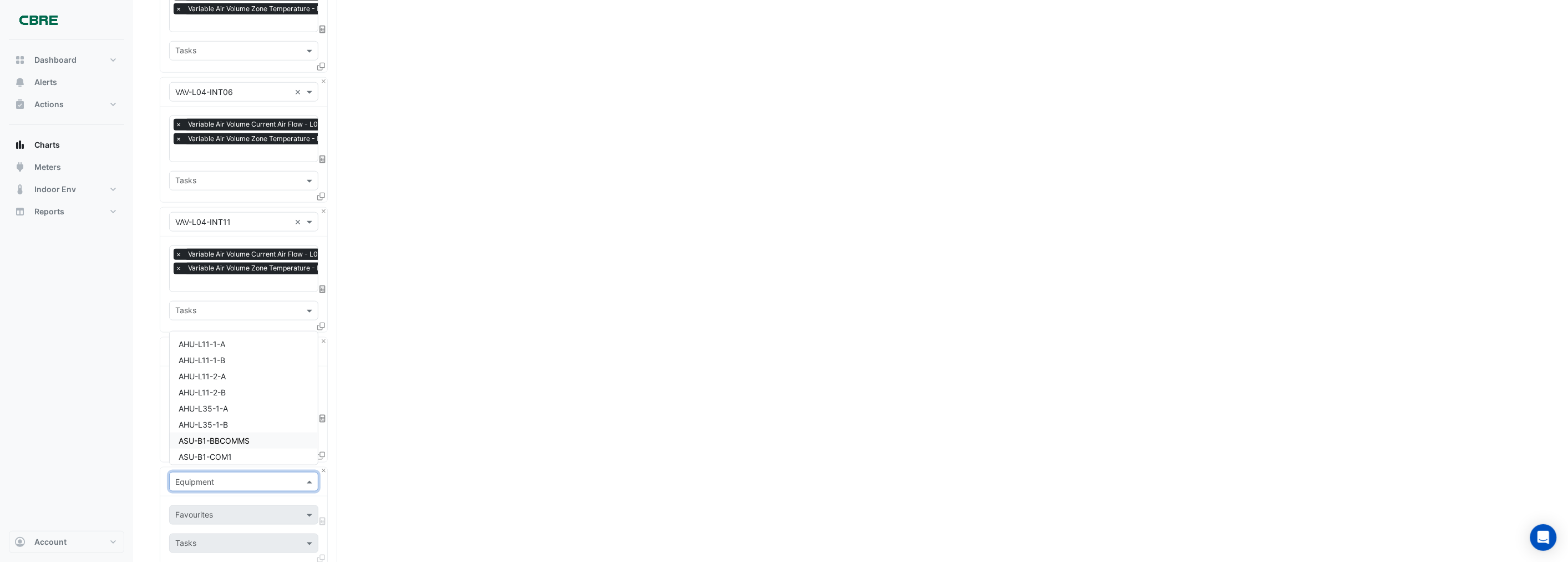
paste input "**********"
type input "**********"
click at [228, 452] on span "VAV-L04-INT13" at bounding box center [206, 453] width 56 height 10
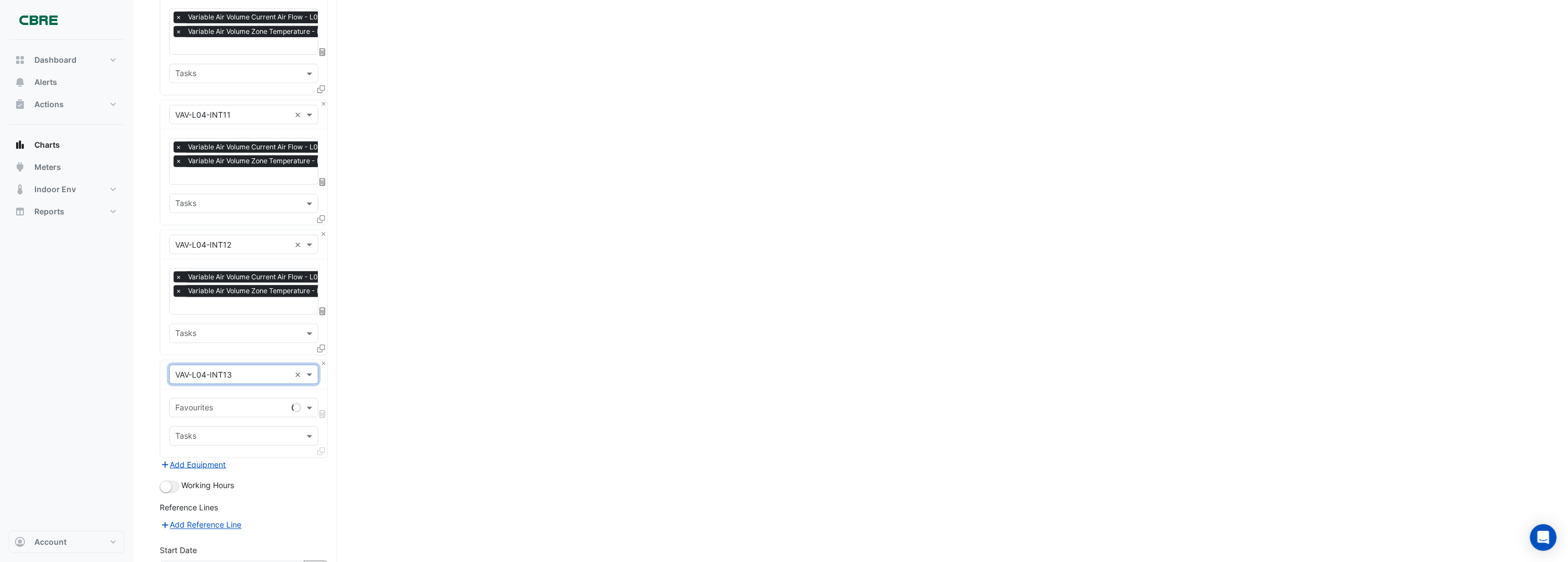
scroll to position [555, 0]
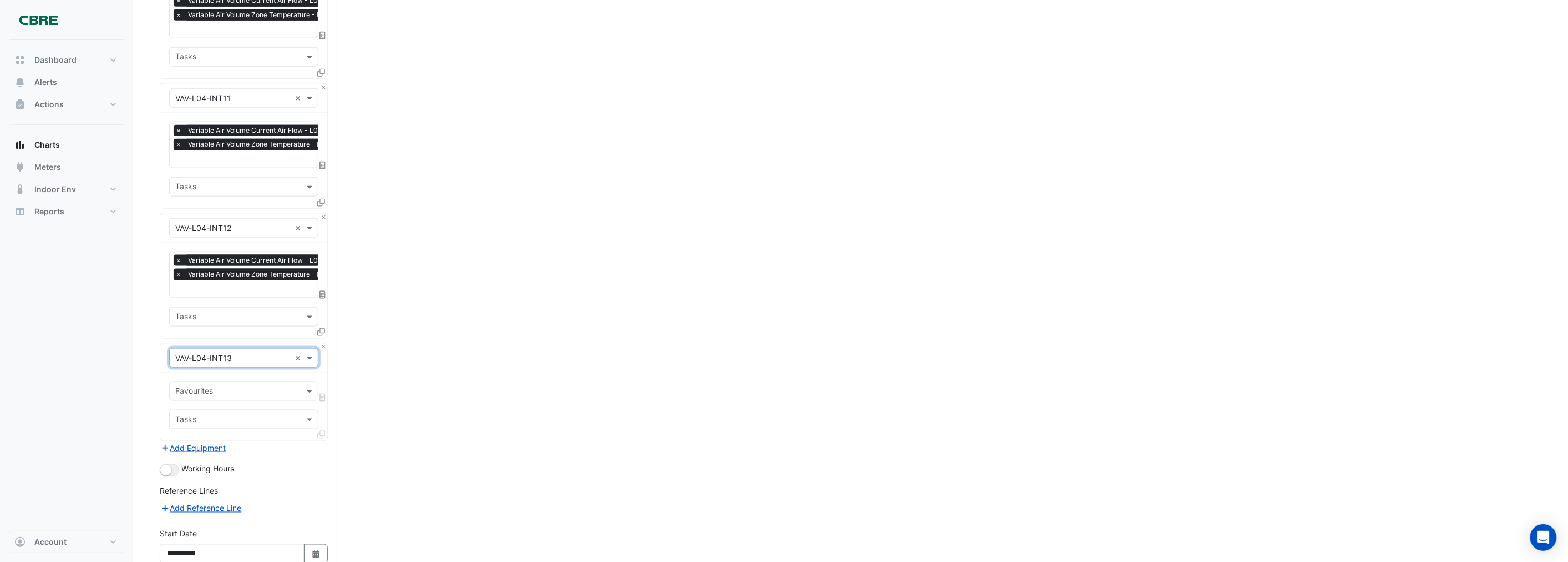
click at [209, 414] on input "text" at bounding box center [237, 420] width 124 height 11
click at [212, 383] on div "Favourites" at bounding box center [234, 391] width 130 height 17
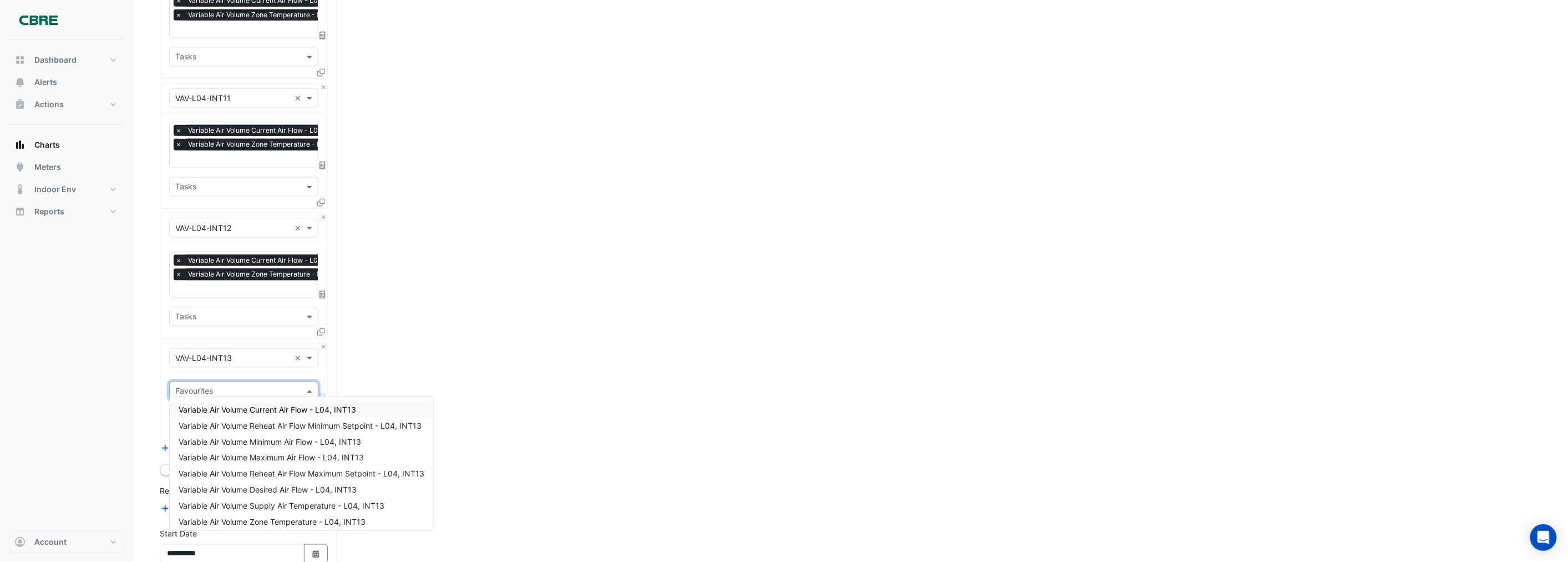
click at [228, 408] on span "Variable Air Volume Current Air Flow - L04, INT13" at bounding box center [267, 409] width 178 height 10
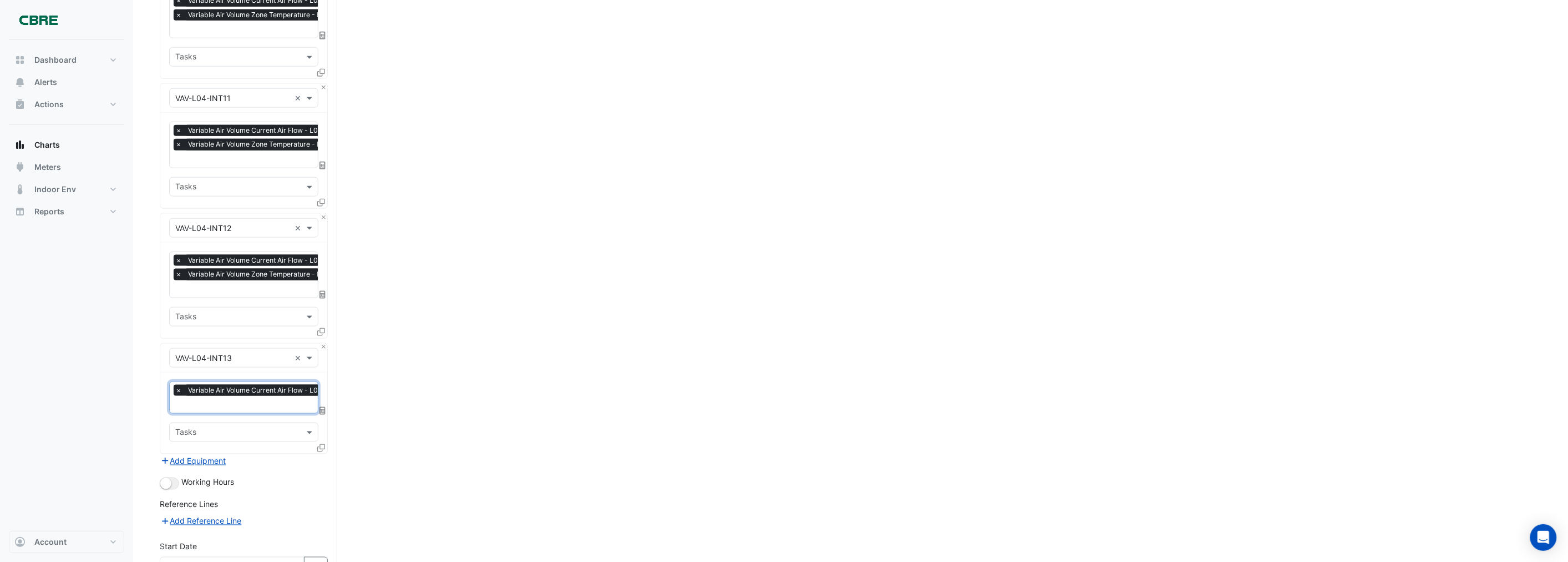
click at [220, 403] on input "text" at bounding box center [262, 405] width 174 height 11
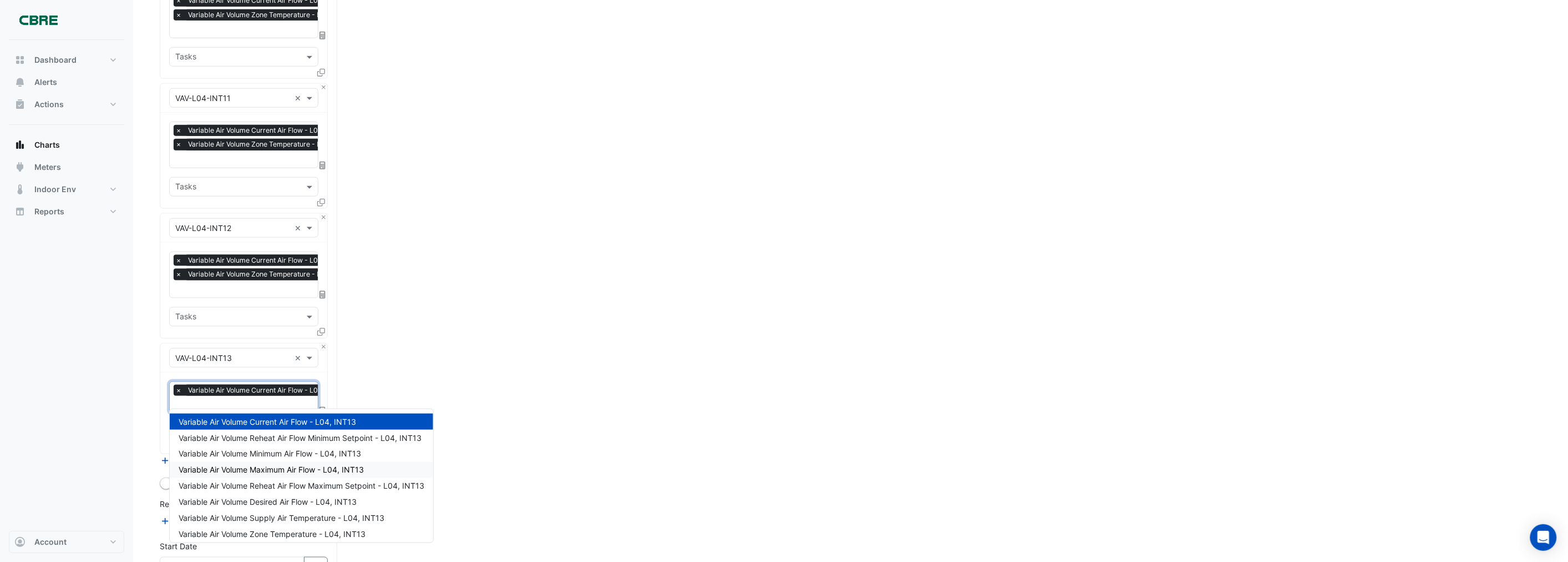
scroll to position [62, 0]
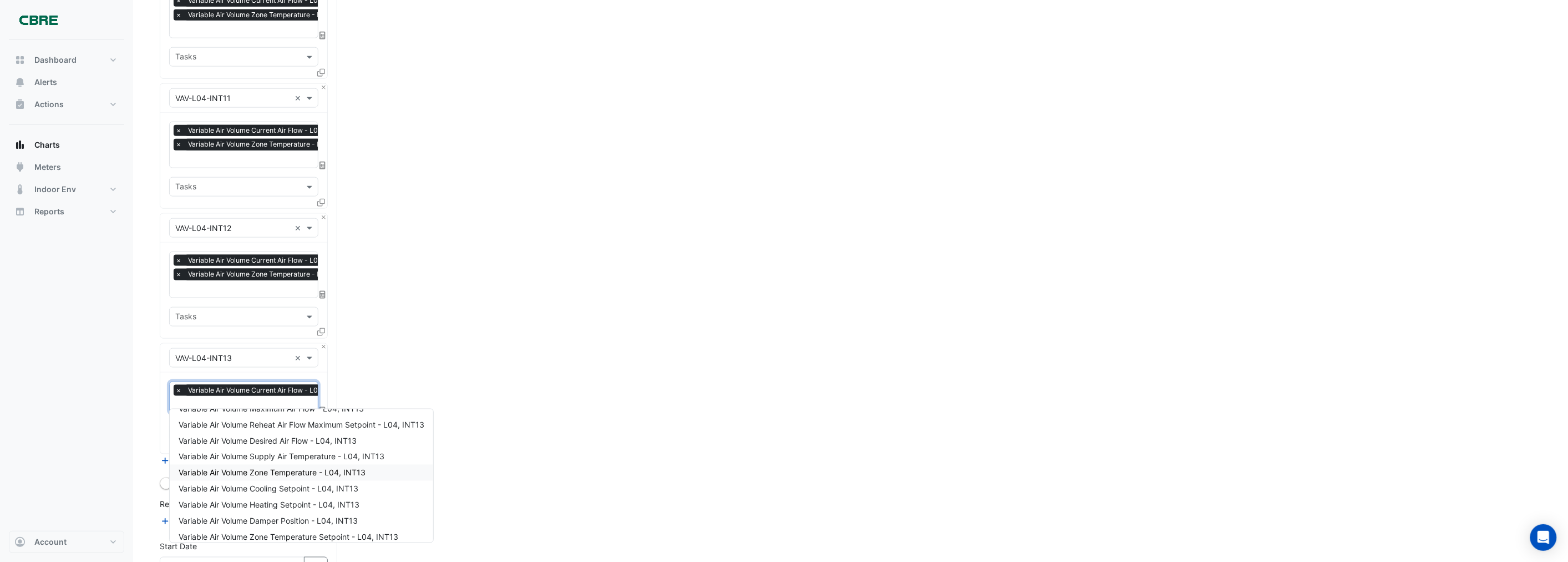
click at [235, 468] on span "Variable Air Volume Zone Temperature - L04, INT13" at bounding box center [271, 473] width 187 height 10
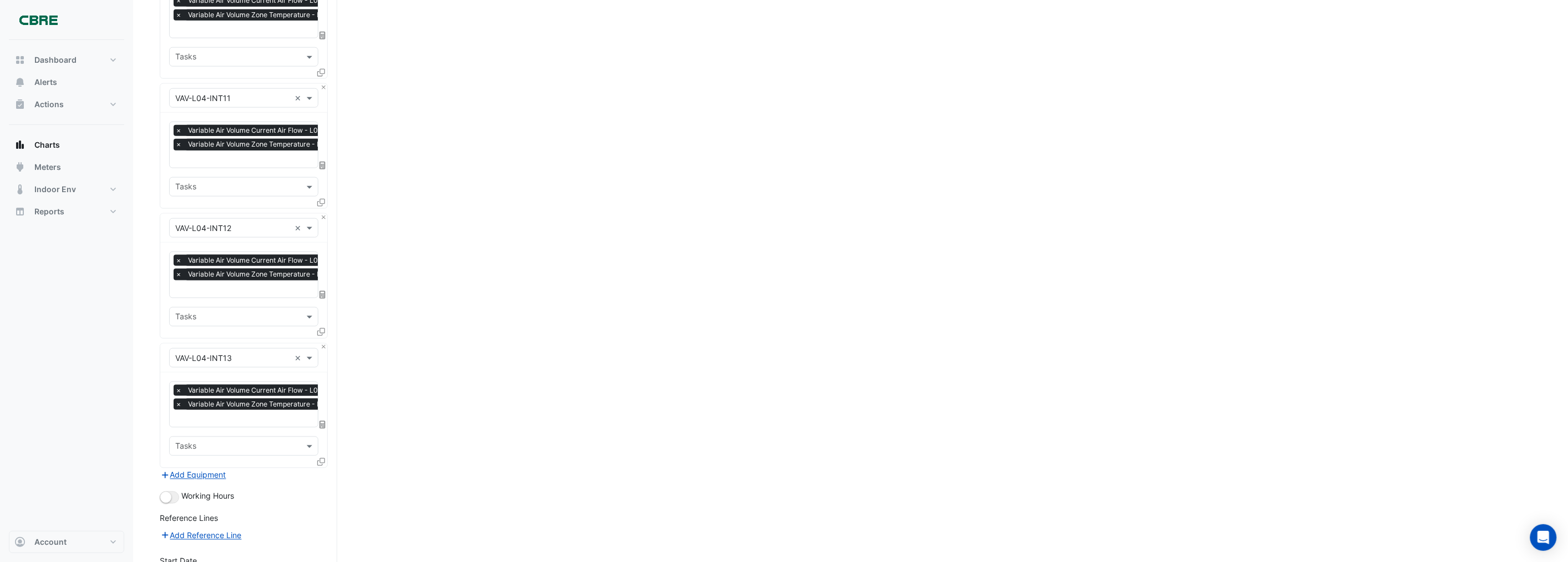
click at [147, 420] on section "Hide settings [STREET_ADDRESS][PERSON_NAME] Split by Unit Split All Split None …" at bounding box center [850, 89] width 1435 height 1209
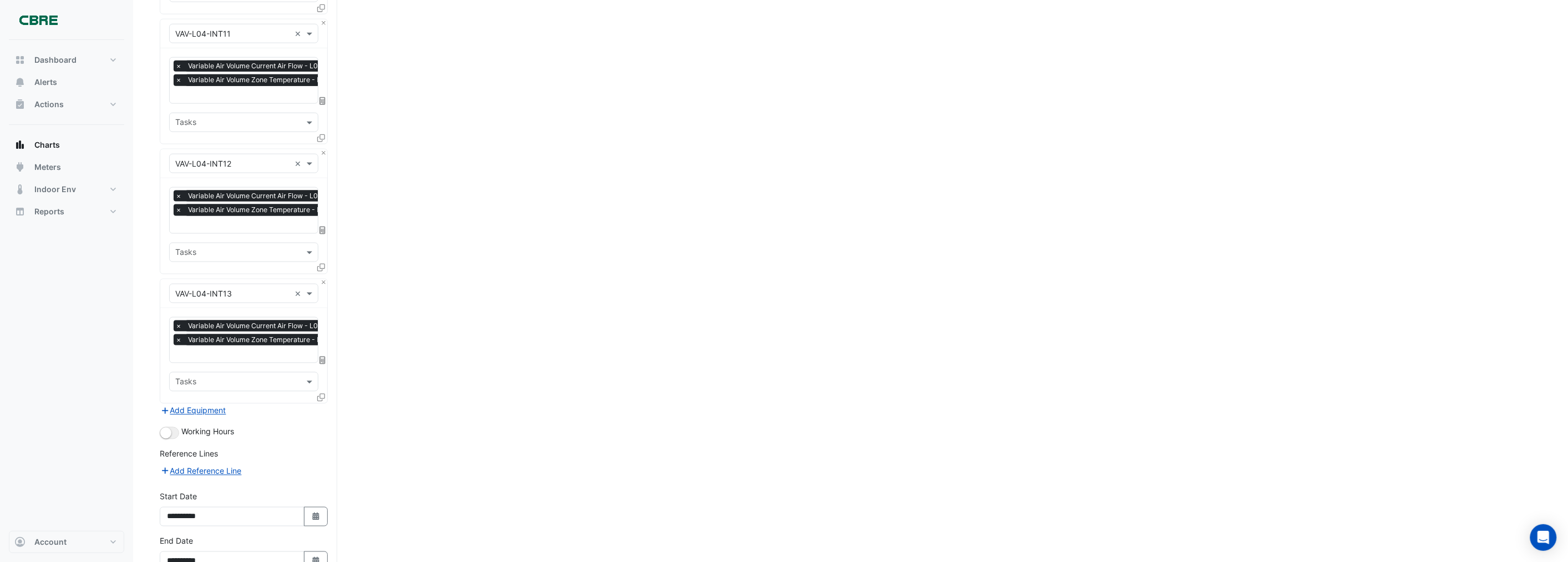
scroll to position [680, 0]
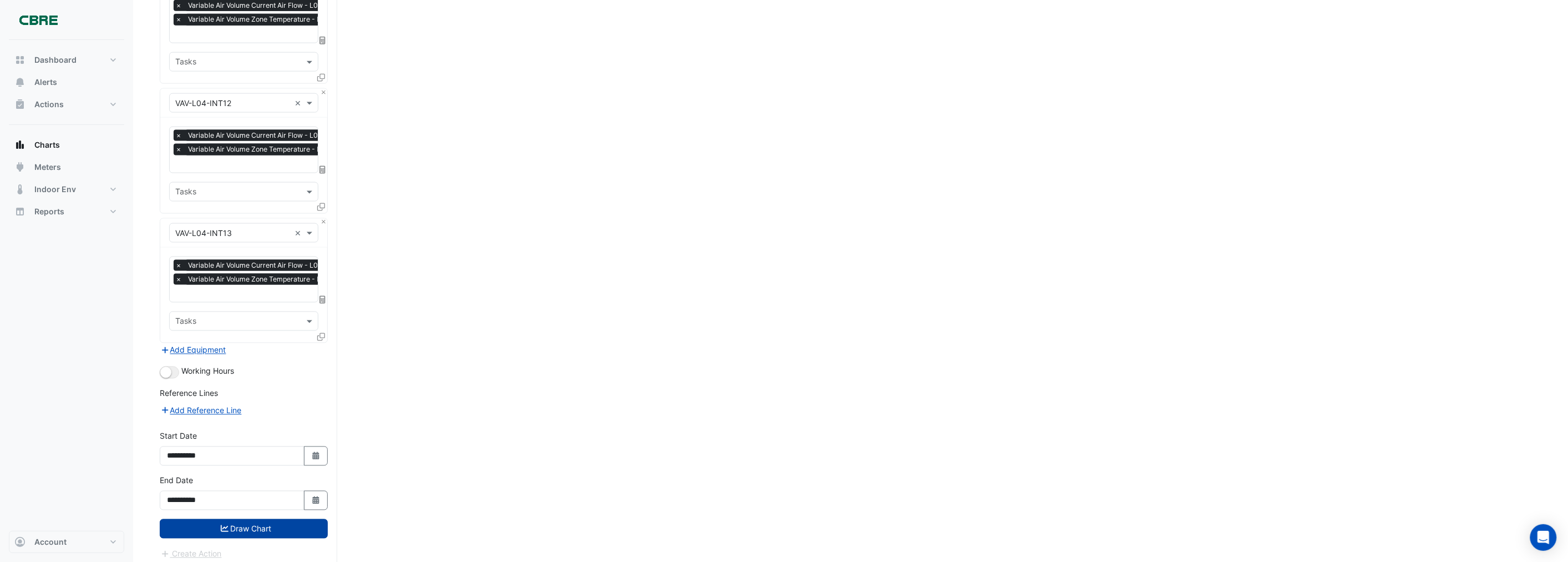
click at [221, 524] on icon "submit" at bounding box center [225, 529] width 8 height 8
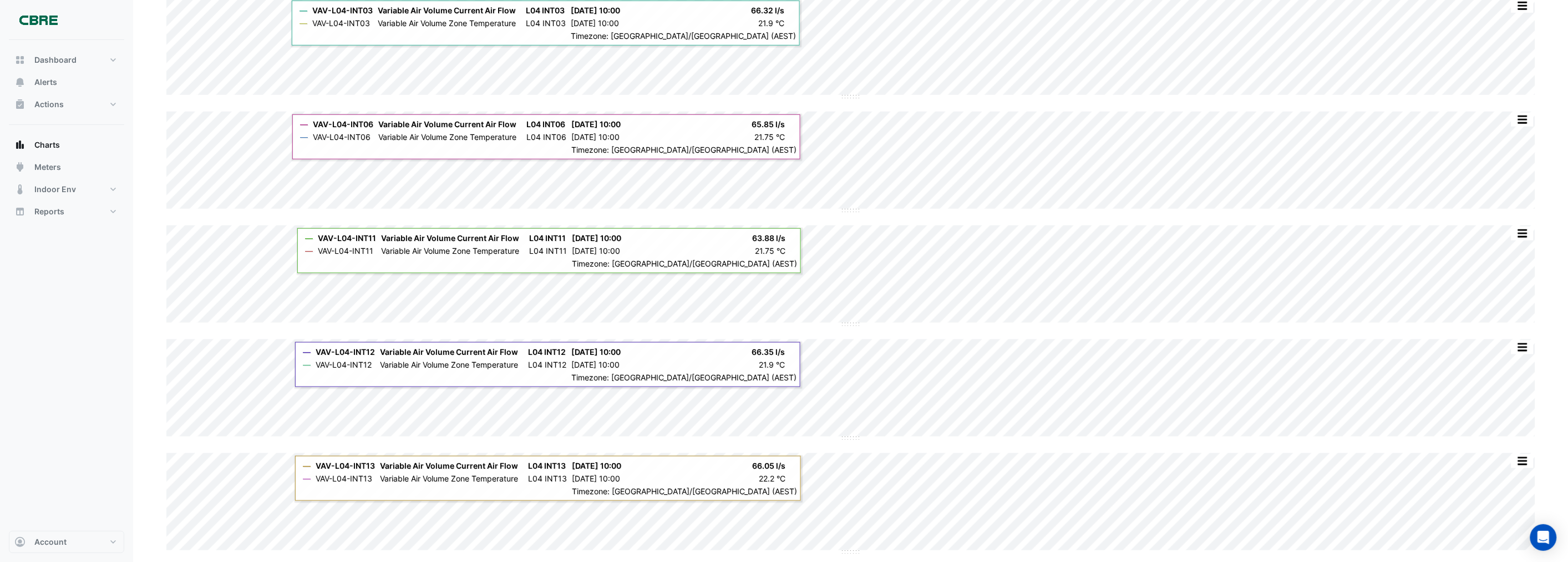
scroll to position [330, 0]
